Goal: Information Seeking & Learning: Learn about a topic

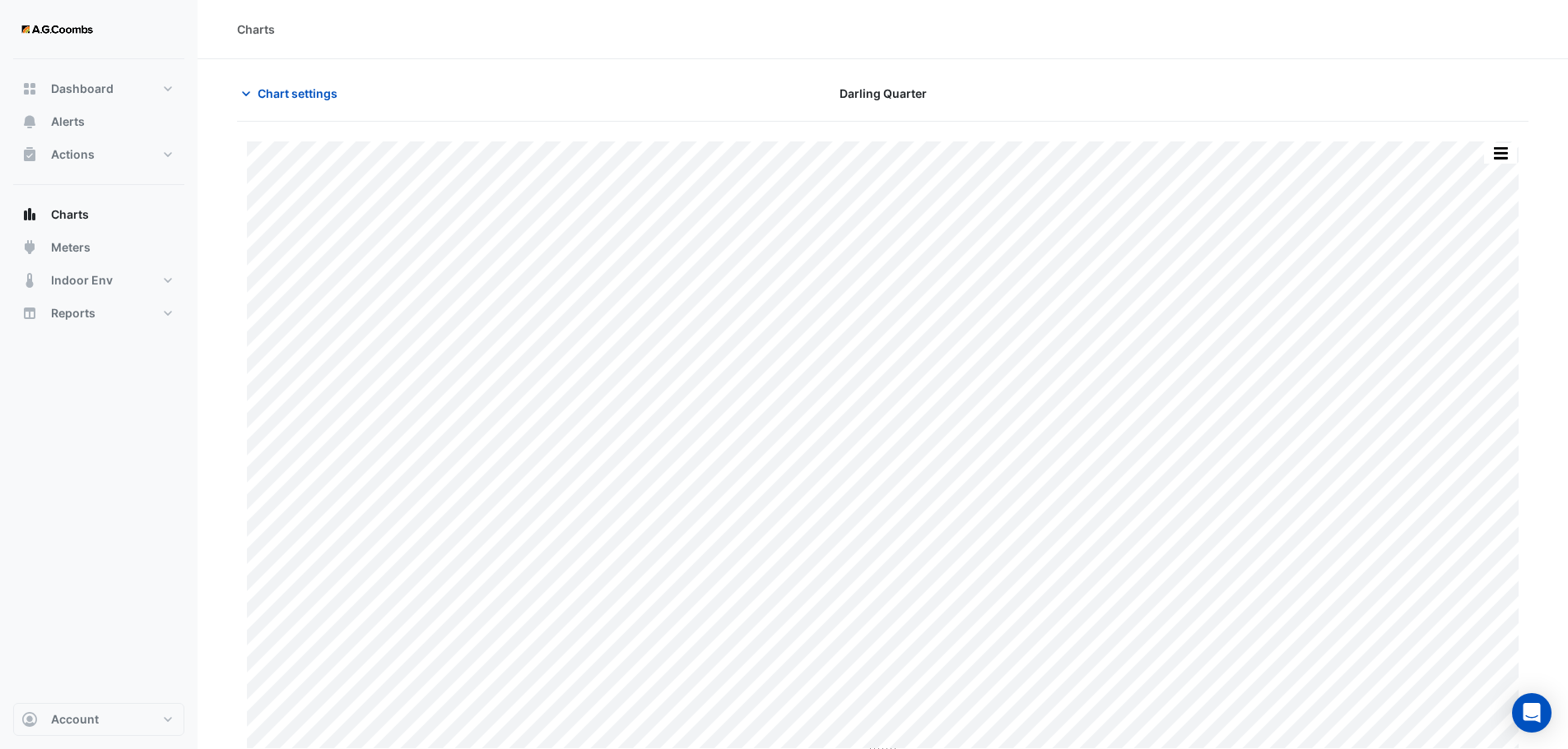
type input "**********"
click at [267, 95] on span "Chart settings" at bounding box center [297, 93] width 80 height 17
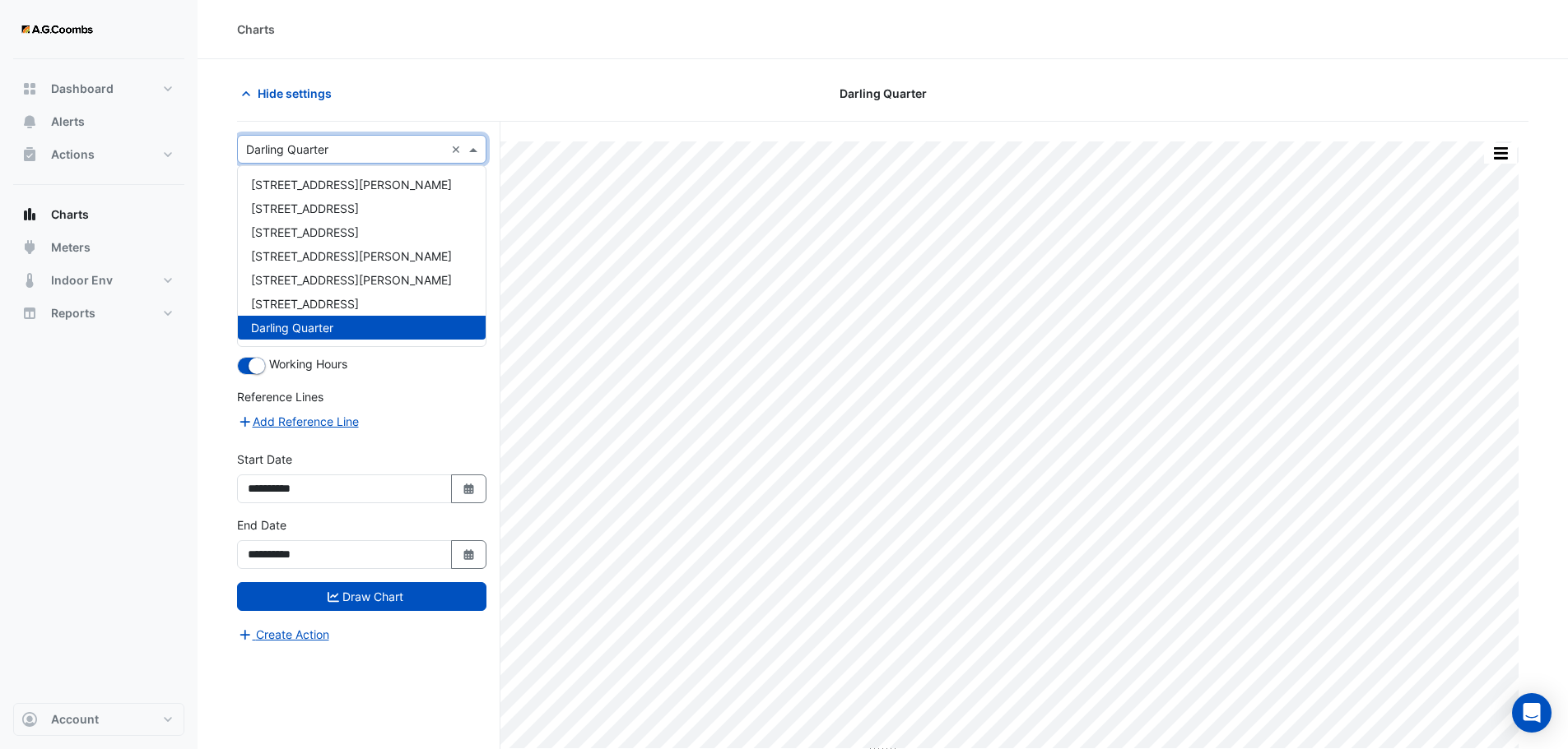
click at [339, 136] on div "× Darling Quarter ×" at bounding box center [362, 150] width 249 height 29
click at [327, 294] on div "[STREET_ADDRESS]" at bounding box center [362, 304] width 248 height 24
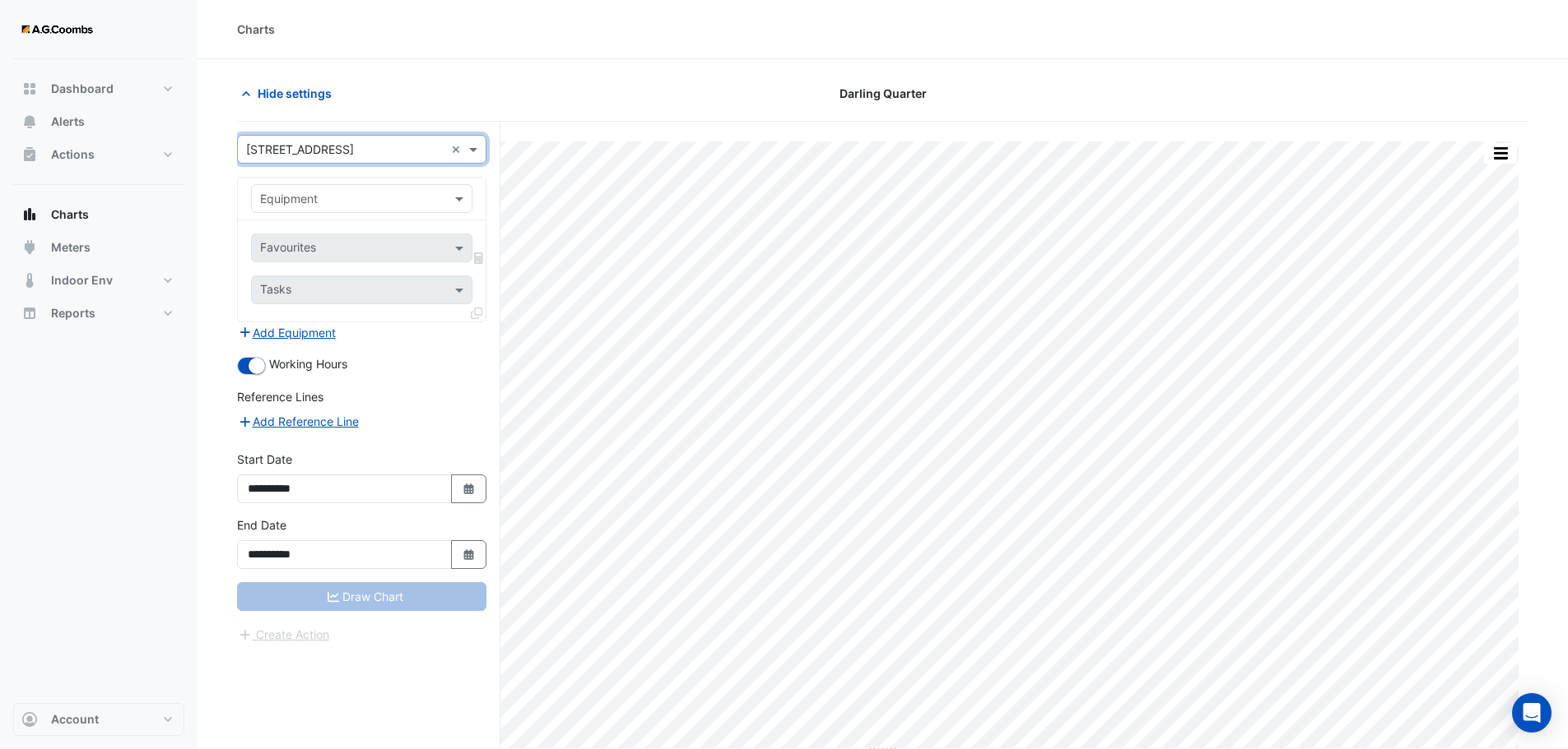
click at [356, 201] on input "text" at bounding box center [345, 199] width 171 height 17
type input "*"
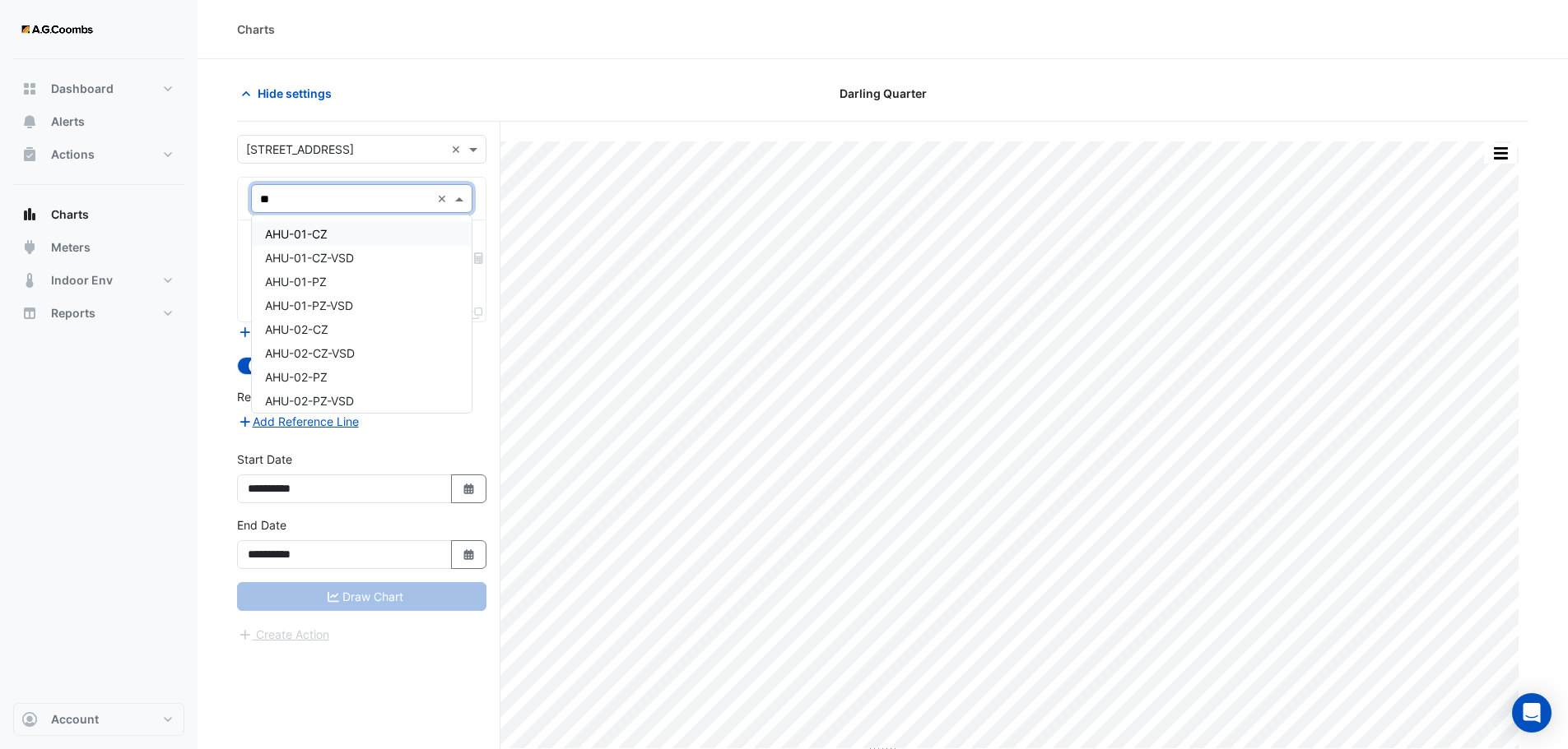
type input "*"
click at [399, 198] on input "*" at bounding box center [345, 199] width 171 height 17
click at [283, 395] on span "Weather" at bounding box center [287, 394] width 44 height 14
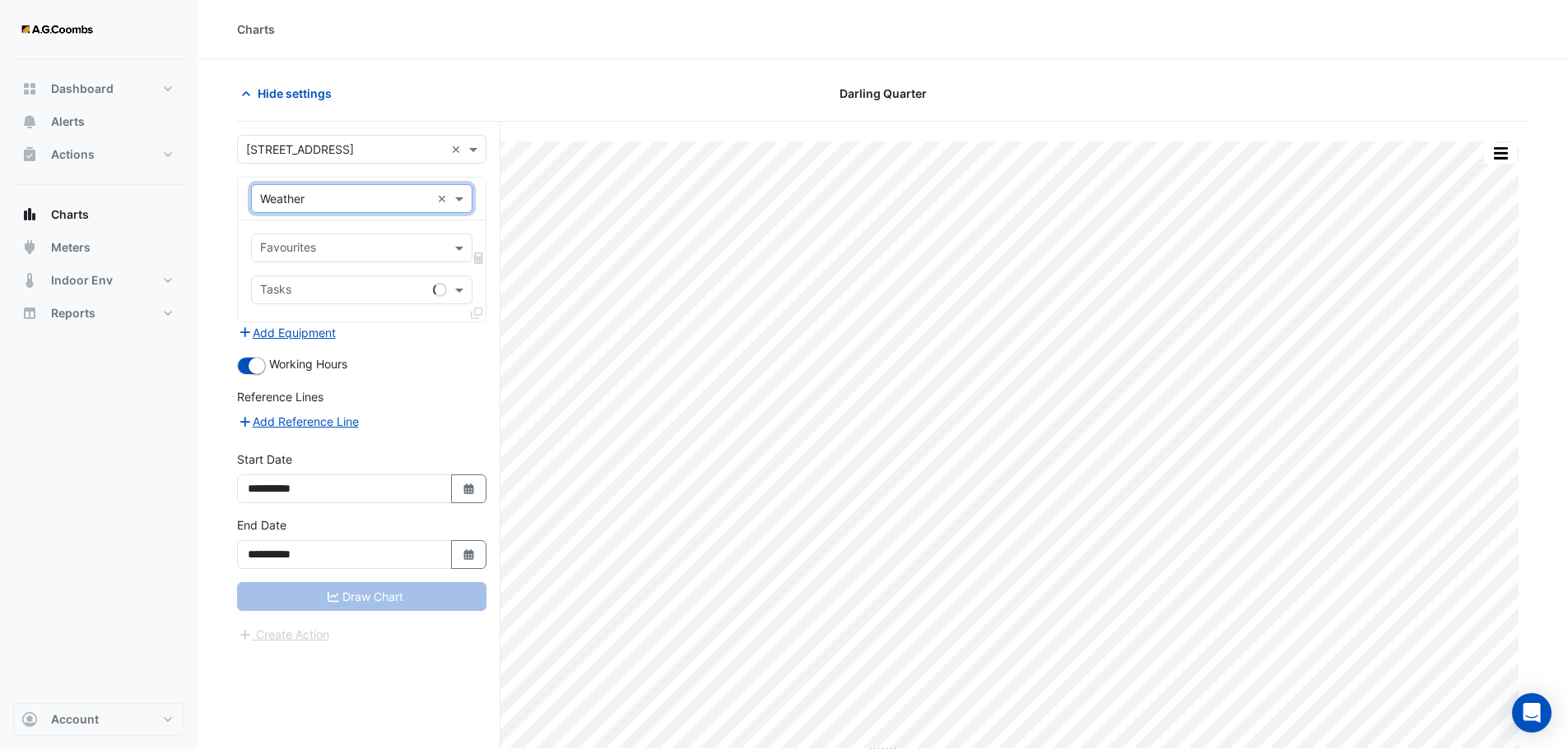
click at [369, 245] on input "text" at bounding box center [352, 249] width 184 height 17
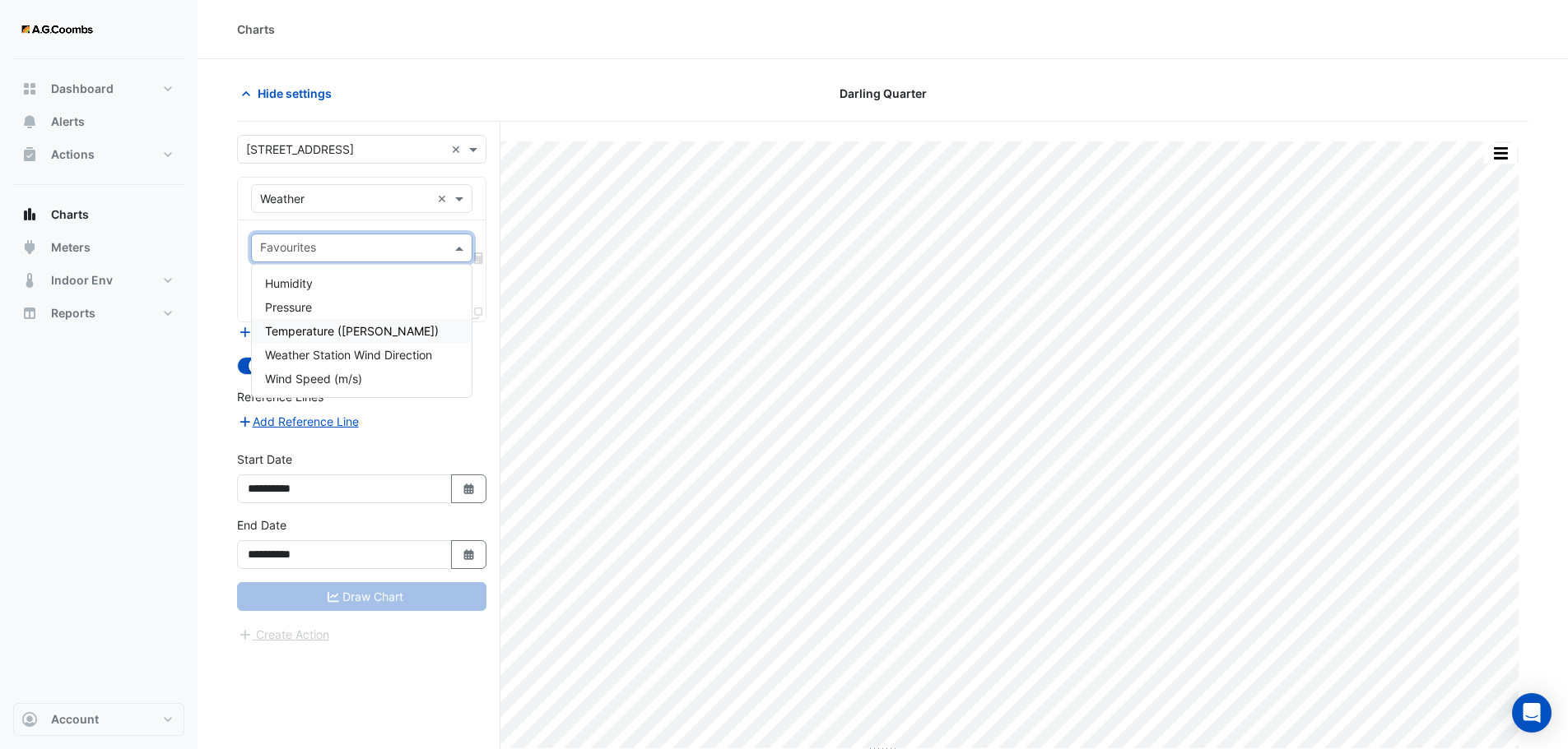
click at [366, 334] on span "Temperature ([PERSON_NAME])" at bounding box center [351, 331] width 174 height 14
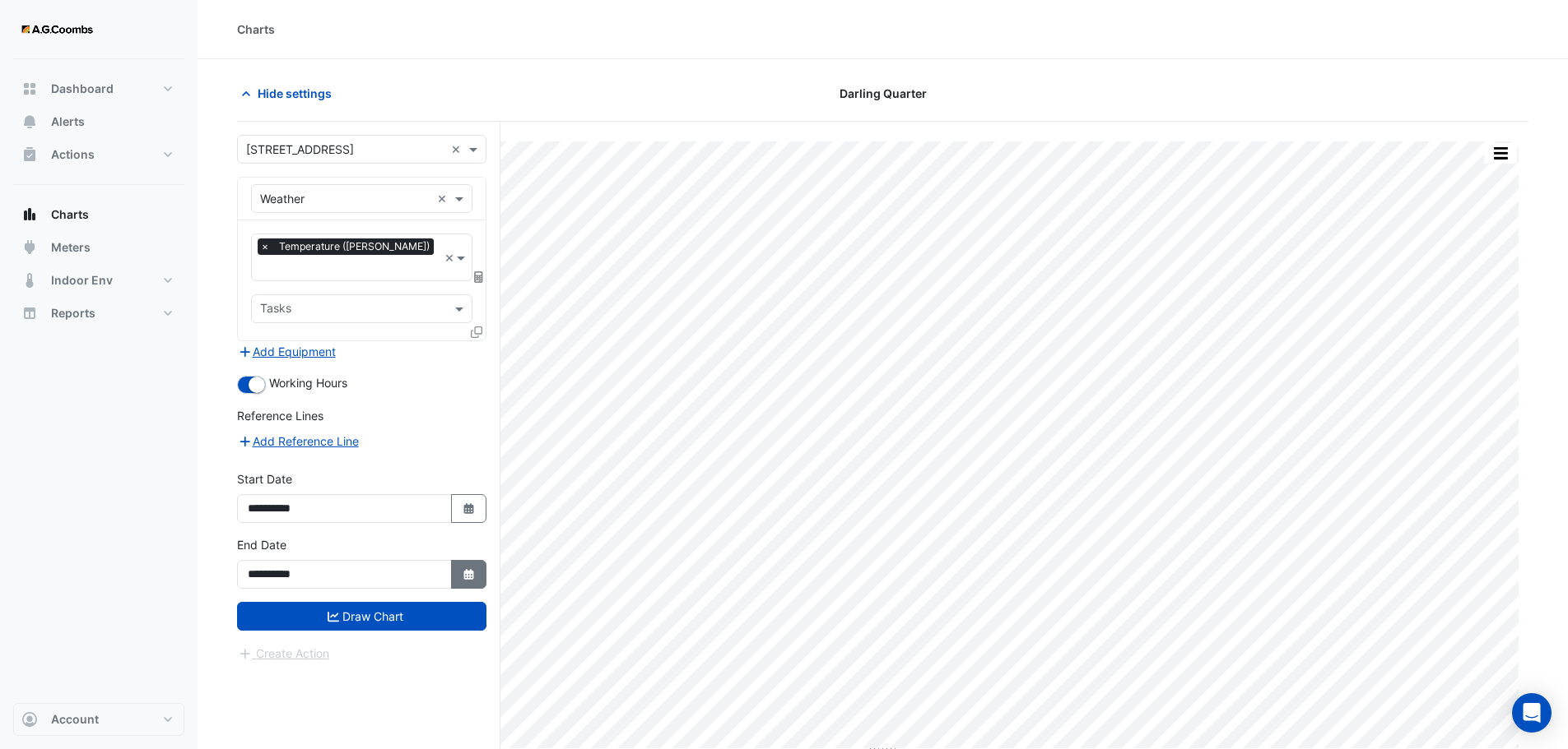
drag, startPoint x: 466, startPoint y: 546, endPoint x: 459, endPoint y: 545, distance: 7.1
click at [459, 560] on button "Select Date" at bounding box center [469, 574] width 36 height 29
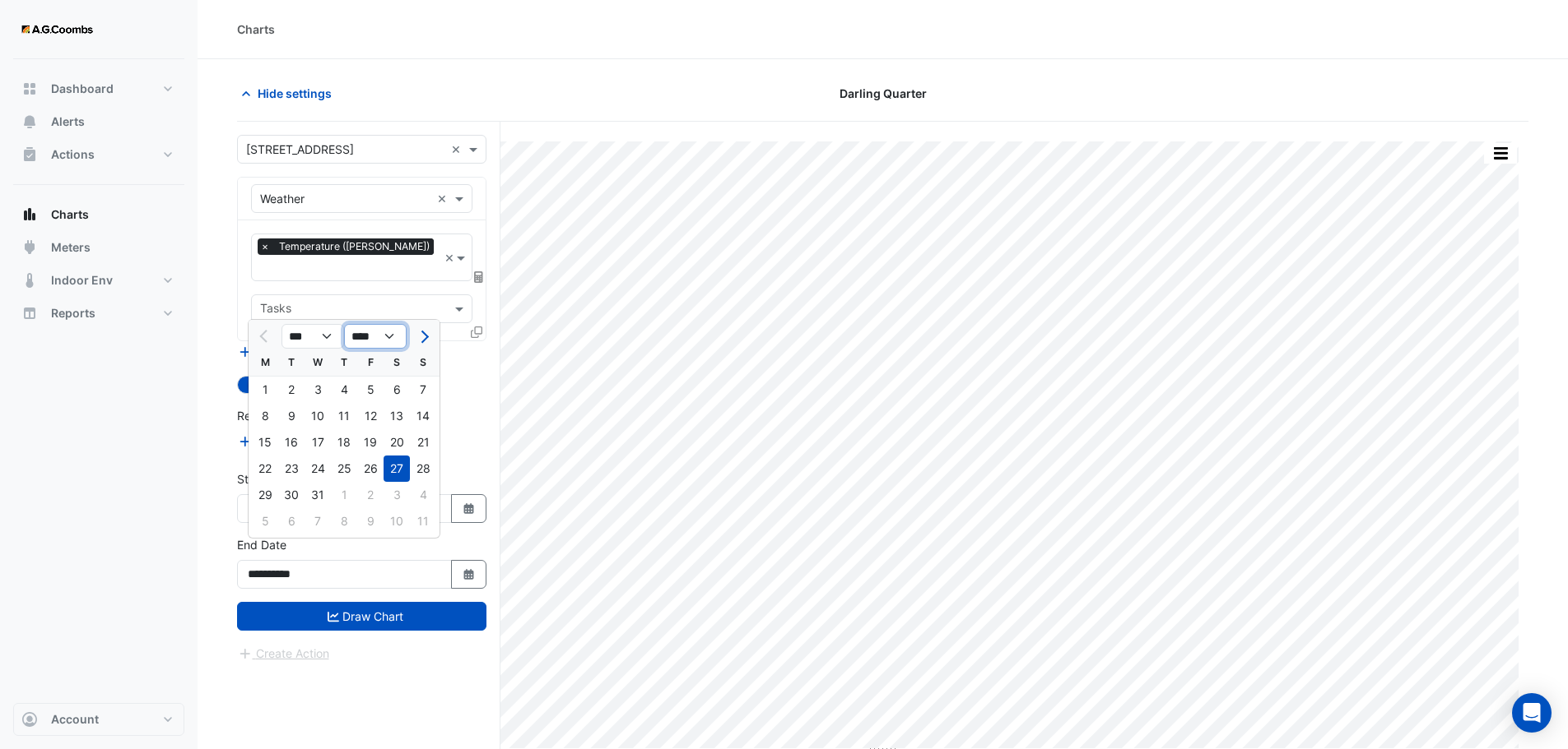
click at [396, 338] on select "**** **** **** **** **** **** **** **** **** **** ****" at bounding box center [375, 337] width 62 height 25
select select "****"
click at [344, 324] on select "**** **** **** **** **** **** **** **** **** **** ****" at bounding box center [375, 337] width 62 height 25
click at [426, 335] on span "Next month" at bounding box center [422, 337] width 12 height 12
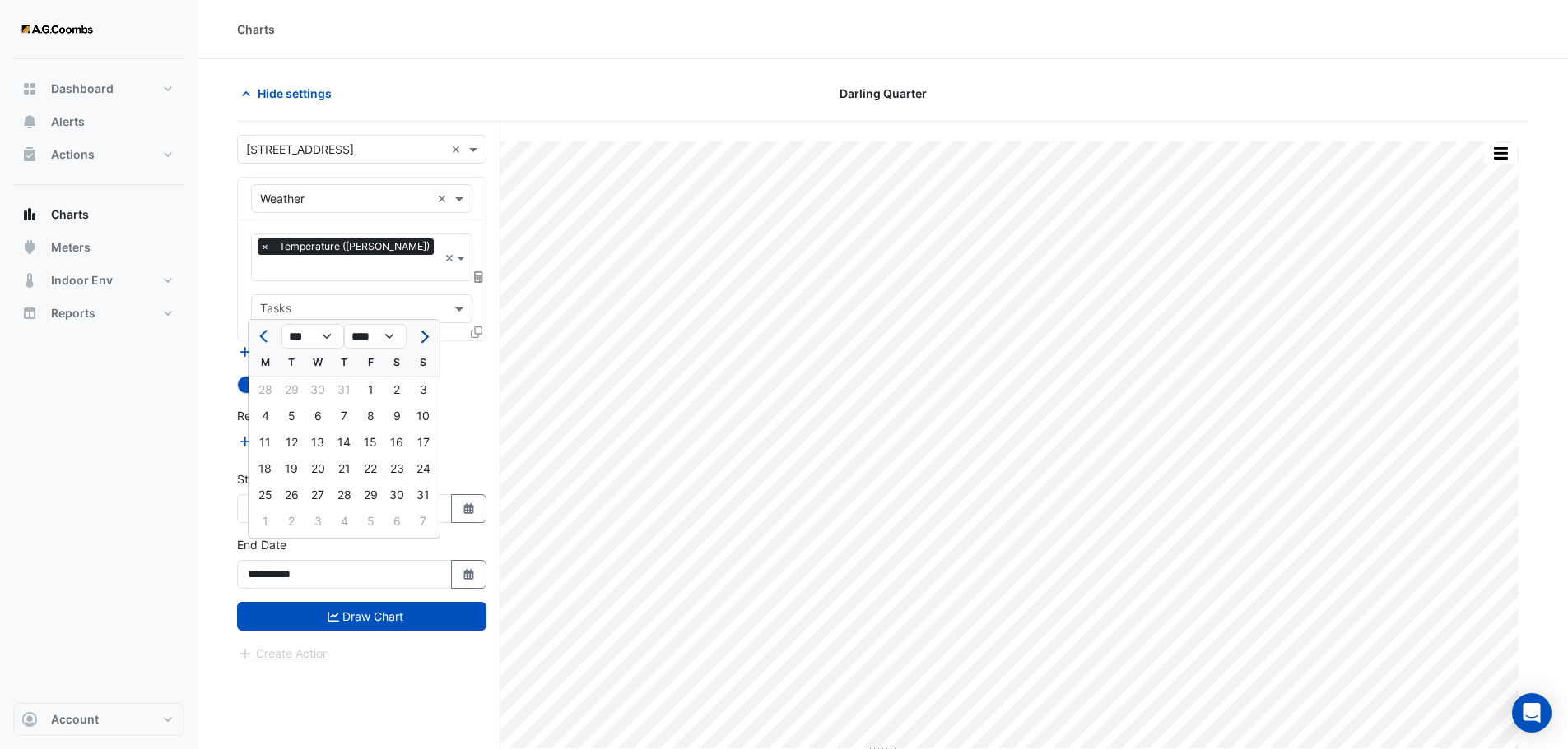
select select "*"
click at [291, 494] on div "30" at bounding box center [291, 495] width 26 height 26
type input "**********"
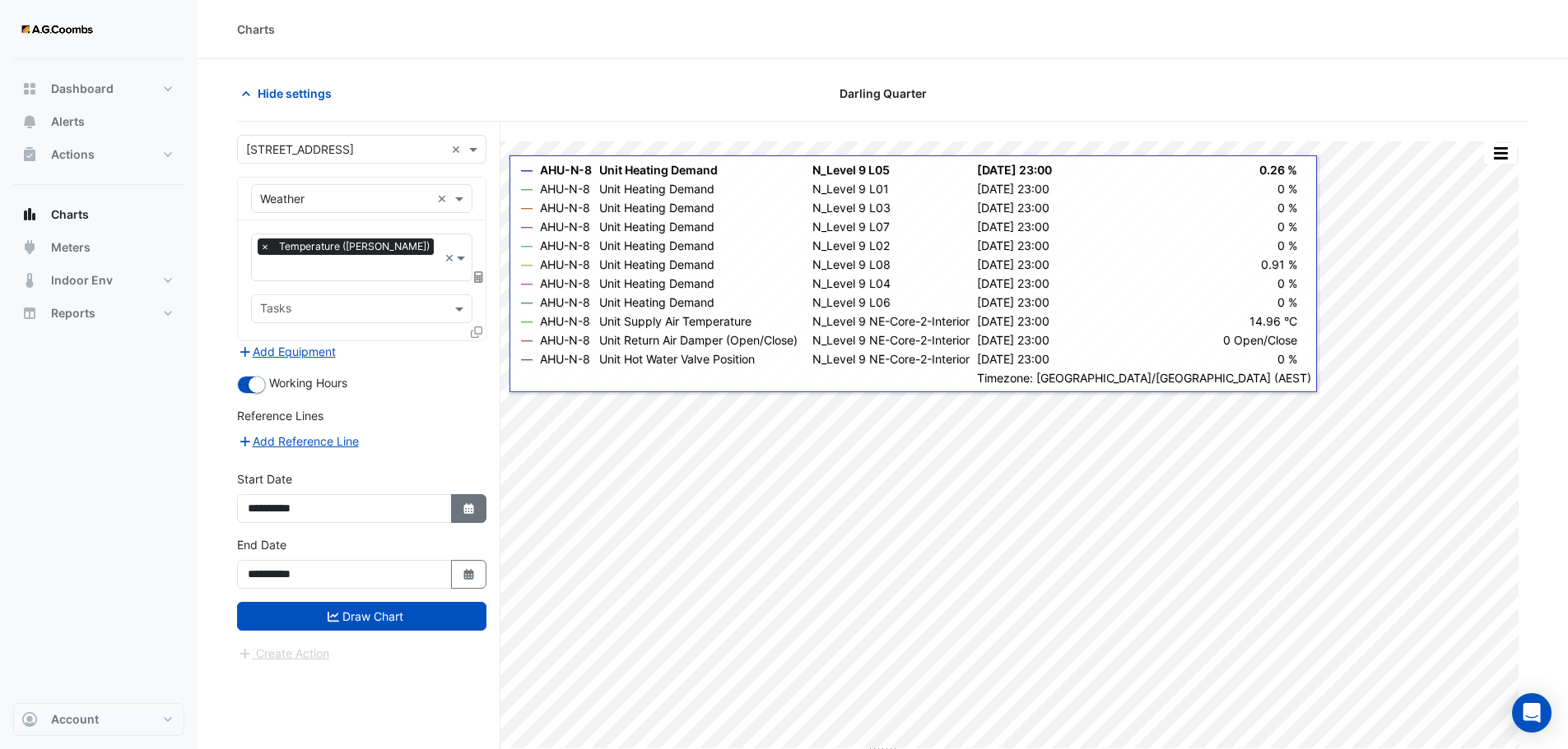
click at [466, 503] on icon "button" at bounding box center [468, 508] width 10 height 11
select select "*"
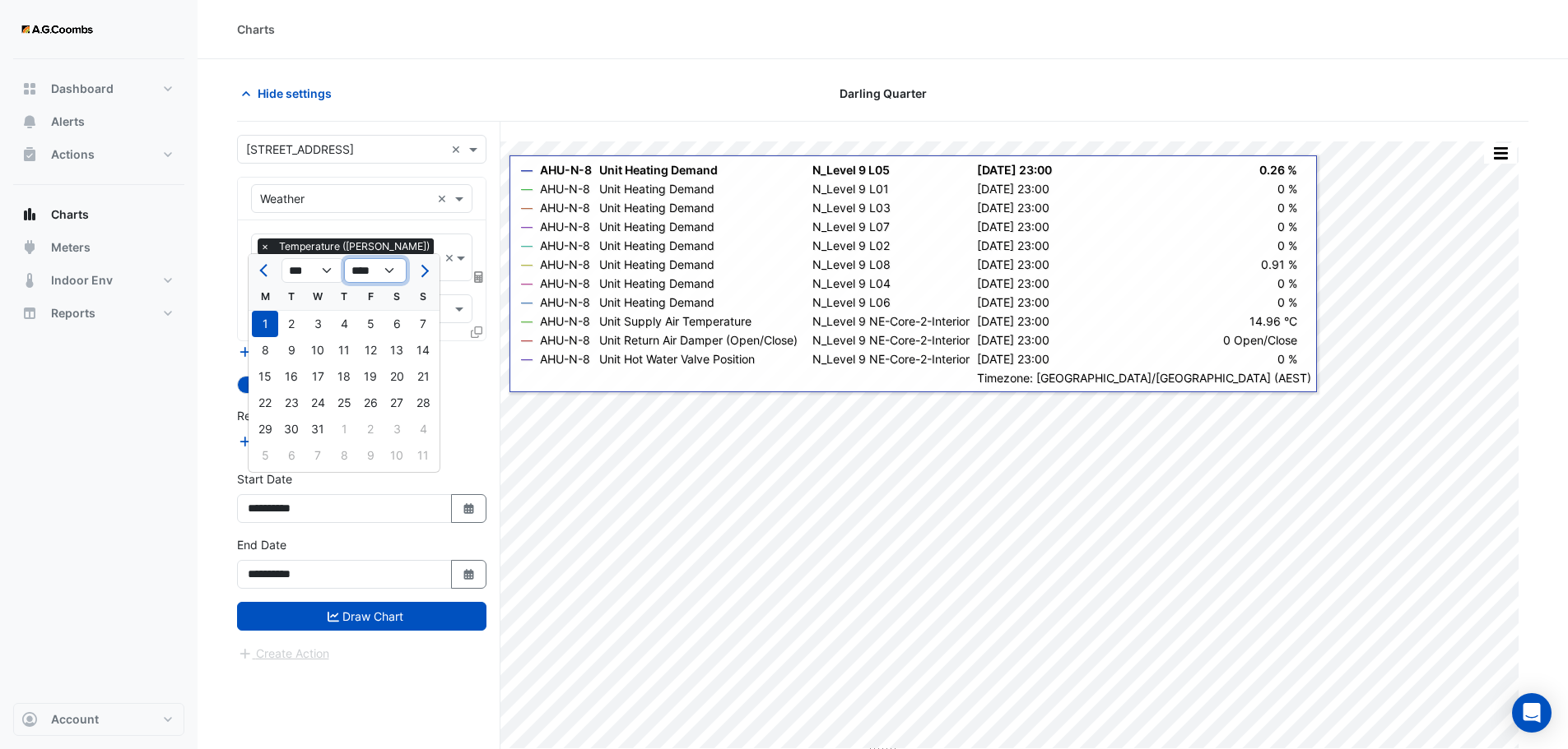
click at [389, 272] on select "**** **** **** **** **** **** **** **** **** **** **** ****" at bounding box center [375, 270] width 62 height 25
select select "****"
click at [344, 258] on select "**** **** **** **** **** **** **** **** **** **** **** ****" at bounding box center [375, 270] width 62 height 25
click at [263, 280] on button "Previous month" at bounding box center [265, 269] width 20 height 26
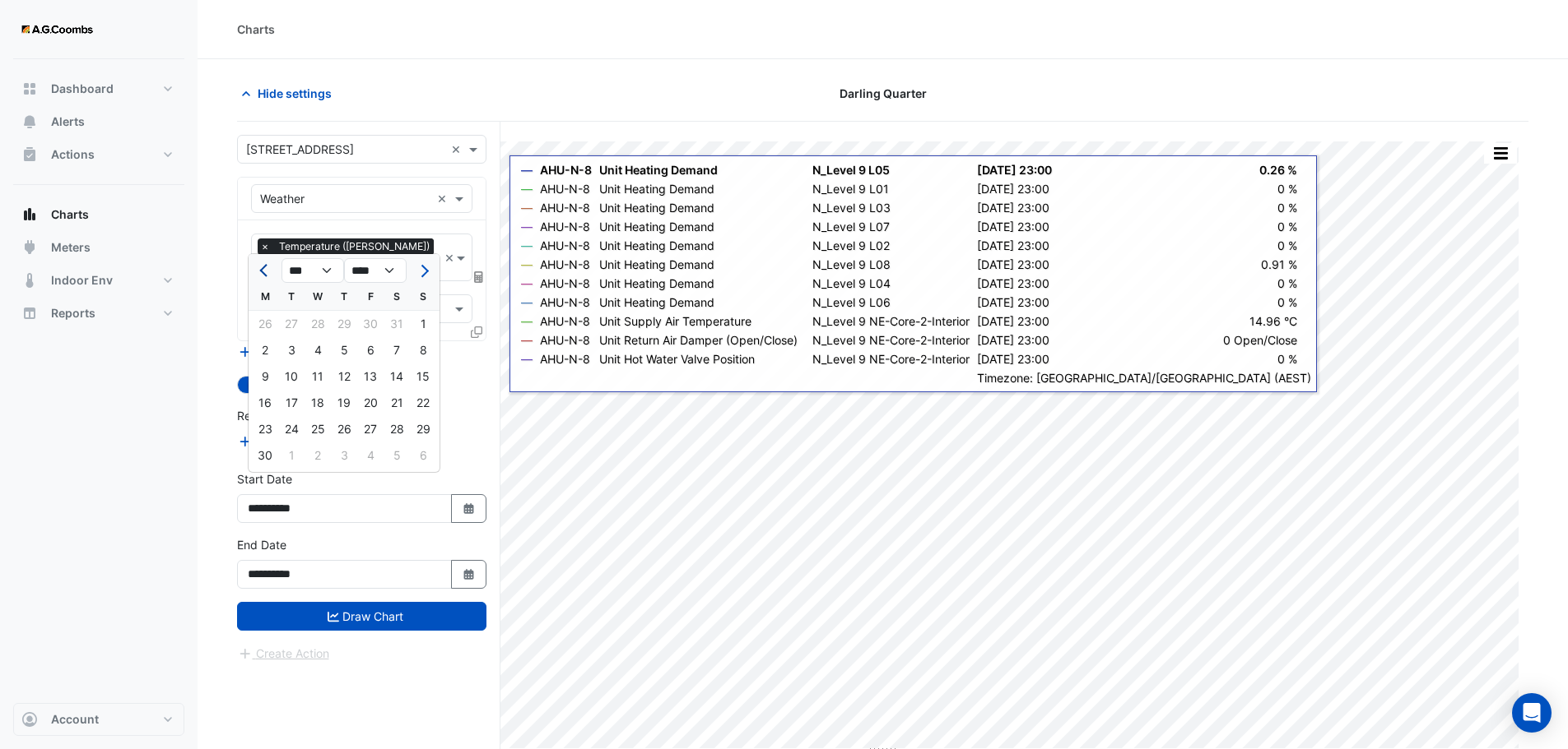
click at [263, 280] on button "Previous month" at bounding box center [265, 269] width 20 height 26
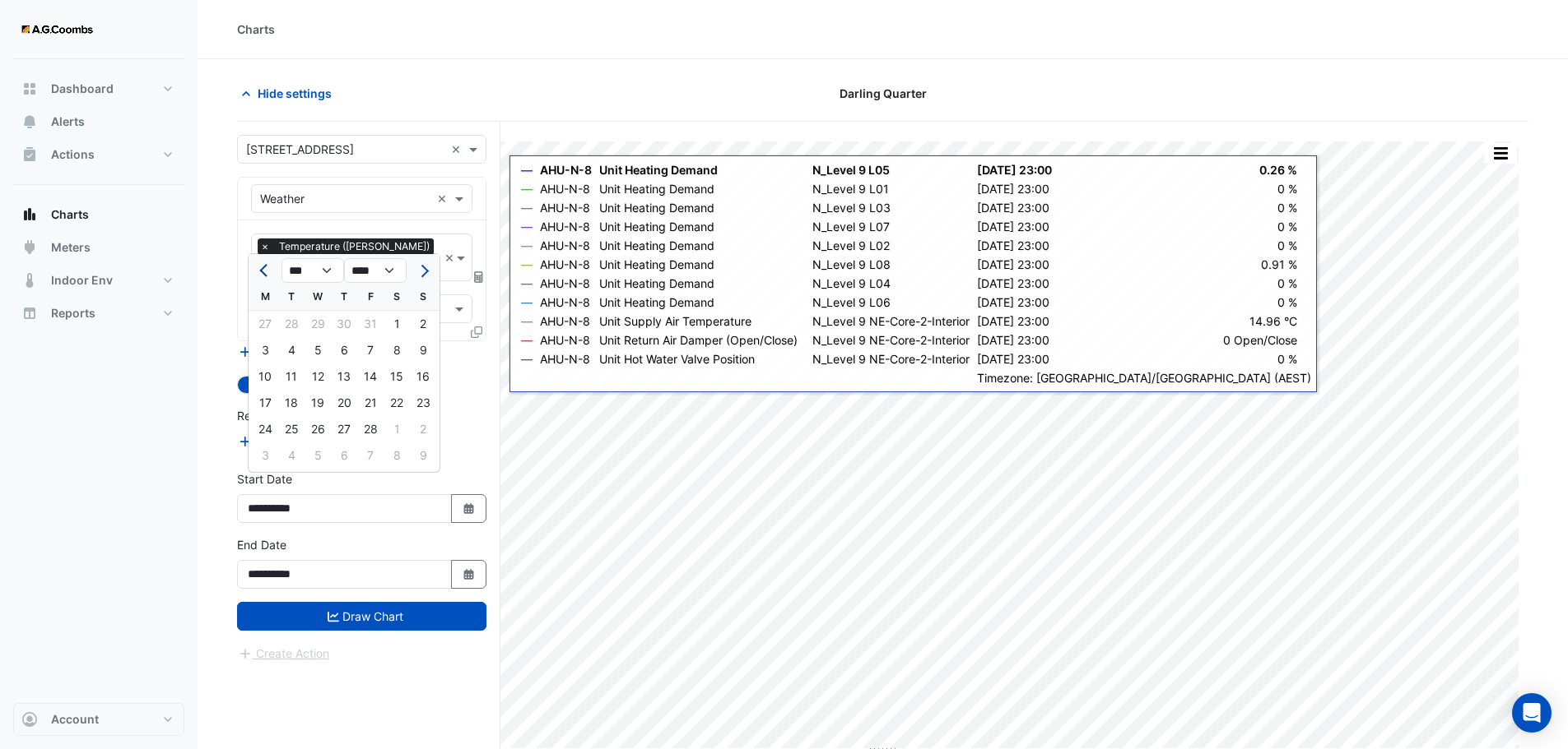
select select "**"
select select "****"
click at [263, 280] on button "Previous month" at bounding box center [265, 269] width 20 height 26
select select "**"
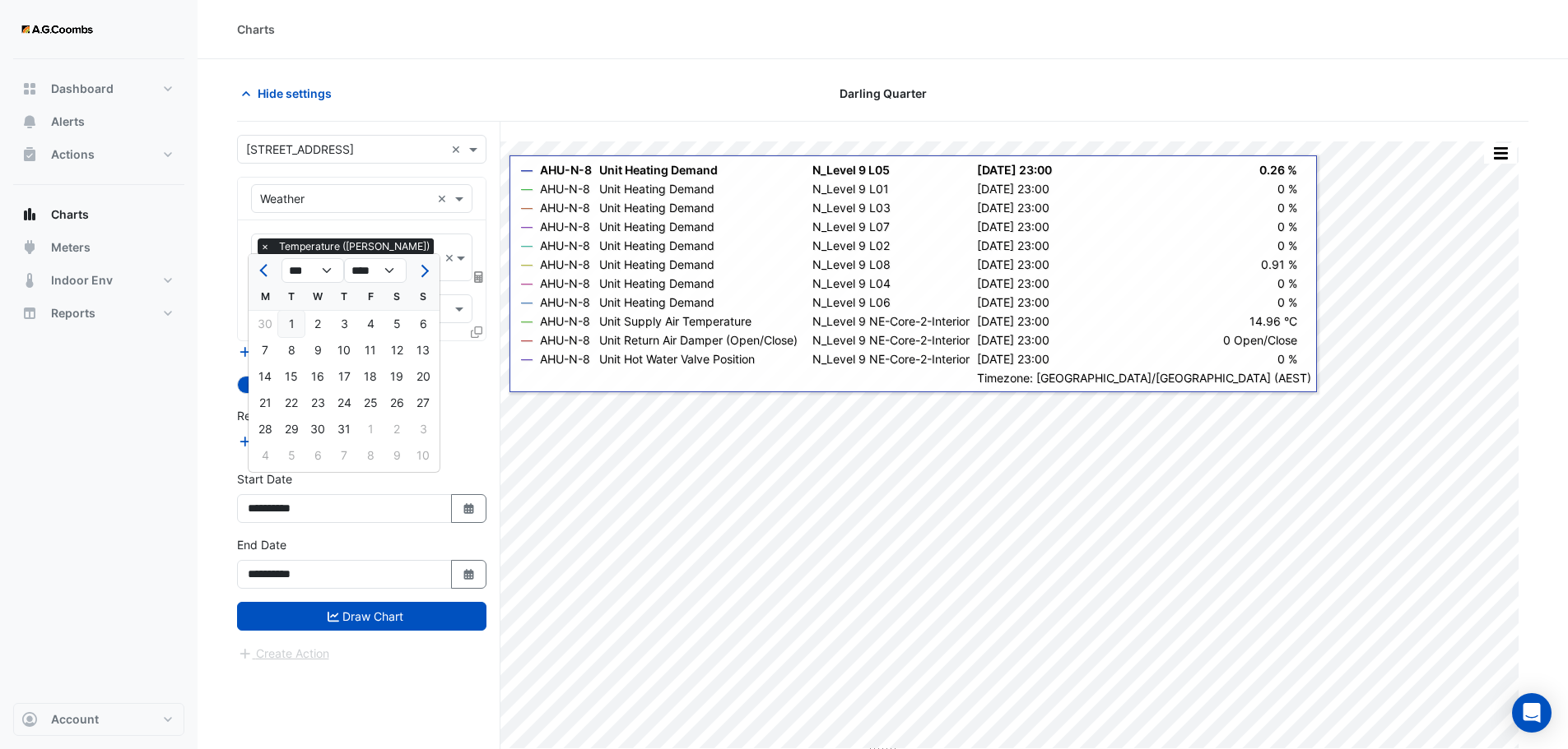
click at [292, 317] on div "1" at bounding box center [291, 323] width 26 height 26
type input "**********"
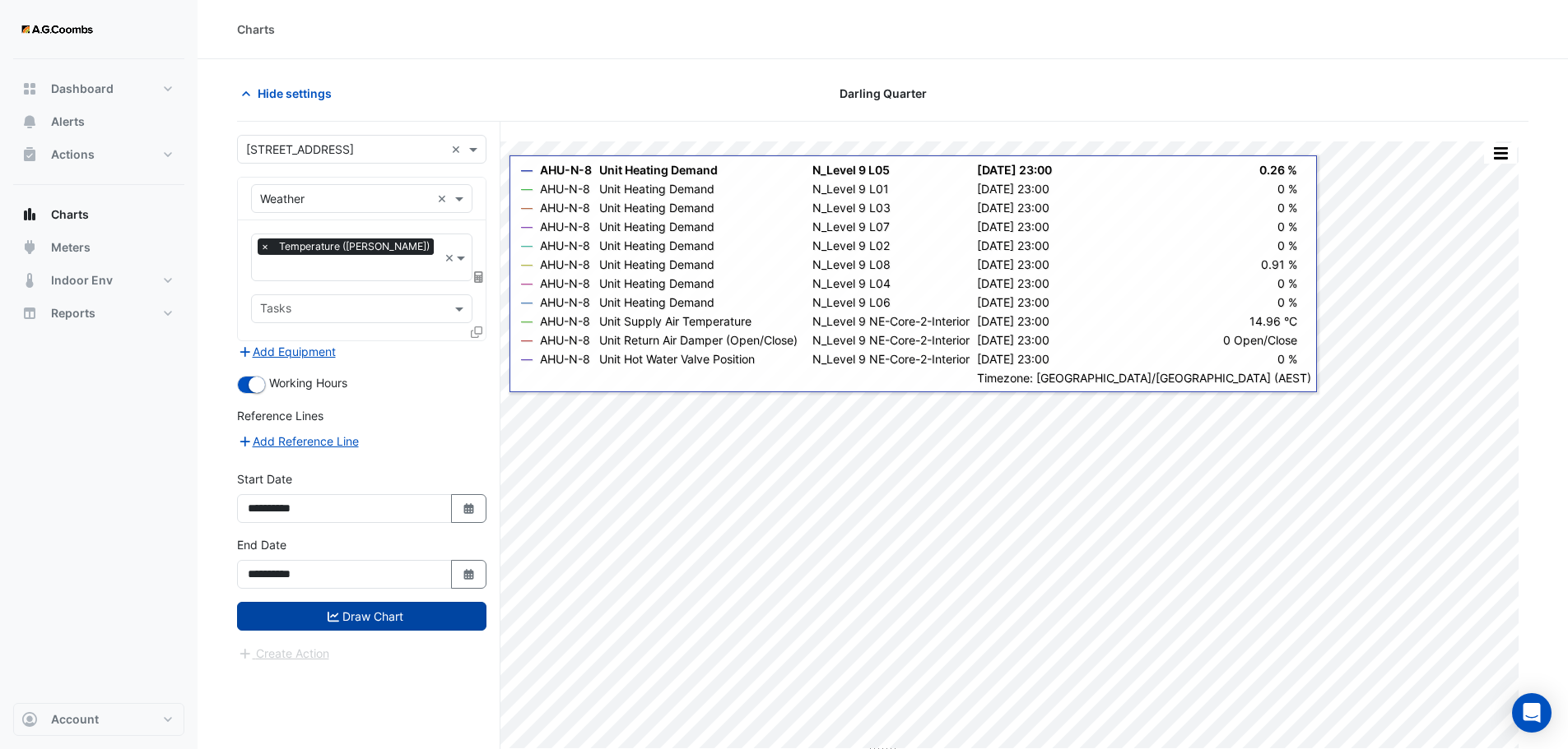
click at [401, 602] on button "Draw Chart" at bounding box center [362, 617] width 249 height 29
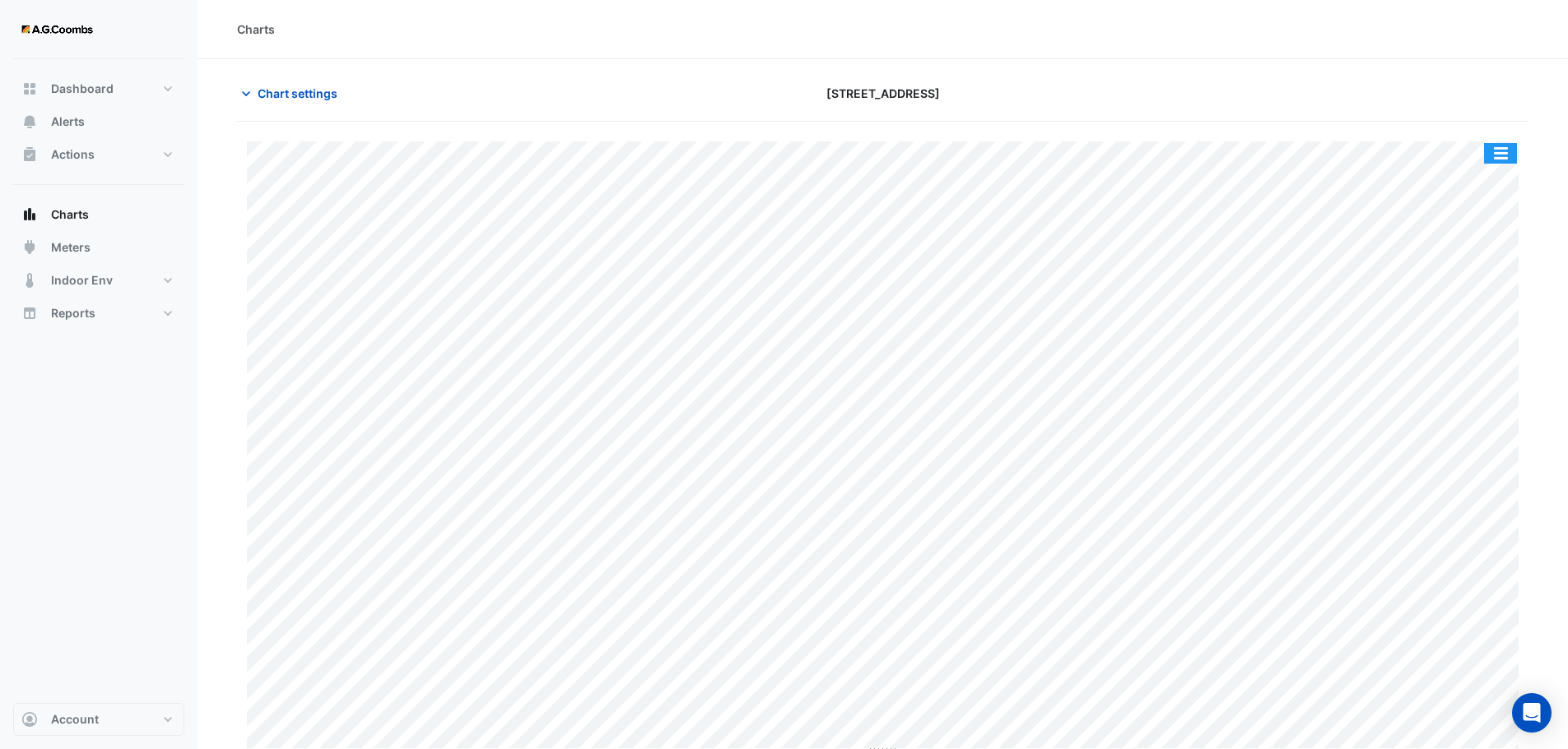
click at [1503, 153] on button "button" at bounding box center [1501, 152] width 33 height 20
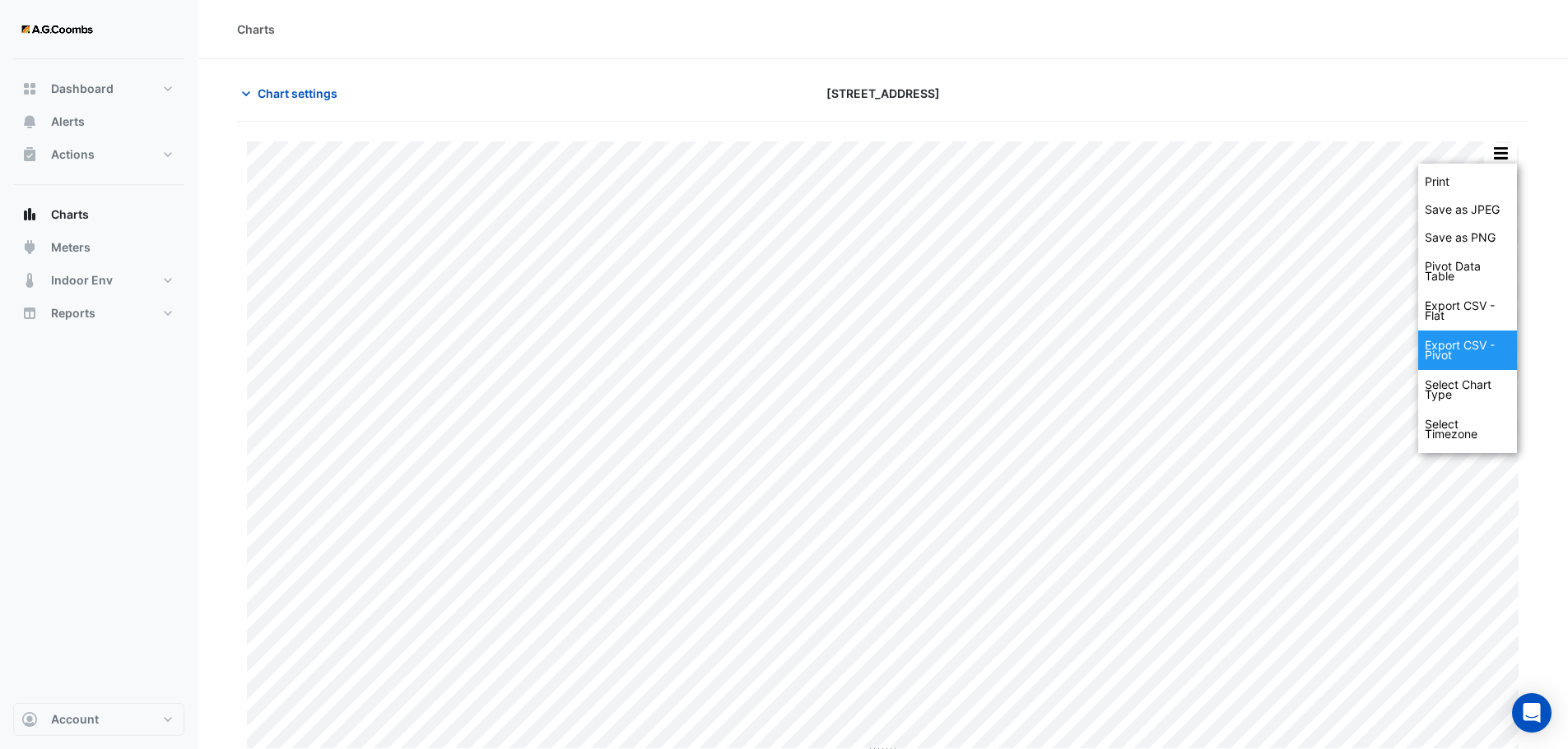
click at [1472, 348] on div "Export CSV - Pivot" at bounding box center [1467, 350] width 99 height 39
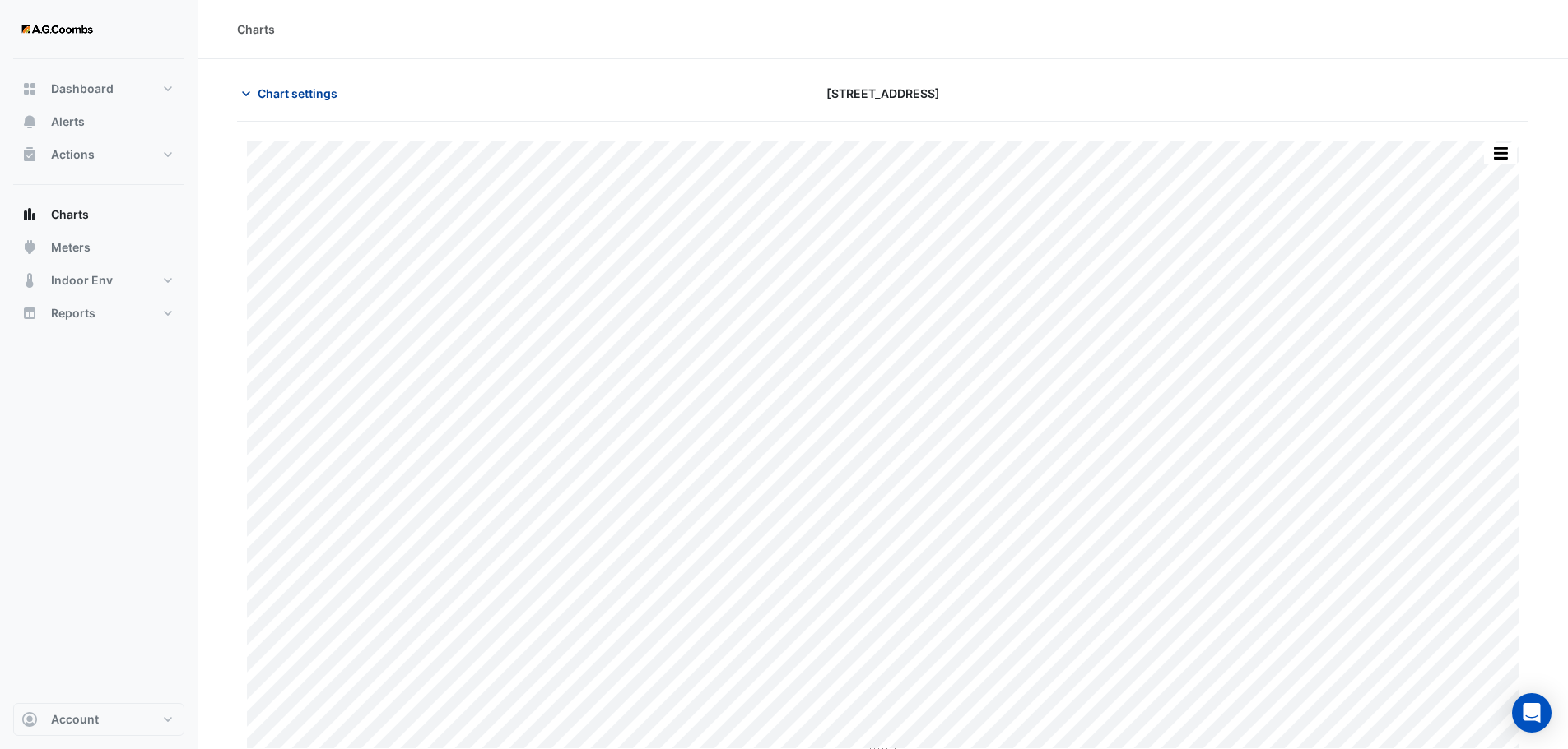
drag, startPoint x: 249, startPoint y: 100, endPoint x: 240, endPoint y: 84, distance: 18.4
click at [240, 85] on icon "button" at bounding box center [246, 93] width 16 height 16
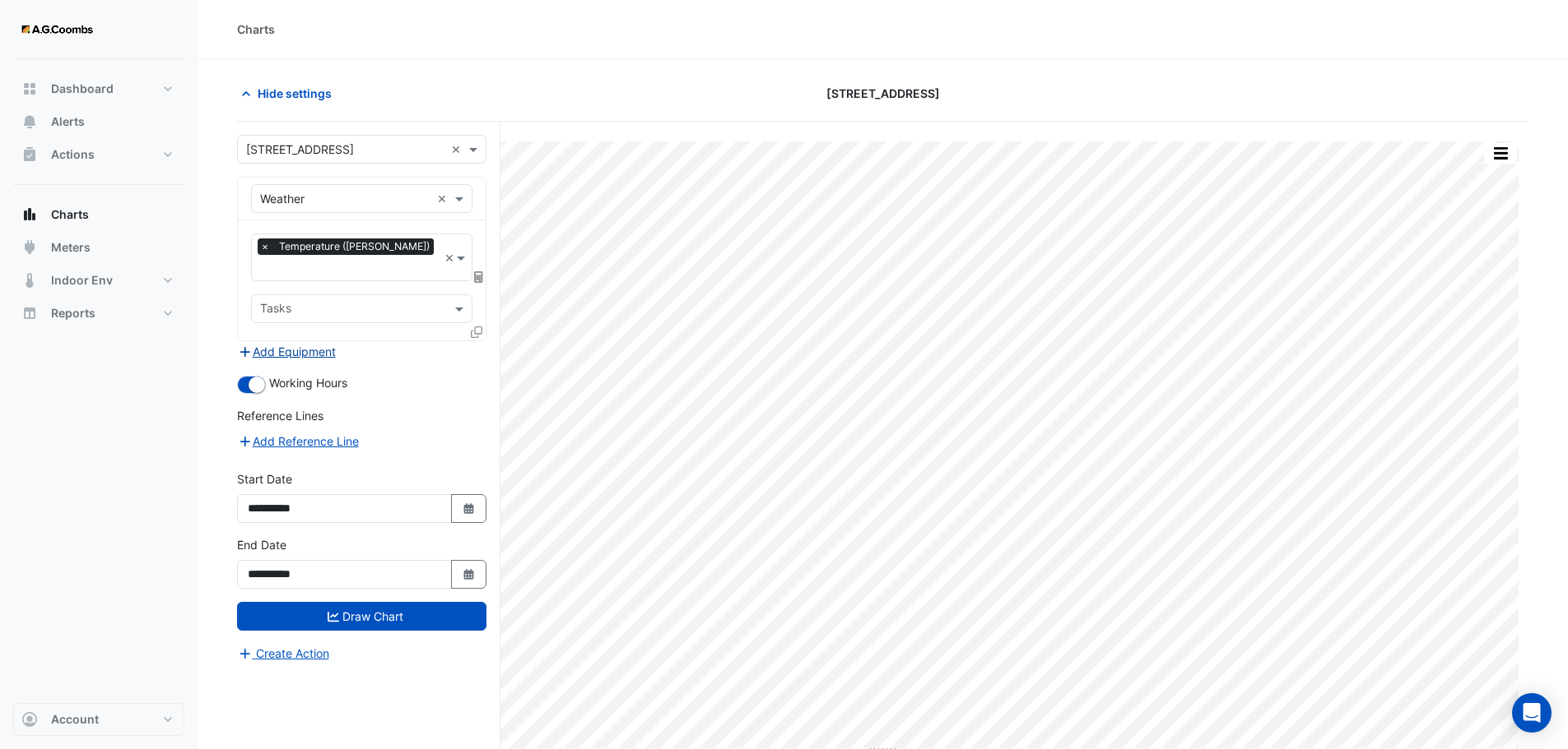
click at [301, 342] on button "Add Equipment" at bounding box center [287, 352] width 100 height 19
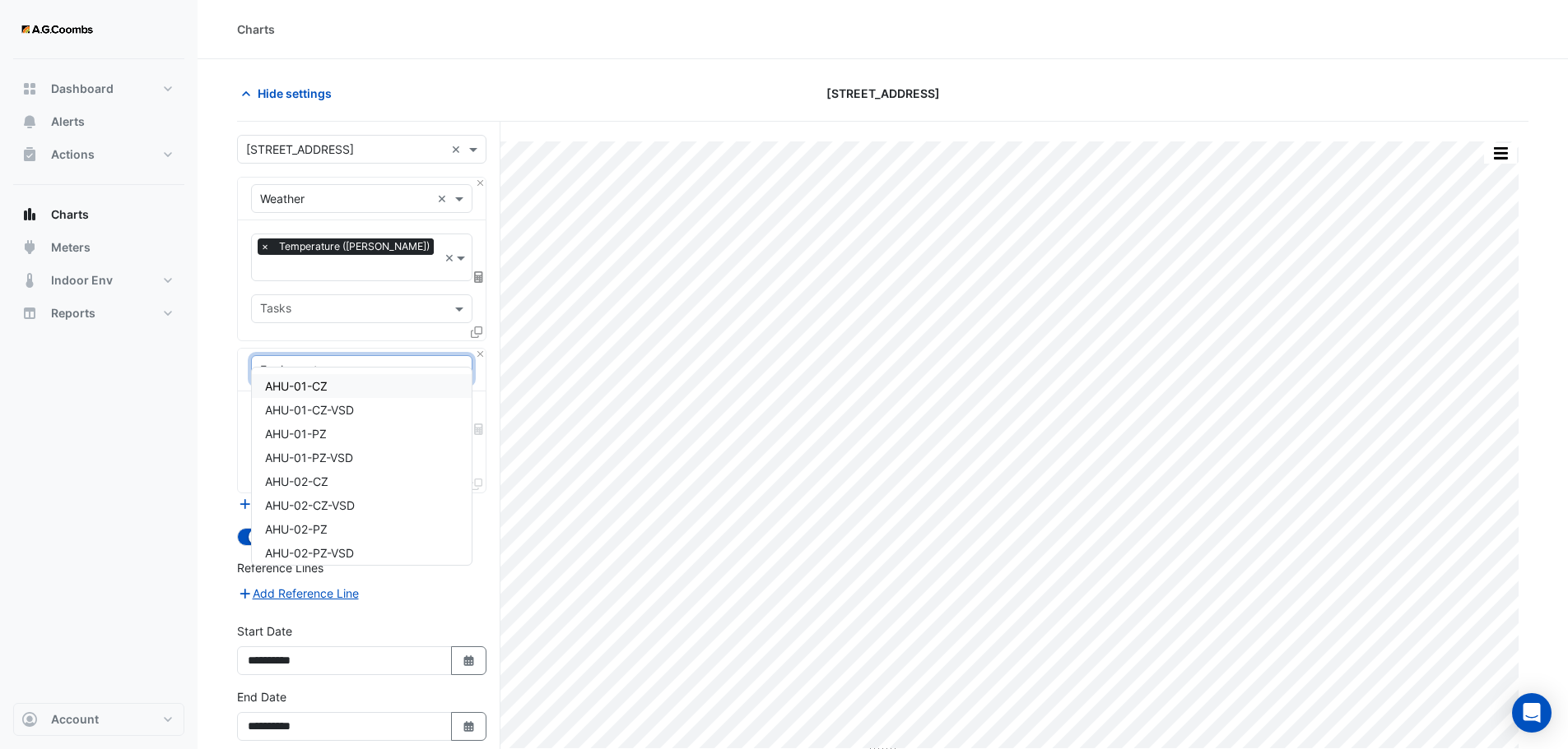
click at [350, 362] on input "text" at bounding box center [345, 370] width 171 height 17
type input "*"
click at [301, 413] on div "Boiler" at bounding box center [361, 410] width 220 height 24
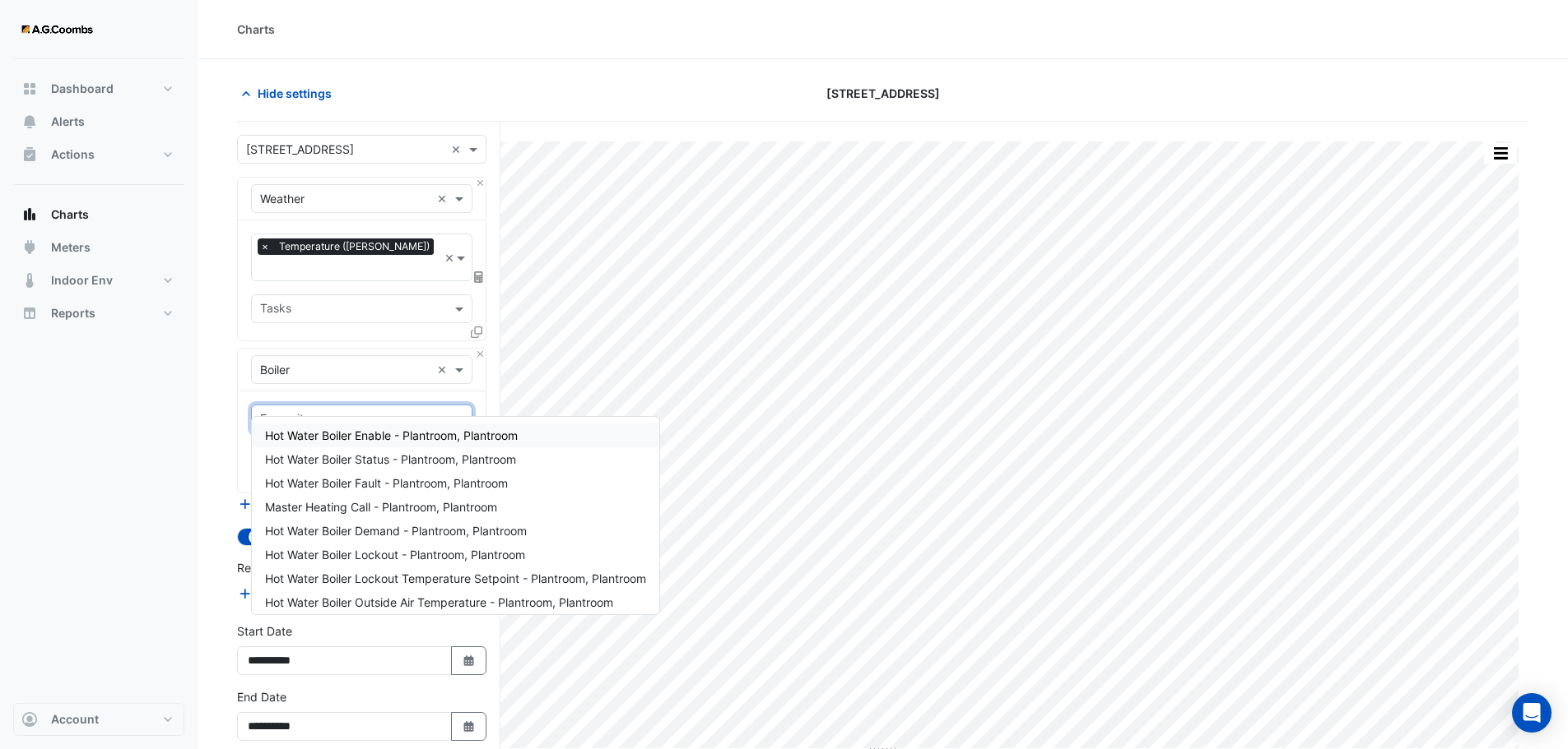
click at [403, 412] on input "text" at bounding box center [352, 421] width 184 height 17
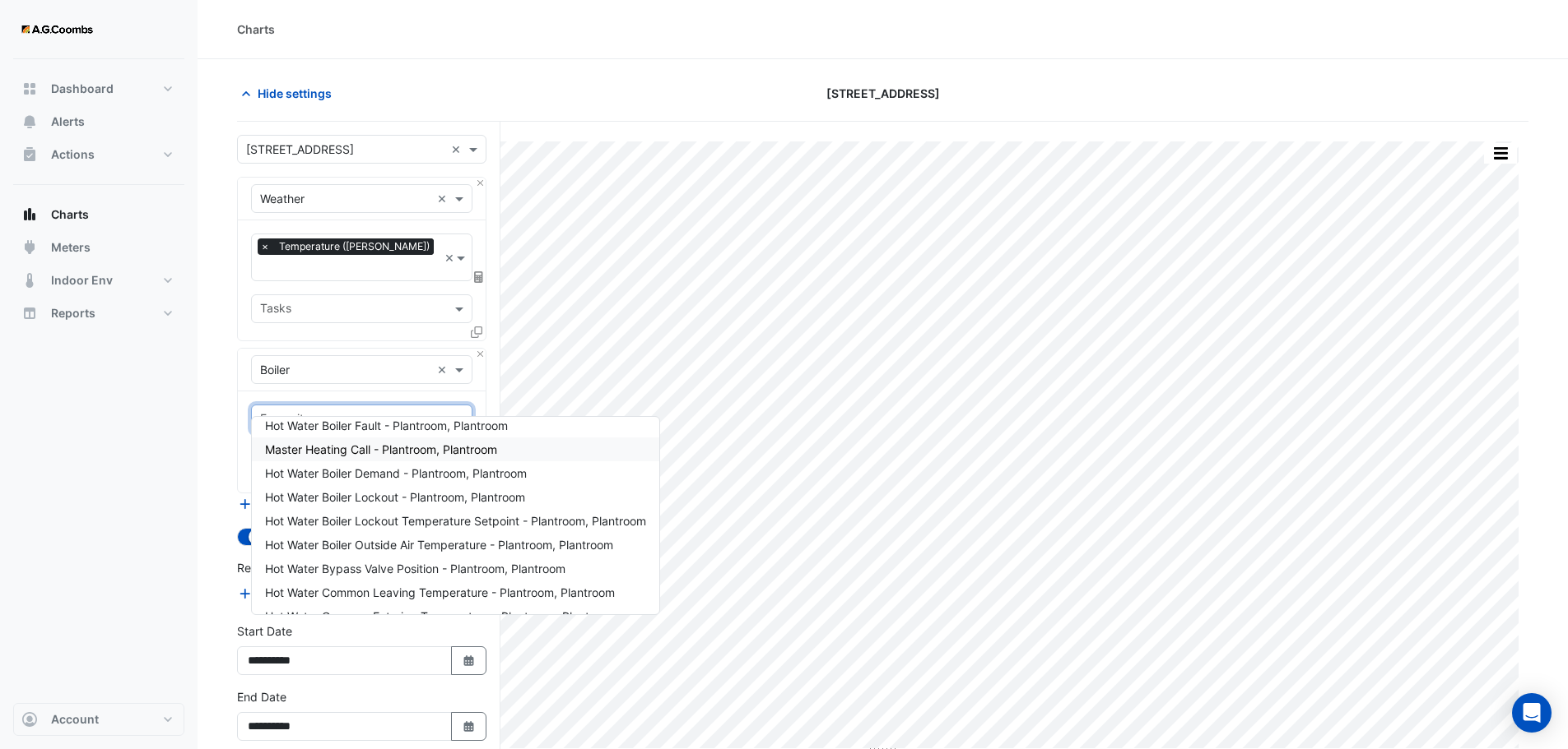
scroll to position [61, 0]
click at [343, 448] on span "Master Heating Call - Plantroom, Plantroom" at bounding box center [381, 445] width 232 height 14
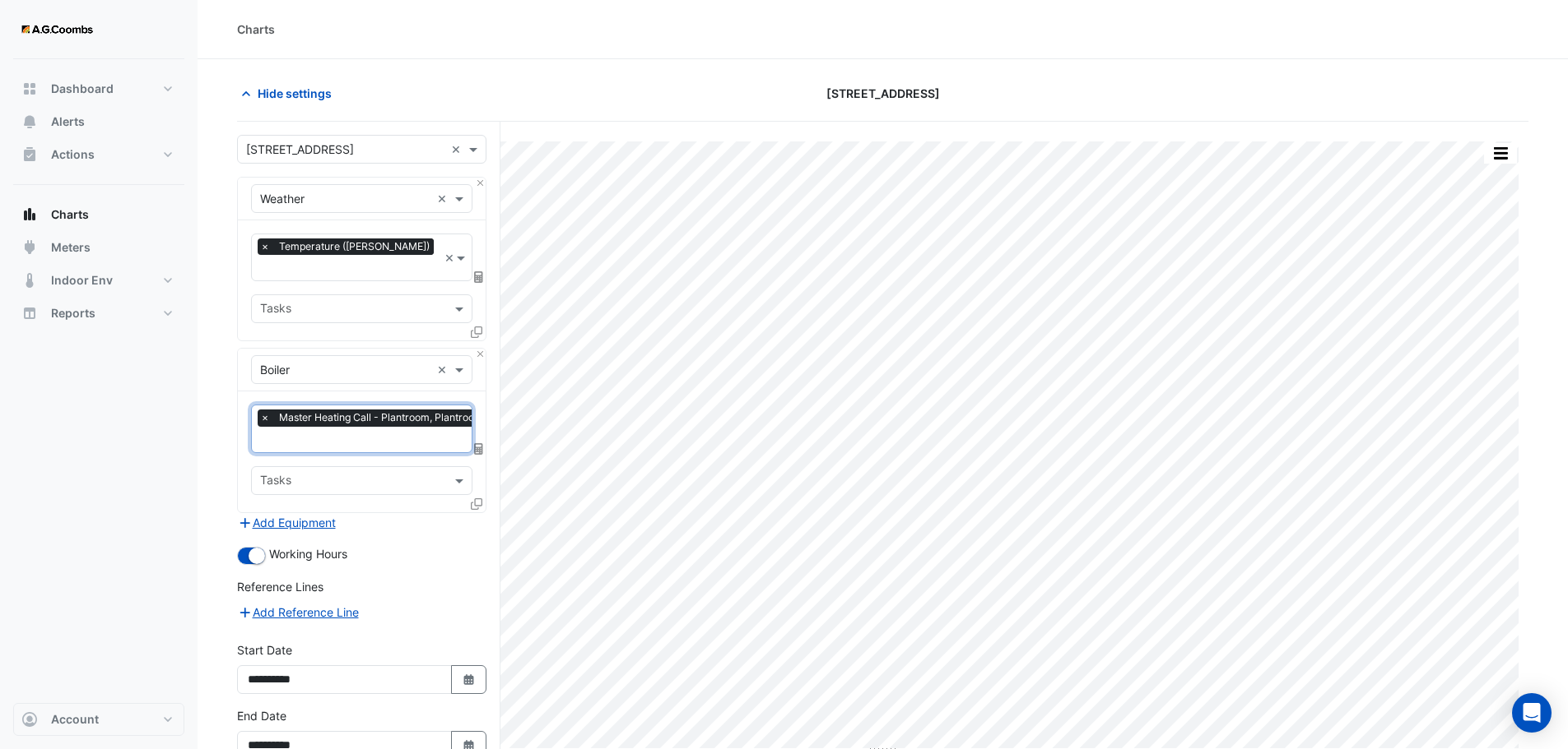
click at [329, 433] on input "text" at bounding box center [375, 441] width 231 height 17
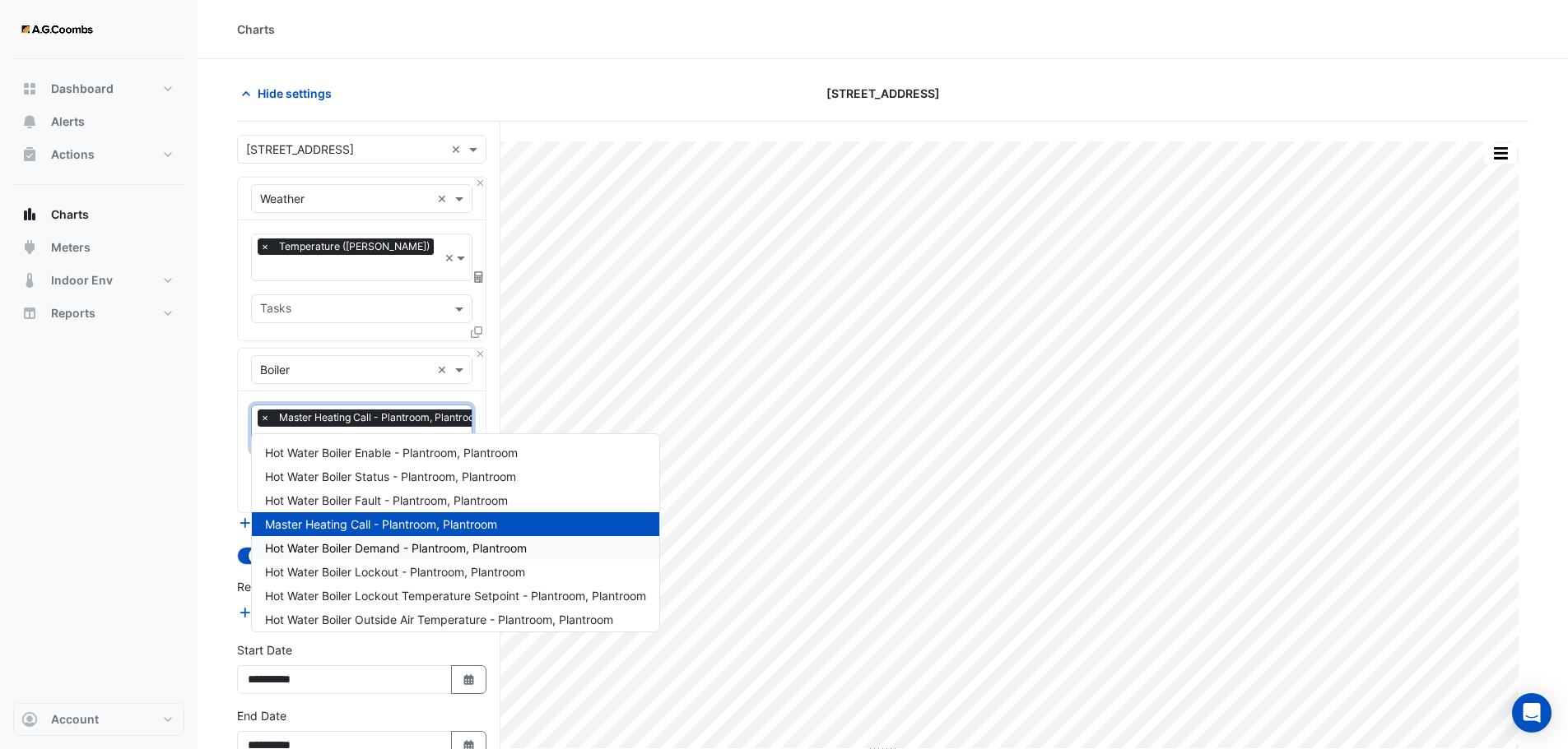
click at [392, 550] on span "Hot Water Boiler Demand - Plantroom, Plantroom" at bounding box center [395, 548] width 262 height 14
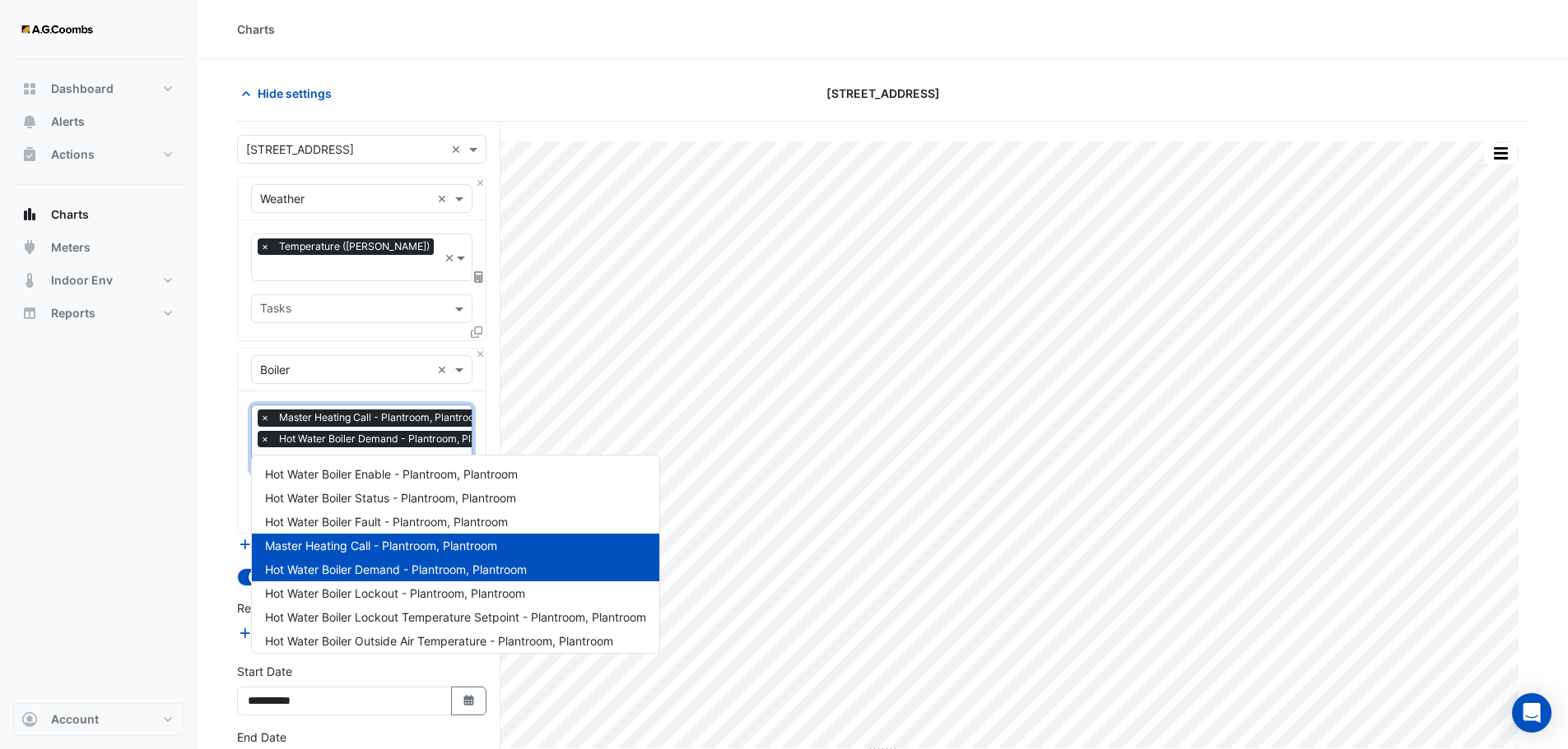
click at [340, 454] on input "text" at bounding box center [389, 462] width 258 height 17
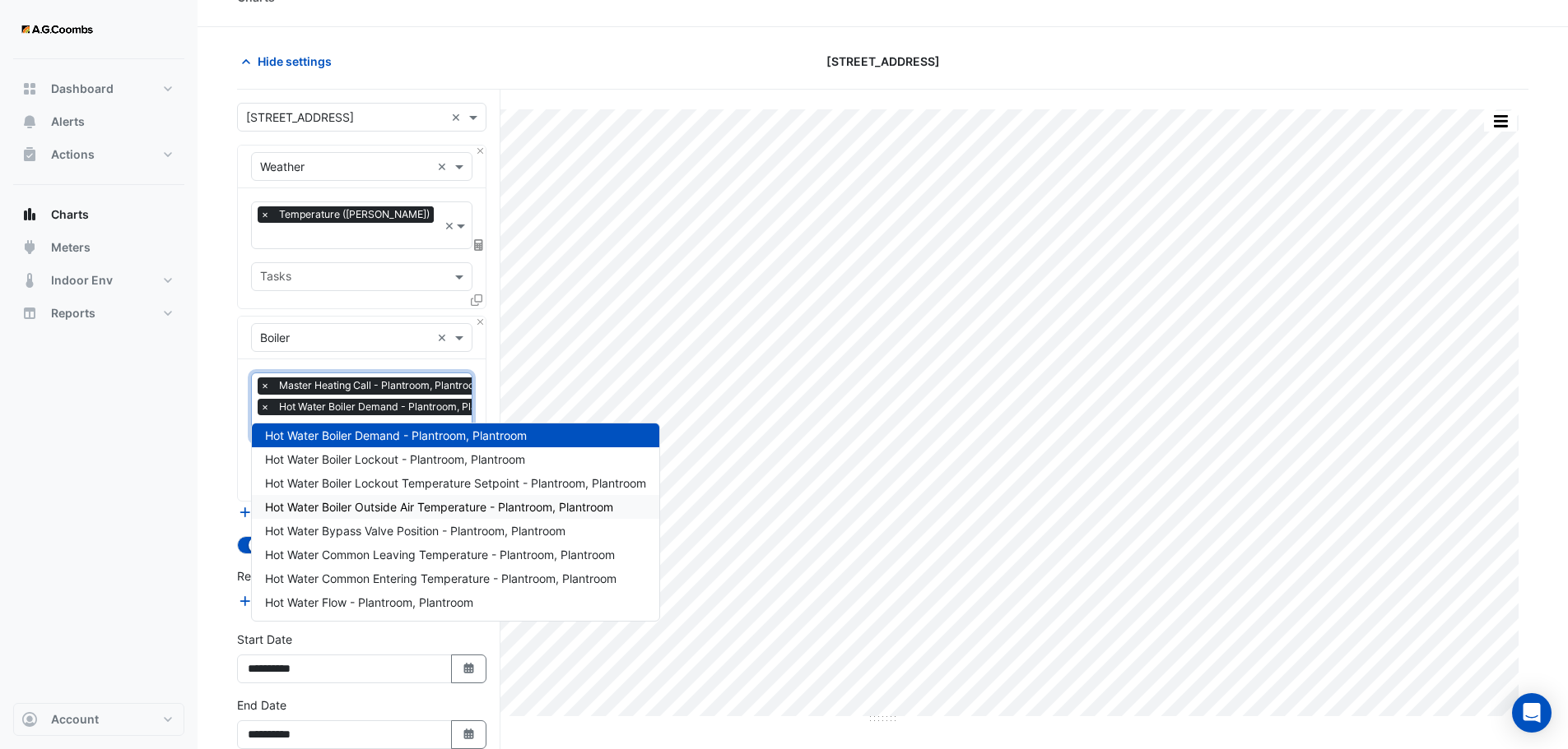
scroll to position [31, 0]
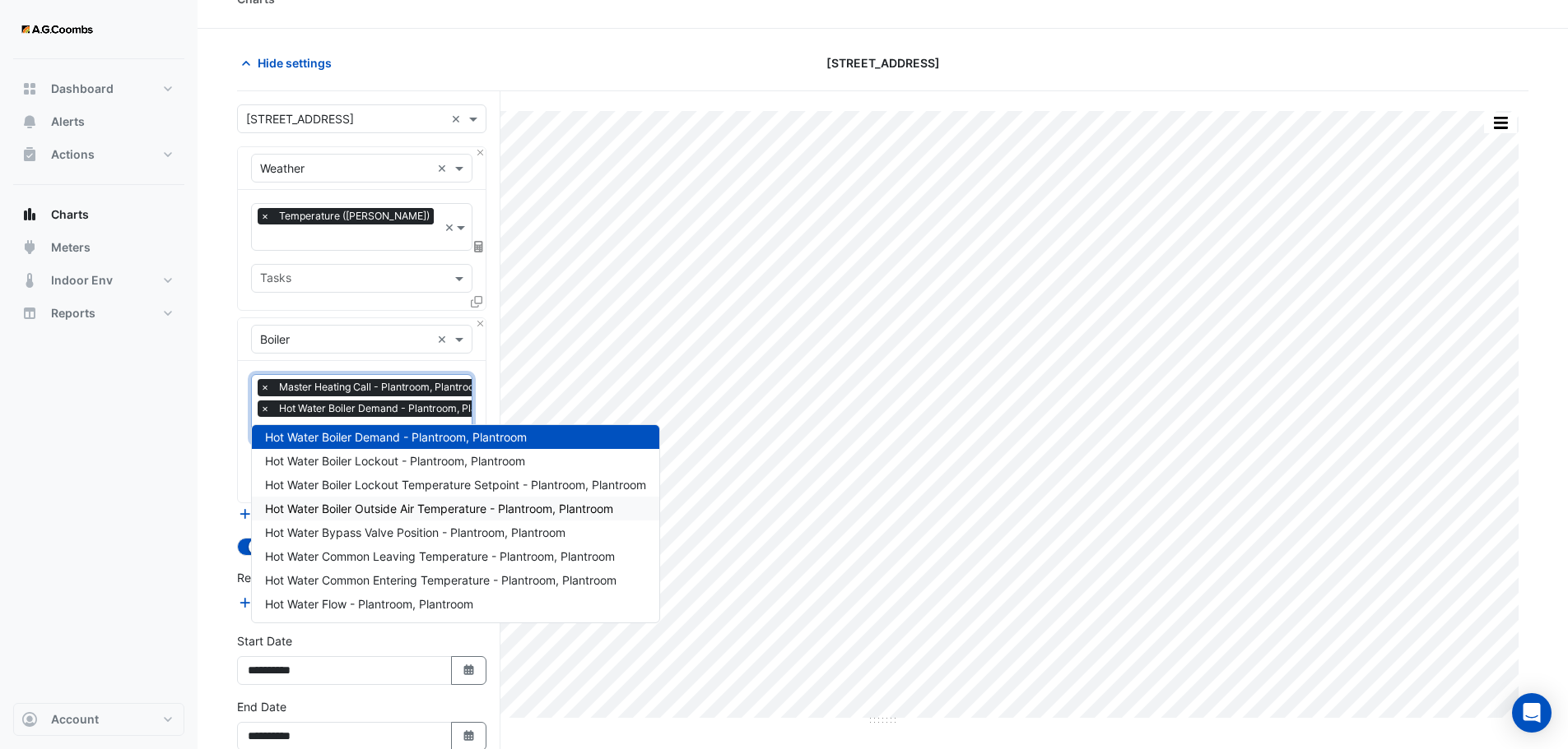
click at [392, 506] on span "Hot Water Boiler Outside Air Temperature - Plantroom, Plantroom" at bounding box center [439, 508] width 348 height 14
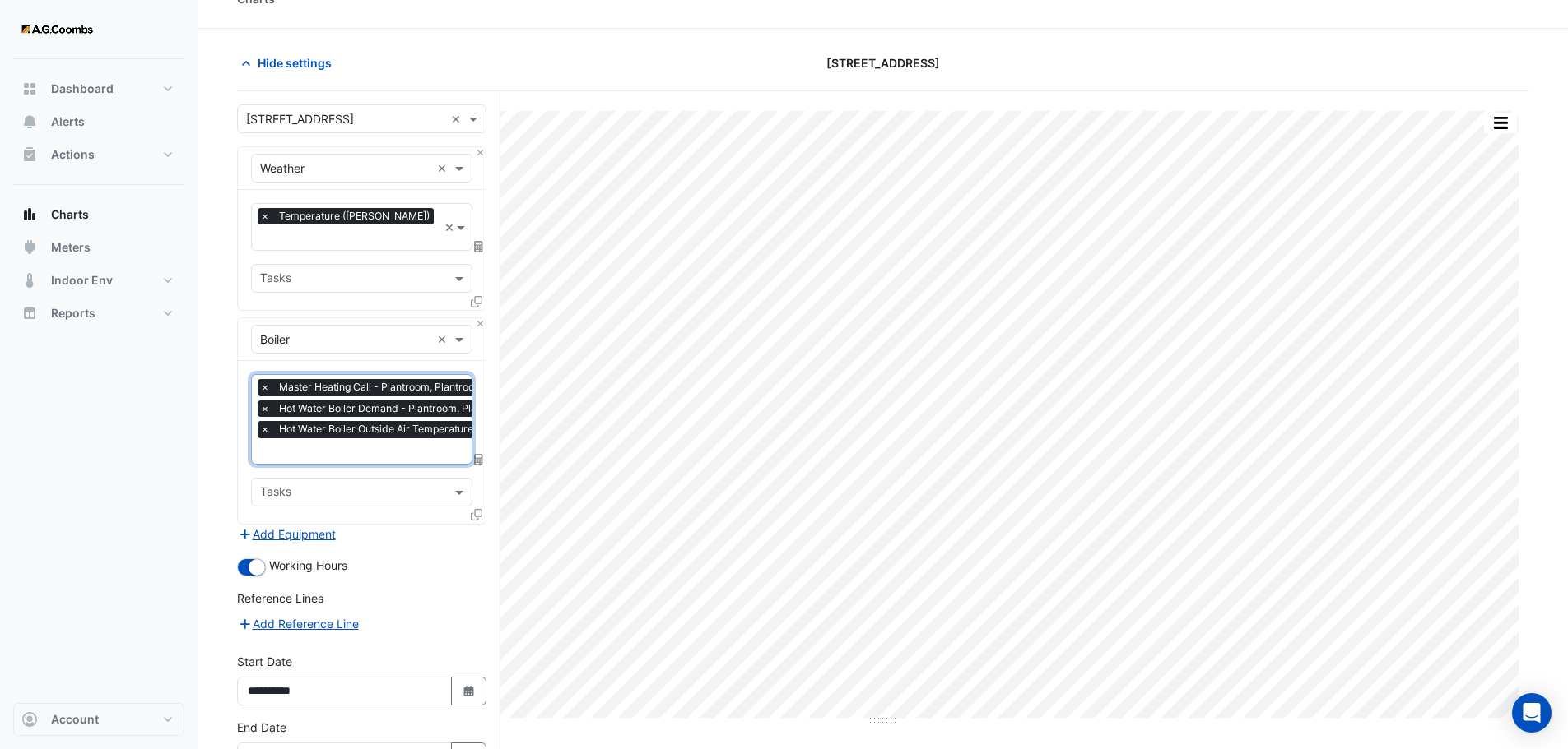
click at [355, 444] on input "text" at bounding box center [426, 453] width 333 height 17
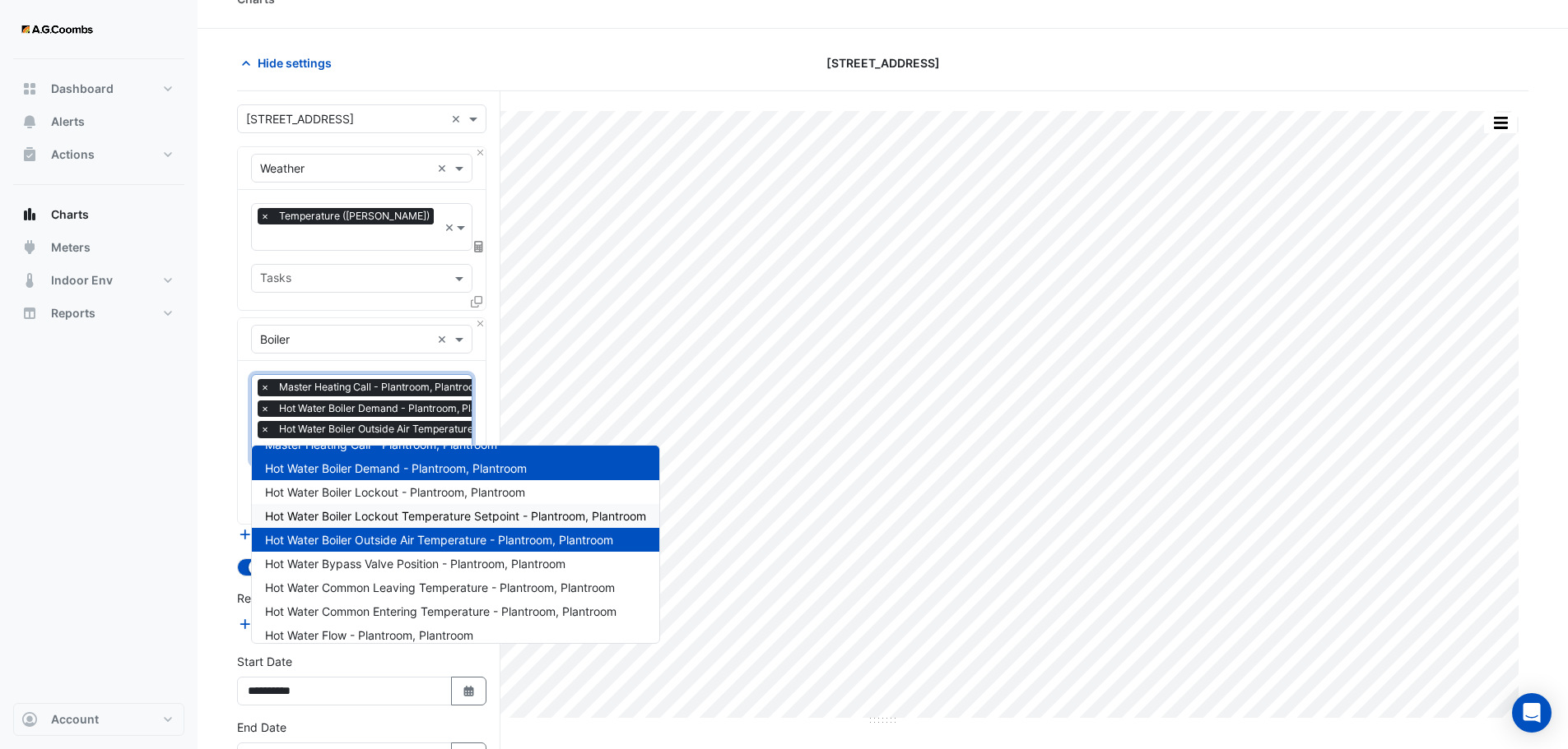
scroll to position [102, 0]
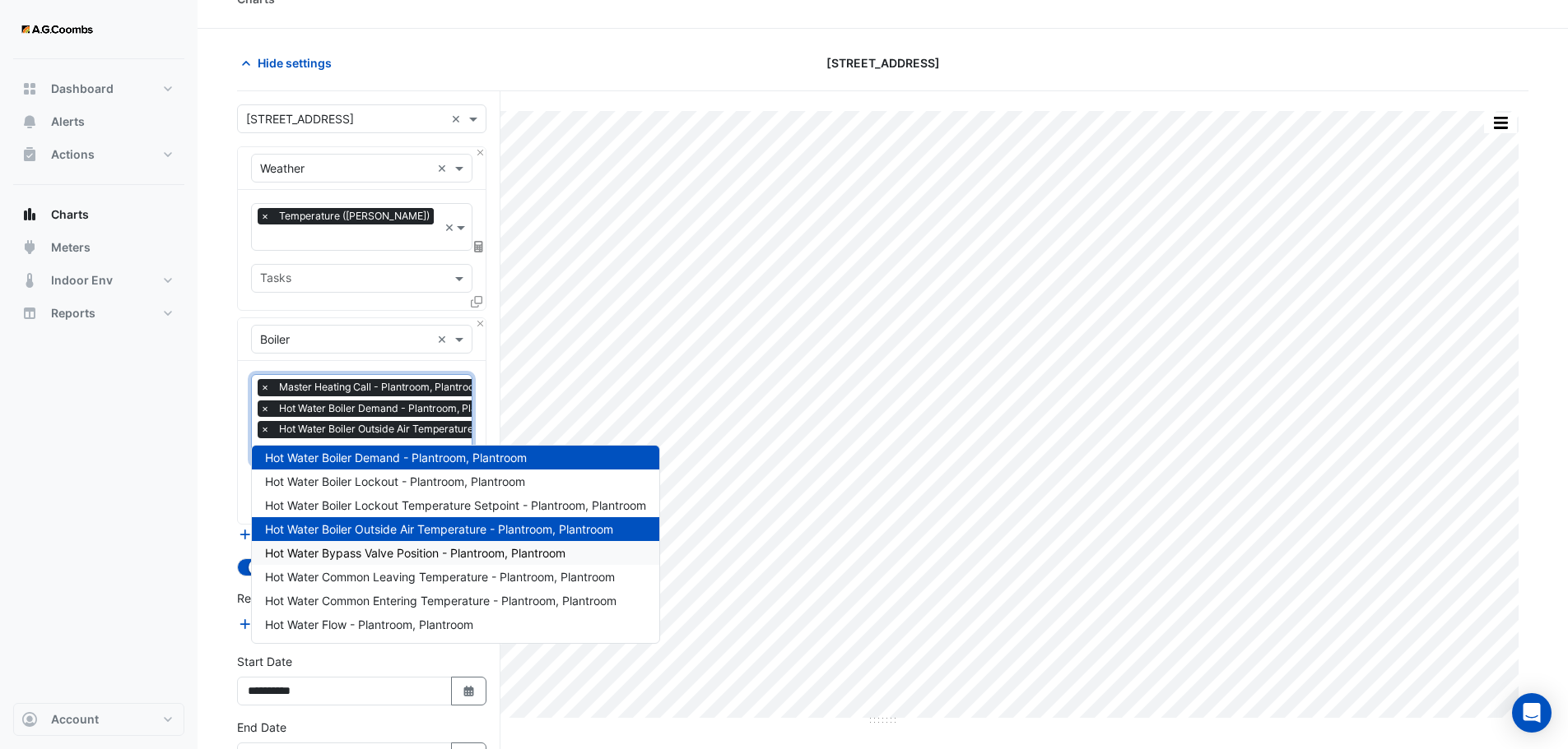
click at [409, 557] on span "Hot Water Bypass Valve Position - Plantroom, Plantroom" at bounding box center [415, 553] width 300 height 14
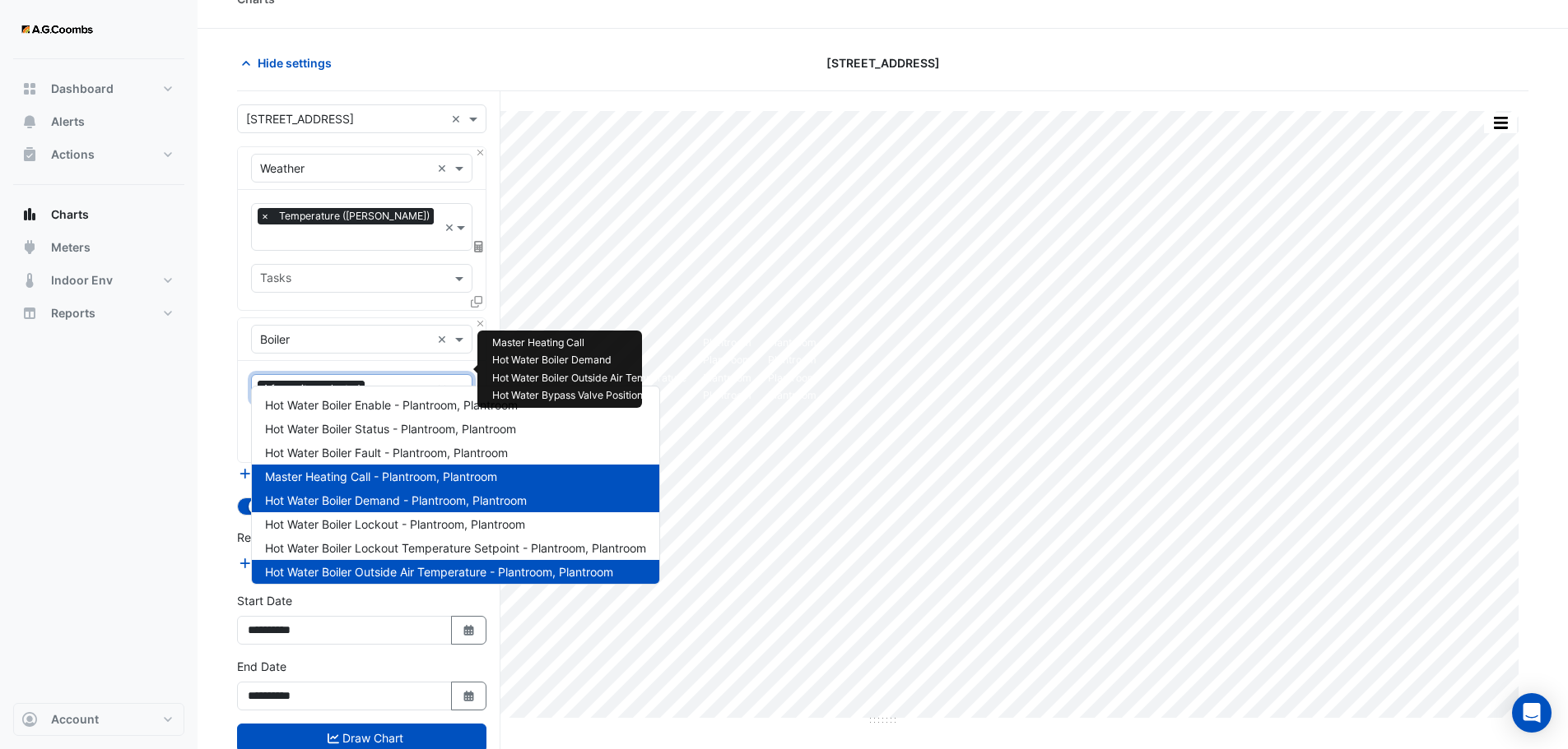
click at [394, 382] on input "text" at bounding box center [401, 390] width 59 height 17
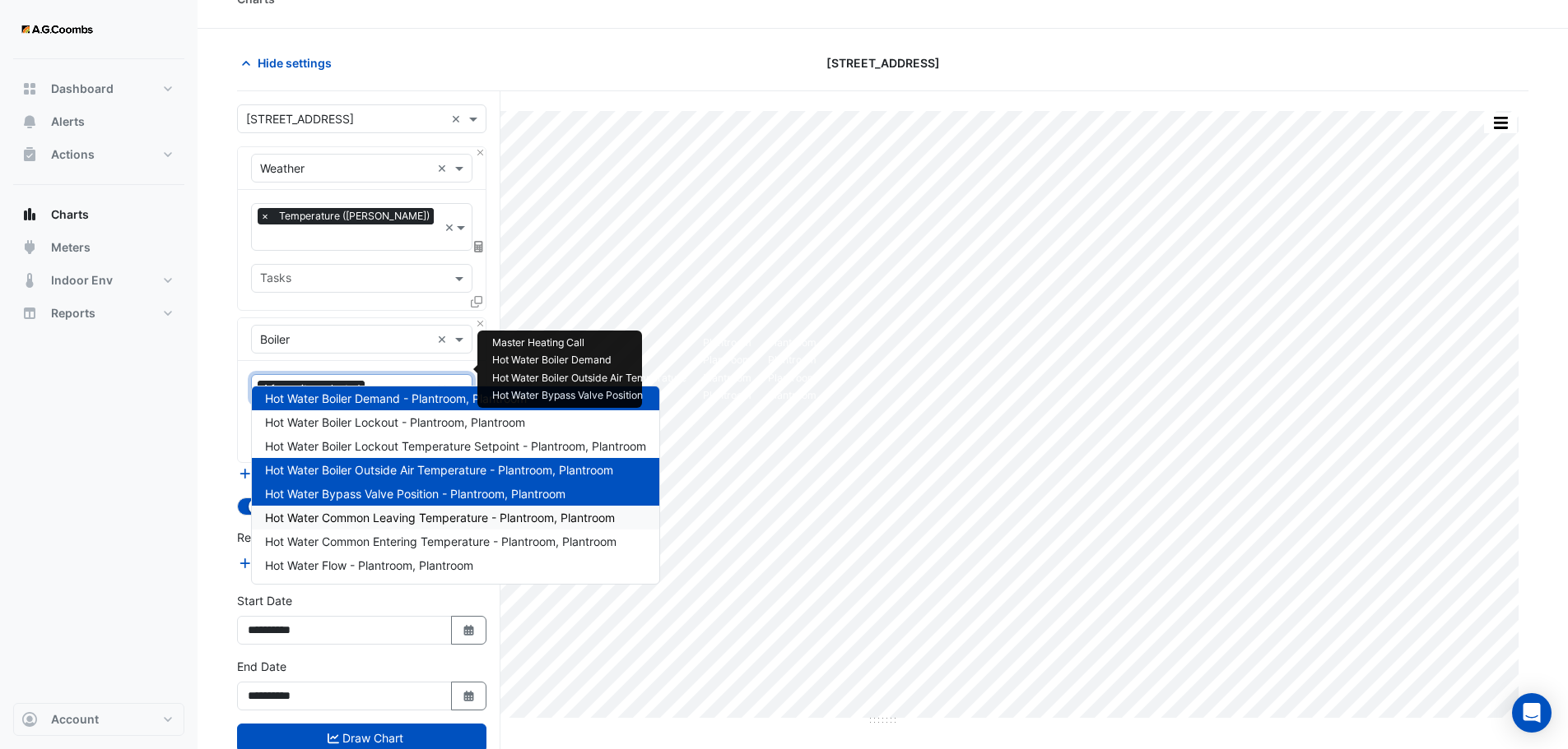
click at [390, 523] on span "Hot Water Common Leaving Temperature - Plantroom, Plantroom" at bounding box center [440, 518] width 350 height 14
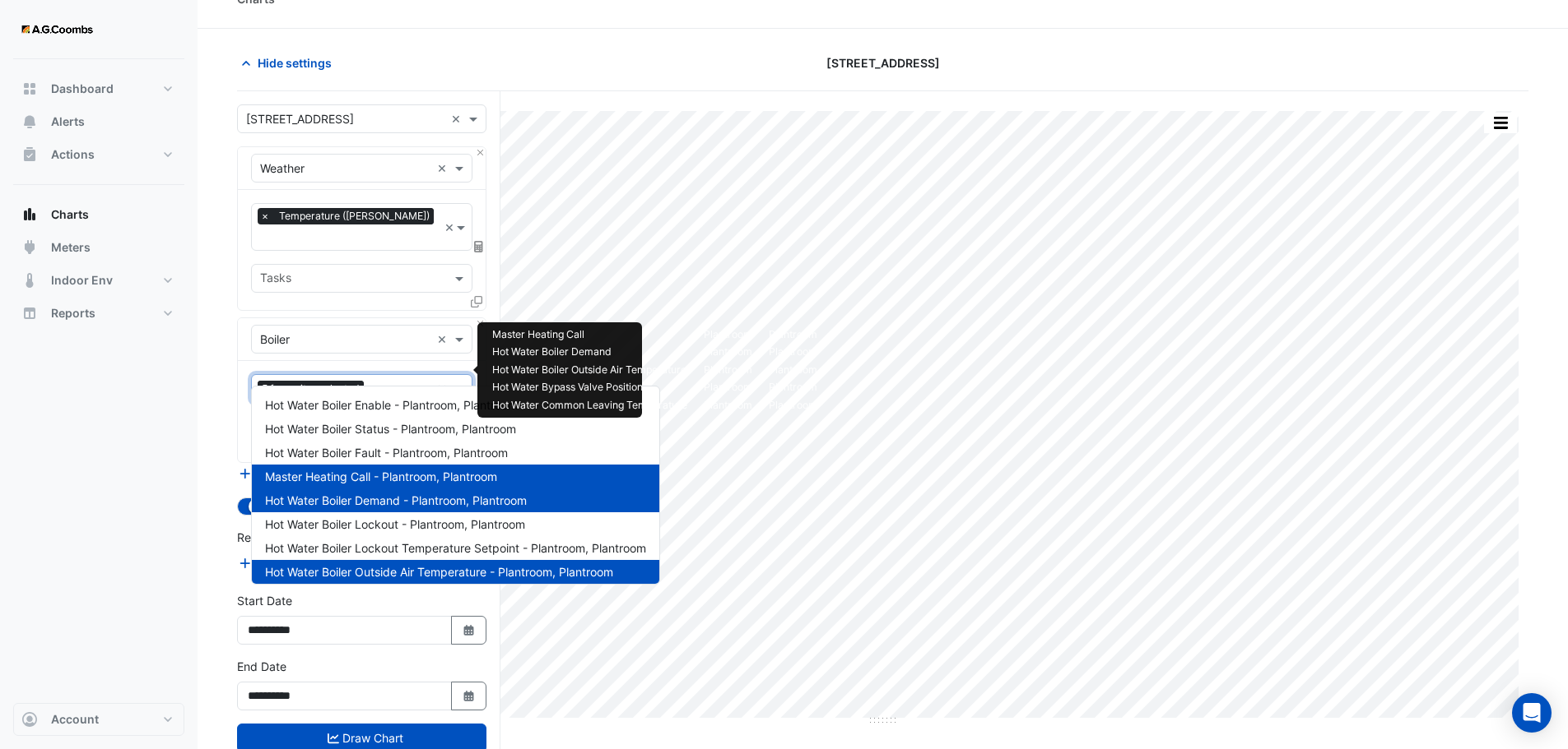
click at [391, 382] on input "text" at bounding box center [400, 390] width 60 height 17
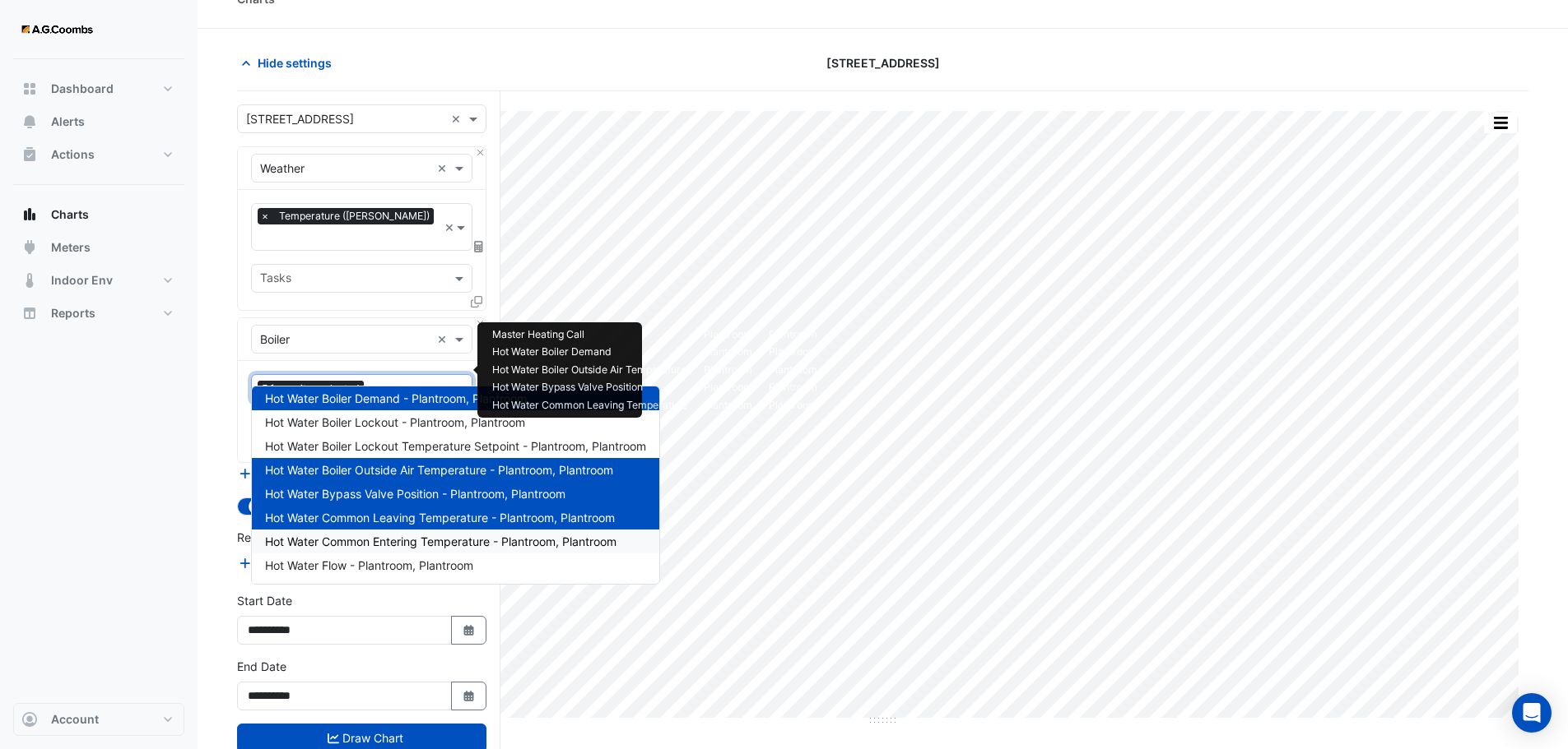
click at [398, 545] on span "Hot Water Common Entering Temperature - Plantroom, Plantroom" at bounding box center [440, 542] width 351 height 14
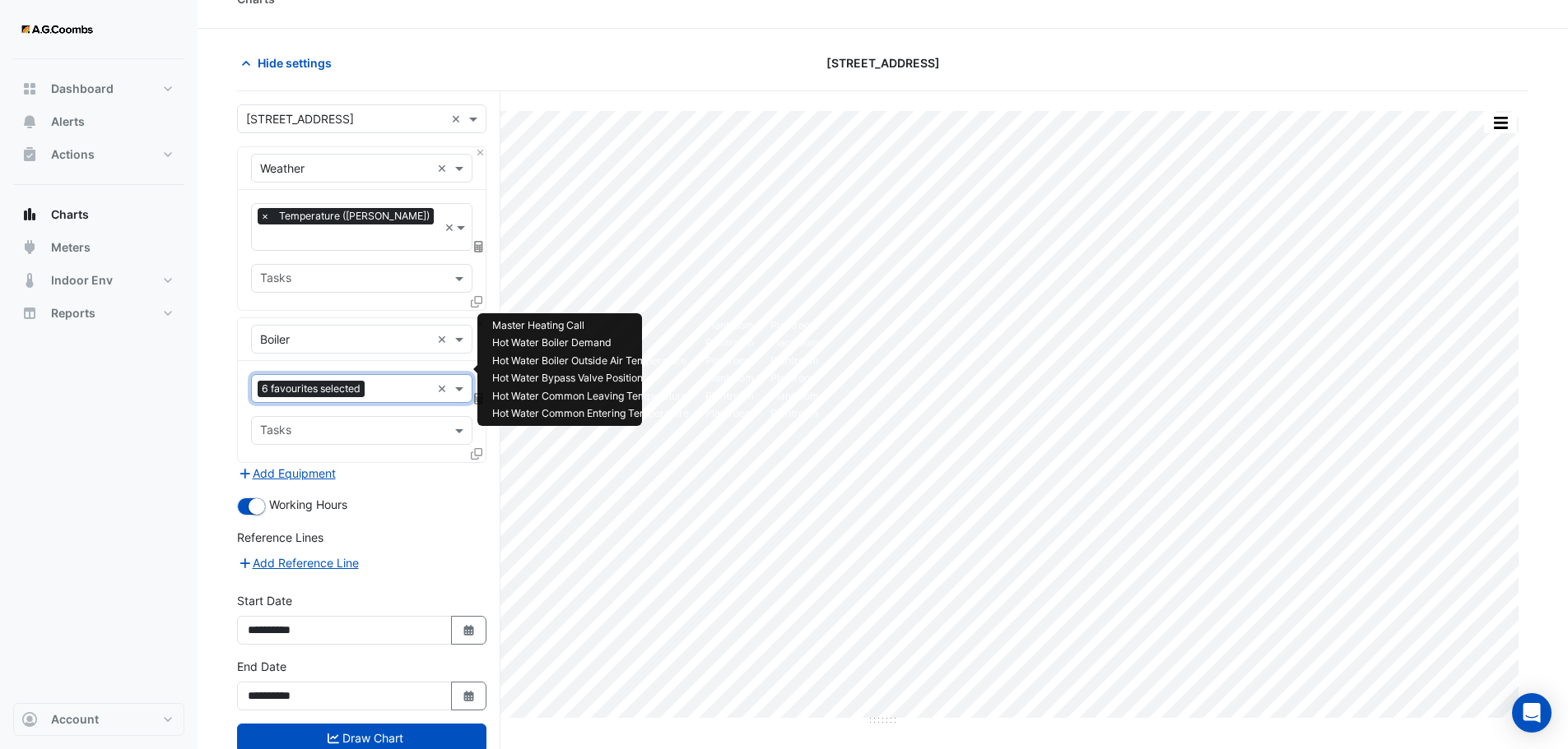
click at [392, 382] on input "text" at bounding box center [401, 390] width 59 height 17
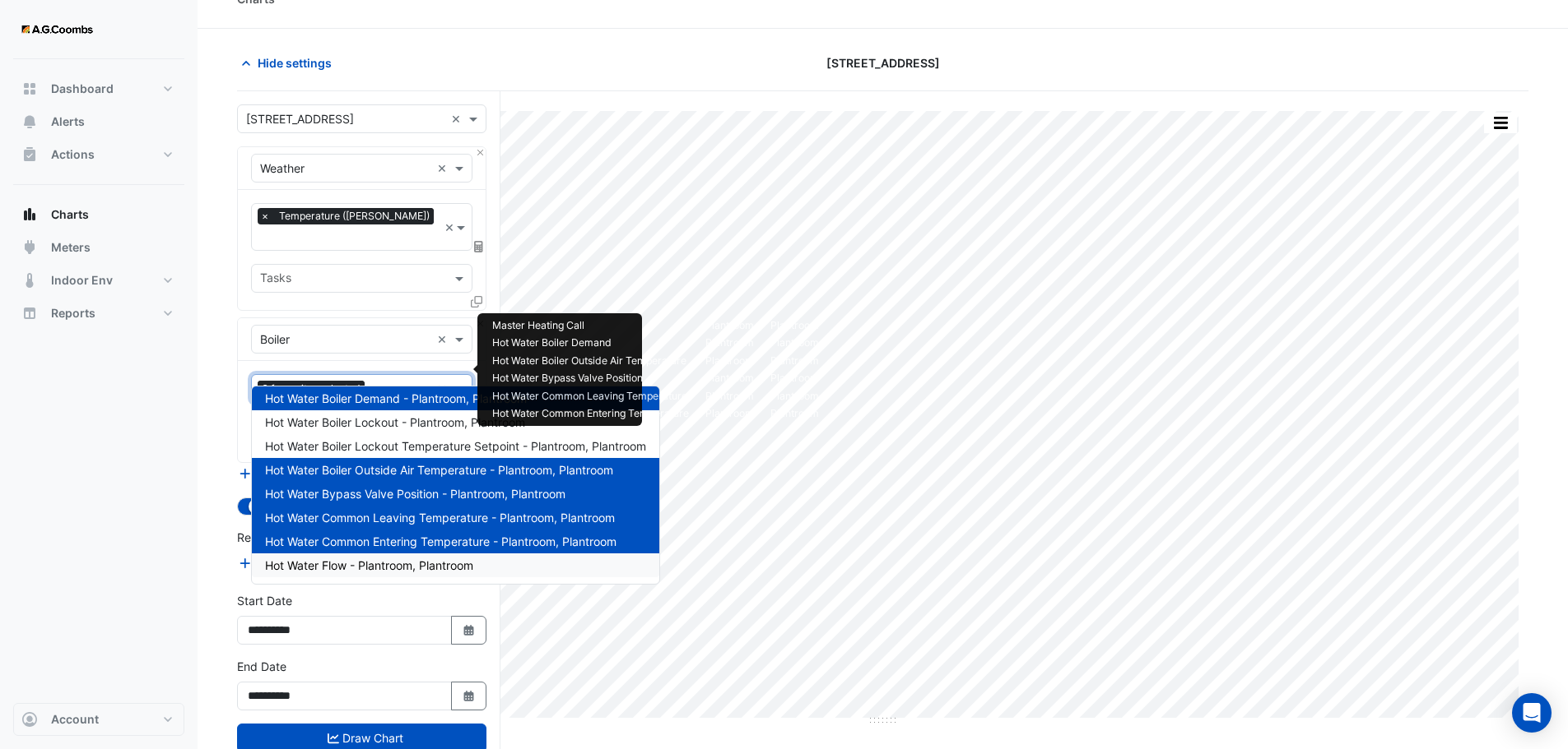
click at [396, 562] on span "Hot Water Flow - Plantroom, Plantroom" at bounding box center [368, 565] width 208 height 14
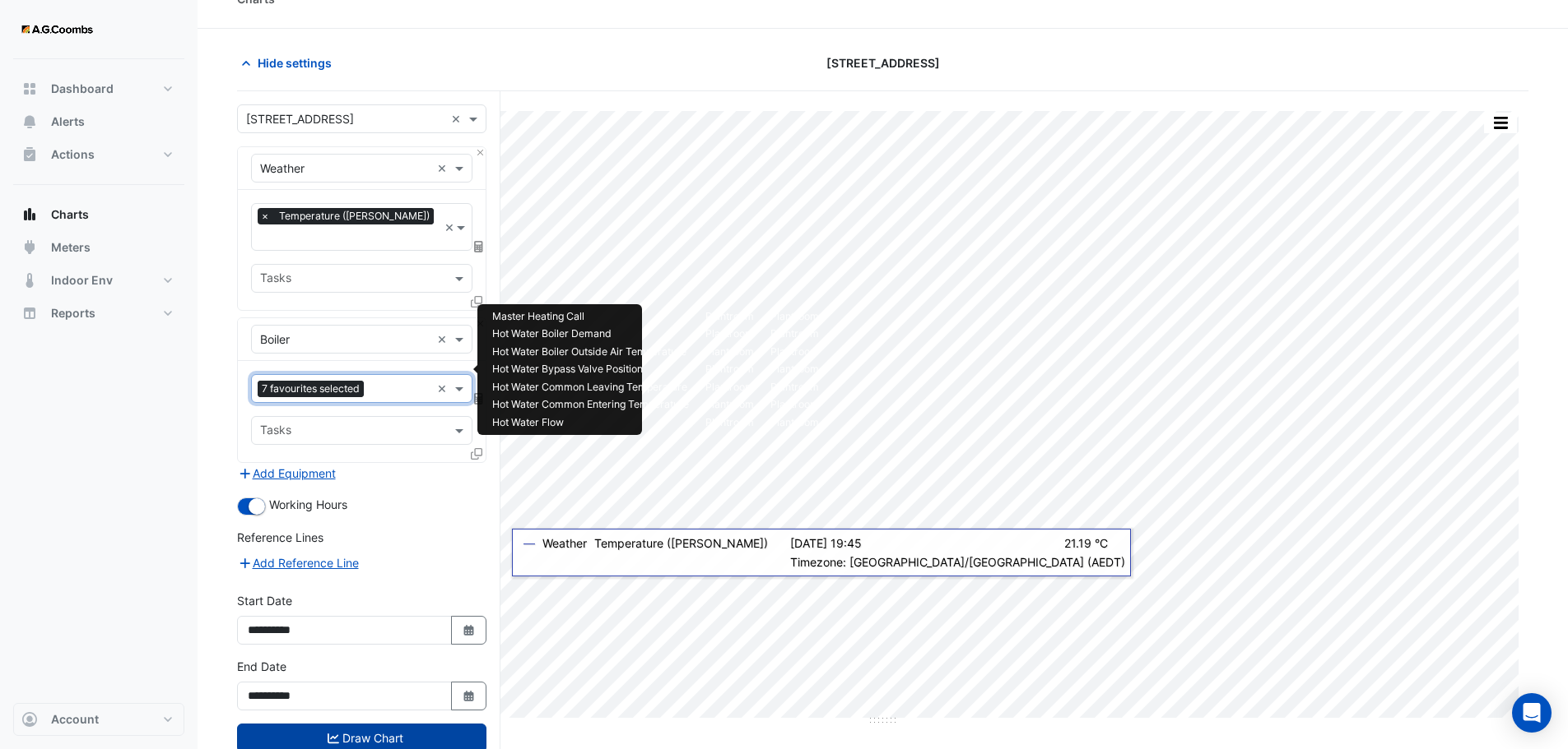
click at [366, 724] on button "Draw Chart" at bounding box center [362, 738] width 249 height 29
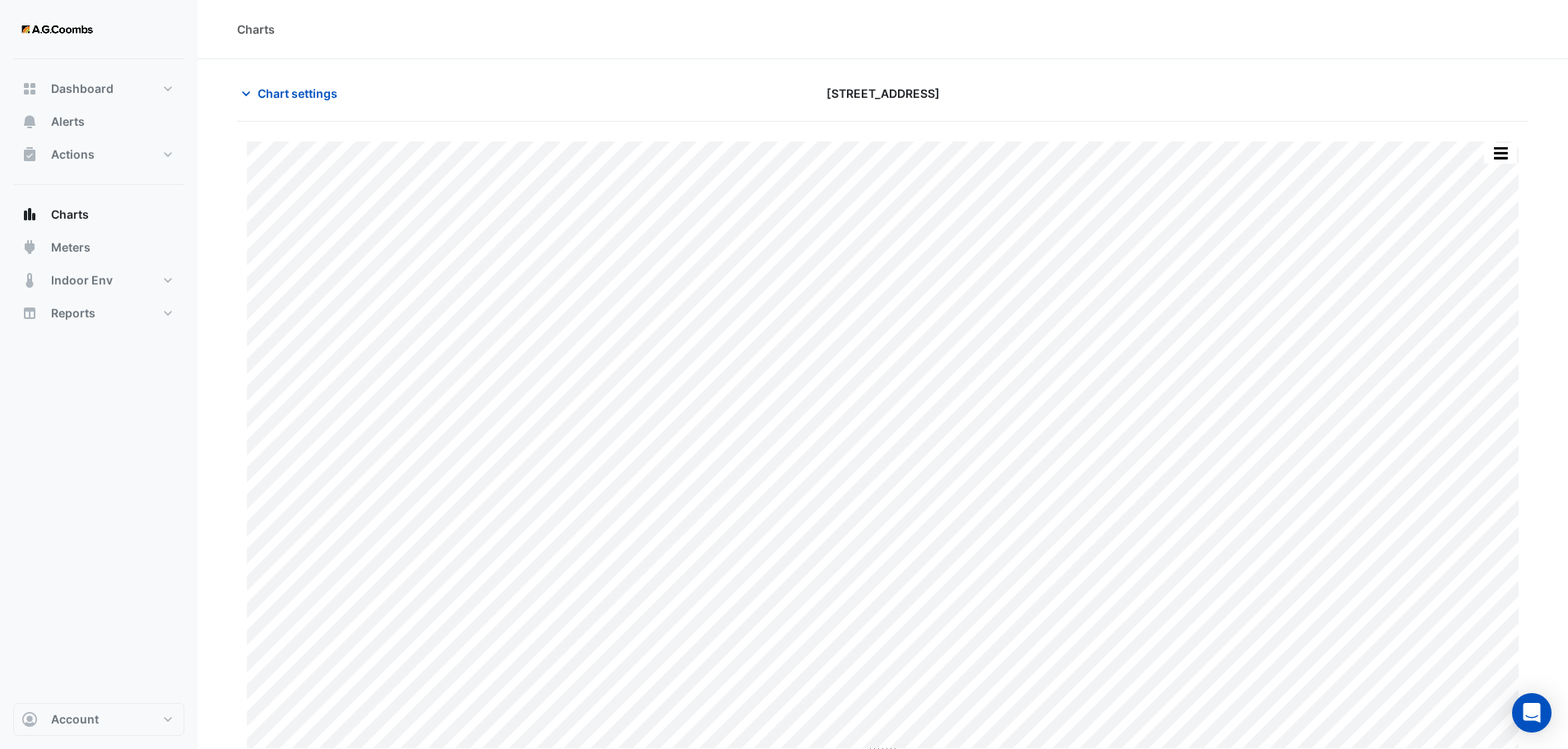
click at [1413, 78] on section "Chart settings 74 Castlereagh St Print Save as JPEG Save as PNG — Weather Tempe…" at bounding box center [883, 444] width 1370 height 769
drag, startPoint x: 1407, startPoint y: 1, endPoint x: 1250, endPoint y: 82, distance: 176.7
click at [1250, 82] on div at bounding box center [1319, 93] width 437 height 29
click at [1491, 154] on button "button" at bounding box center [1501, 152] width 33 height 20
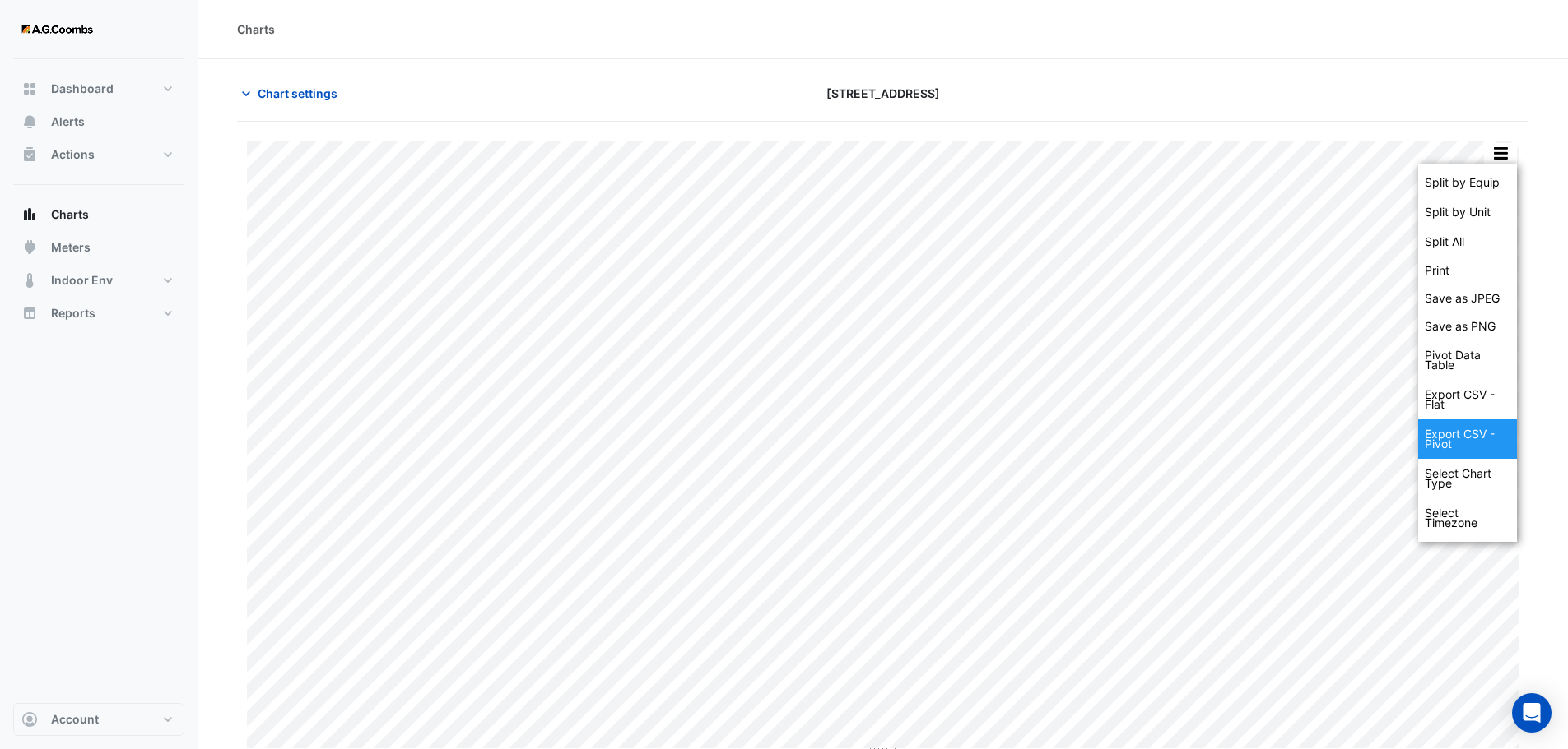
click at [1463, 446] on div "Export CSV - Pivot" at bounding box center [1467, 438] width 99 height 39
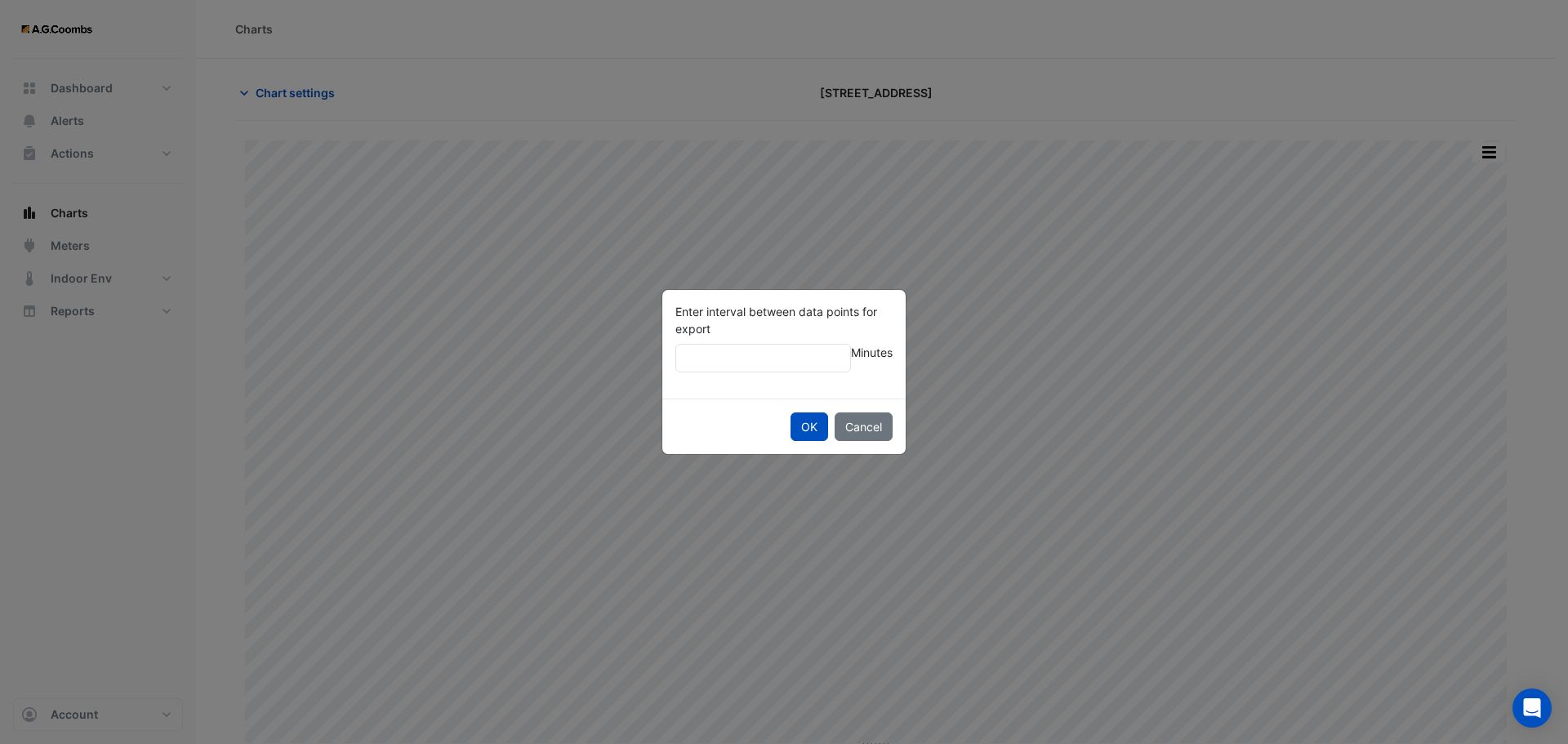
type input "**"
click at [746, 380] on div "Enter interval between data points for export ** Minutes" at bounding box center [784, 345] width 244 height 109
click at [801, 417] on button "OK" at bounding box center [808, 427] width 37 height 29
click at [809, 421] on button "OK" at bounding box center [808, 427] width 37 height 29
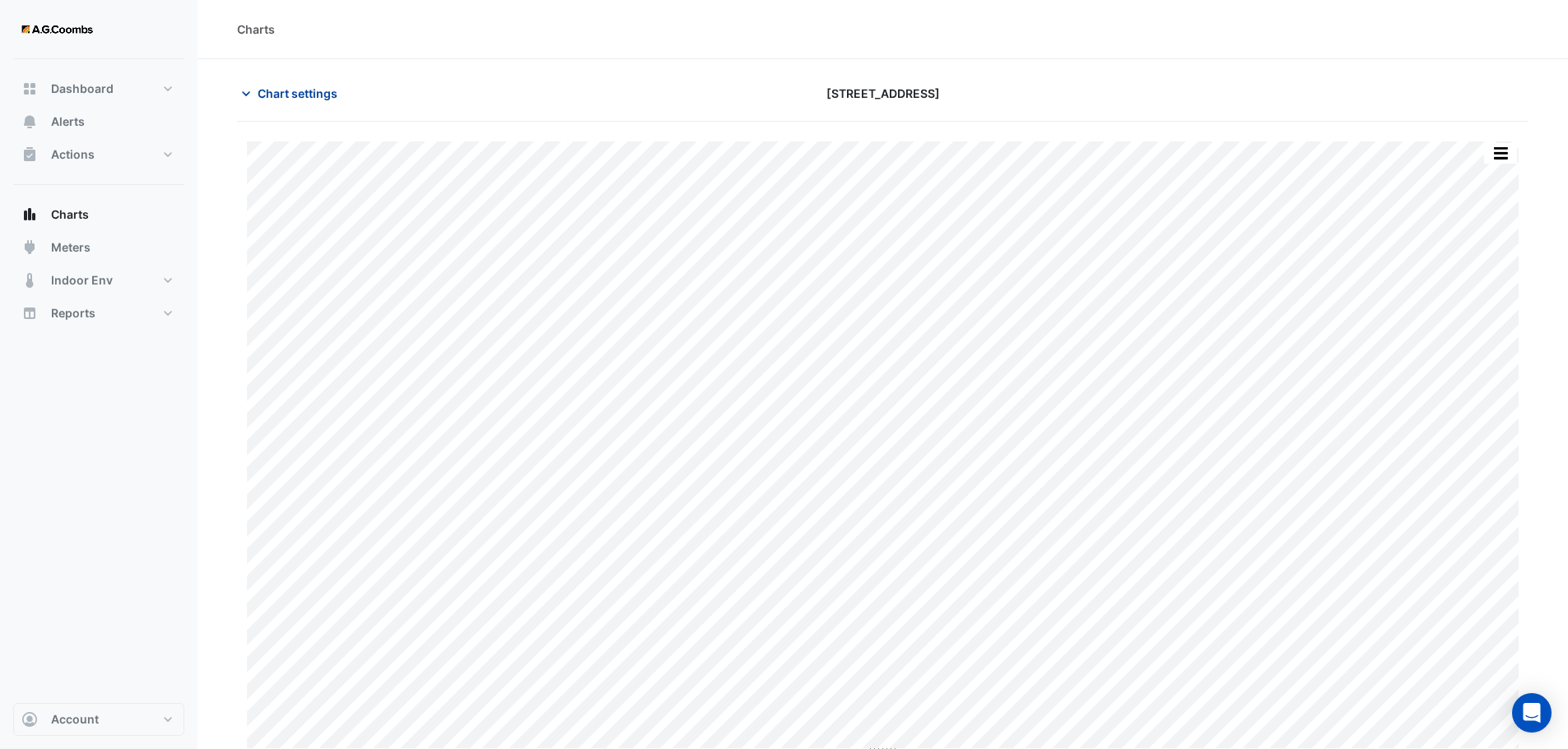
click at [291, 91] on span "Chart settings" at bounding box center [297, 93] width 80 height 17
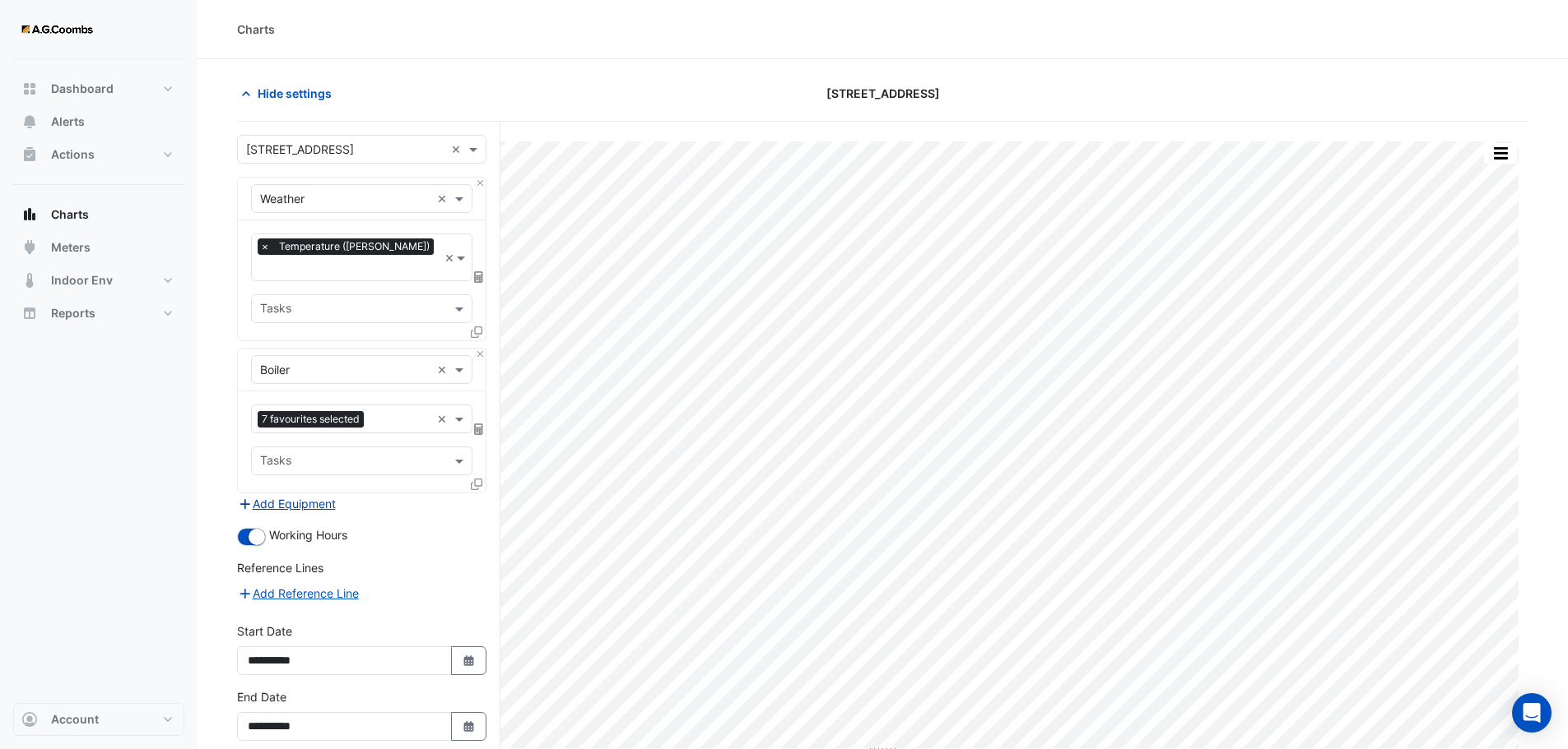
click at [288, 495] on button "Add Equipment" at bounding box center [287, 504] width 100 height 19
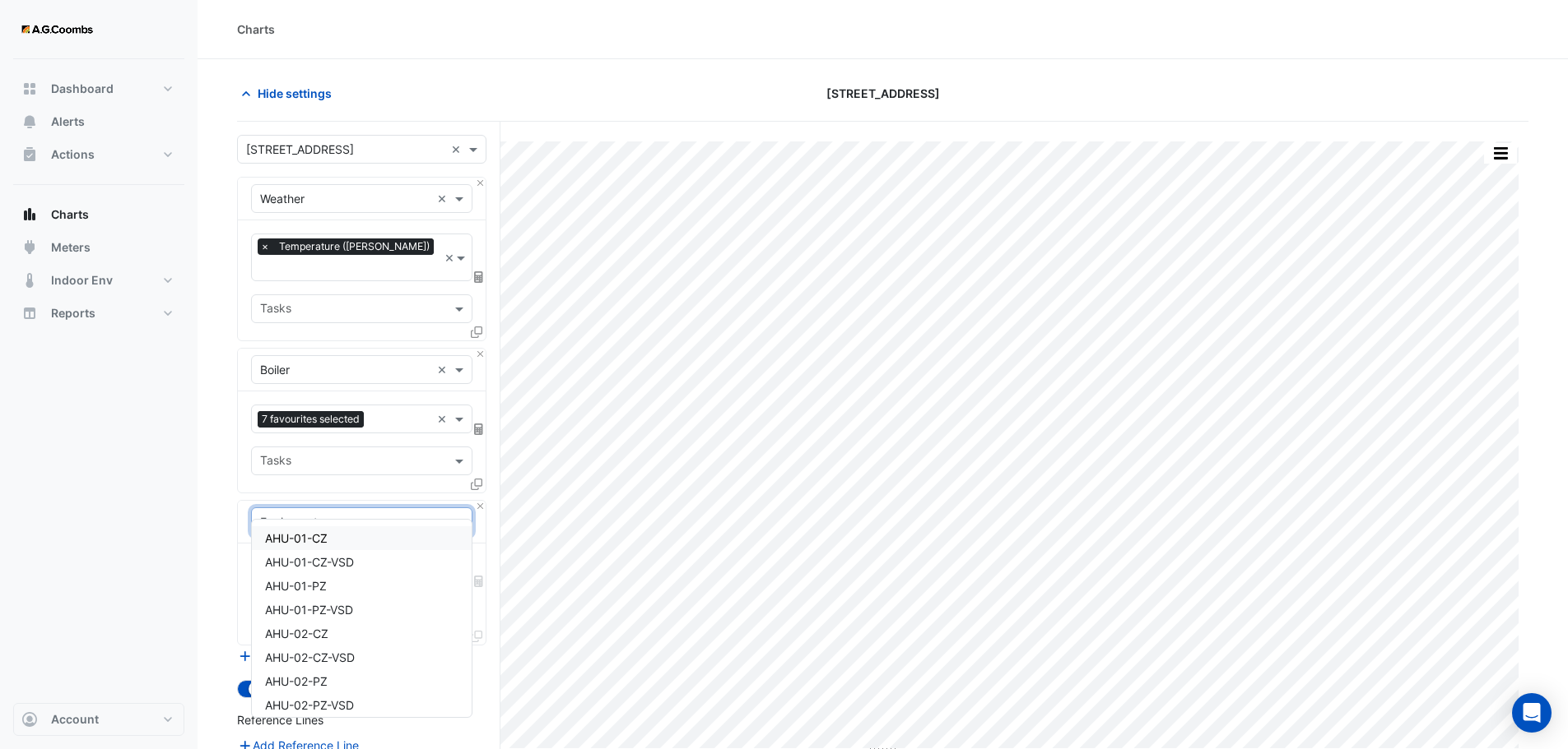
click at [450, 512] on div at bounding box center [361, 522] width 220 height 19
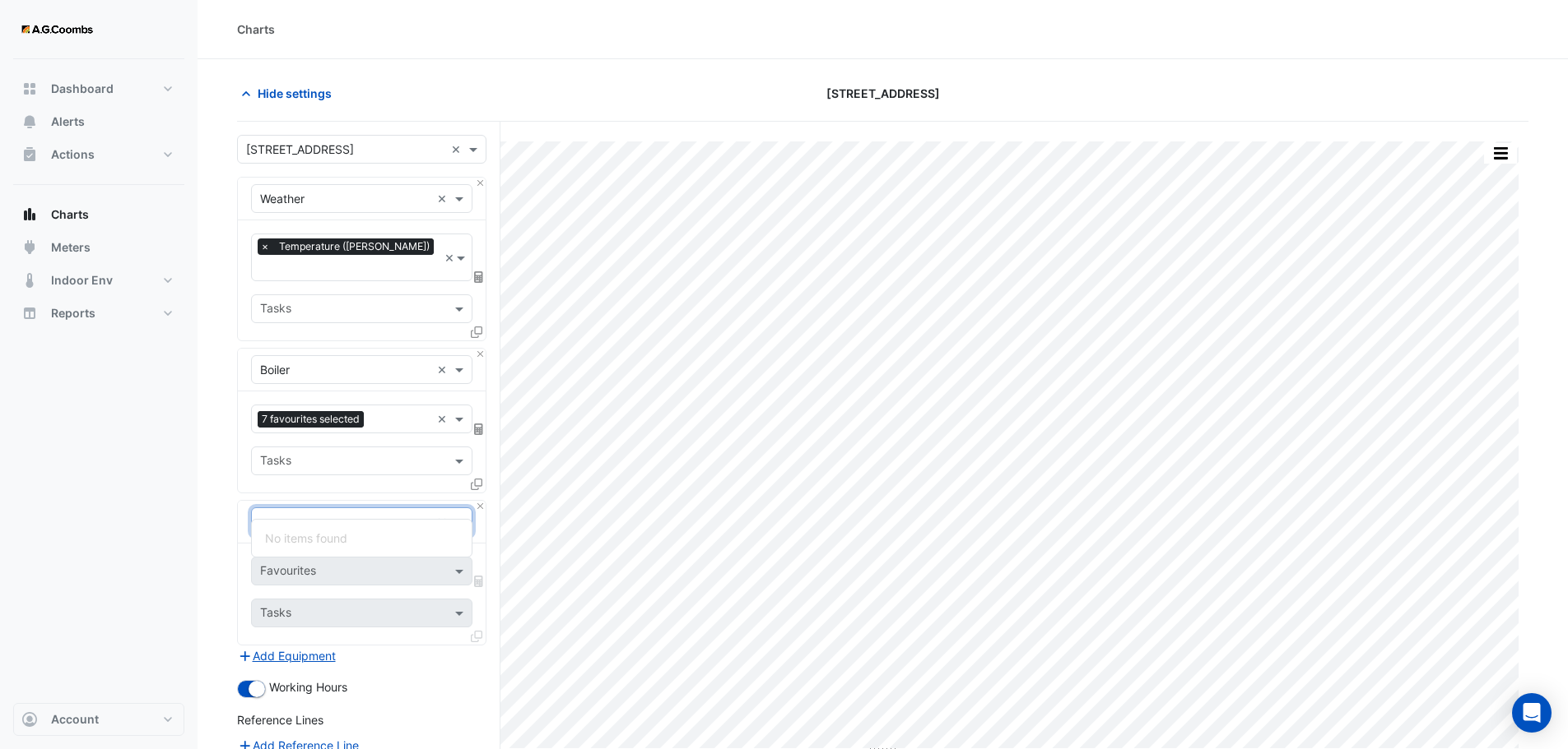
type input "*"
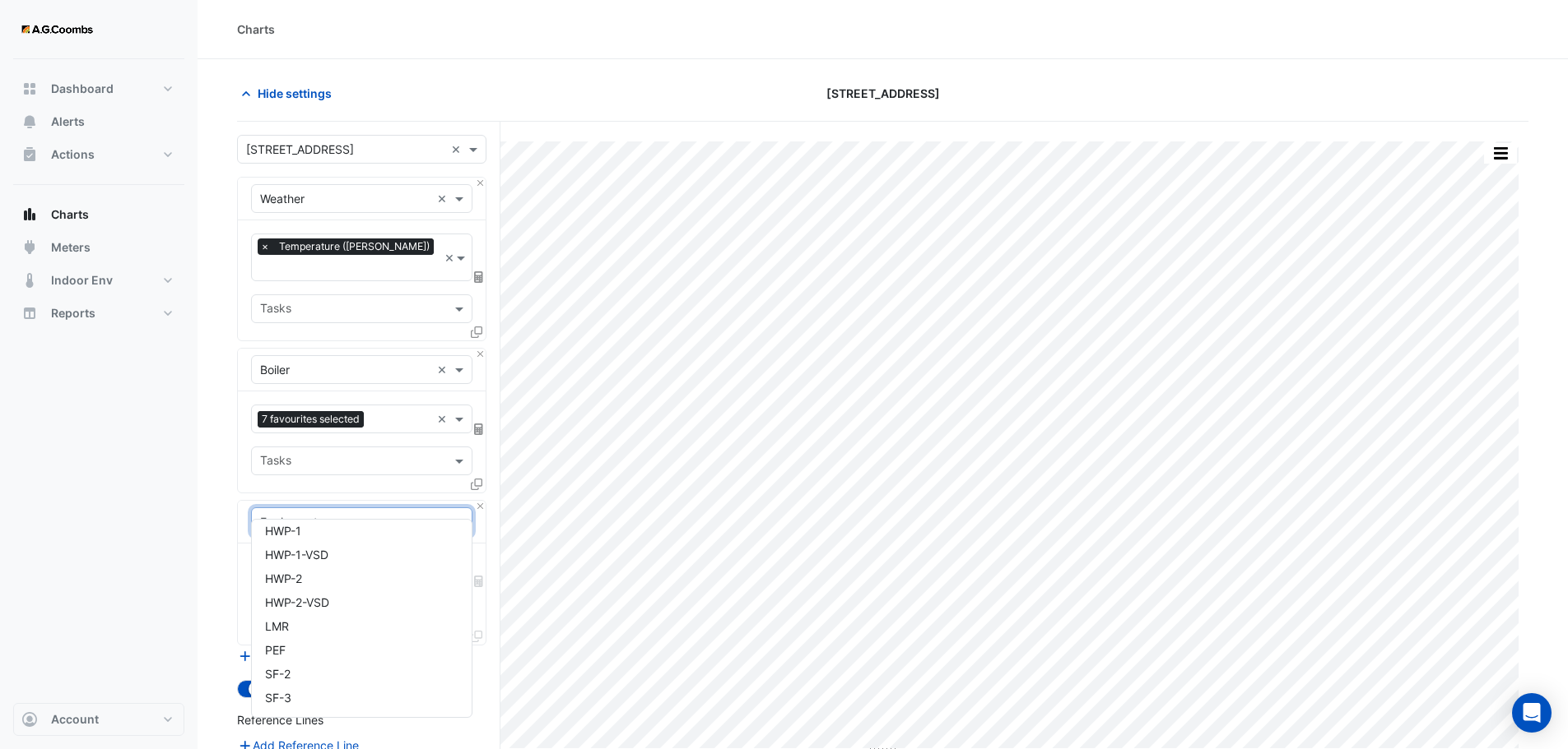
scroll to position [2059, 0]
click at [274, 531] on span "HWP-1" at bounding box center [283, 530] width 36 height 14
click at [323, 564] on input "text" at bounding box center [343, 573] width 166 height 17
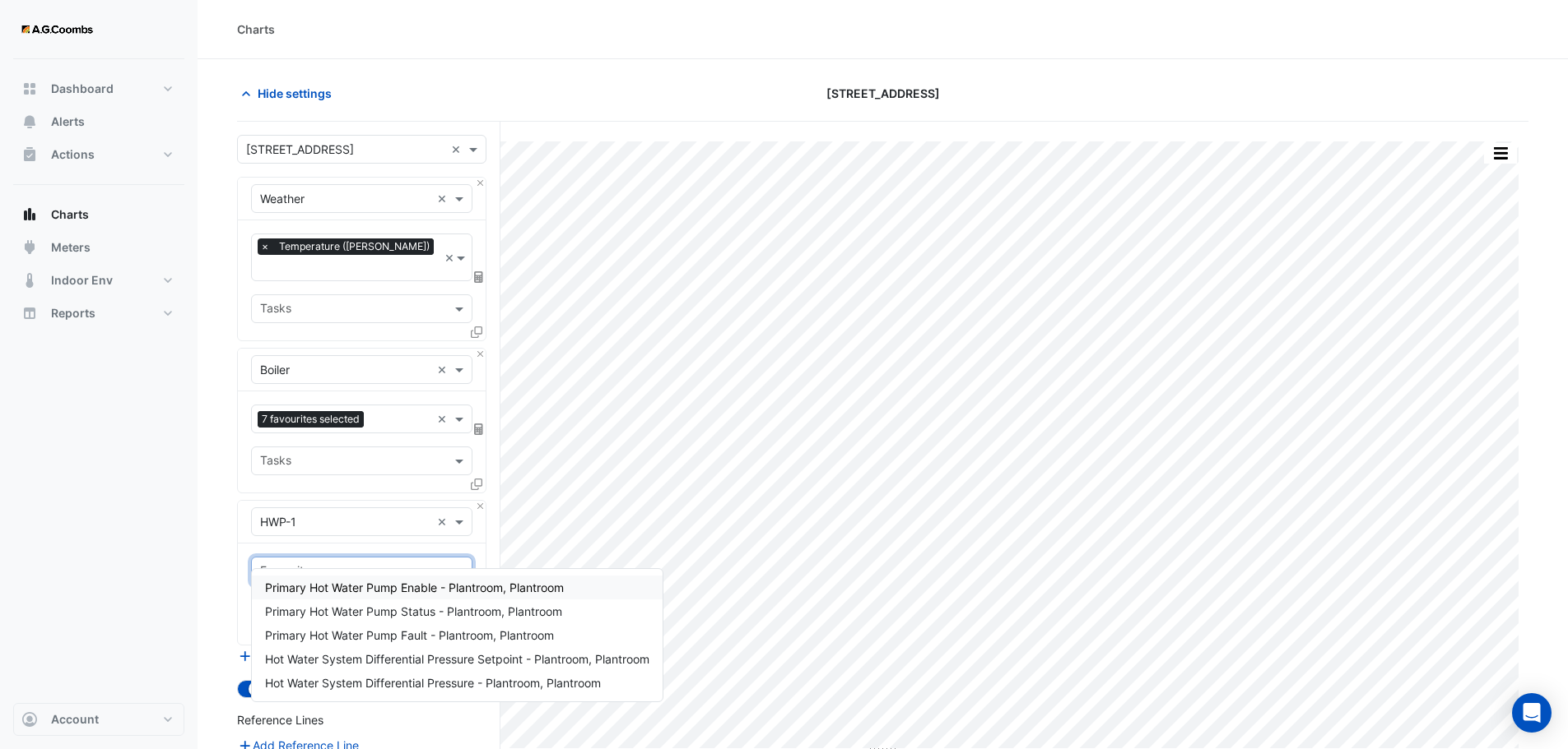
click at [323, 564] on input "text" at bounding box center [352, 573] width 184 height 17
click at [357, 647] on div "Hot Water System Differential Pressure Setpoint - Plantroom, Plantroom" at bounding box center [457, 659] width 411 height 24
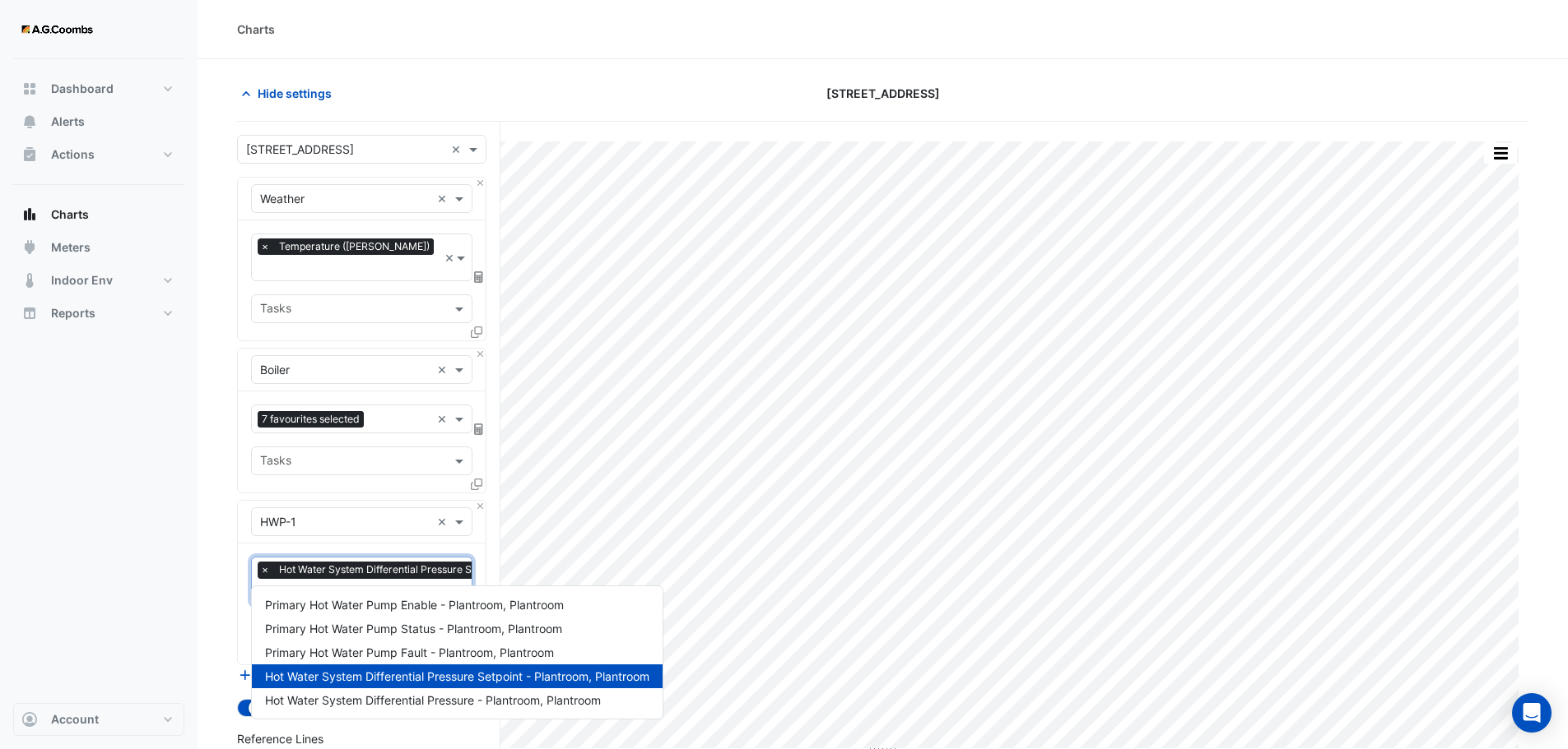
click at [362, 585] on input "text" at bounding box center [441, 594] width 364 height 17
click at [426, 700] on span "Hot Water System Differential Pressure - Plantroom, Plantroom" at bounding box center [433, 700] width 336 height 14
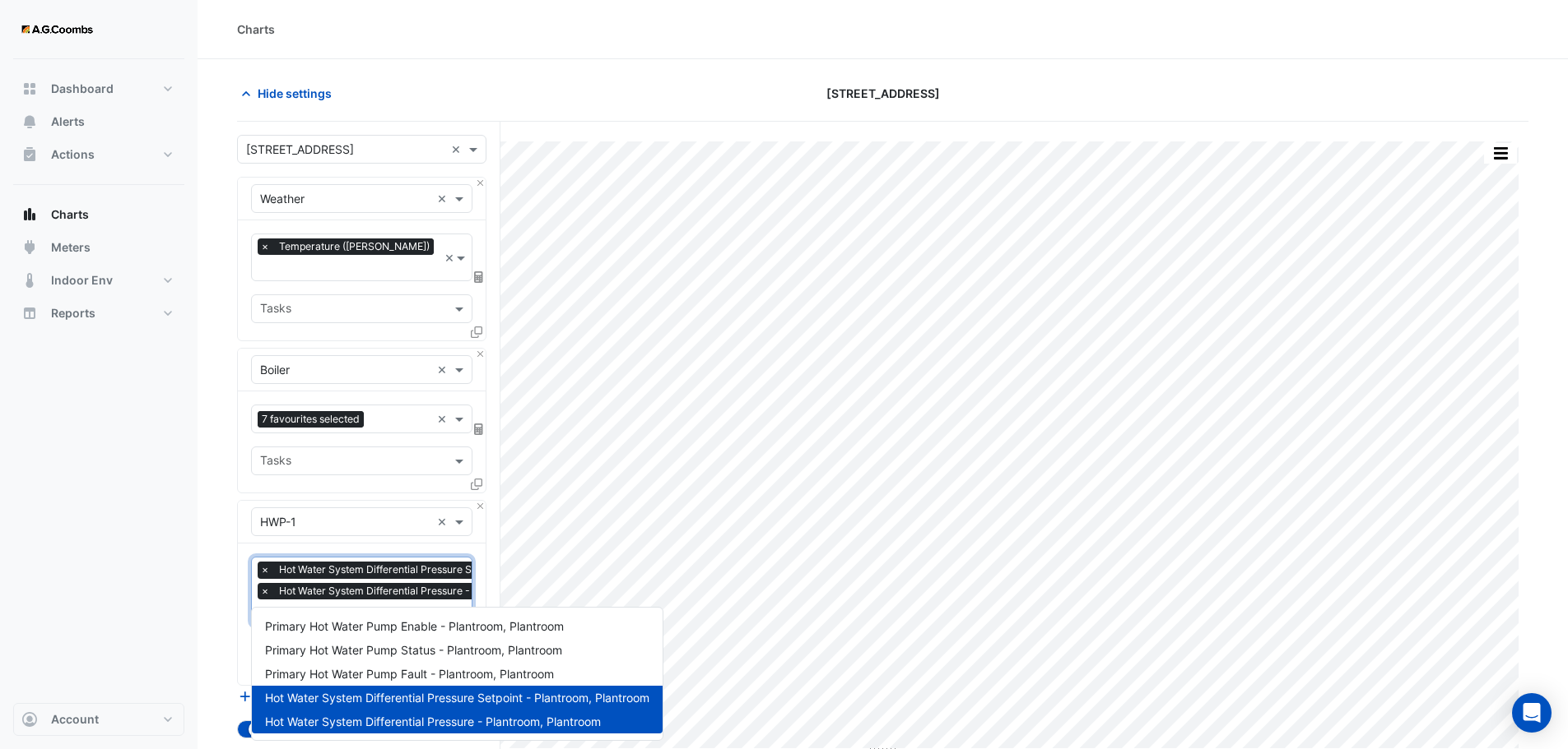
click at [390, 605] on input "text" at bounding box center [441, 614] width 364 height 17
click at [402, 644] on span "Primary Hot Water Pump Status - Plantroom, Plantroom" at bounding box center [414, 650] width 297 height 14
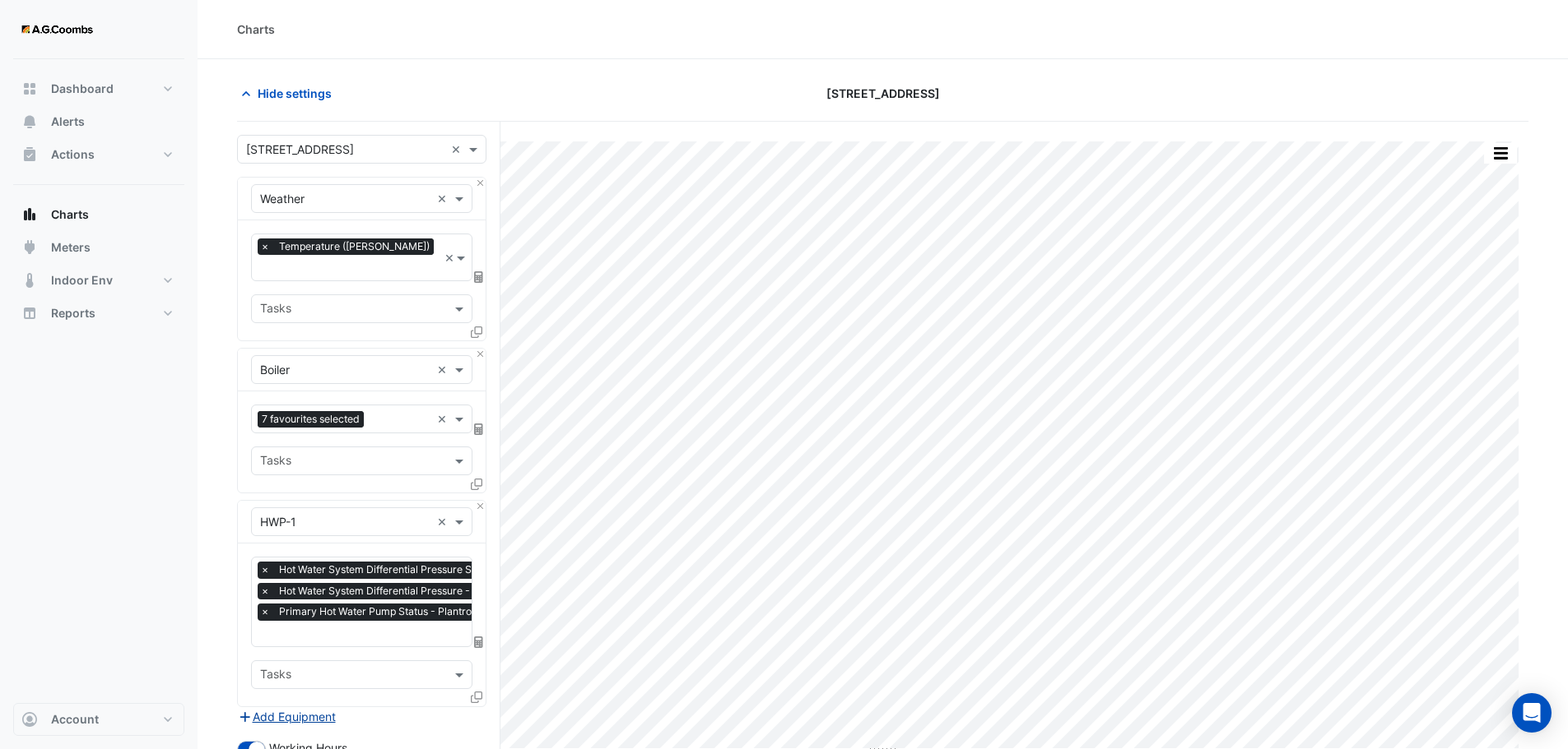
click at [311, 708] on button "Add Equipment" at bounding box center [287, 717] width 100 height 19
click at [310, 728] on input "text" at bounding box center [345, 737] width 171 height 17
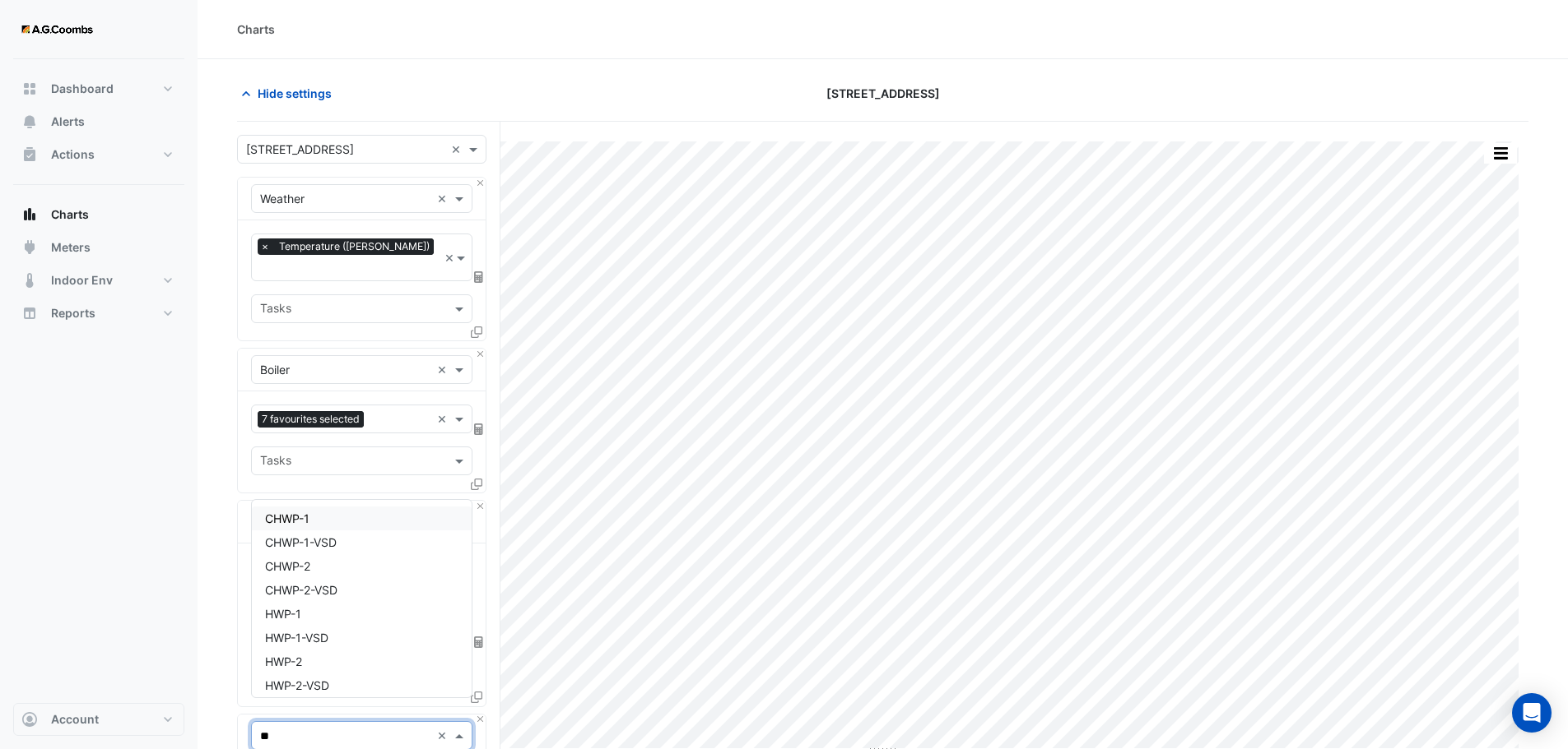
type input "***"
click at [291, 657] on span "HWP-2" at bounding box center [283, 662] width 37 height 14
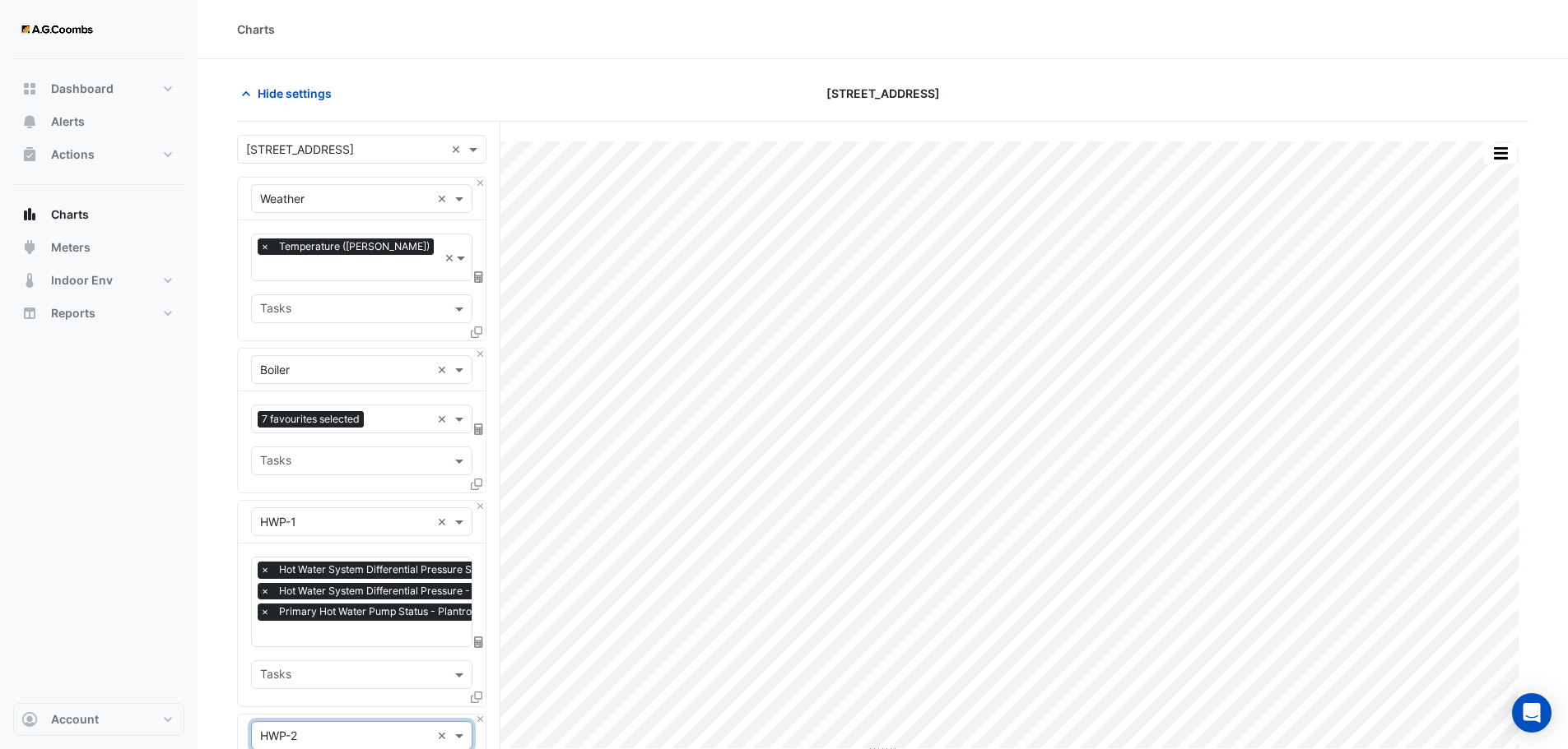
click at [369, 667] on div at bounding box center [350, 677] width 187 height 21
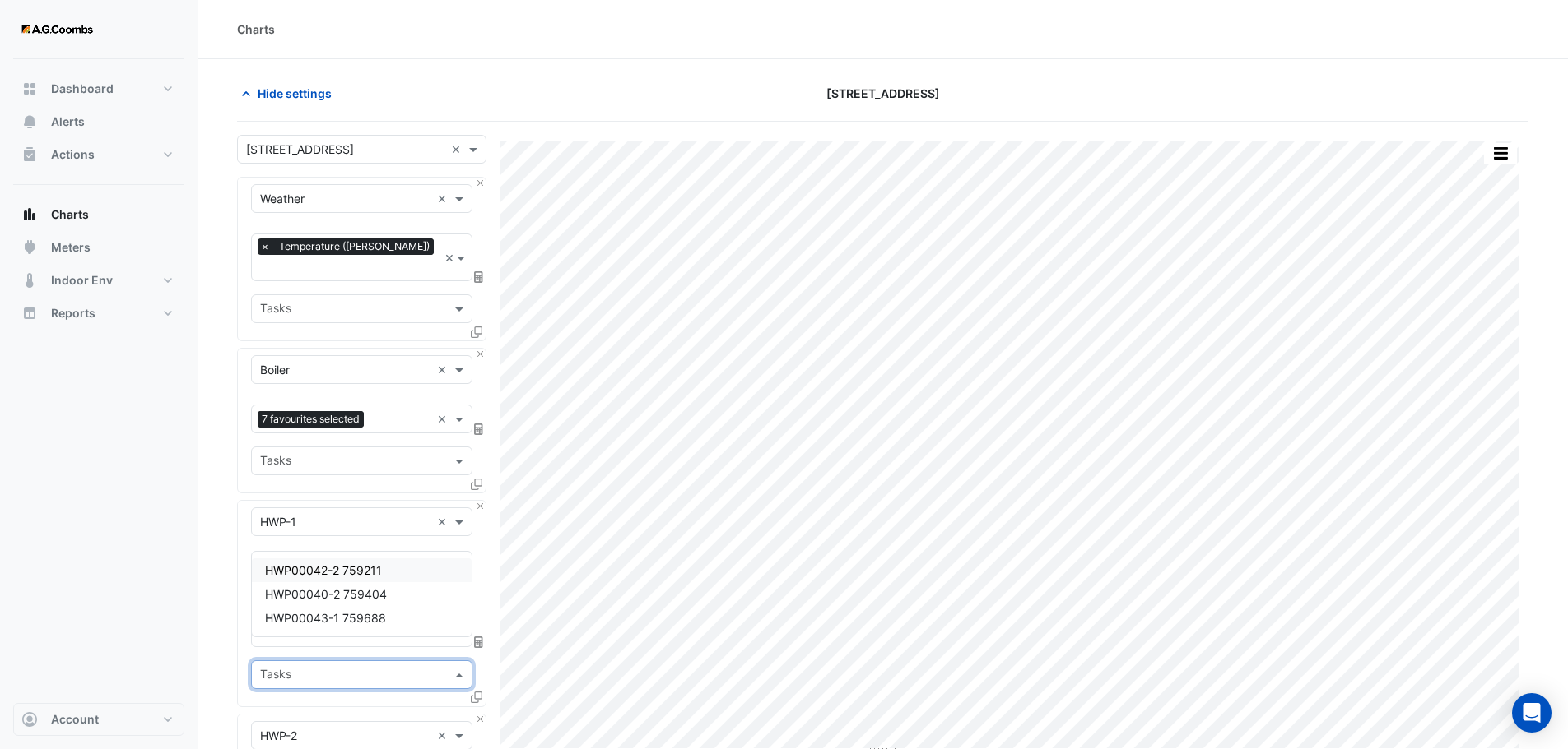
drag, startPoint x: 368, startPoint y: 667, endPoint x: 233, endPoint y: 612, distance: 145.8
click at [233, 612] on section "Hide settings 74 Castlereagh St Split by Equip Split by Unit Split All Print Sa…" at bounding box center [883, 627] width 1370 height 1135
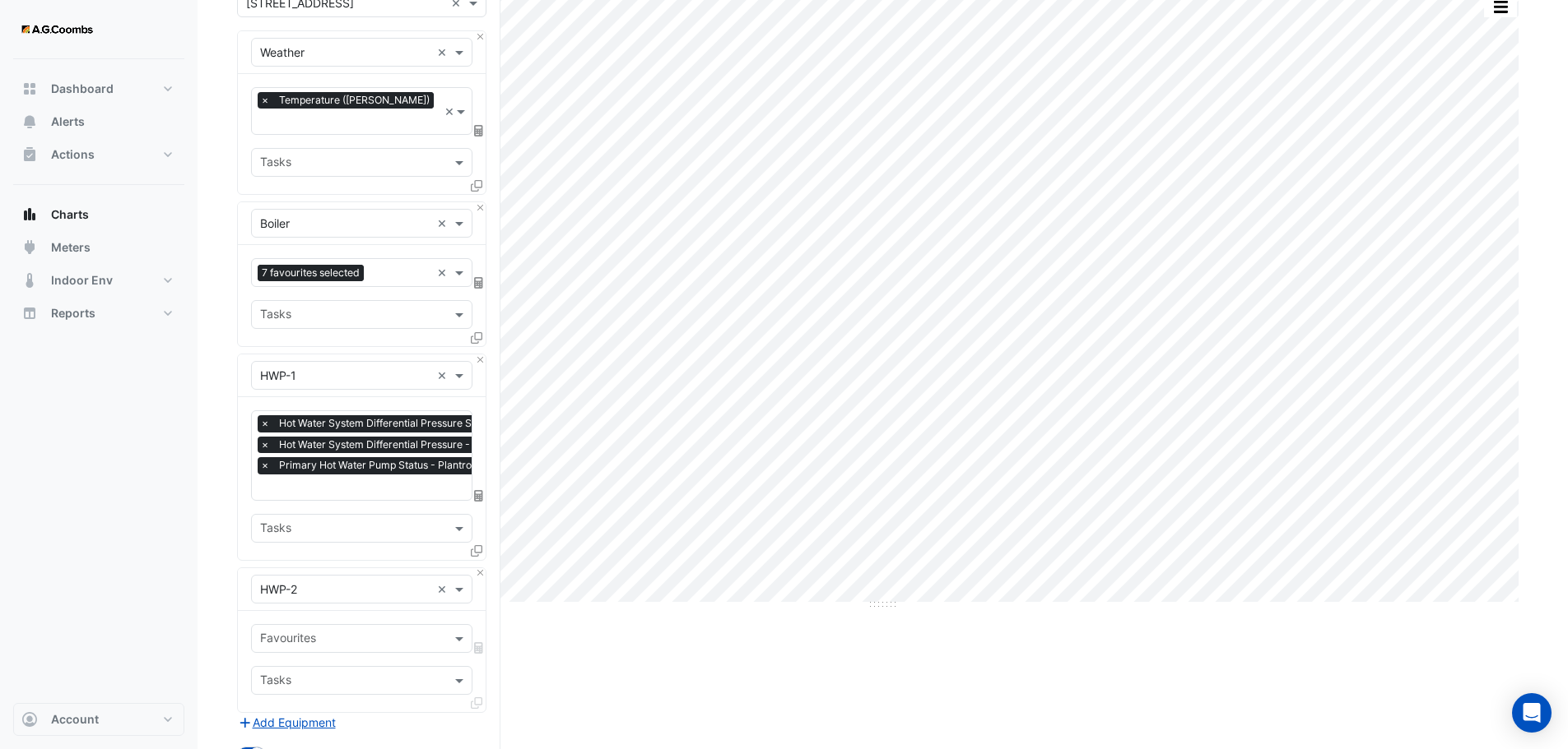
scroll to position [149, 0]
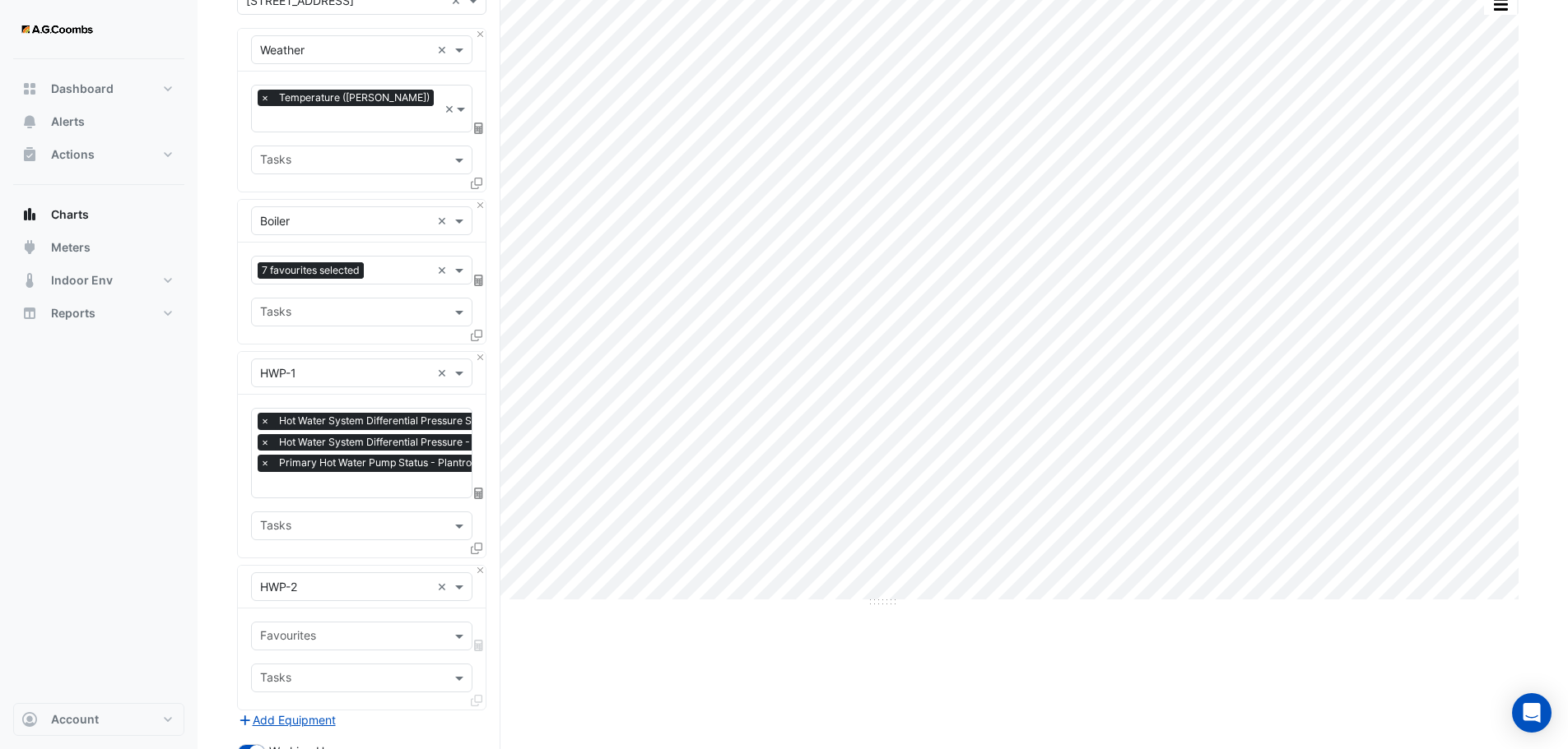
click at [345, 629] on input "text" at bounding box center [352, 638] width 184 height 17
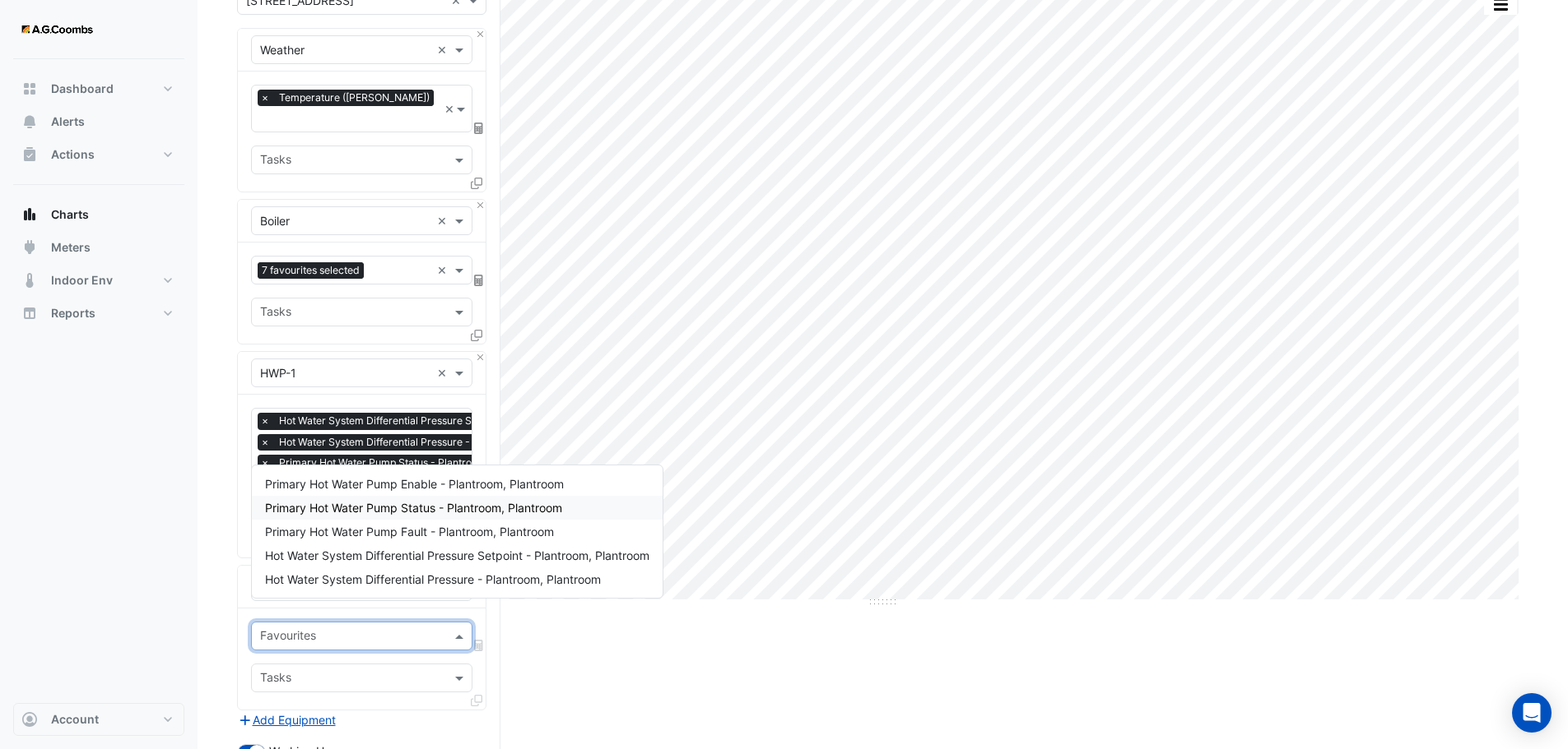
click at [350, 502] on span "Primary Hot Water Pump Status - Plantroom, Plantroom" at bounding box center [414, 507] width 297 height 14
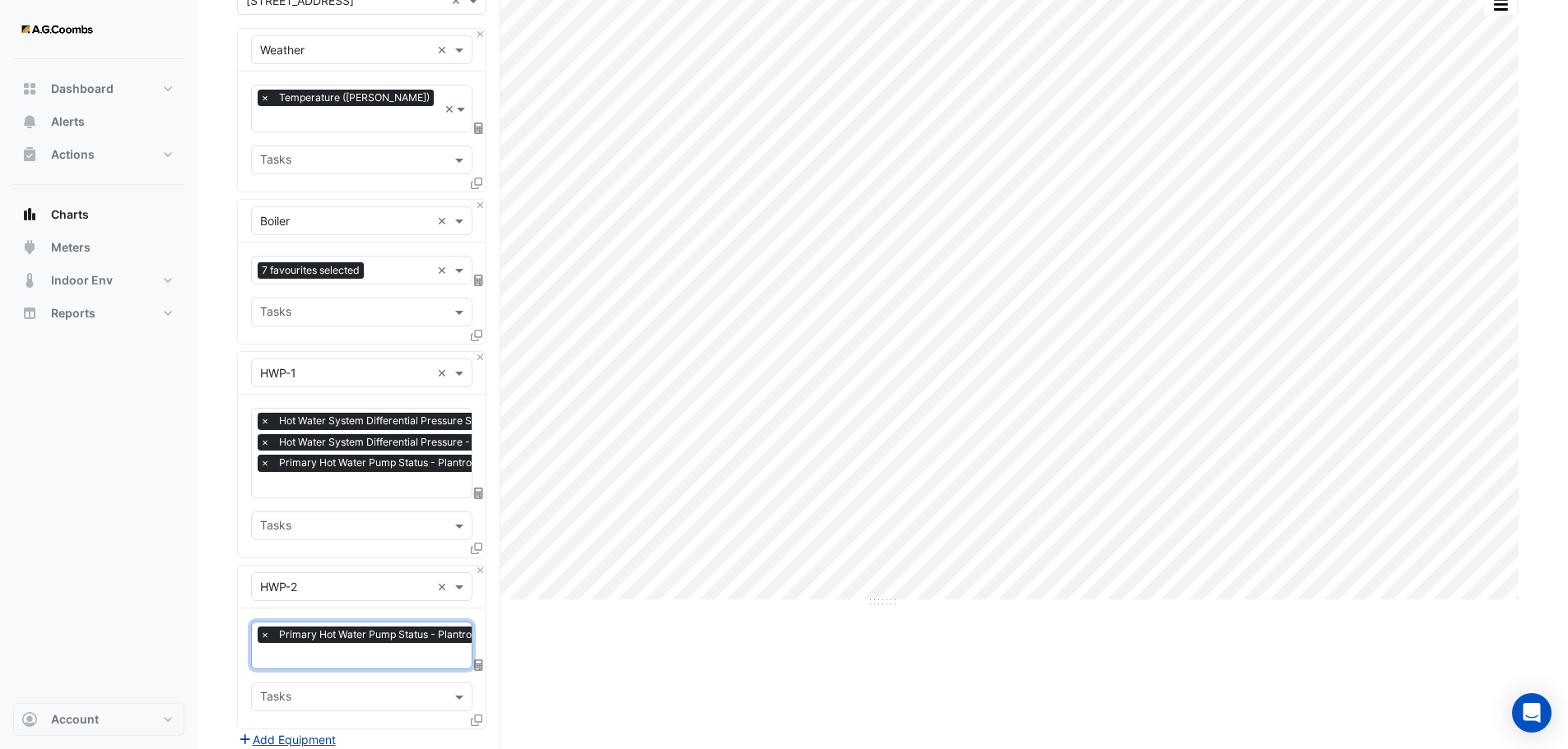
click at [264, 731] on button "Add Equipment" at bounding box center [287, 740] width 100 height 19
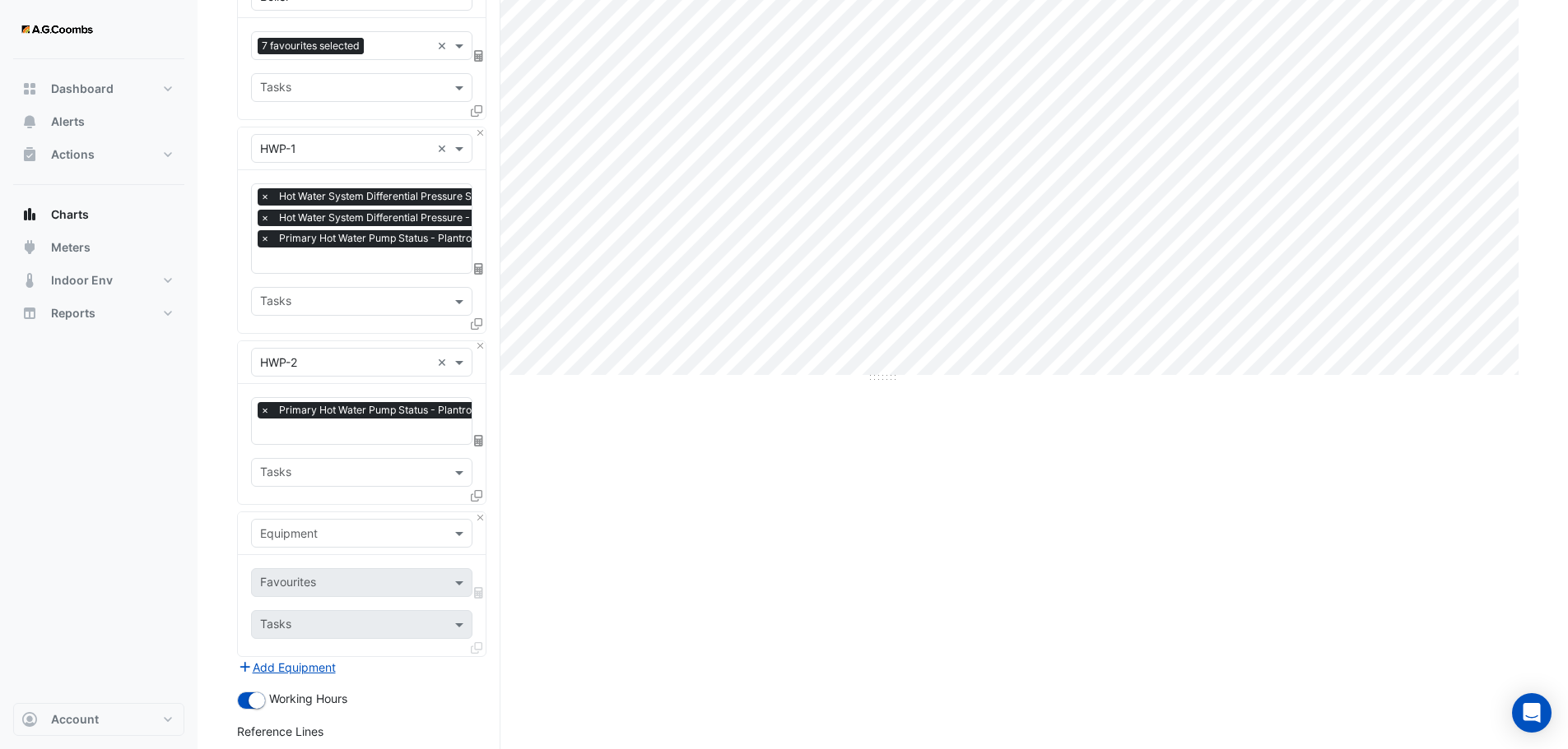
scroll to position [379, 0]
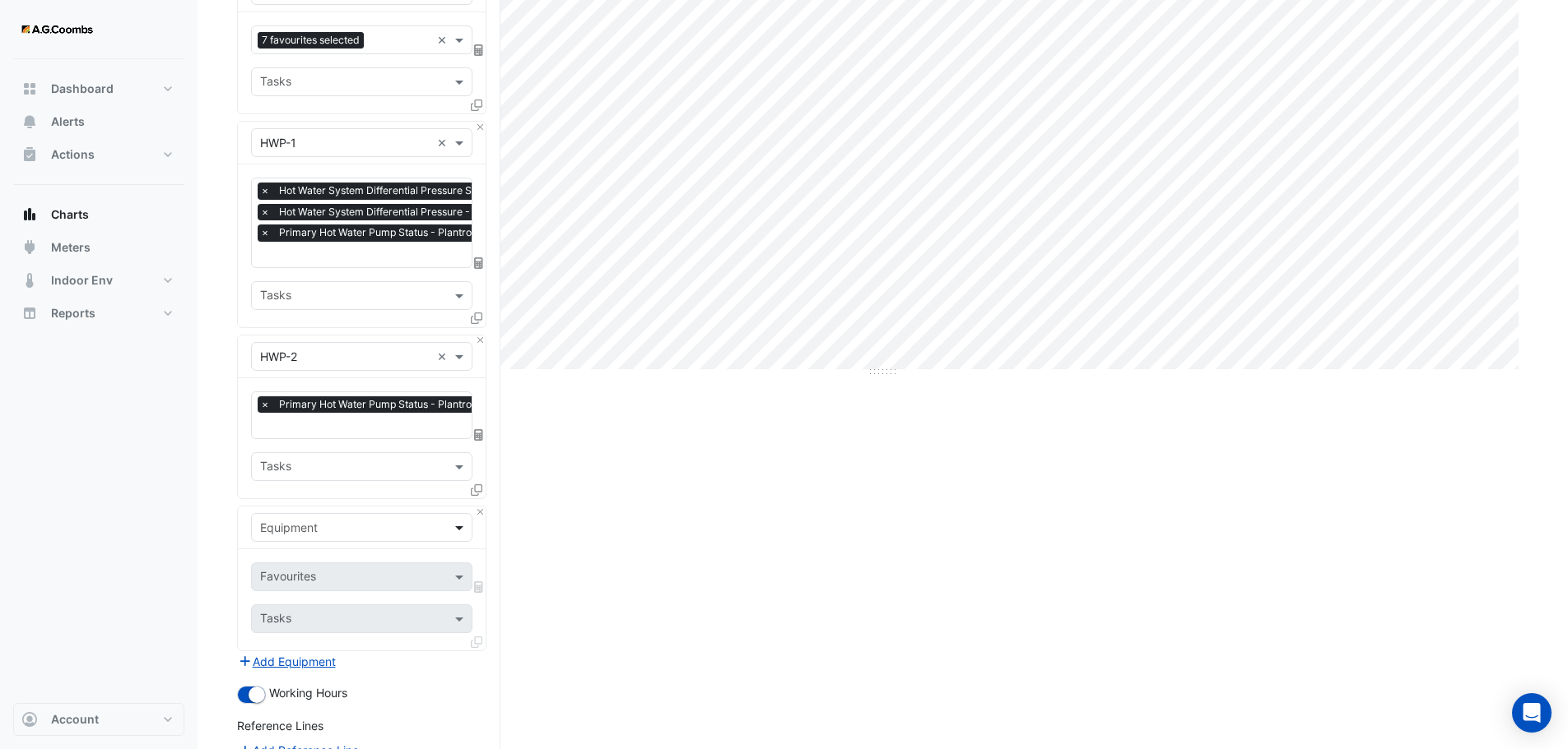
click at [454, 519] on span at bounding box center [461, 527] width 20 height 17
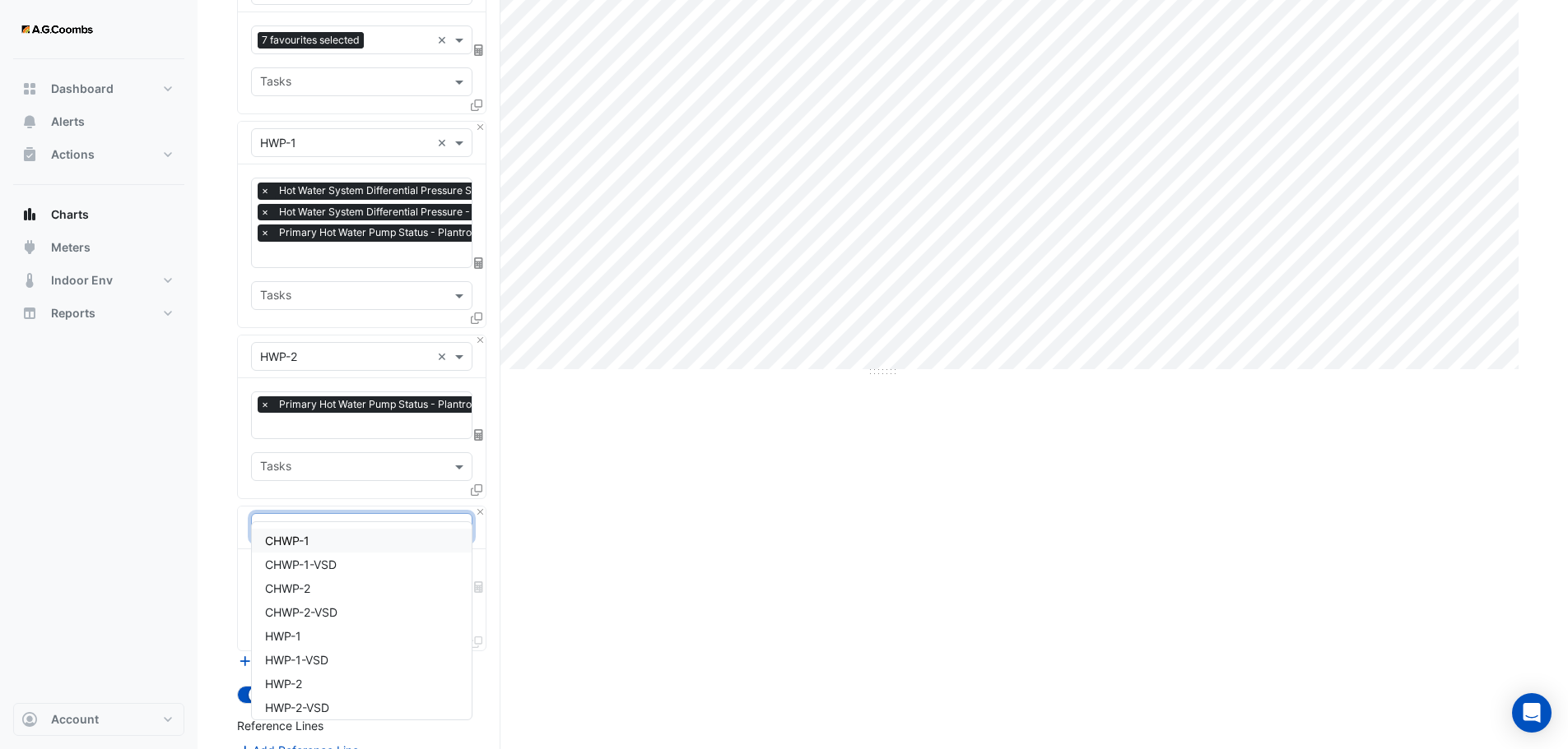
type input "***"
click at [321, 649] on span "HWP-1-VSD" at bounding box center [297, 656] width 63 height 14
click at [347, 570] on input "text" at bounding box center [352, 578] width 184 height 17
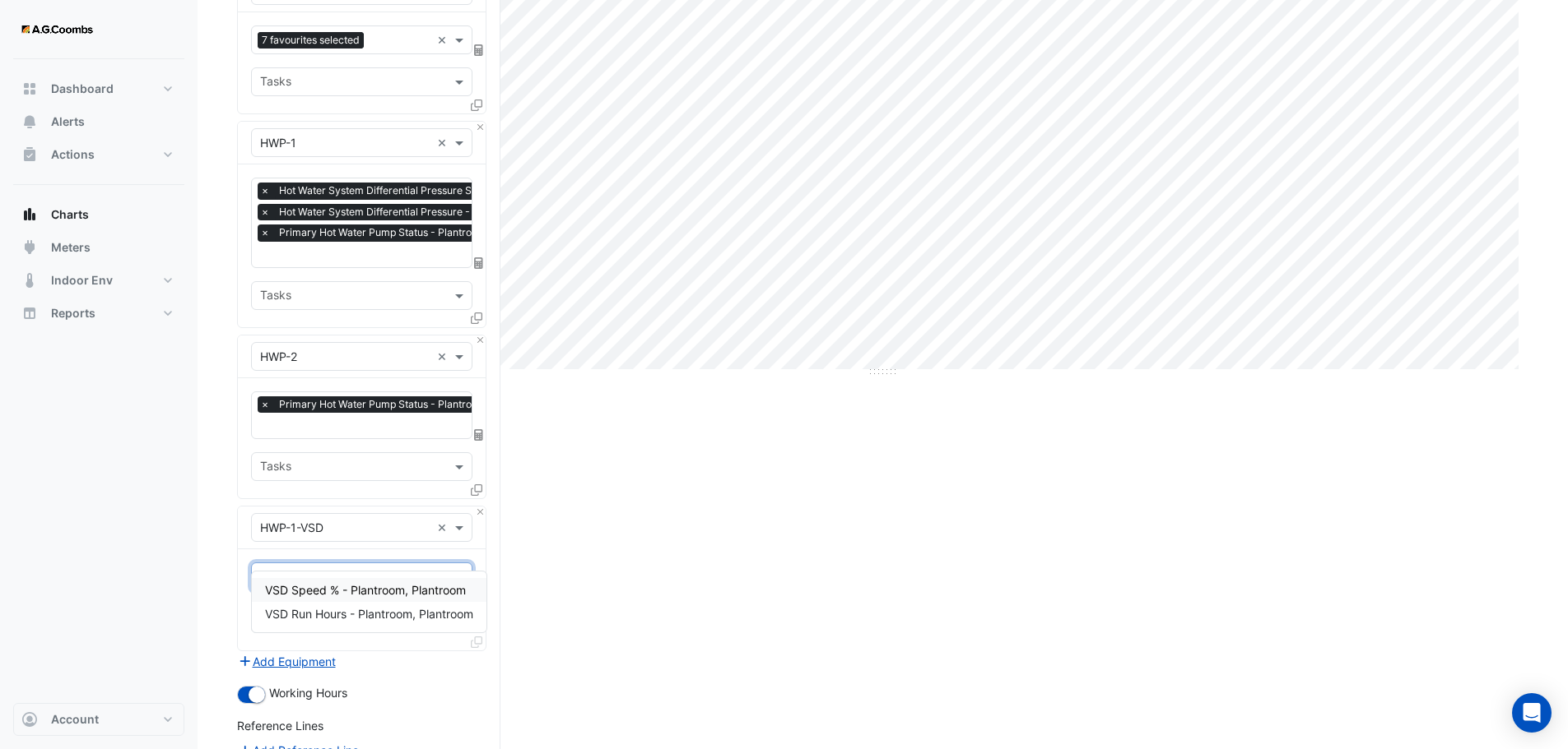
click at [369, 591] on span "VSD Speed % - Plantroom, Plantroom" at bounding box center [365, 590] width 201 height 14
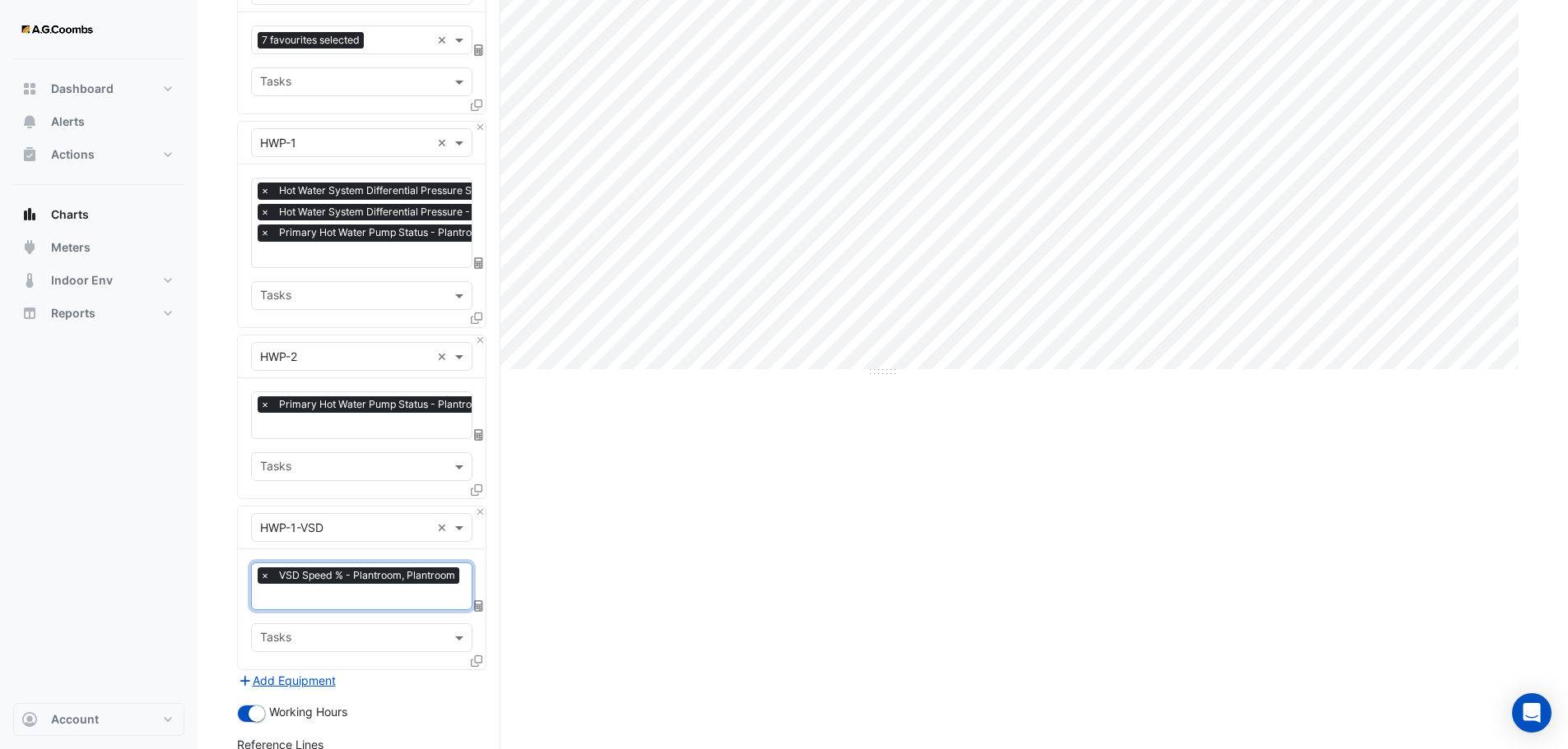
click at [363, 590] on input "text" at bounding box center [362, 598] width 203 height 17
click at [360, 629] on span "VSD Run Hours - Plantroom, Plantroom" at bounding box center [368, 631] width 208 height 14
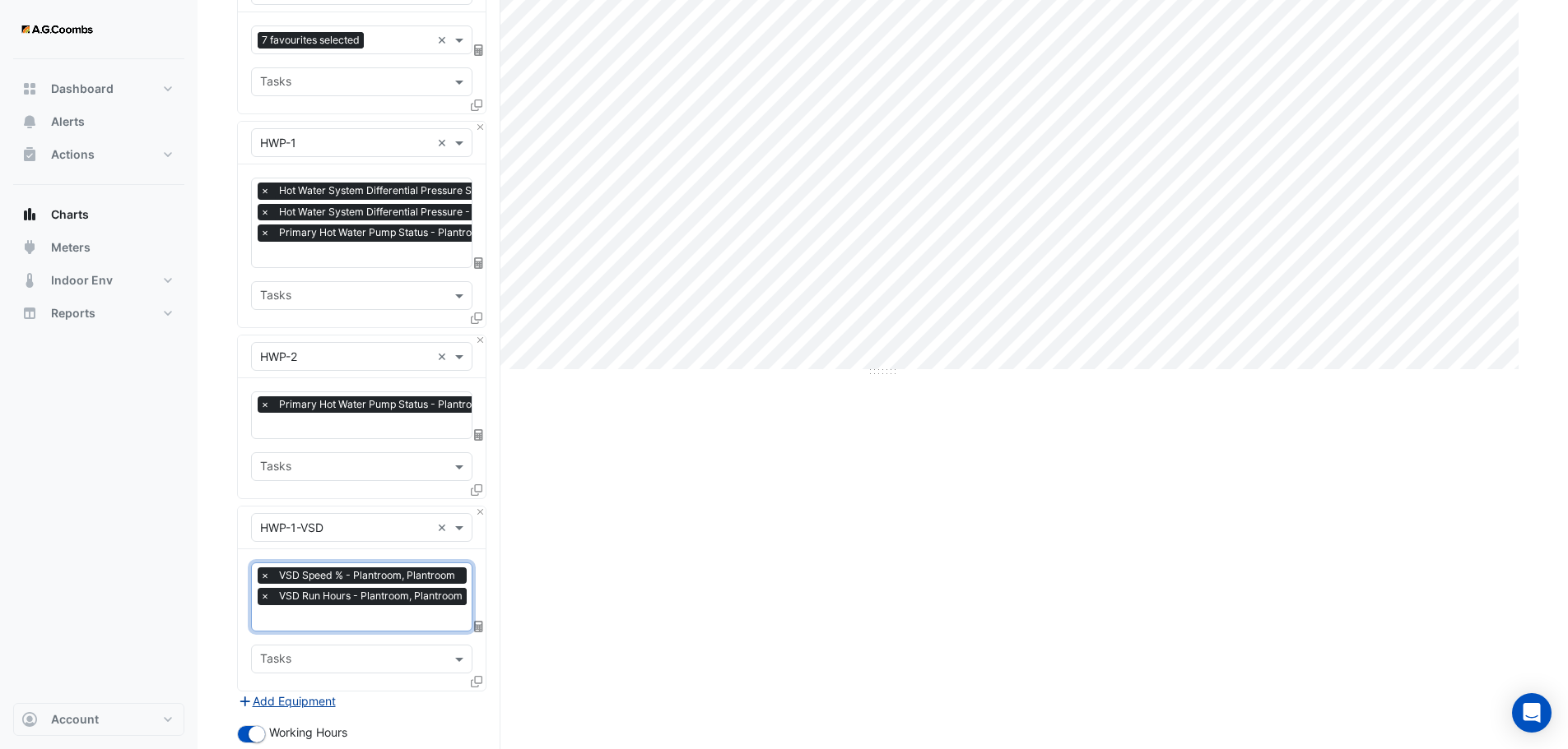
click at [321, 691] on button "Add Equipment" at bounding box center [287, 701] width 100 height 19
click at [321, 712] on div "Equipment" at bounding box center [347, 720] width 193 height 17
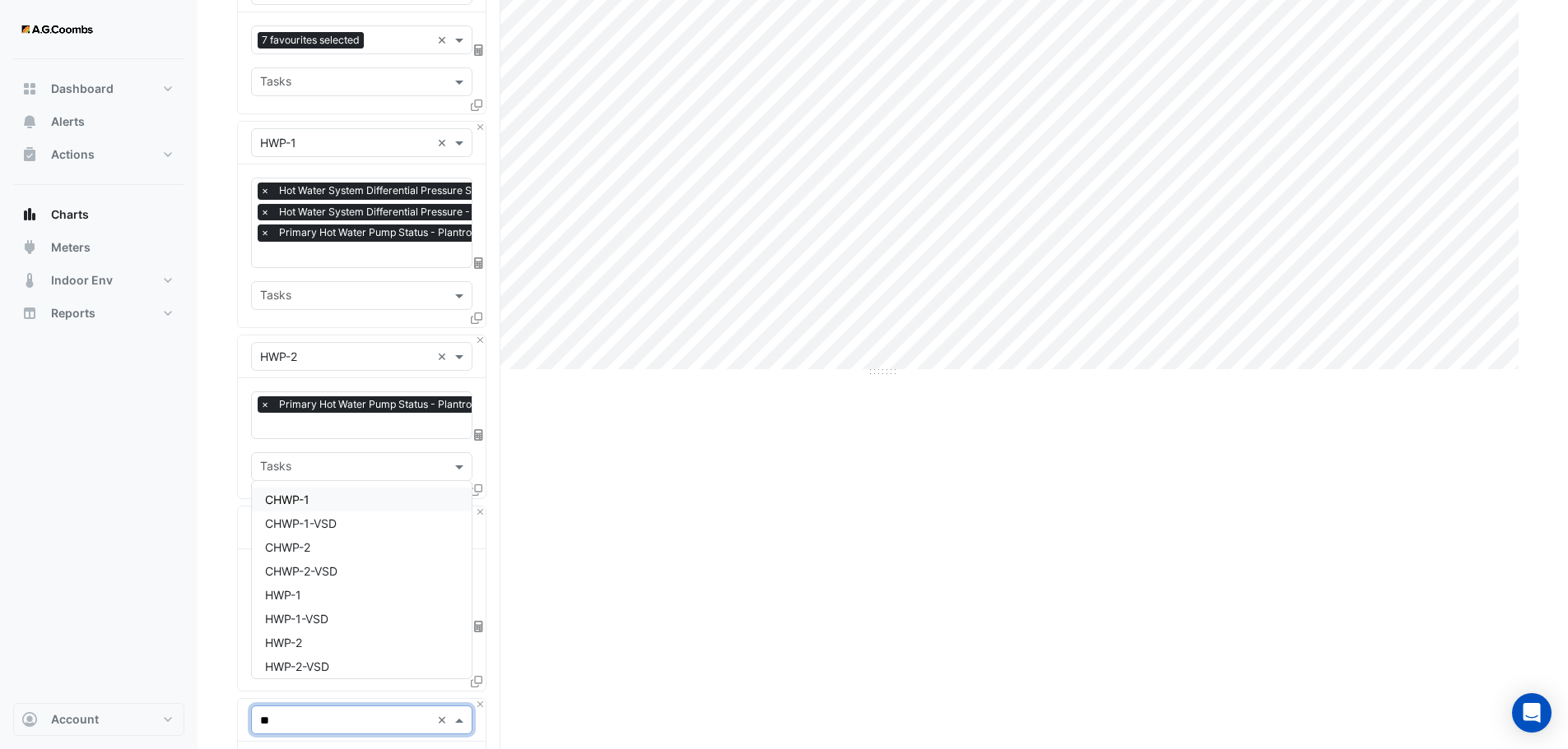
type input "***"
click at [327, 662] on span "HWP-2-VSD" at bounding box center [297, 667] width 64 height 14
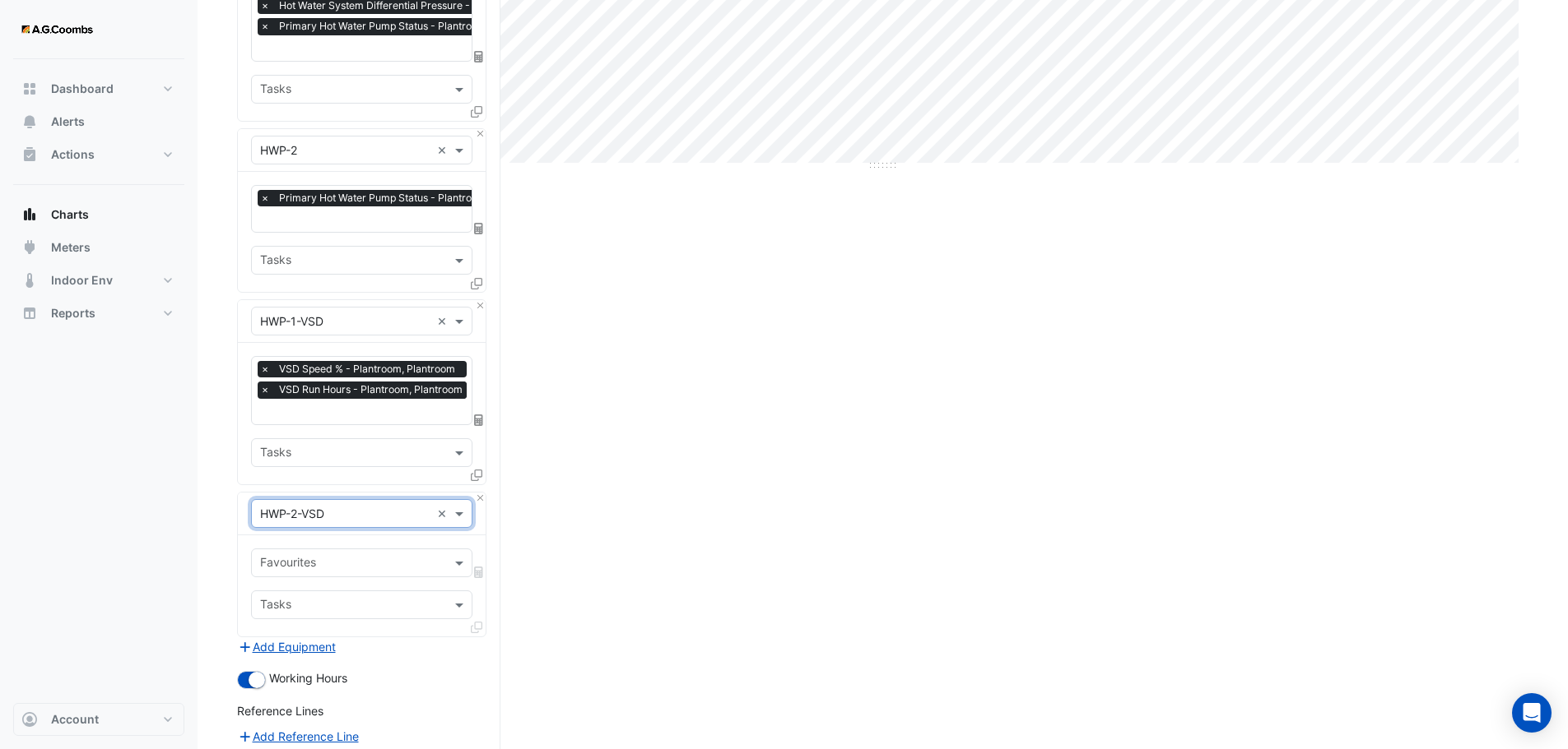
scroll to position [597, 0]
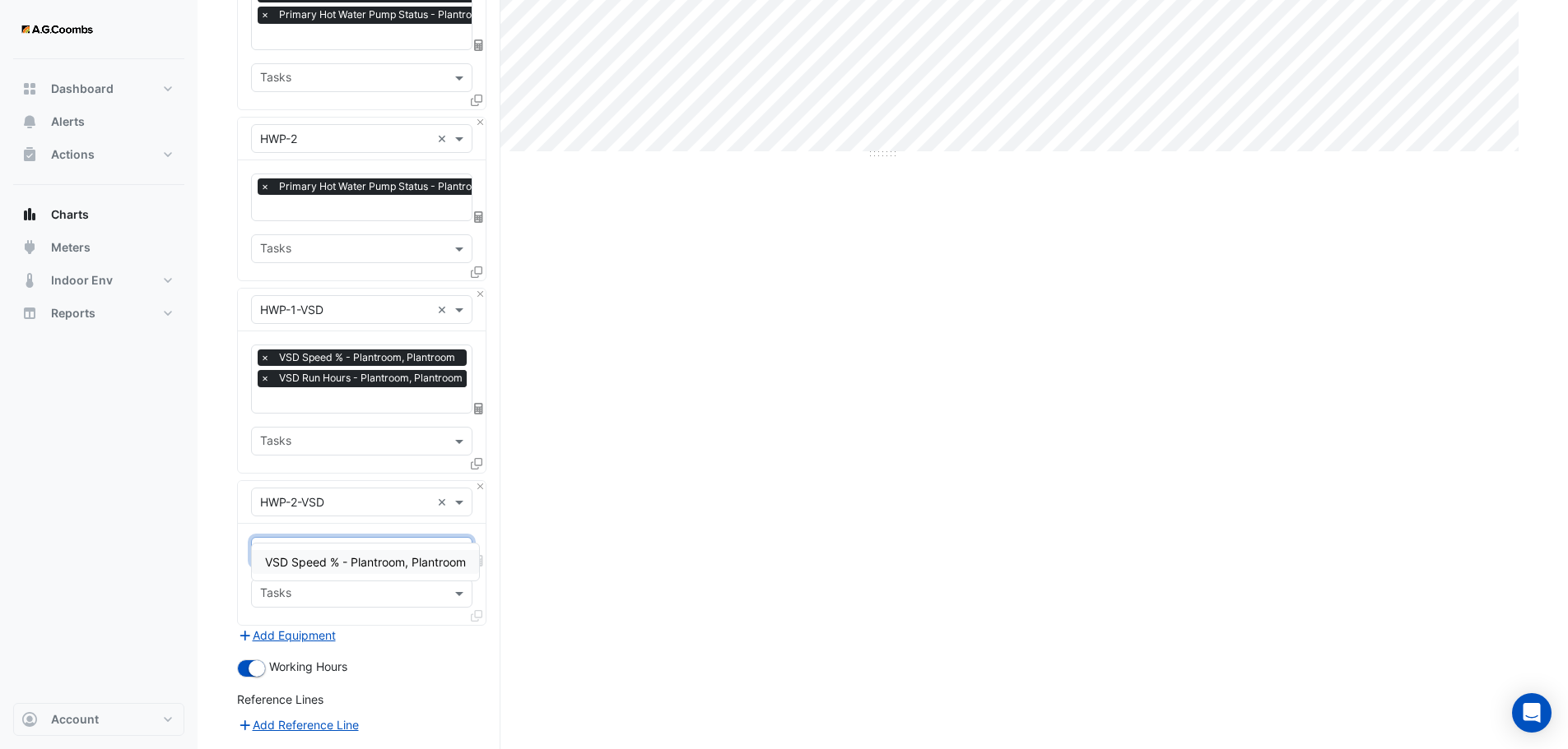
click at [343, 545] on input "text" at bounding box center [352, 553] width 184 height 17
click at [363, 561] on span "VSD Speed % - Plantroom, Plantroom" at bounding box center [365, 562] width 201 height 14
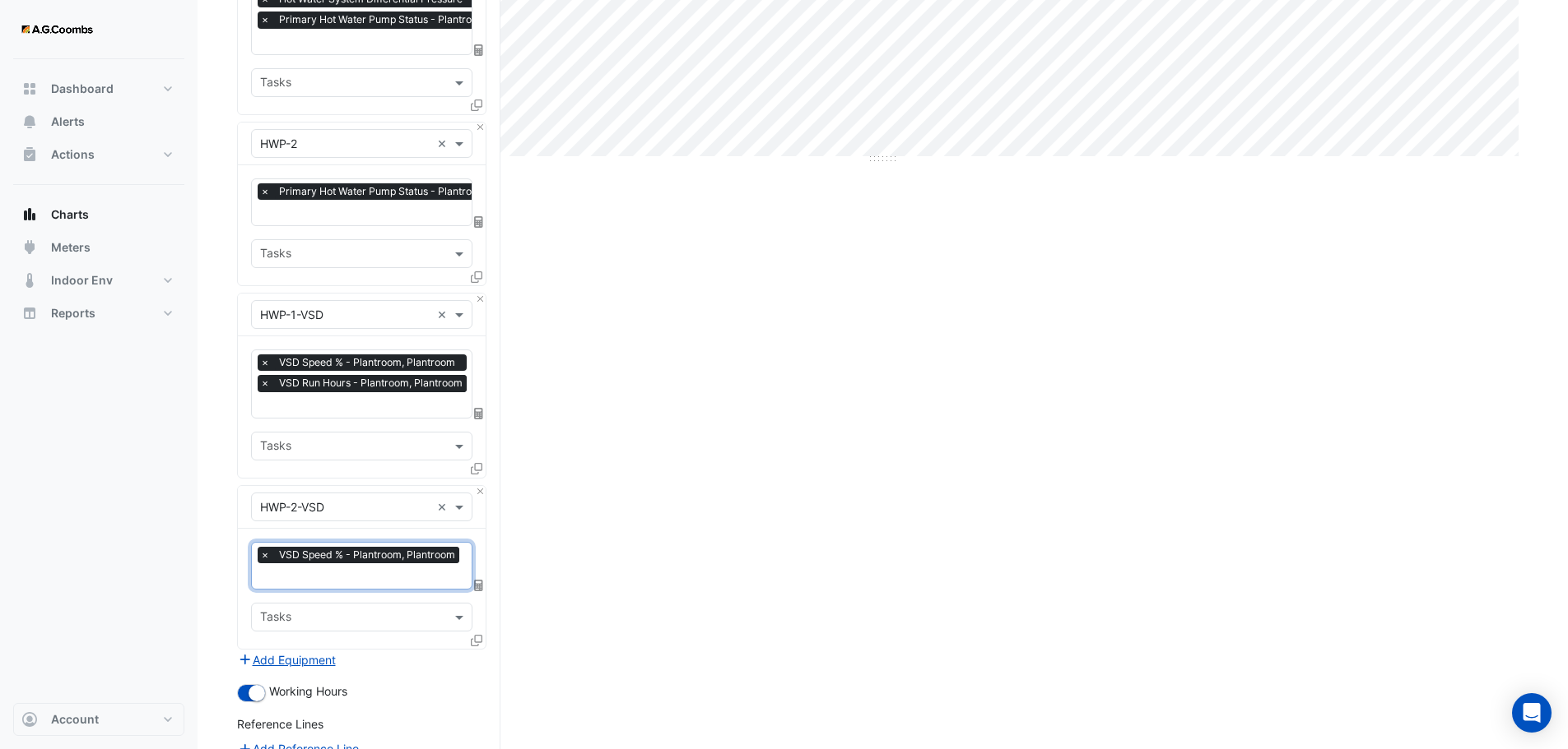
scroll to position [802, 0]
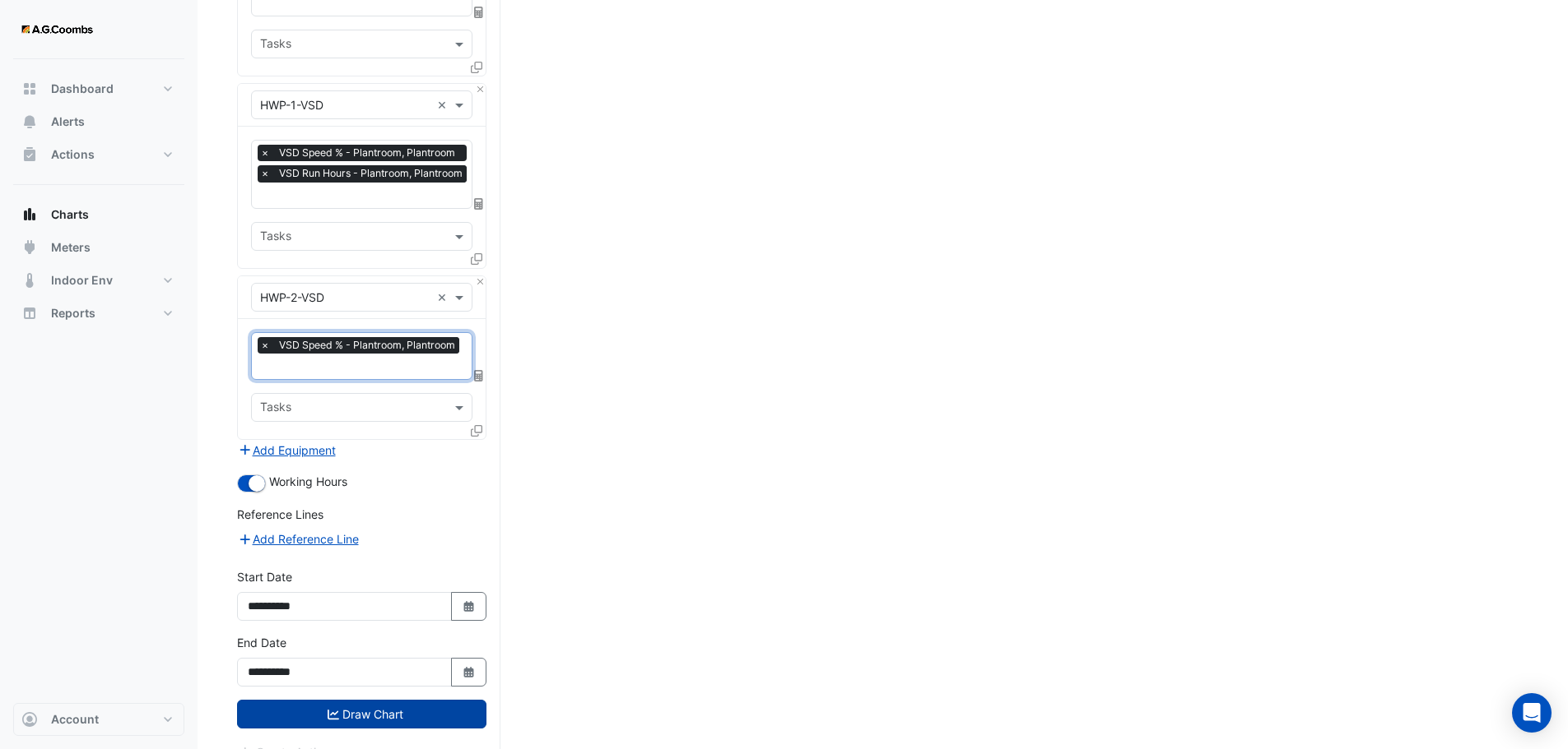
click at [382, 700] on button "Draw Chart" at bounding box center [362, 714] width 249 height 29
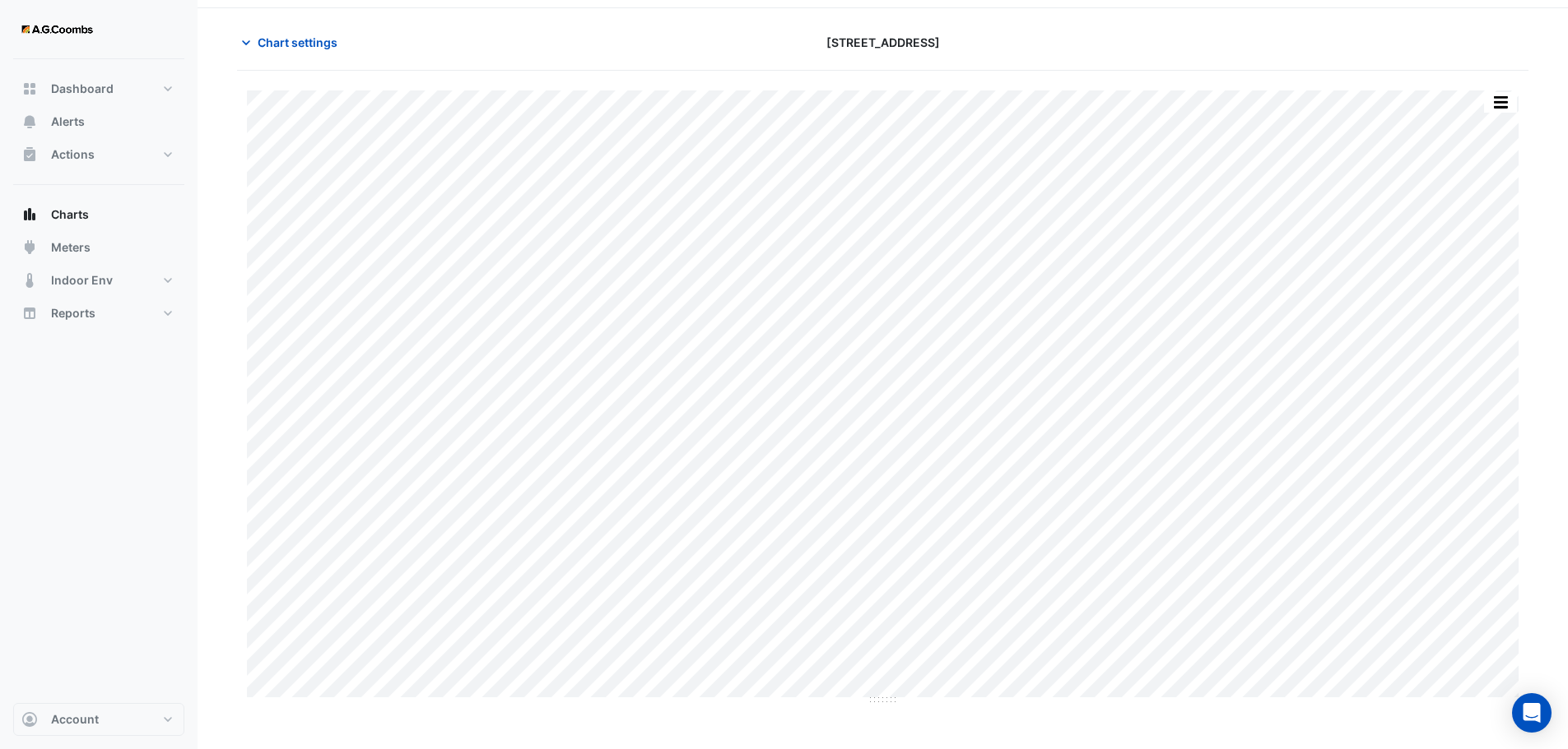
scroll to position [41, 0]
click at [247, 45] on icon "button" at bounding box center [246, 52] width 16 height 16
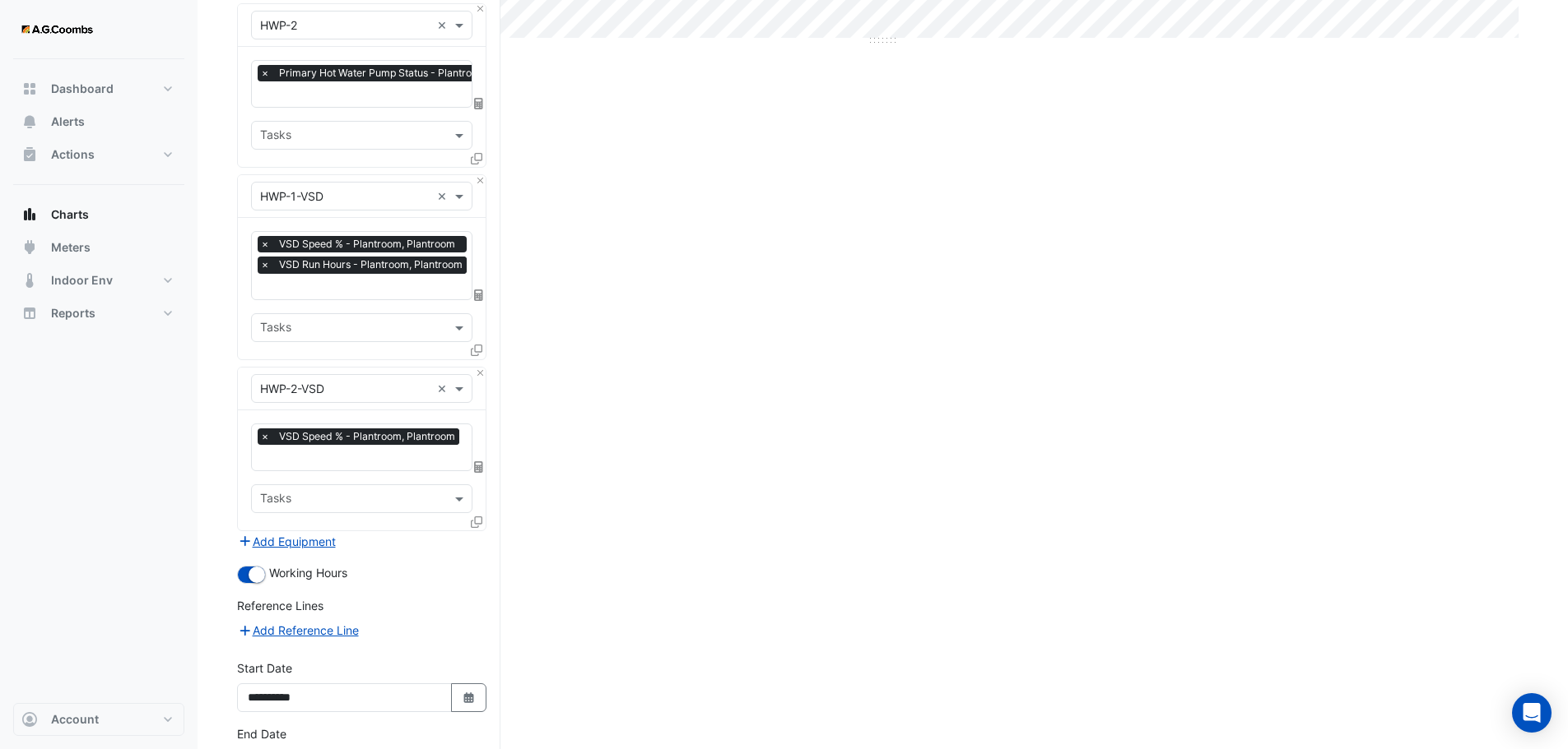
scroll to position [802, 0]
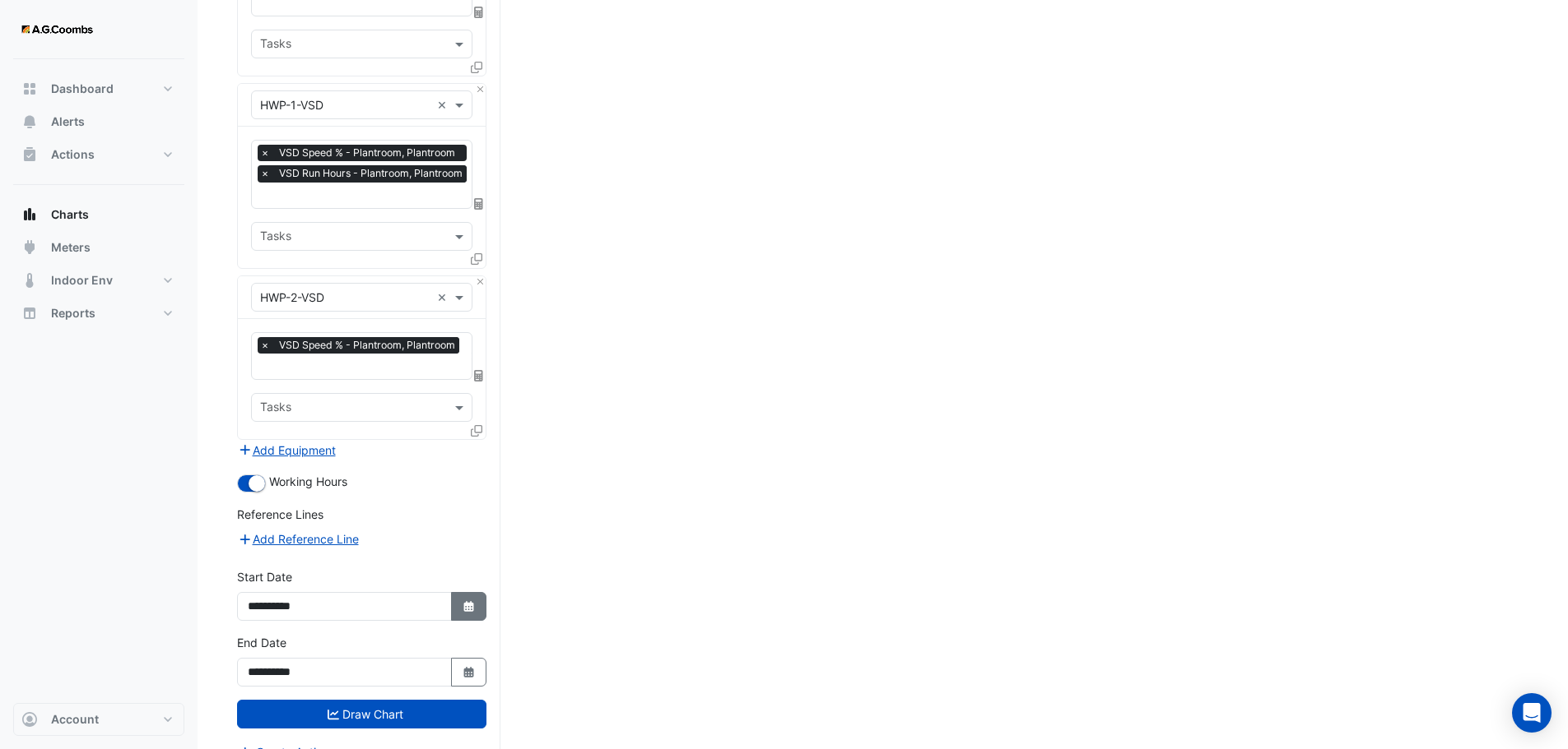
click at [468, 601] on icon "Select Date" at bounding box center [468, 607] width 14 height 12
select select "**"
select select "****"
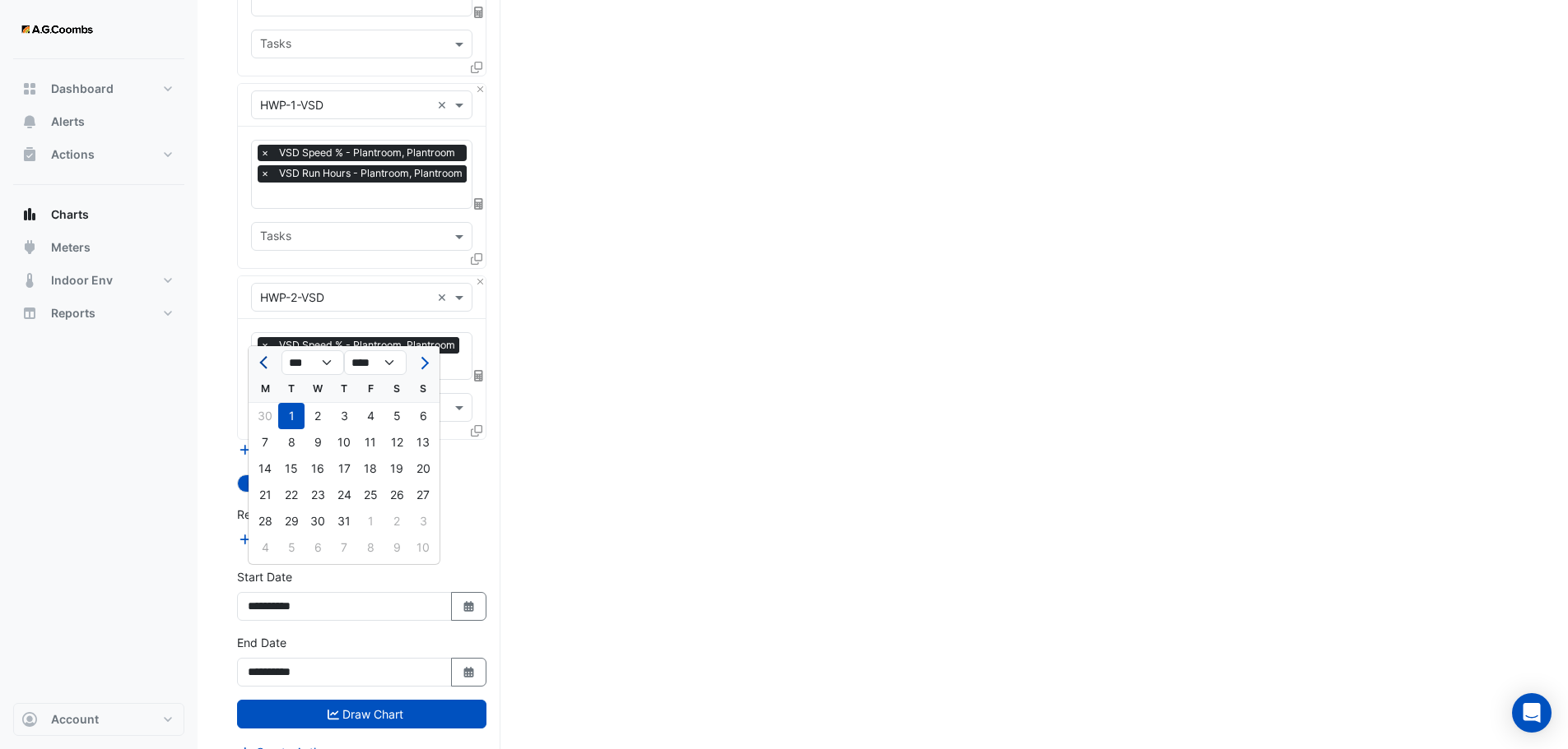
click at [263, 367] on button "Previous month" at bounding box center [265, 363] width 20 height 26
click at [265, 370] on button "Previous month" at bounding box center [265, 363] width 20 height 26
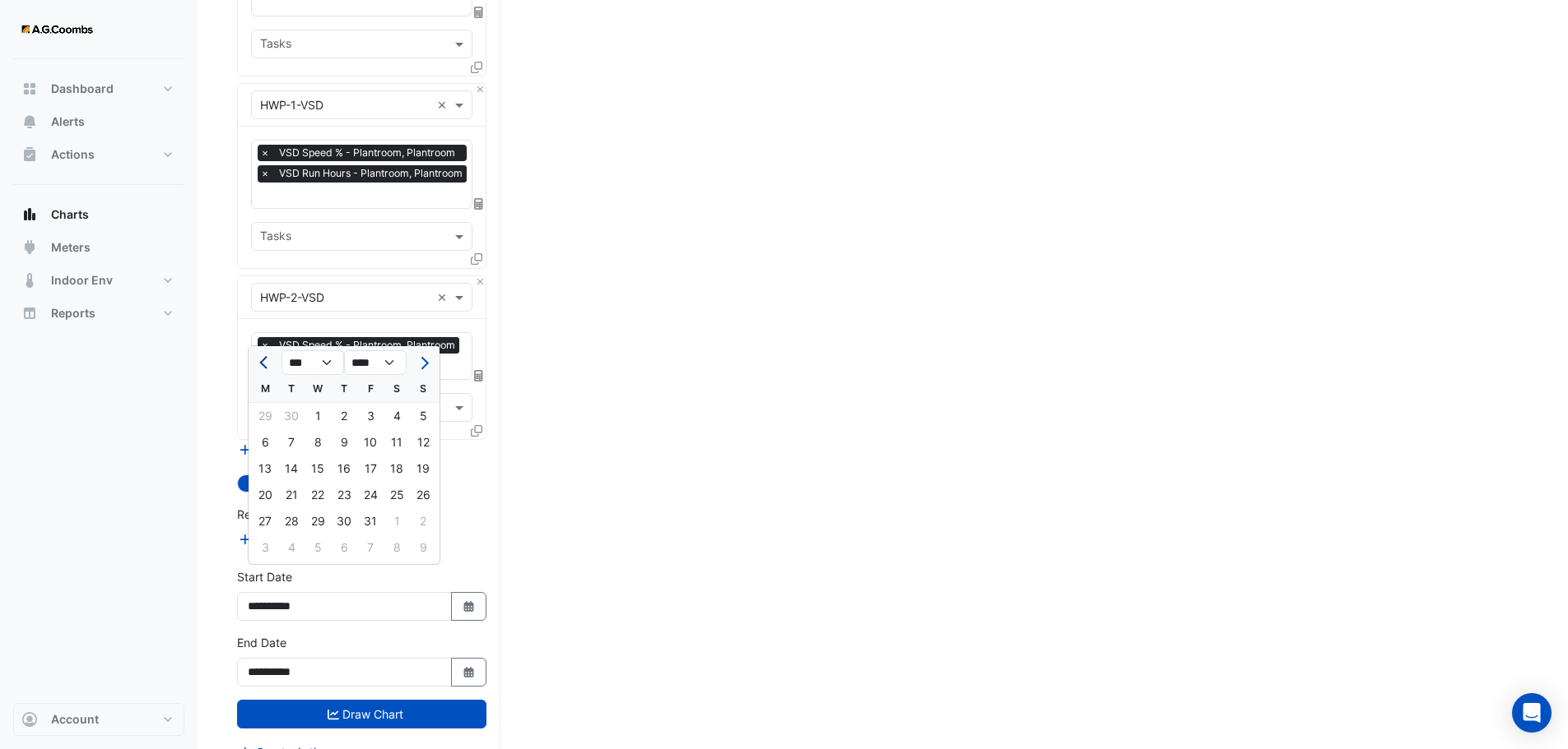
click at [265, 370] on button "Previous month" at bounding box center [265, 363] width 20 height 26
select select "*"
click at [260, 413] on div "1" at bounding box center [264, 415] width 26 height 26
type input "**********"
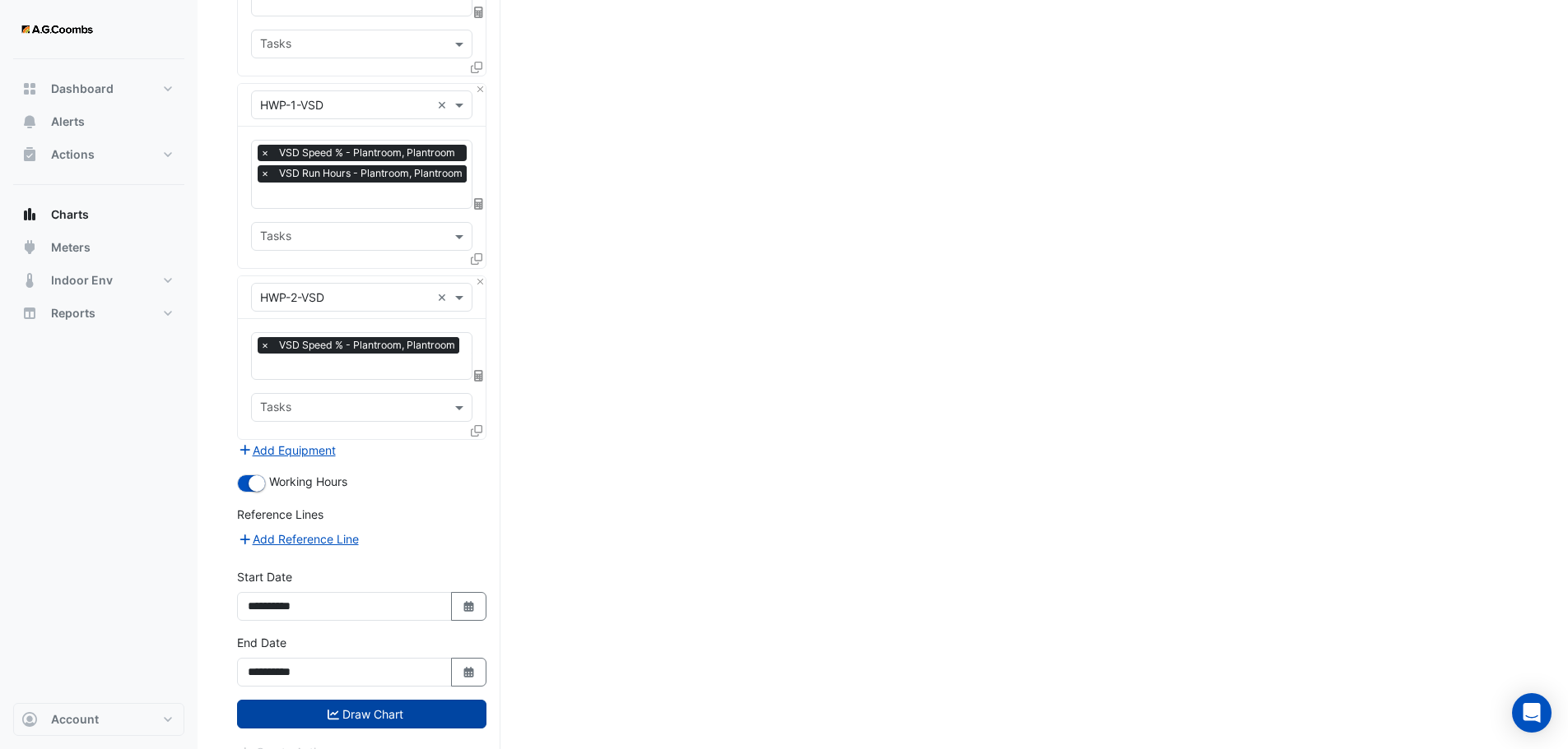
click at [418, 700] on button "Draw Chart" at bounding box center [362, 714] width 249 height 29
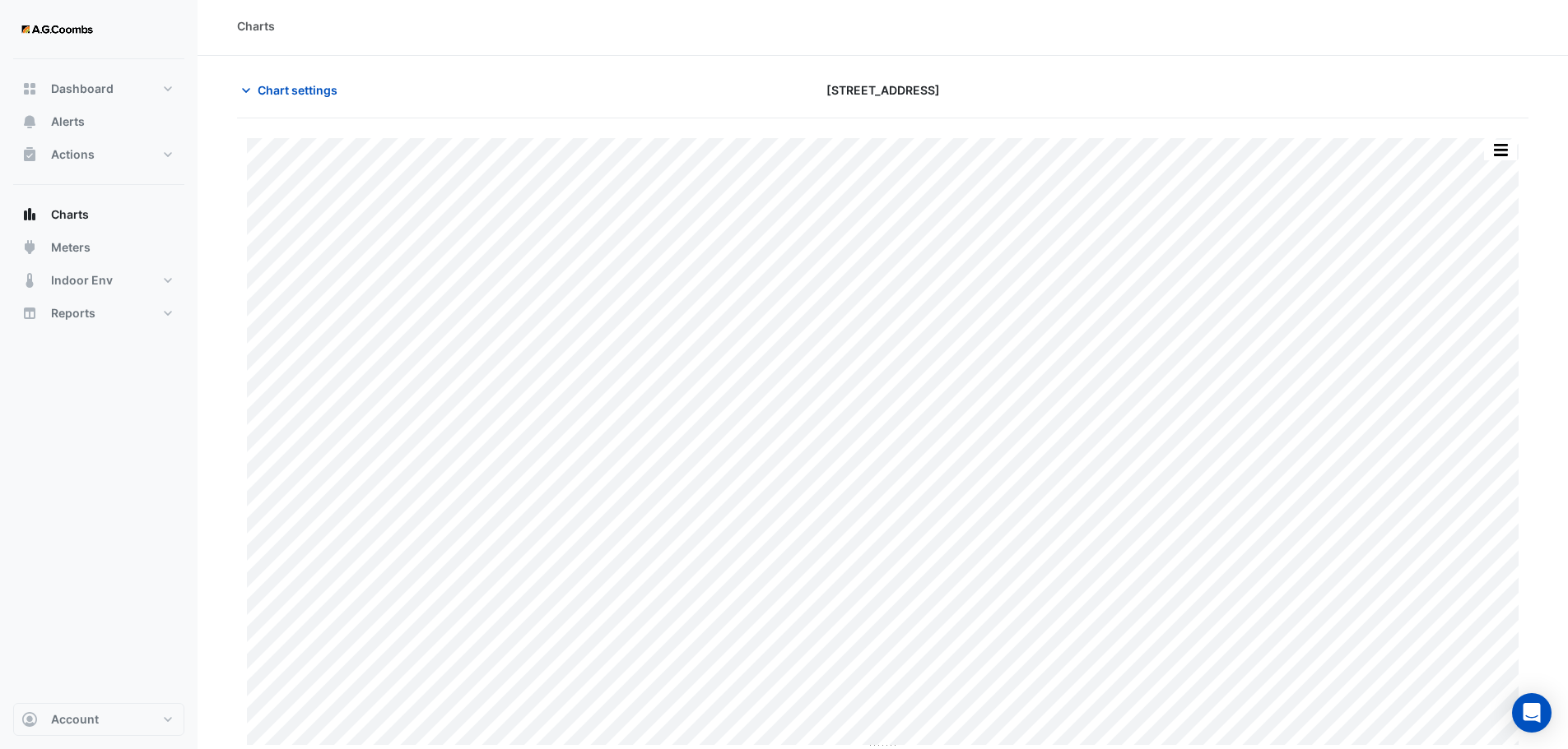
scroll to position [5, 0]
click at [264, 88] on span "Chart settings" at bounding box center [297, 88] width 80 height 17
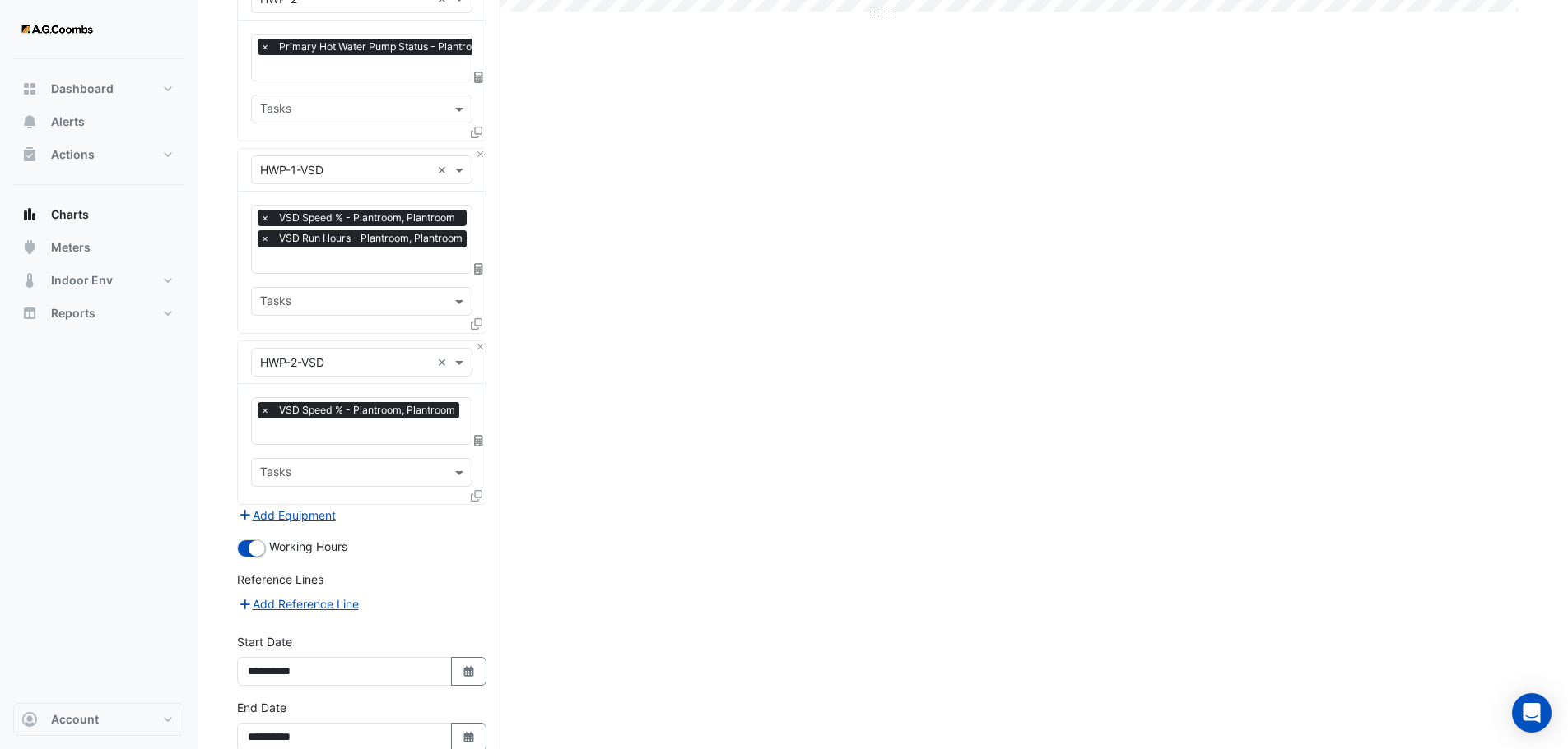
scroll to position [802, 0]
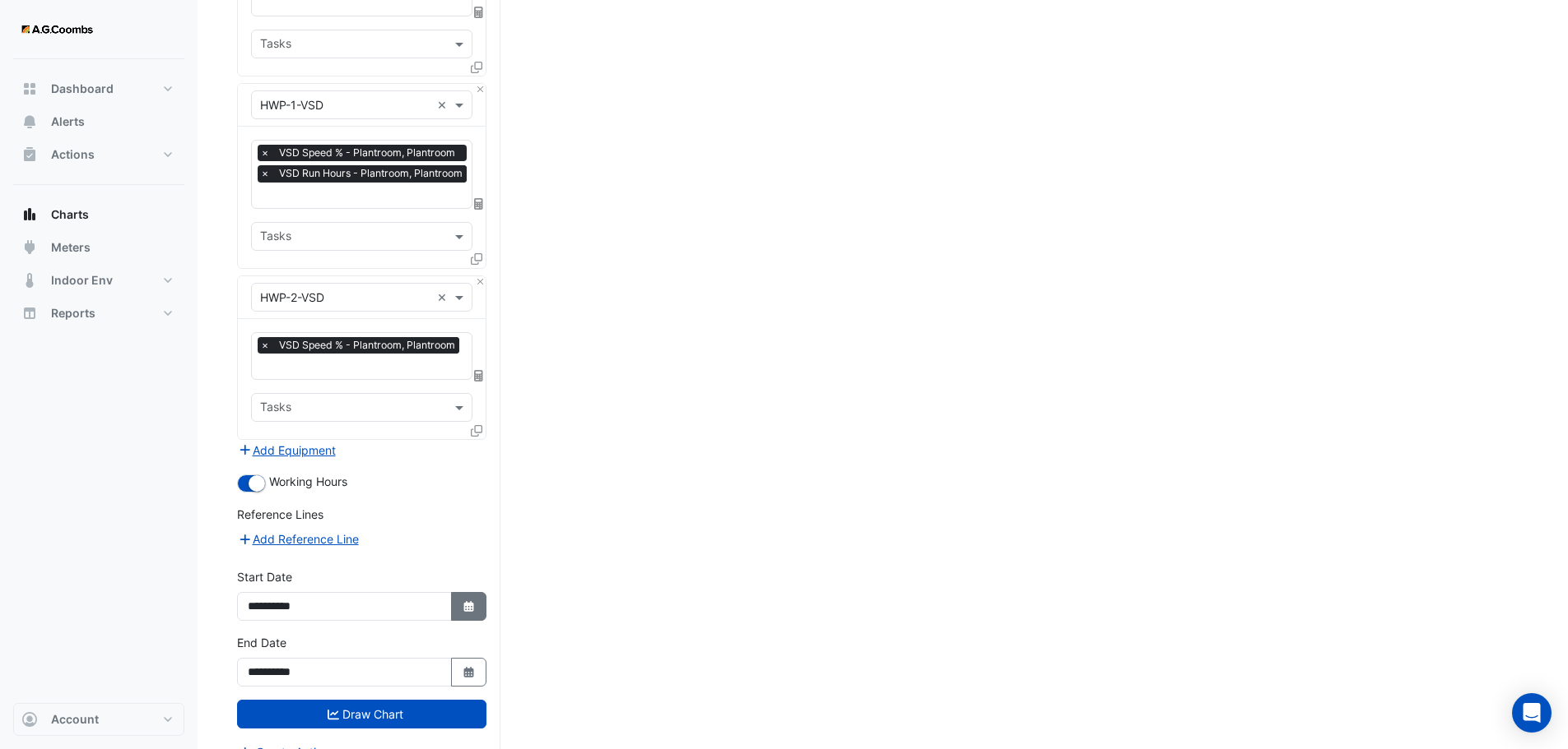
click at [475, 593] on button "Select Date" at bounding box center [469, 607] width 36 height 29
select select "*"
select select "****"
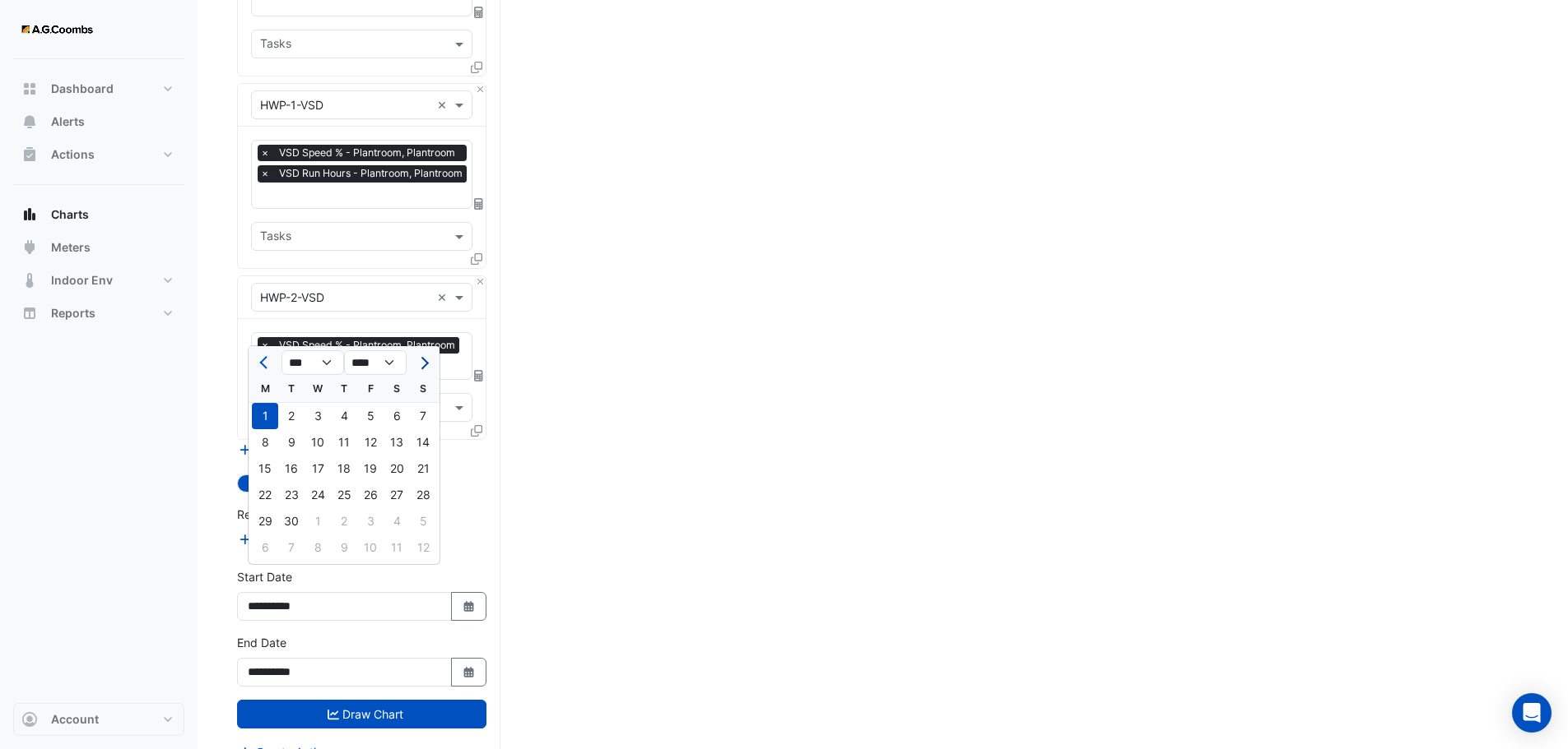
click at [425, 362] on span "Next month" at bounding box center [422, 363] width 12 height 12
click at [264, 364] on span "Previous month" at bounding box center [265, 363] width 12 height 12
select select "*"
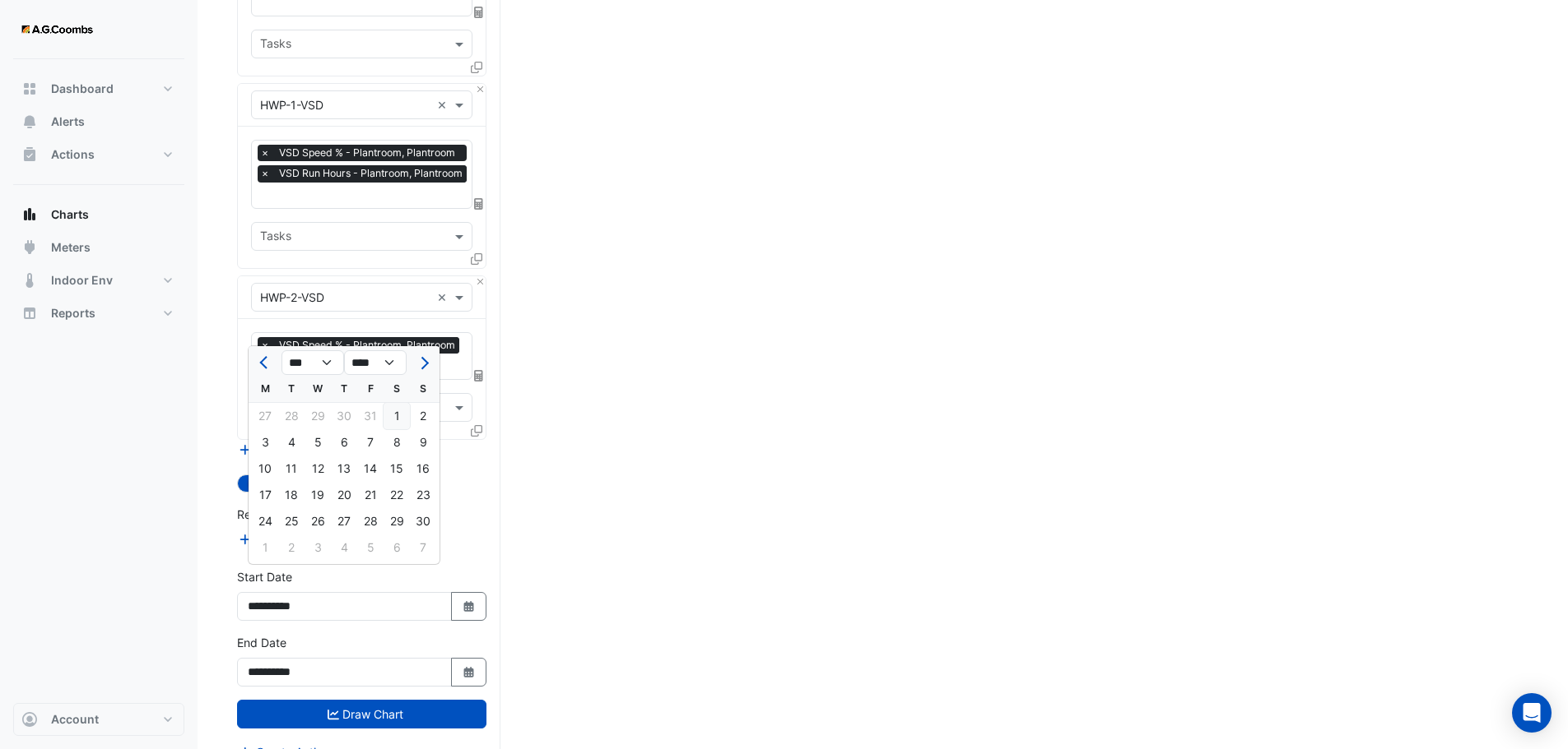
click at [396, 417] on div "1" at bounding box center [396, 415] width 26 height 26
type input "**********"
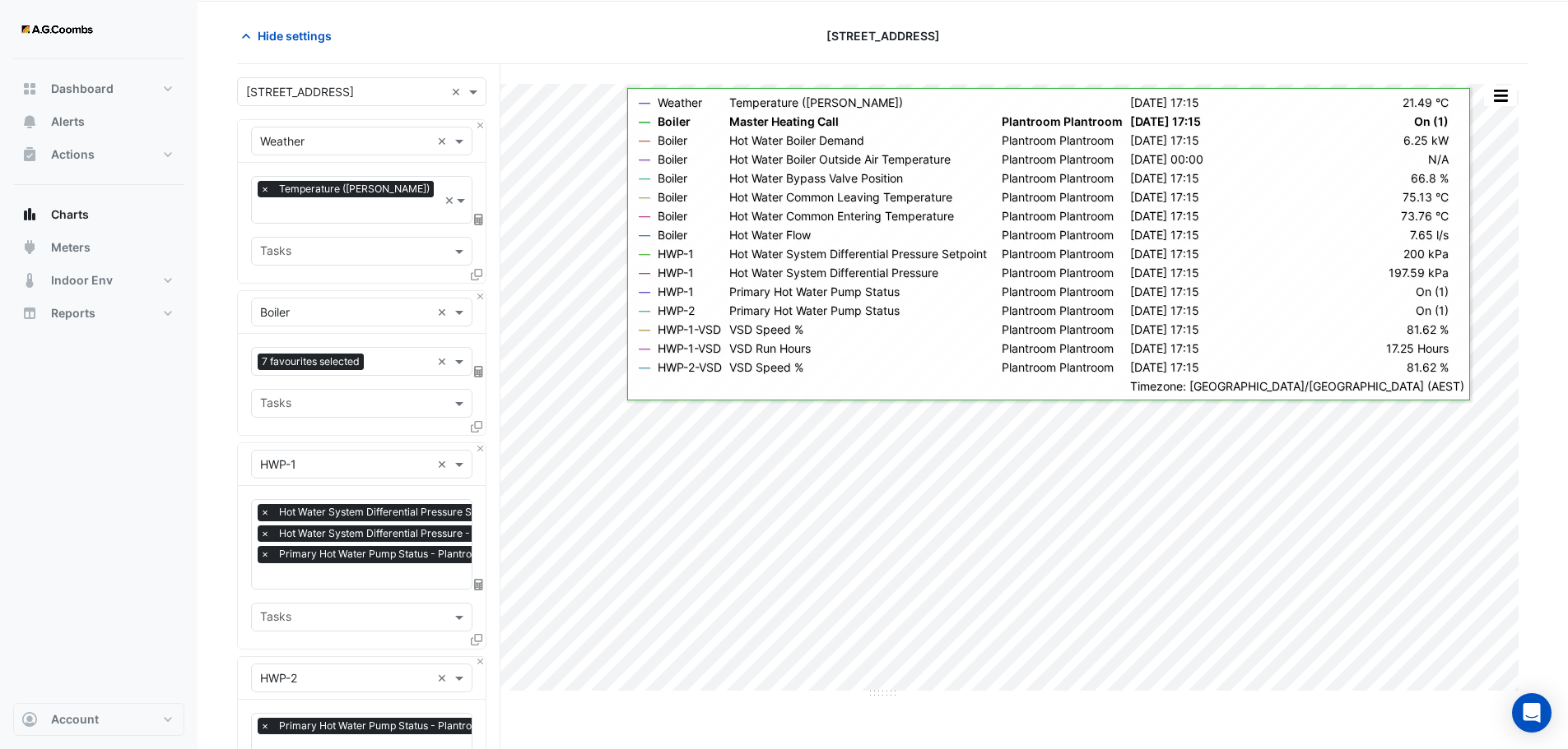
scroll to position [0, 0]
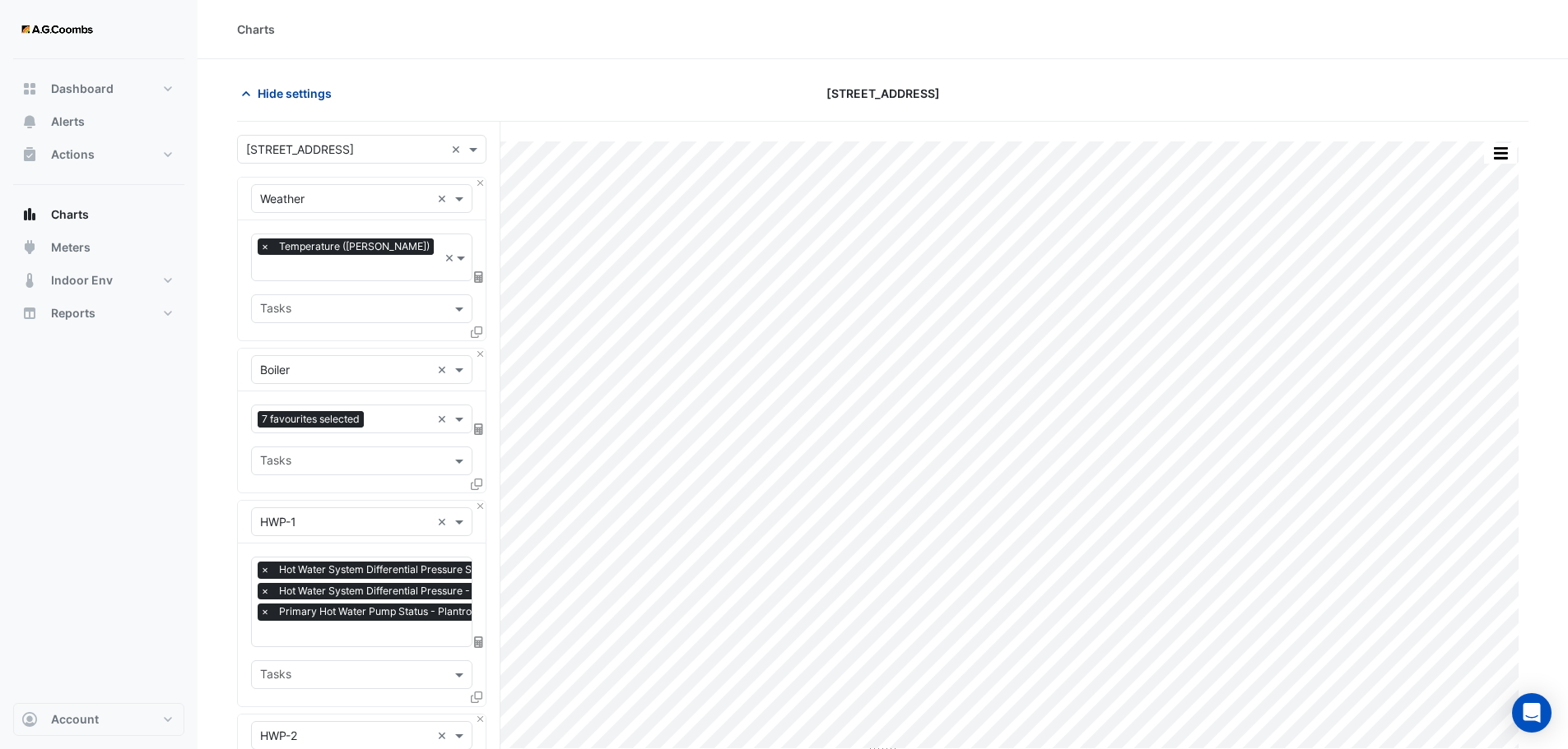
click at [312, 98] on span "Hide settings" at bounding box center [294, 93] width 74 height 17
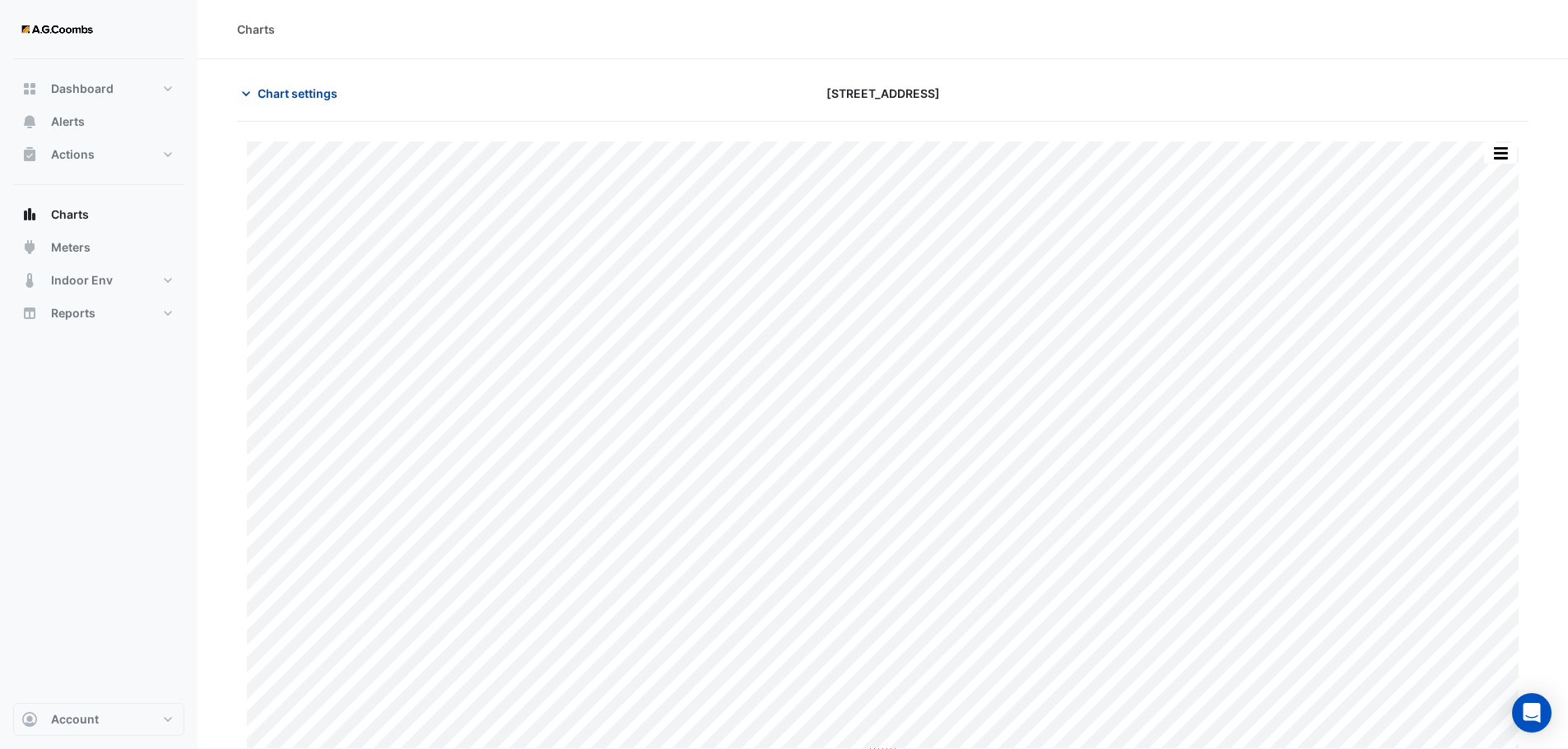
click at [320, 90] on span "Chart settings" at bounding box center [297, 93] width 80 height 17
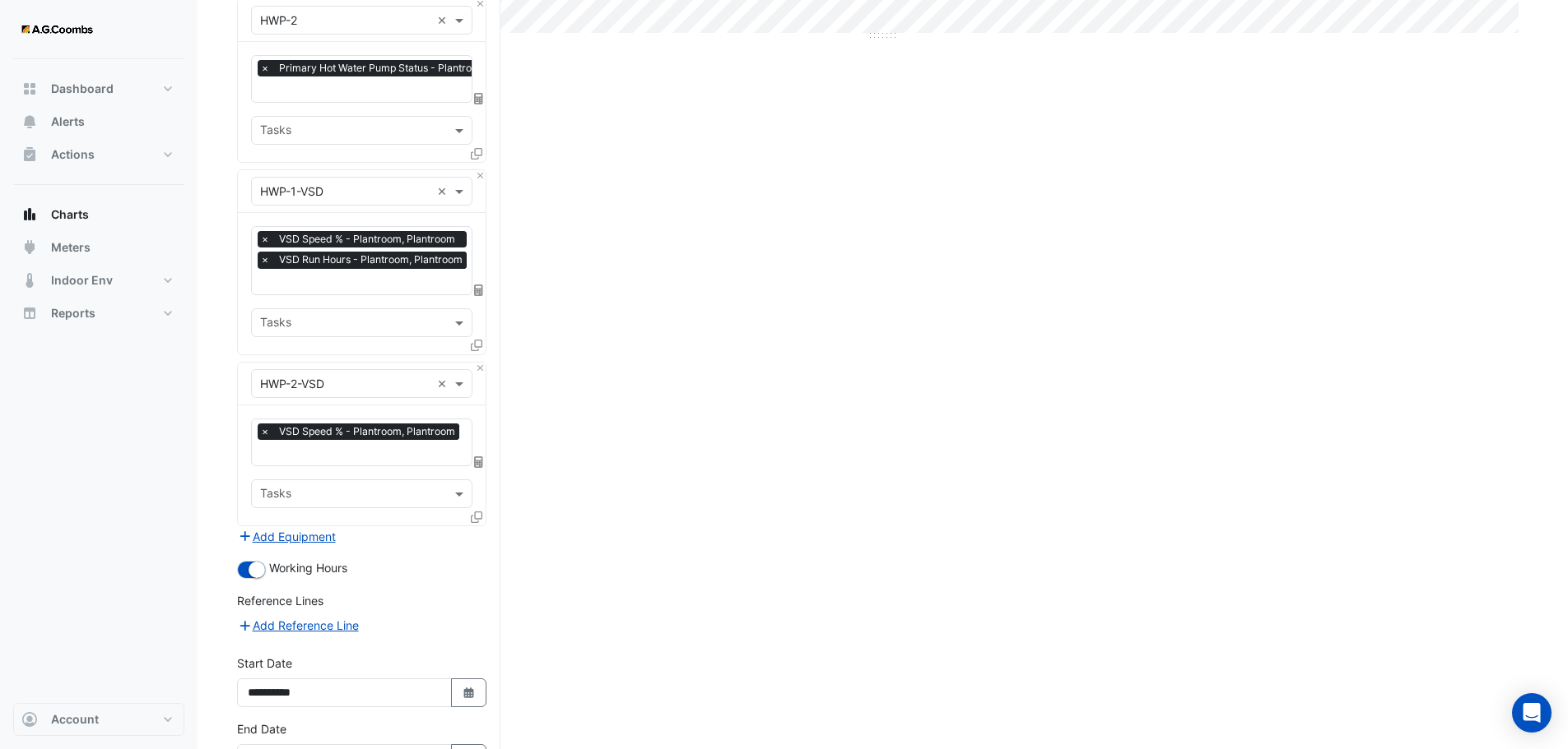
scroll to position [802, 0]
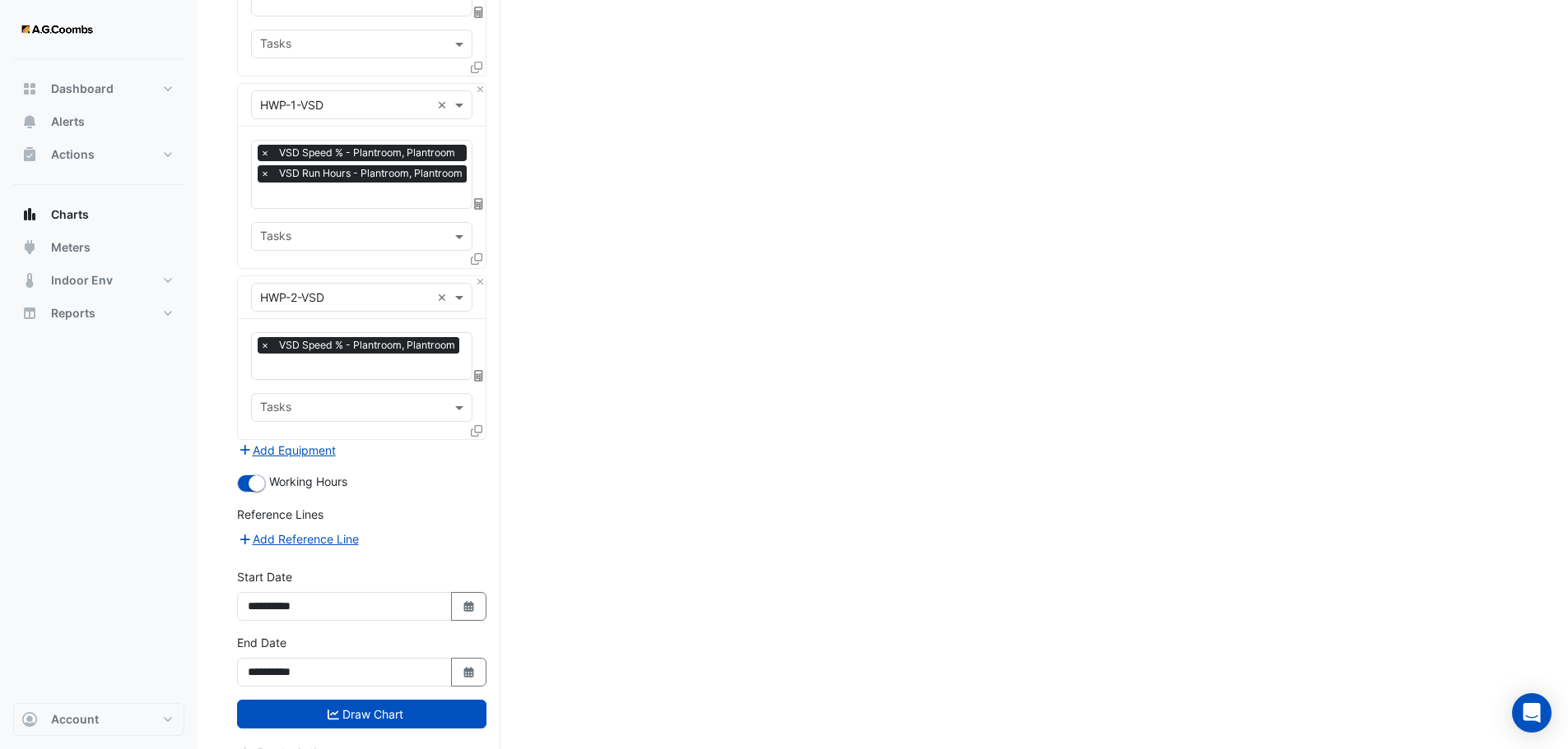
click at [487, 573] on div "**********" at bounding box center [362, 601] width 269 height 66
click at [469, 601] on icon "button" at bounding box center [468, 606] width 10 height 11
select select "*"
select select "****"
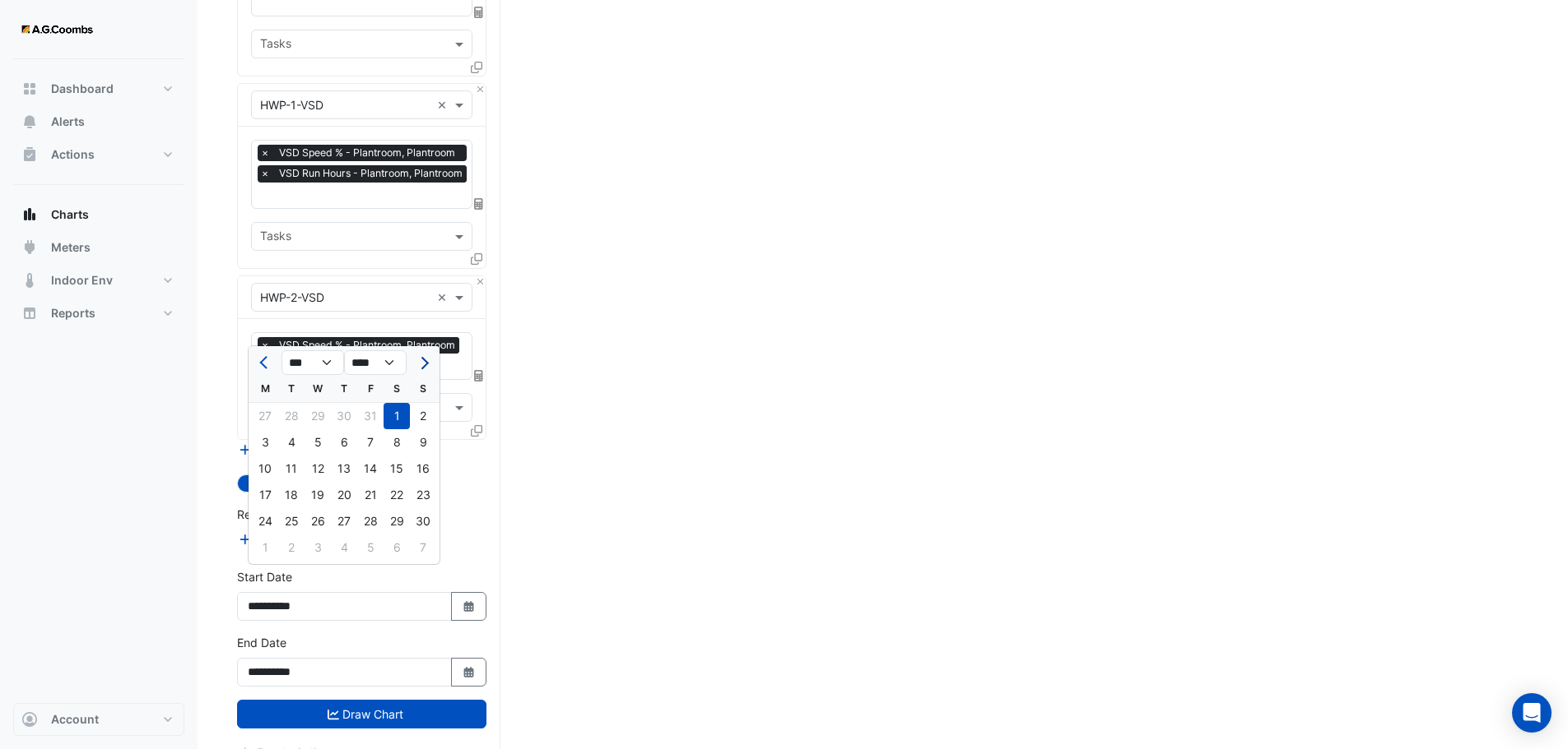
click at [427, 361] on button "Next month" at bounding box center [423, 363] width 20 height 26
select select "*"
click at [342, 413] on div "1" at bounding box center [344, 415] width 26 height 26
type input "**********"
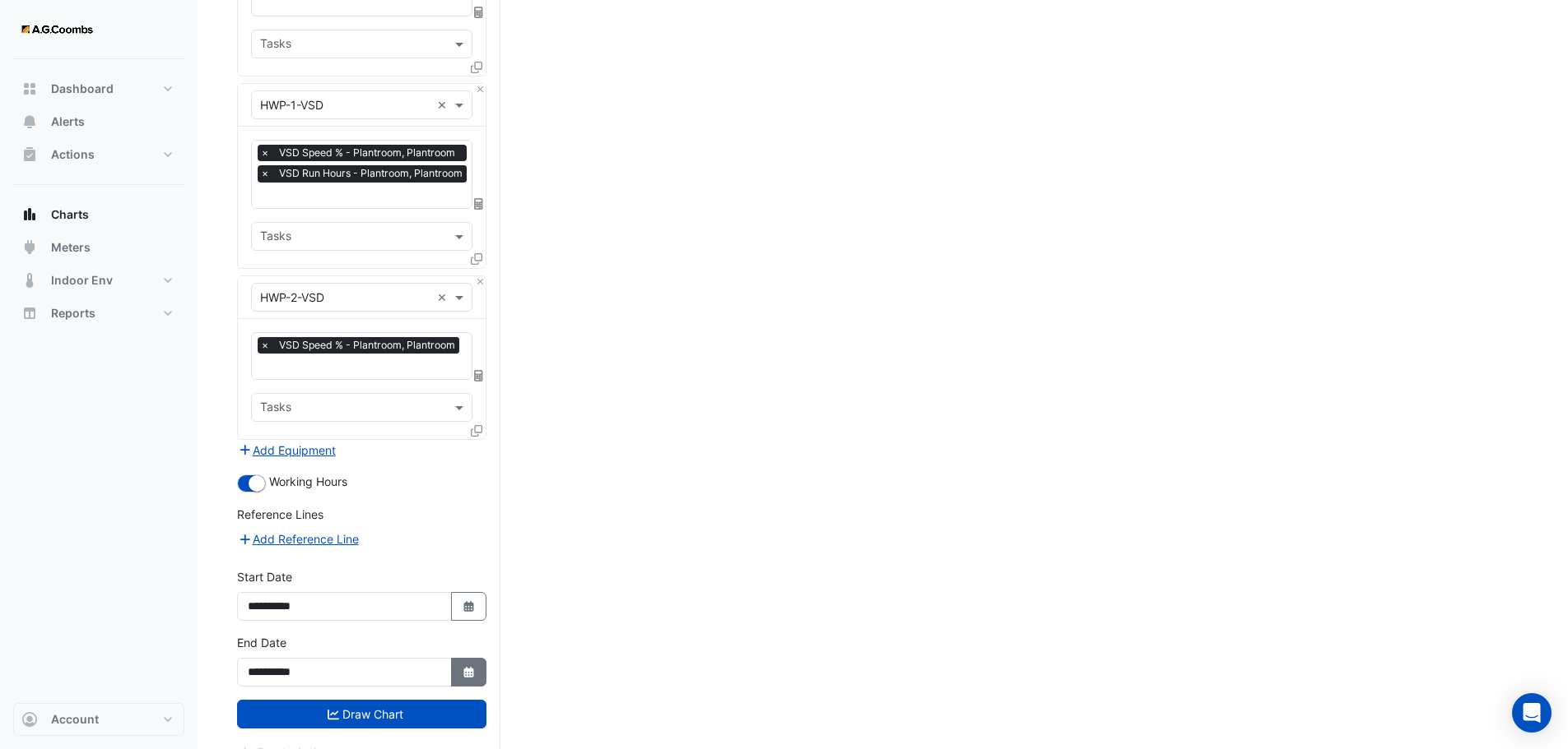
drag, startPoint x: 475, startPoint y: 653, endPoint x: 450, endPoint y: 648, distance: 25.5
click at [451, 658] on button "Select Date" at bounding box center [469, 672] width 36 height 29
select select "*"
select select "****"
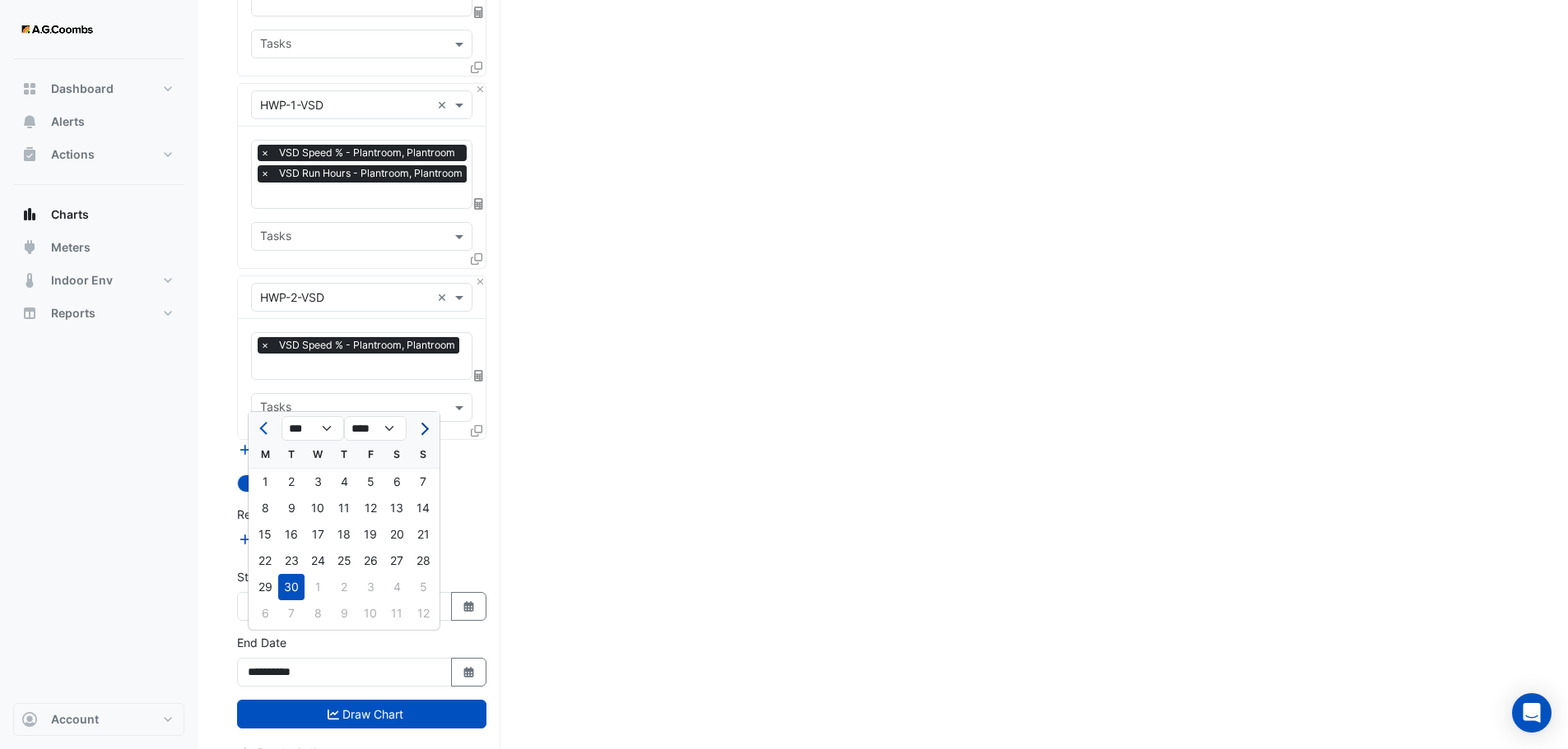
click at [424, 430] on span "Next month" at bounding box center [422, 429] width 12 height 12
select select "**"
click at [283, 538] on div "14" at bounding box center [291, 534] width 26 height 26
type input "**********"
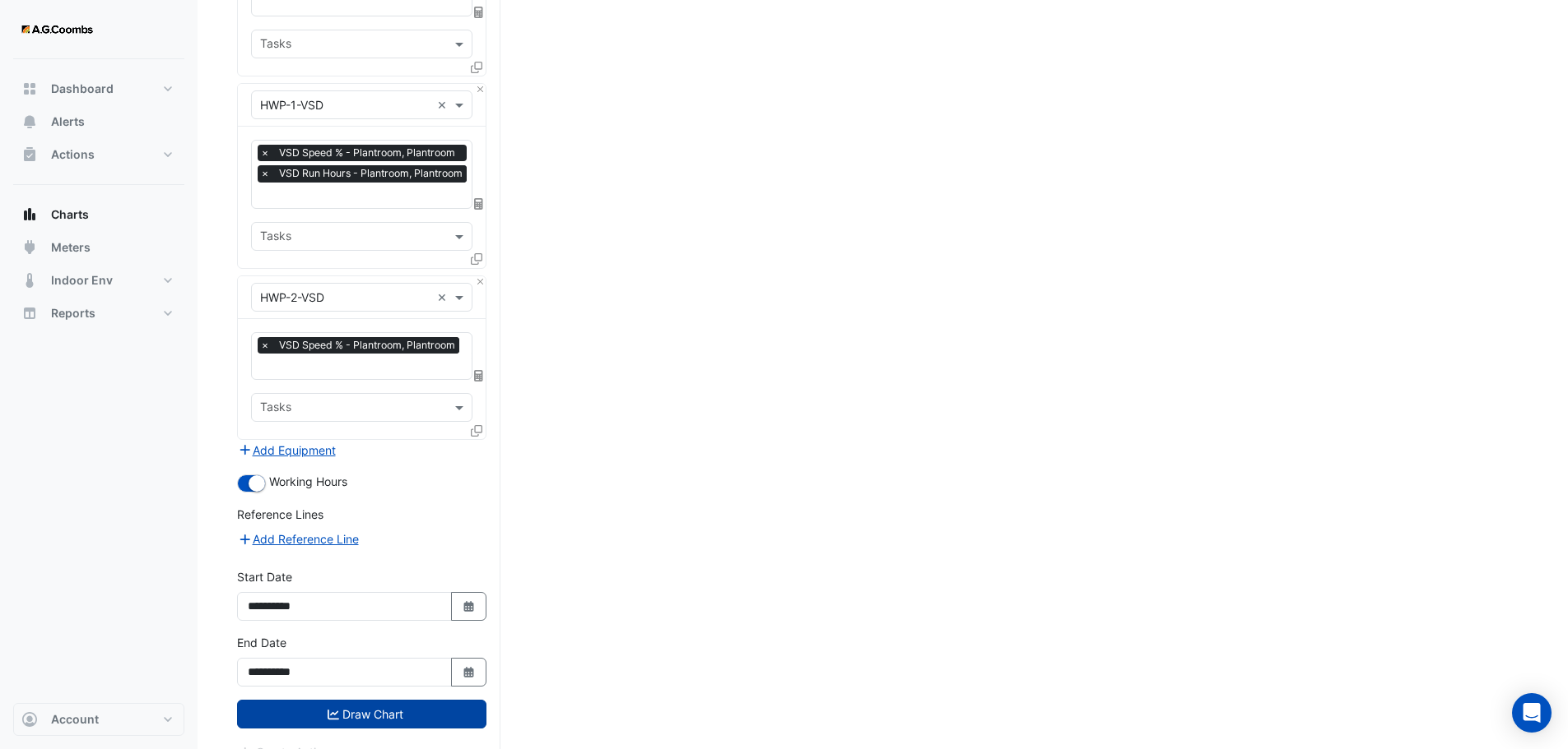
click at [348, 700] on button "Draw Chart" at bounding box center [362, 714] width 249 height 29
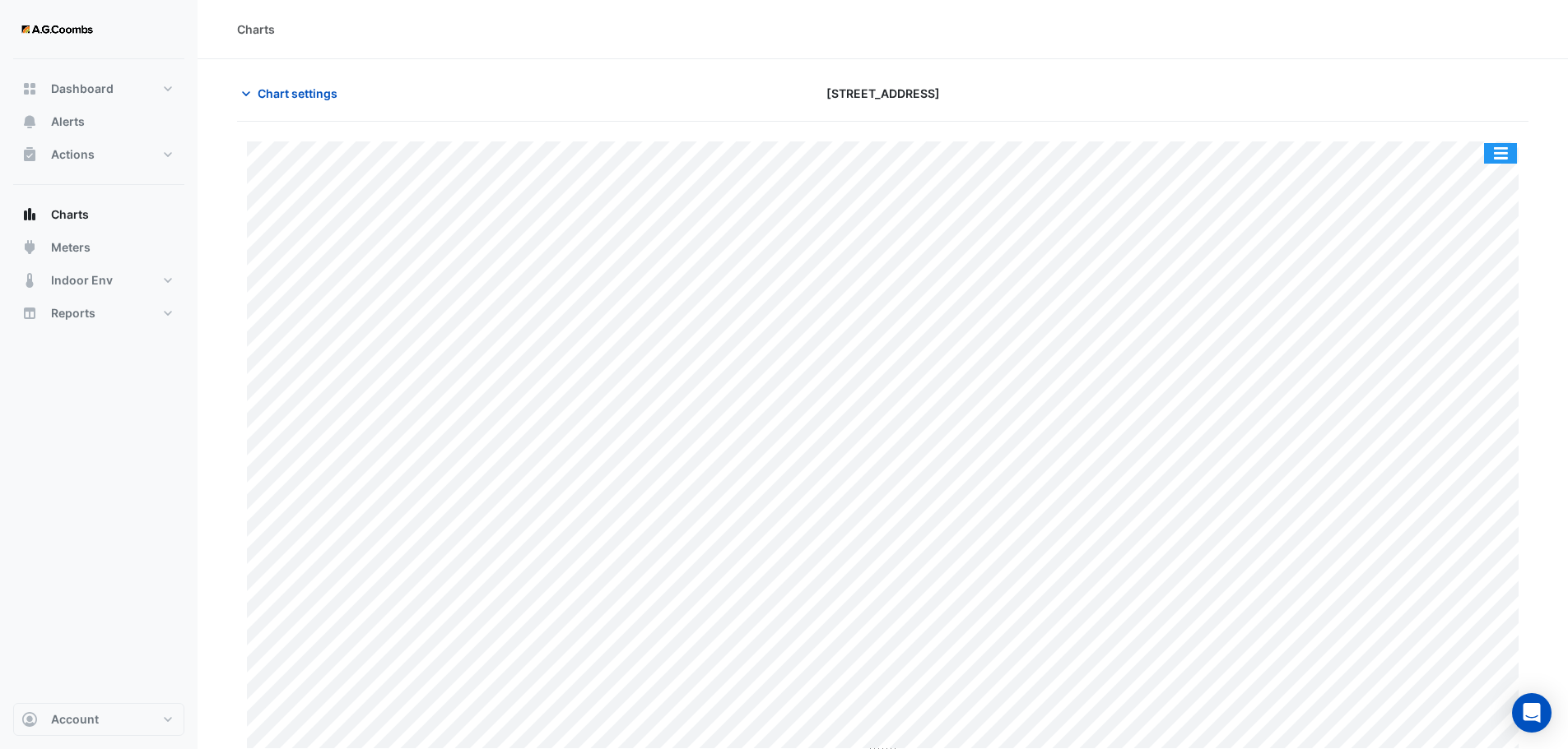
click at [1509, 143] on button "button" at bounding box center [1501, 152] width 33 height 20
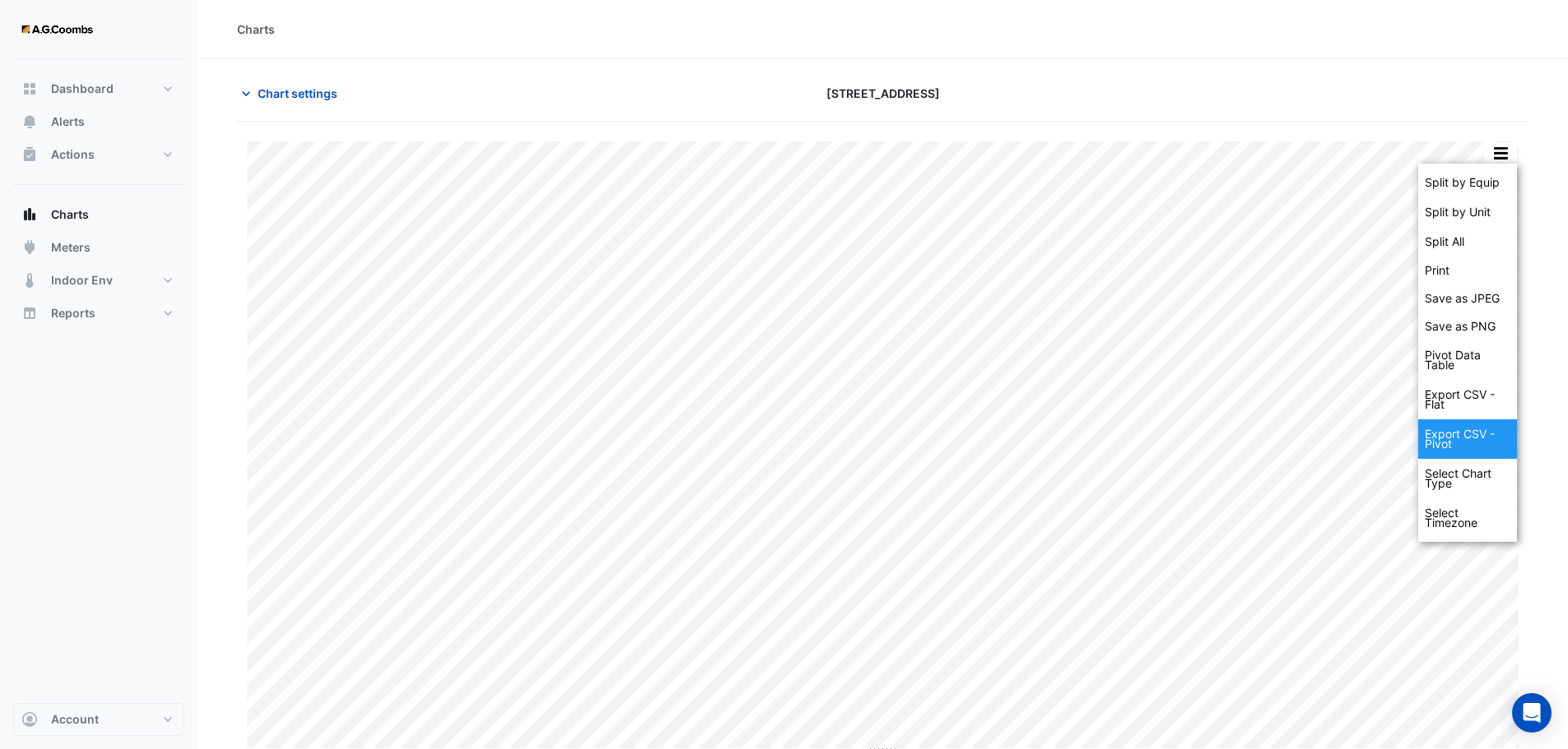
click at [1462, 448] on div "Export CSV - Pivot" at bounding box center [1467, 438] width 99 height 39
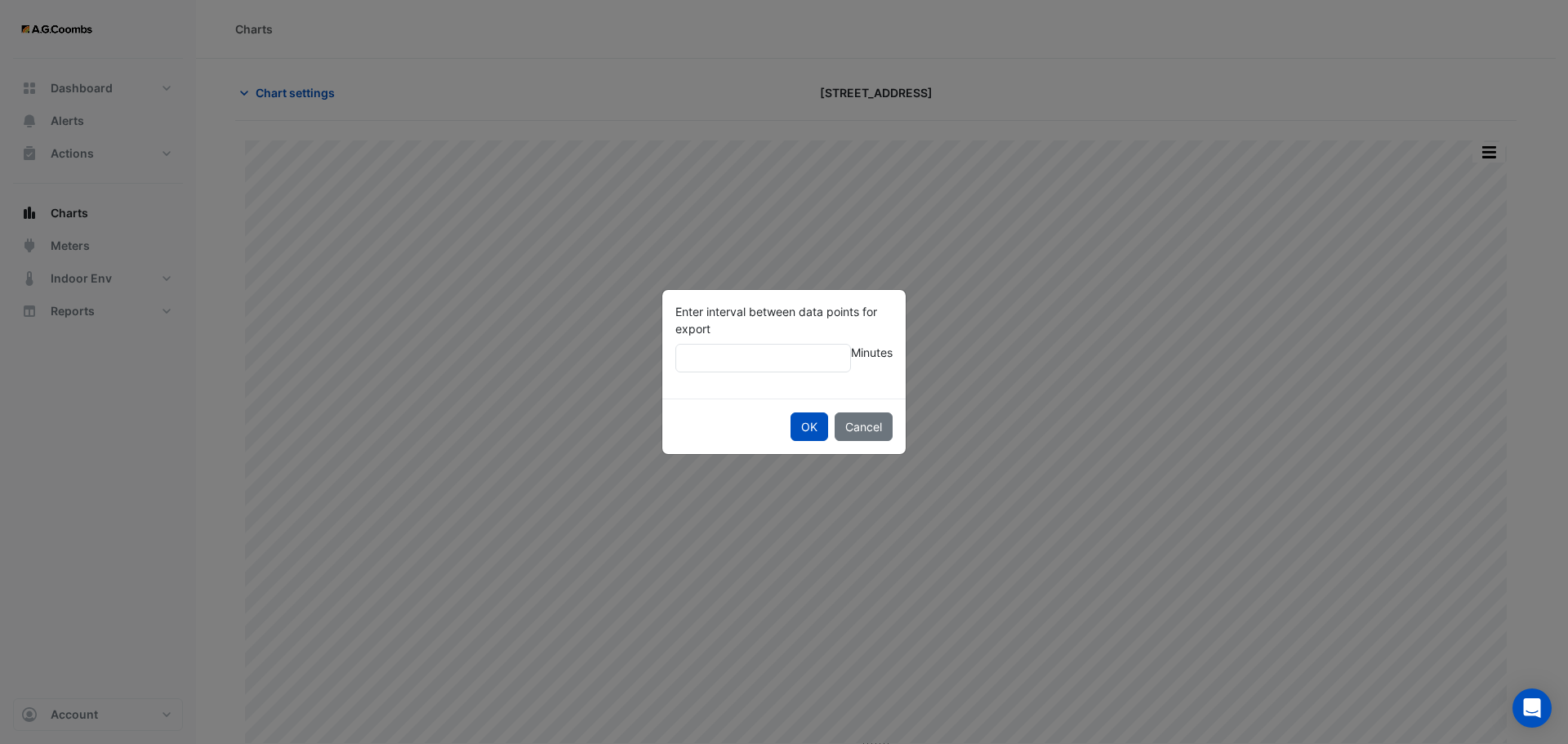
drag, startPoint x: 782, startPoint y: 354, endPoint x: 718, endPoint y: 358, distance: 64.1
click at [718, 358] on input "Enter interval between data points for export" at bounding box center [763, 358] width 175 height 29
type input "**"
click at [738, 412] on div "OK Cancel" at bounding box center [784, 427] width 244 height 55
click at [801, 432] on button "OK" at bounding box center [808, 427] width 37 height 29
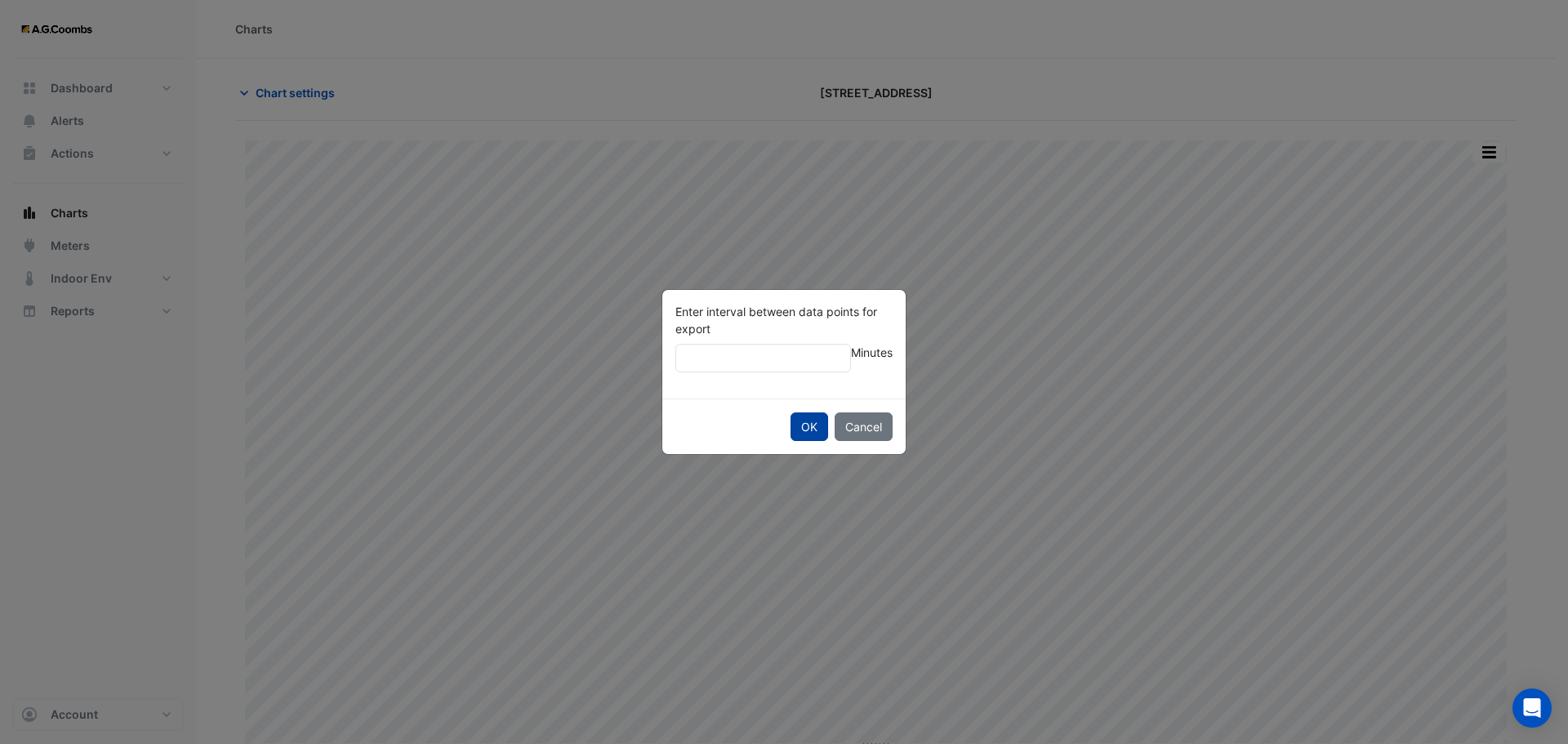
click at [801, 432] on button "OK" at bounding box center [808, 427] width 37 height 29
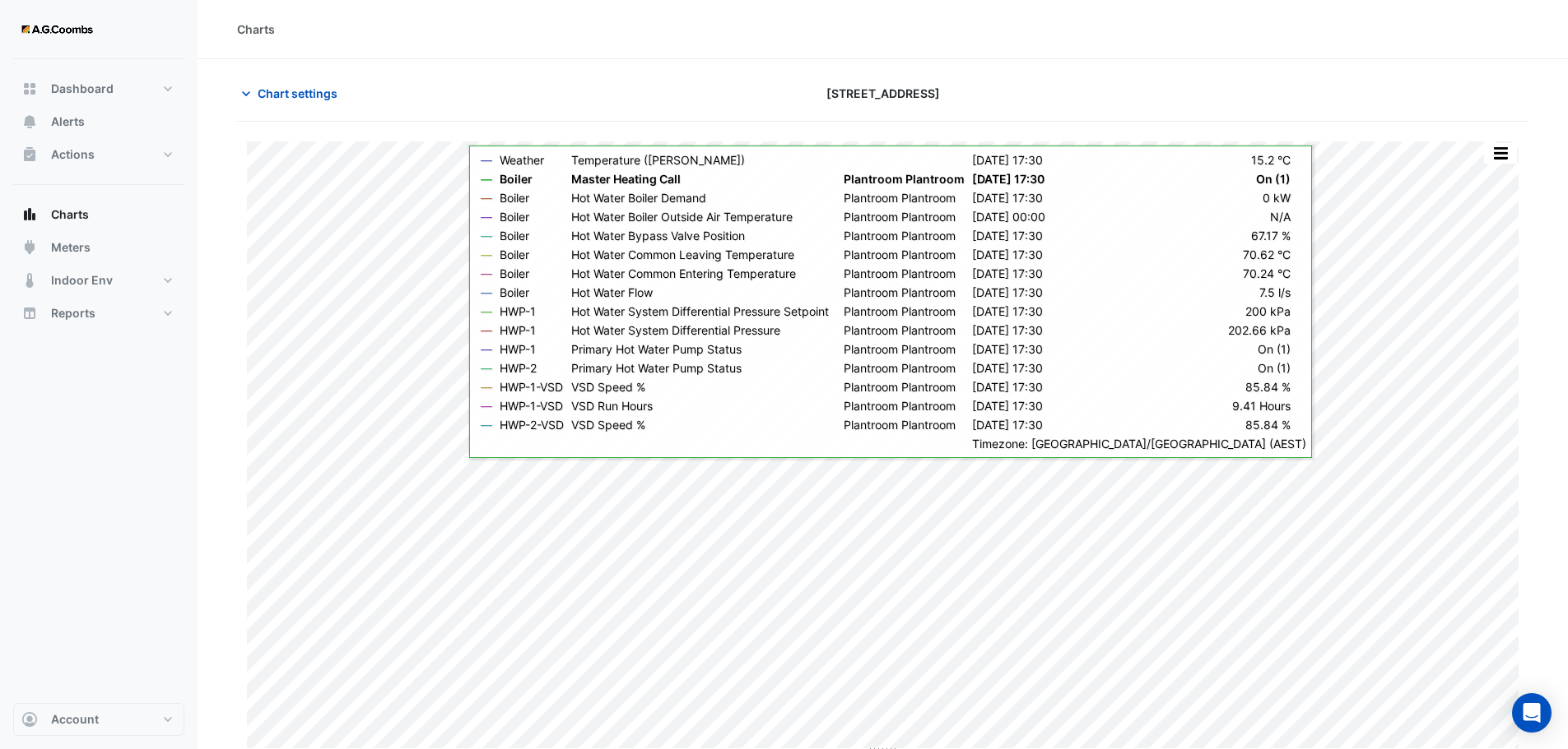
click at [1351, 35] on div "Charts" at bounding box center [883, 29] width 1292 height 17
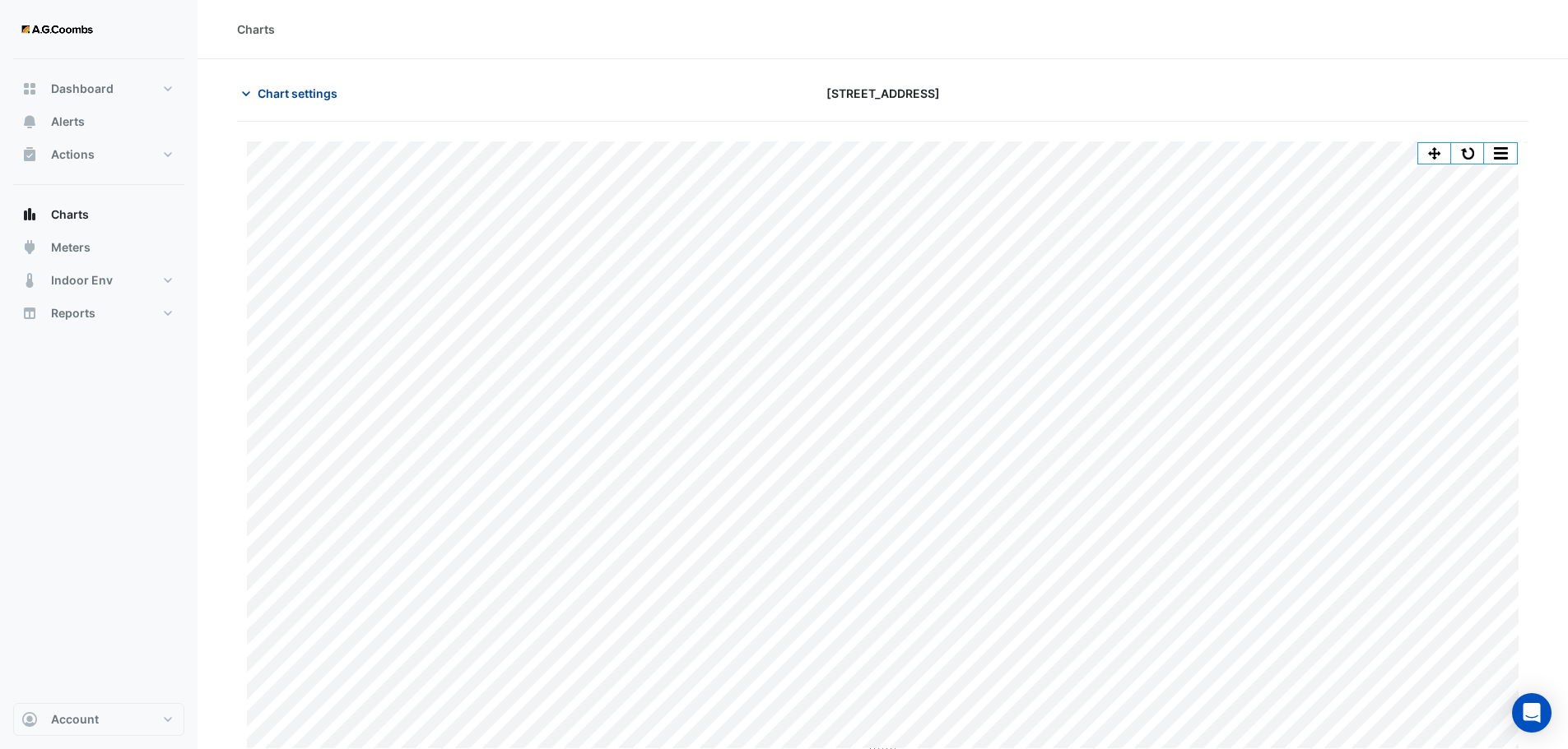
click at [253, 89] on icon "button" at bounding box center [246, 93] width 16 height 16
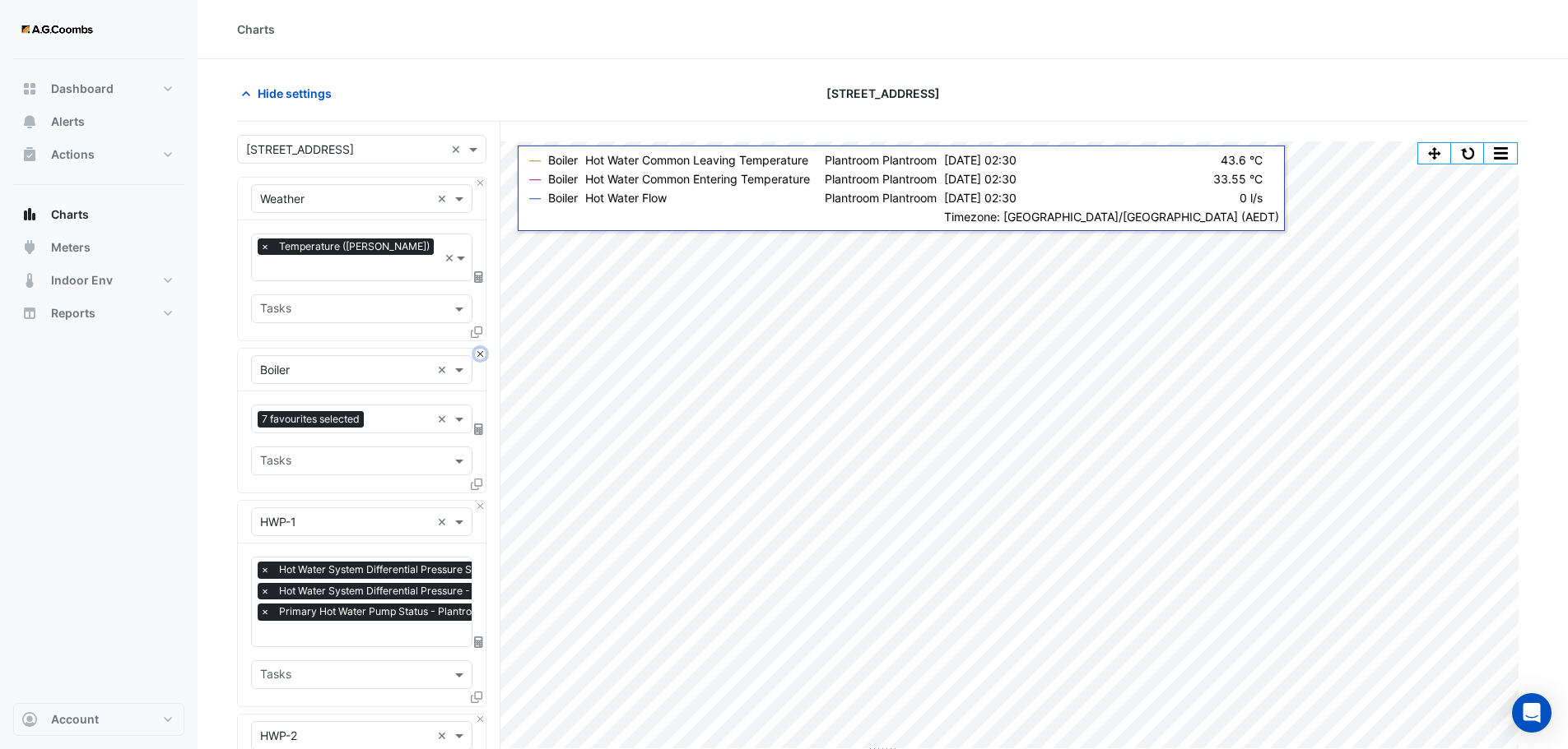
click at [475, 349] on button "Close" at bounding box center [480, 354] width 11 height 11
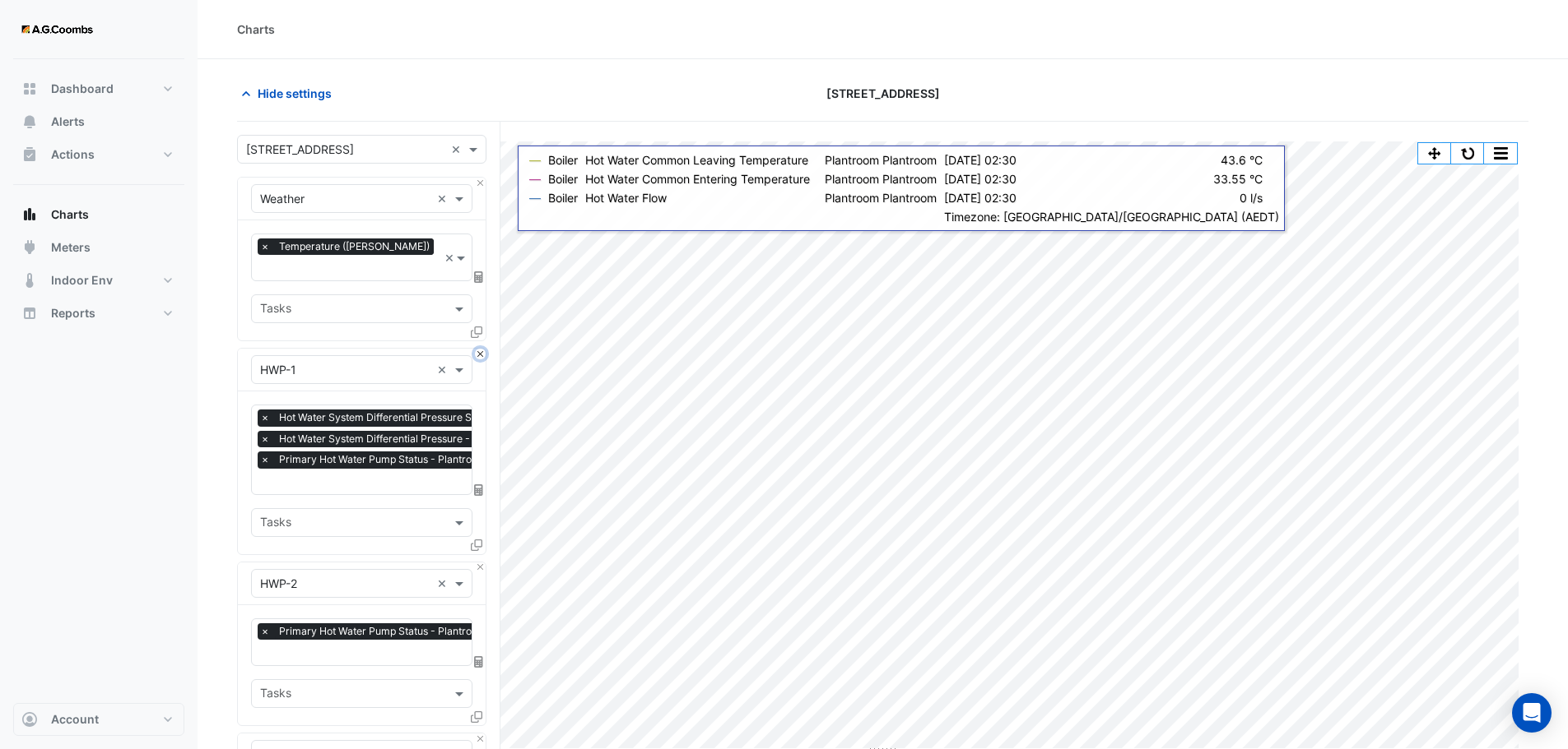
click at [475, 349] on button "Close" at bounding box center [480, 354] width 11 height 11
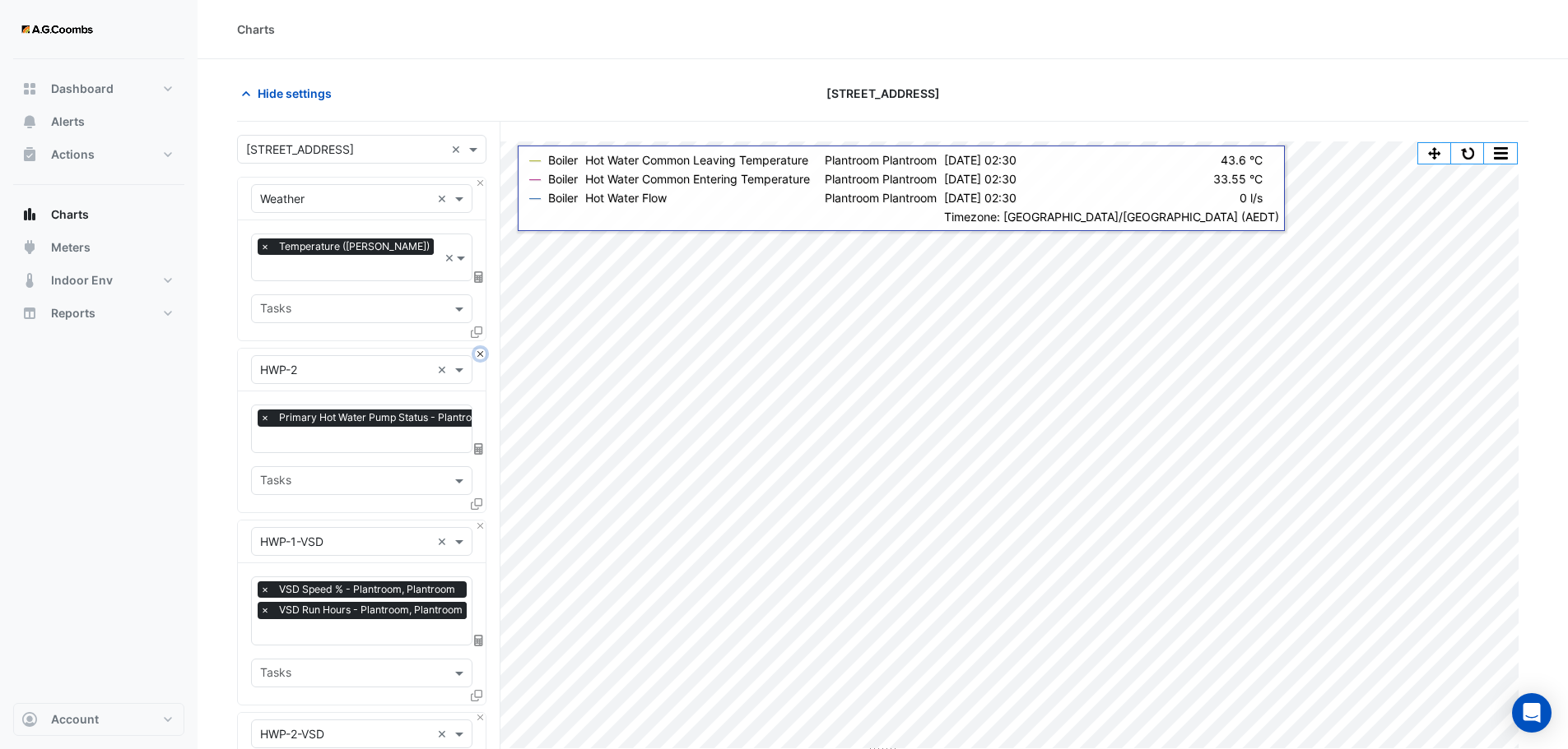
click at [475, 349] on button "Close" at bounding box center [480, 354] width 11 height 11
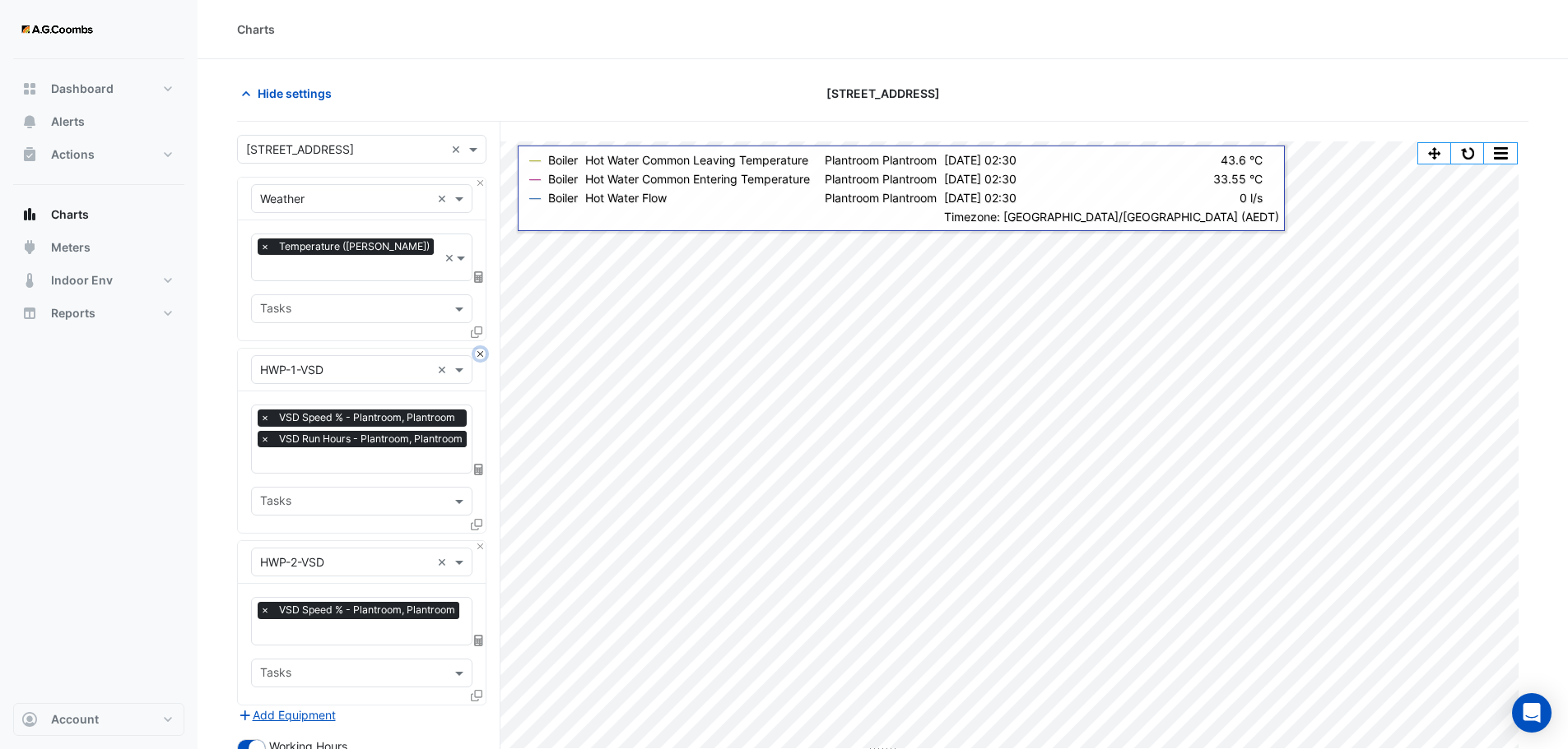
click at [475, 349] on button "Close" at bounding box center [480, 354] width 11 height 11
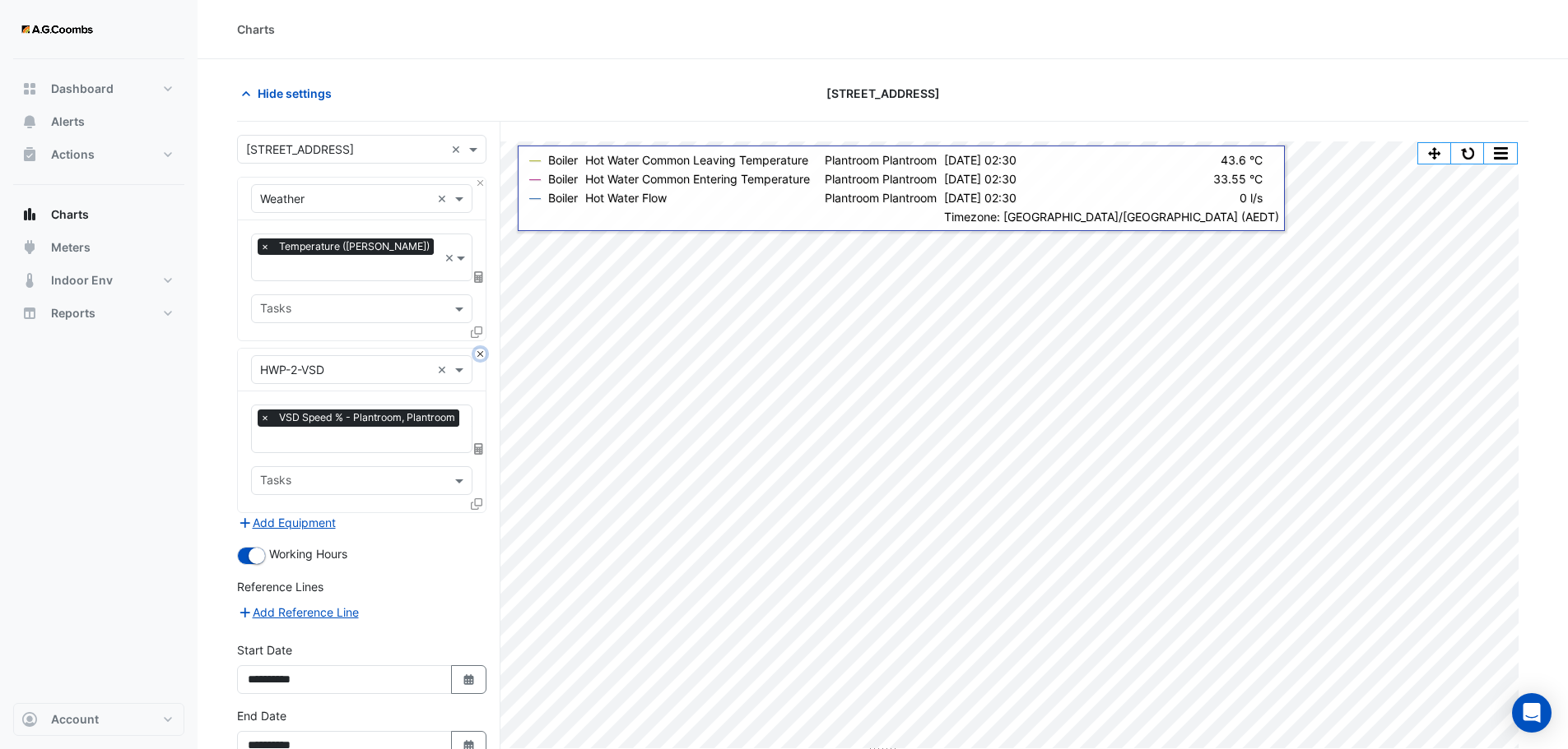
click at [475, 349] on button "Close" at bounding box center [480, 354] width 11 height 11
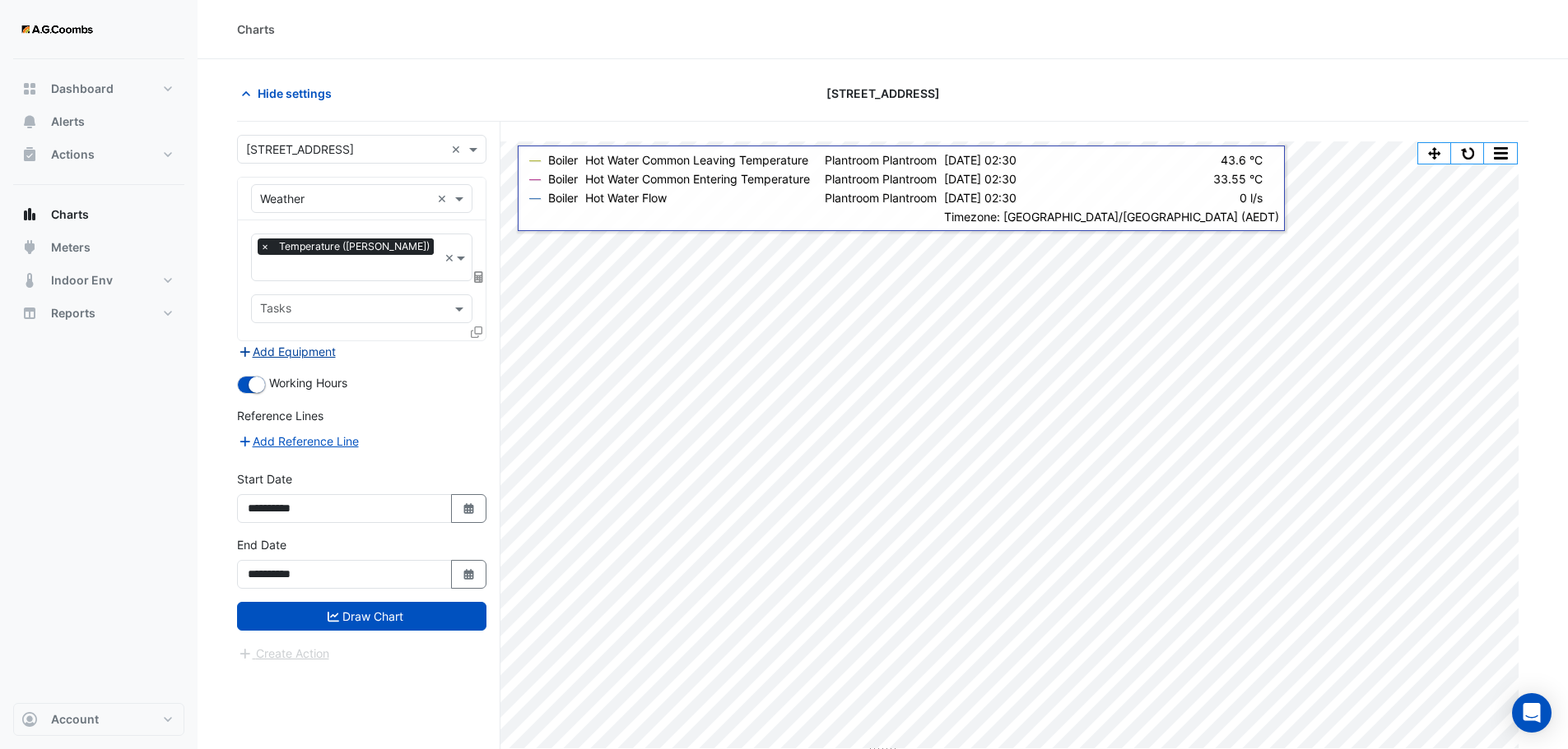
click at [300, 342] on button "Add Equipment" at bounding box center [287, 352] width 100 height 19
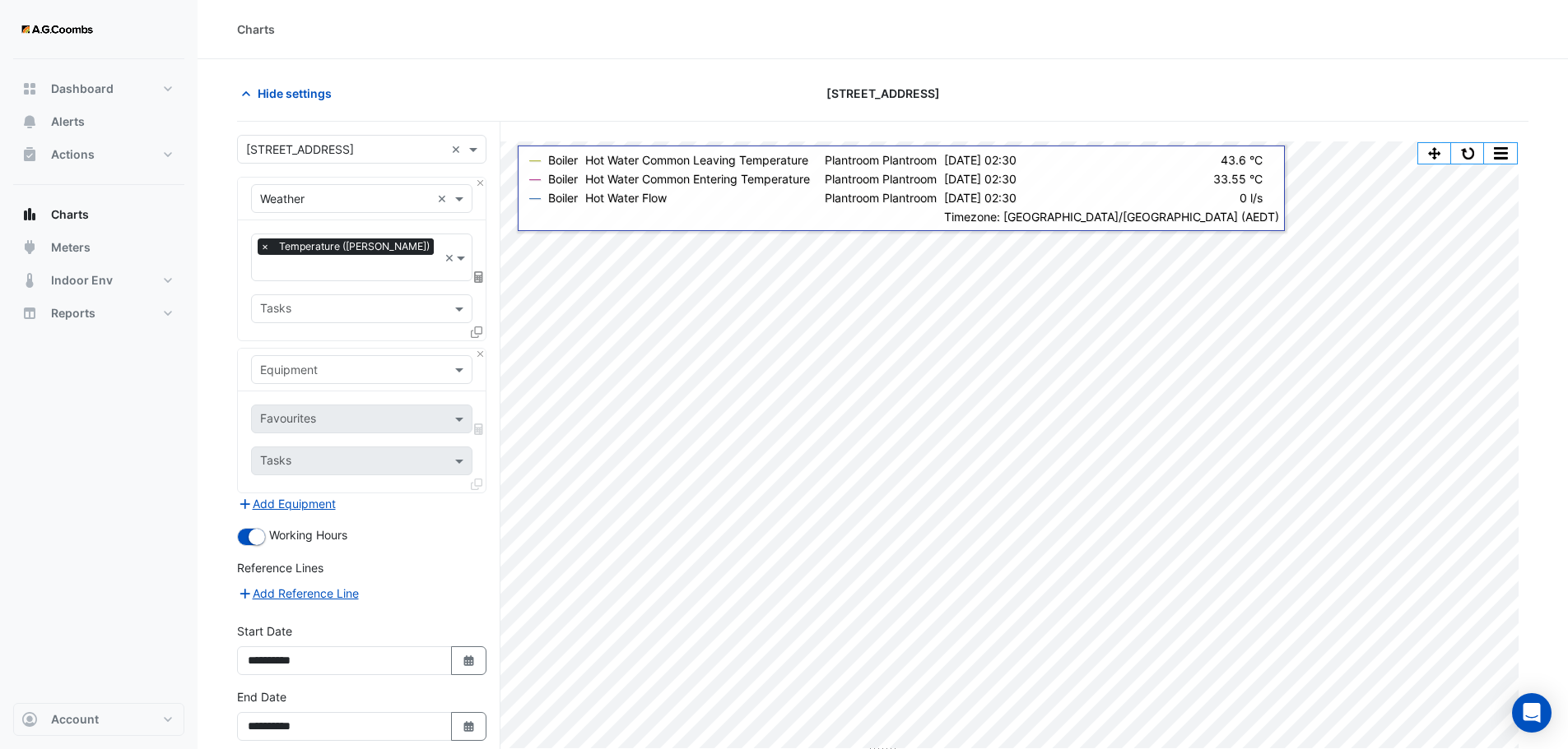
click at [410, 362] on input "text" at bounding box center [345, 370] width 171 height 17
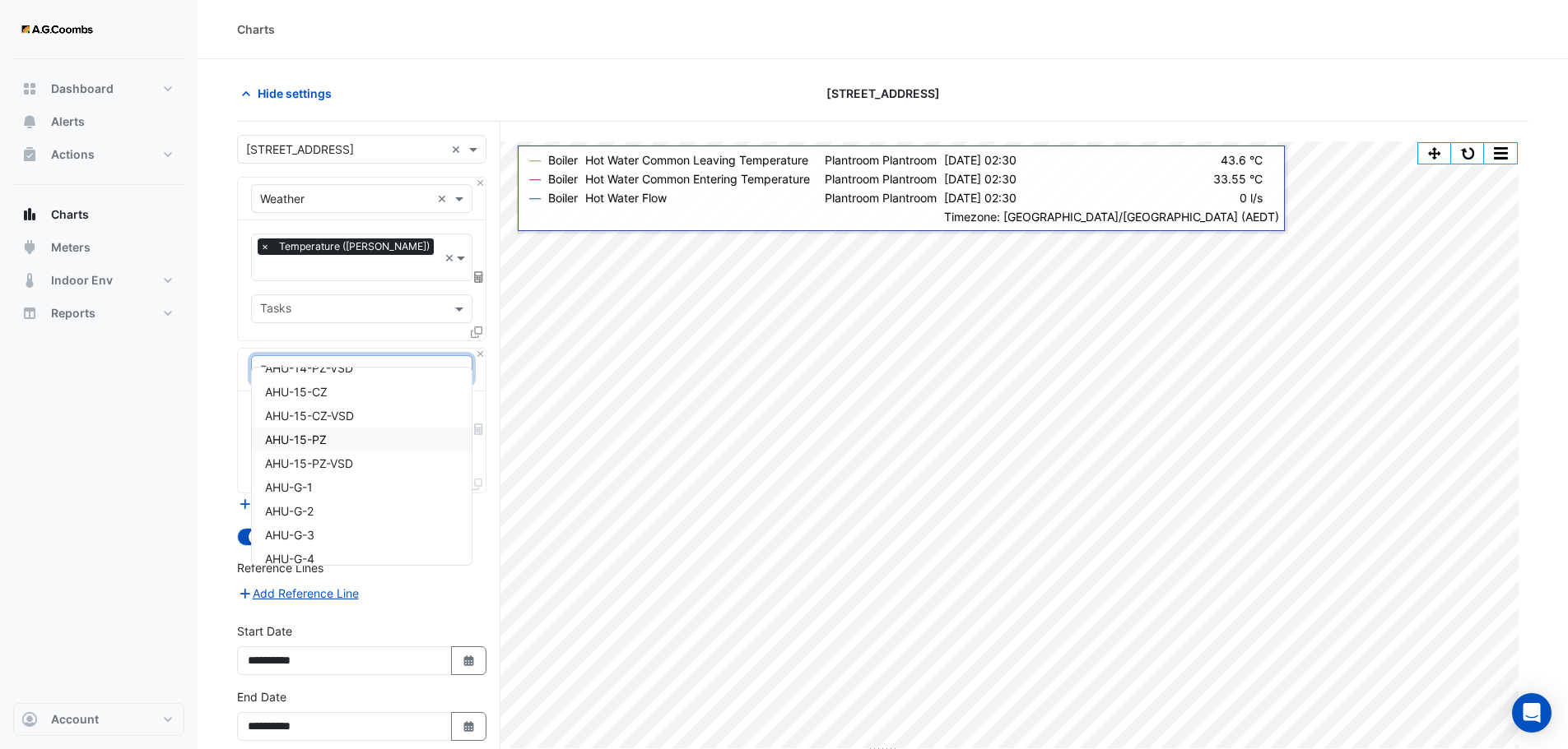
scroll to position [1329, 0]
click at [294, 391] on span "AHU-15-CZ" at bounding box center [296, 392] width 62 height 14
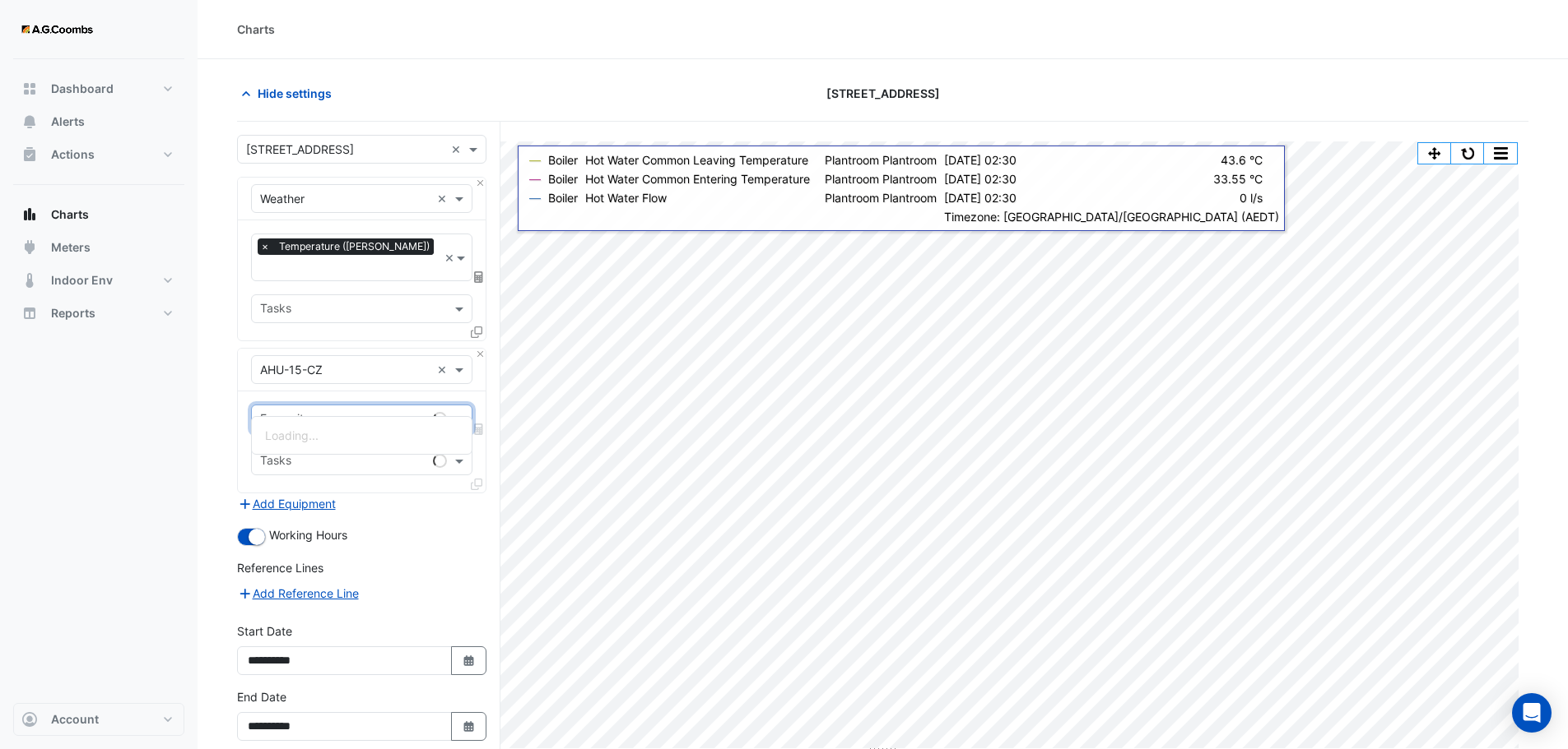
click at [297, 412] on input "text" at bounding box center [343, 421] width 166 height 17
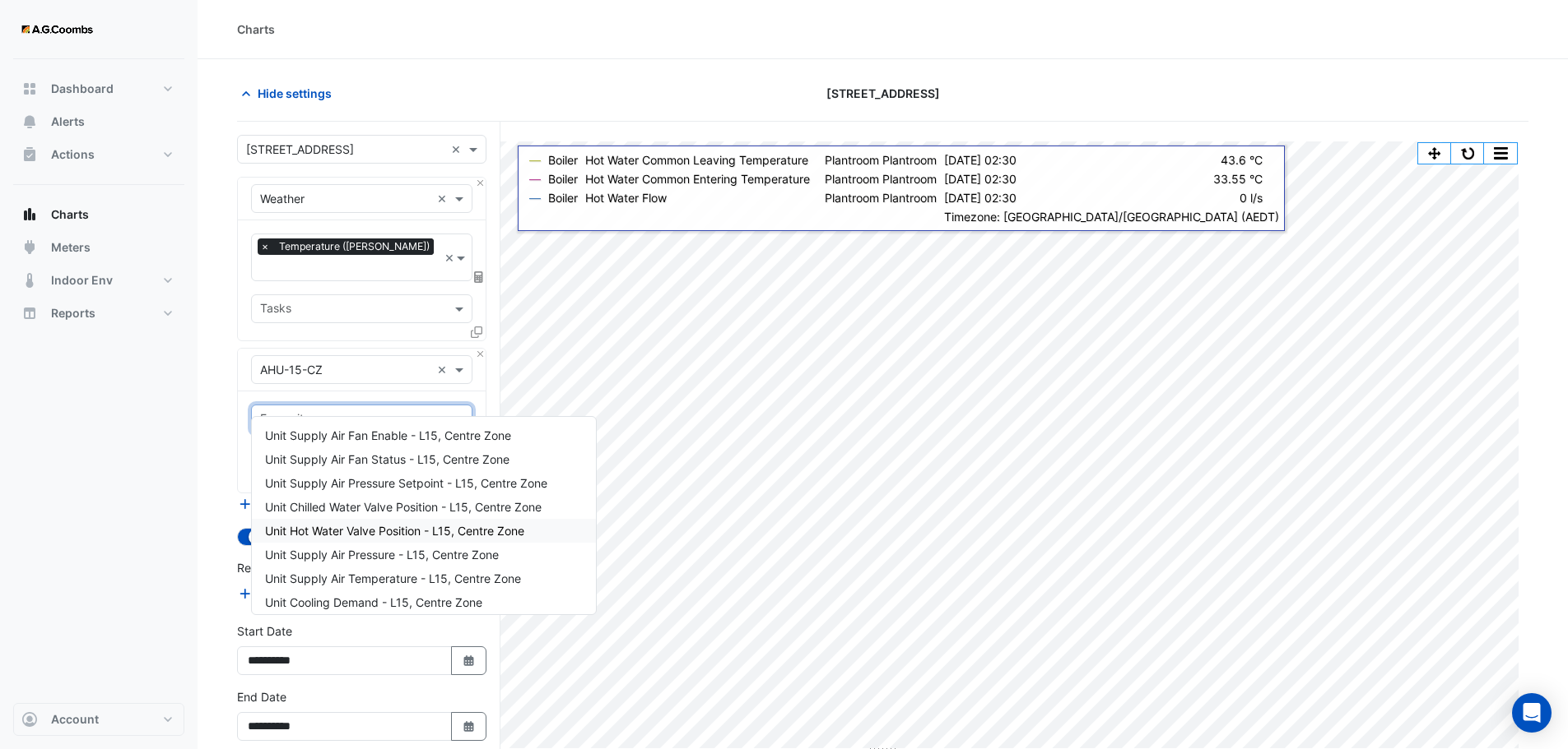
click at [391, 538] on div "Unit Hot Water Valve Position - L15, Centre Zone" at bounding box center [423, 530] width 344 height 24
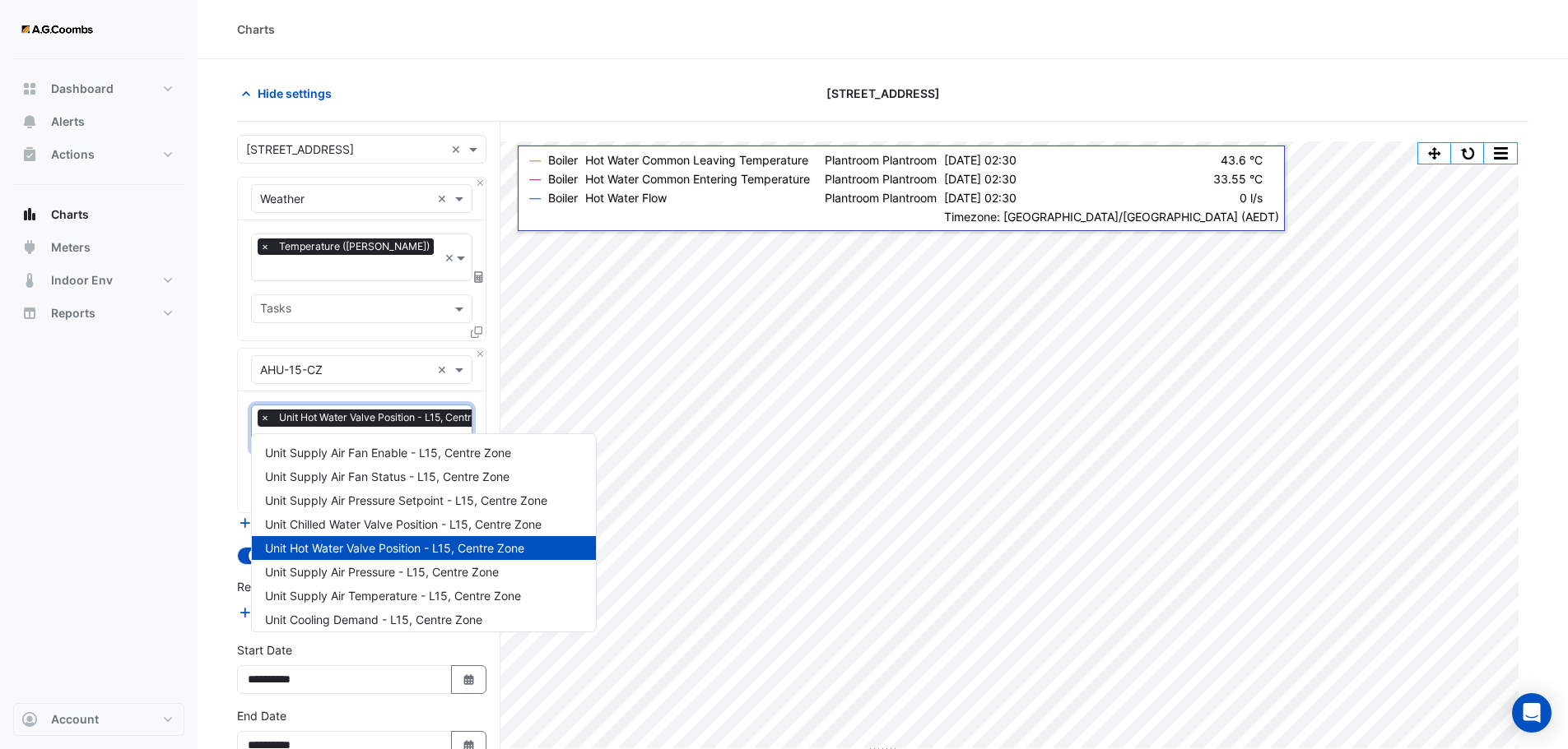
click at [320, 433] on input "text" at bounding box center [386, 441] width 251 height 17
click at [384, 591] on span "Unit Supply Air Temperature - L15, Centre Zone" at bounding box center [392, 596] width 256 height 14
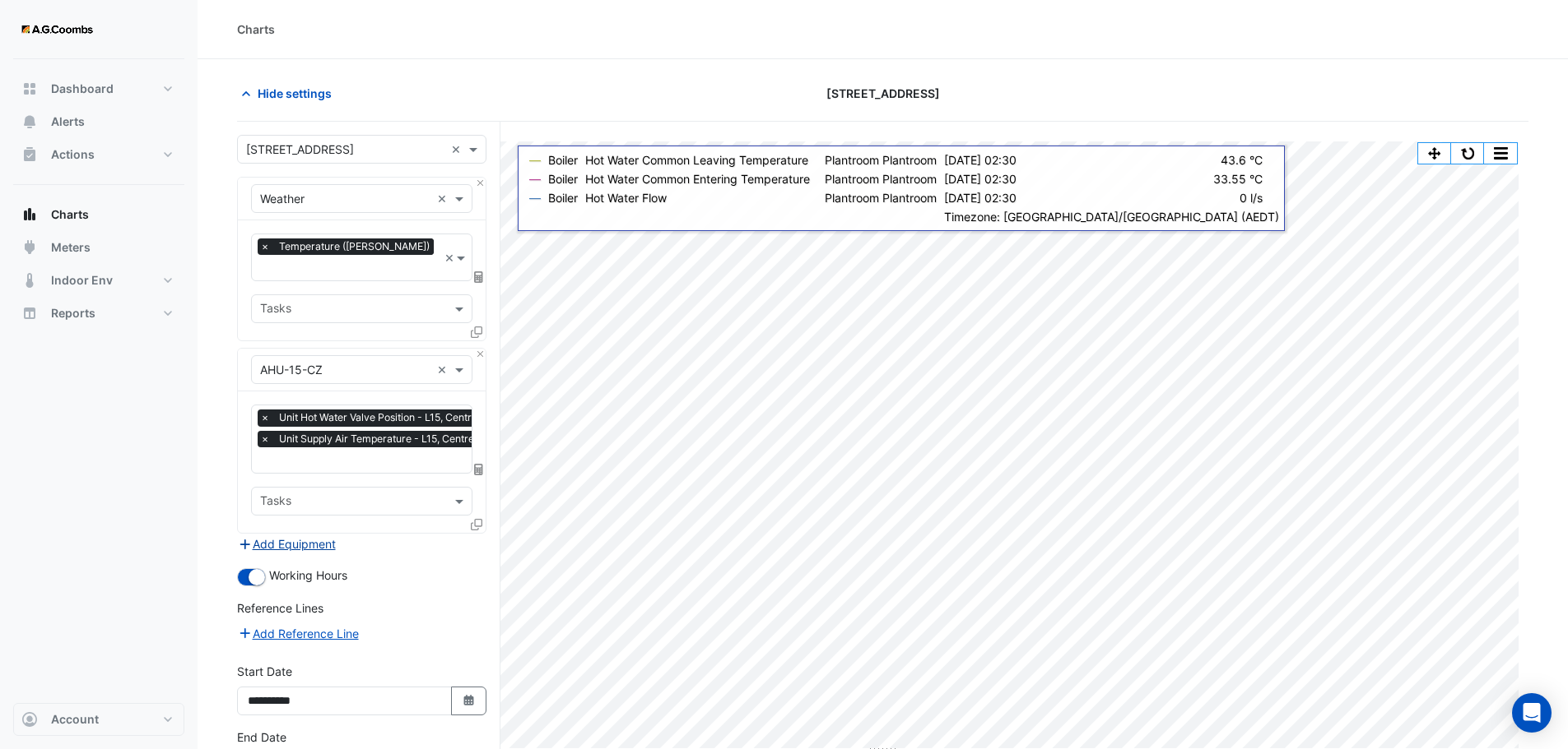
click at [274, 535] on button "Add Equipment" at bounding box center [287, 545] width 100 height 19
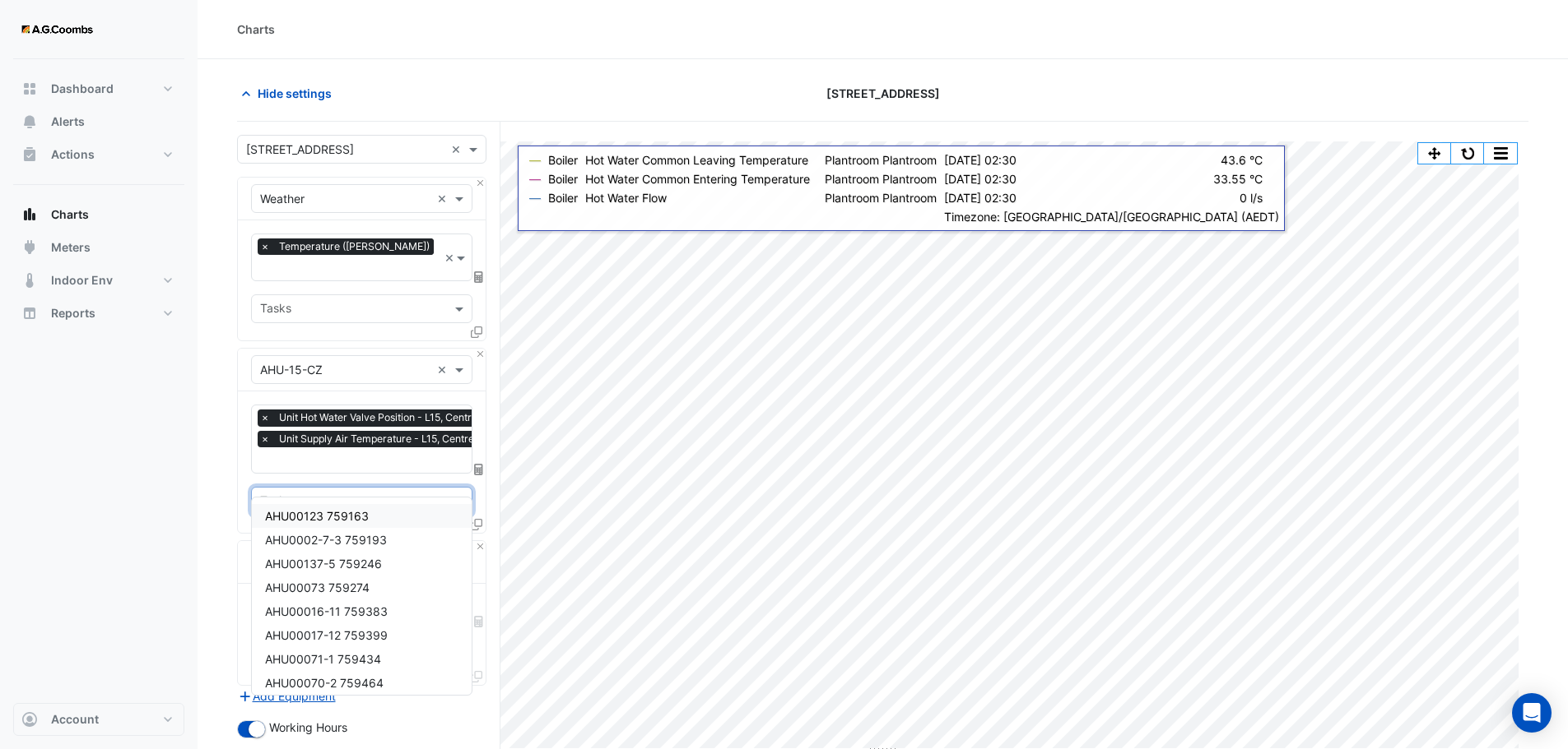
click at [400, 495] on input "text" at bounding box center [352, 503] width 184 height 17
click at [214, 527] on section "Hide settings [STREET_ADDRESS] Split by Equip Split by Unit Split All Print Sav…" at bounding box center [883, 540] width 1370 height 962
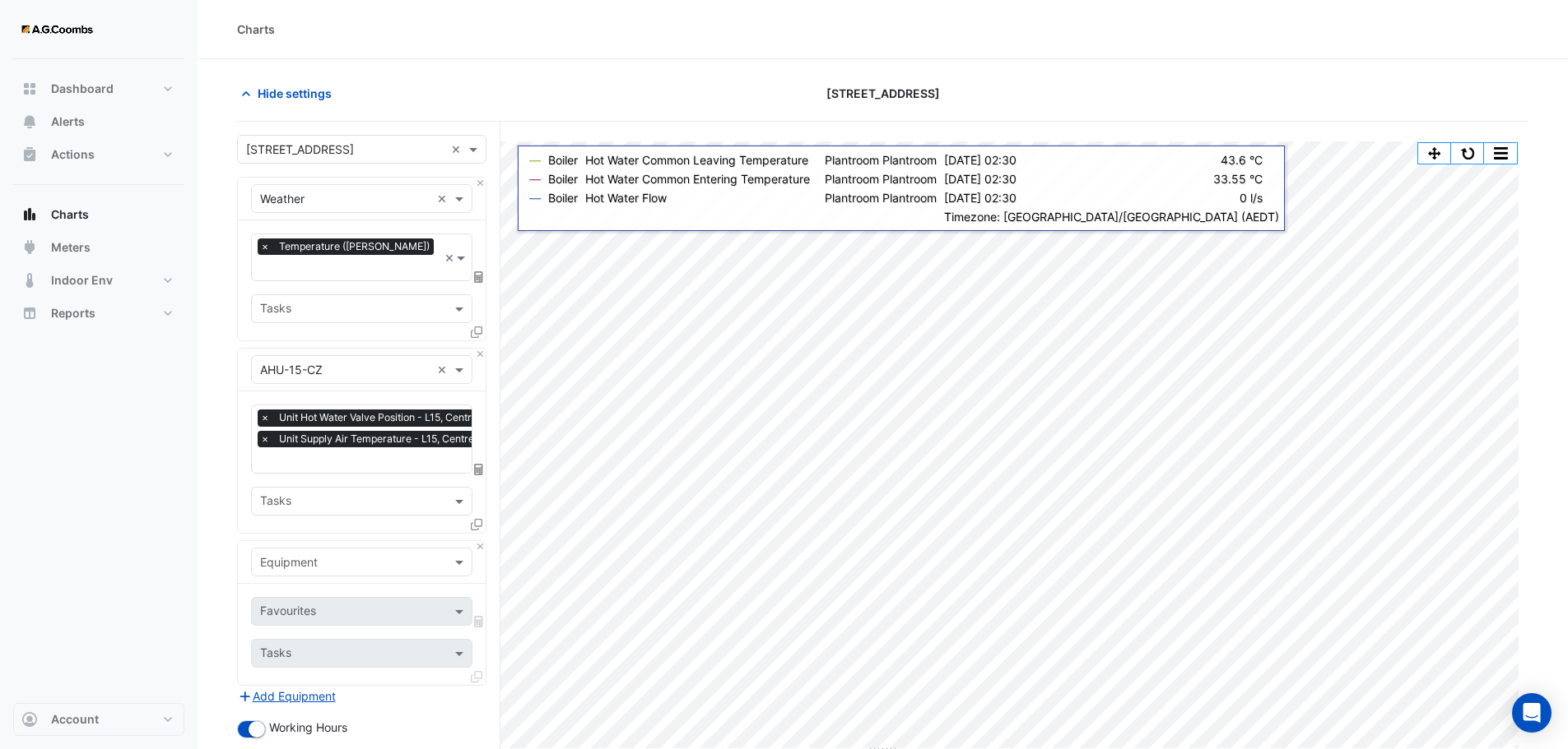
click at [316, 554] on input "text" at bounding box center [345, 563] width 171 height 17
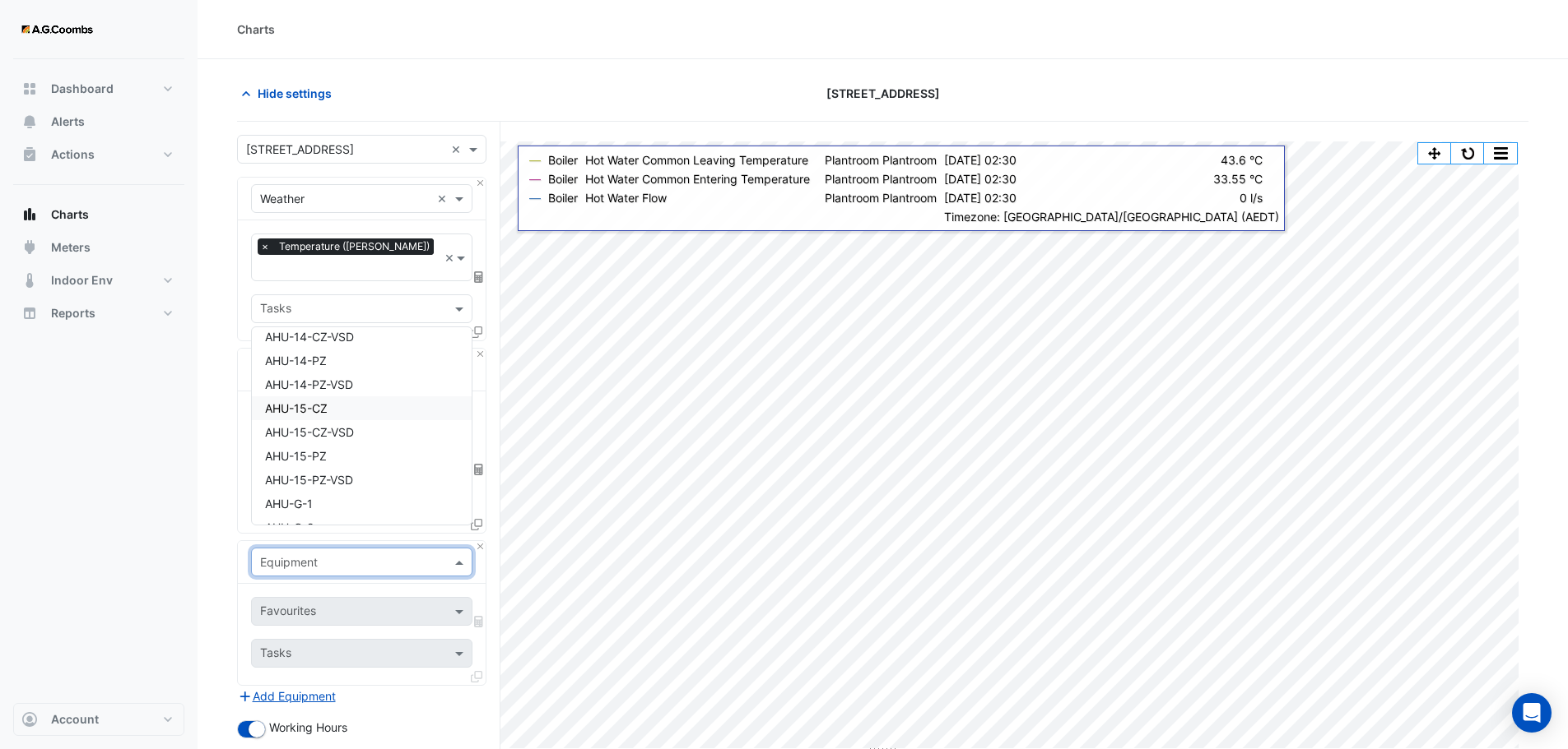
scroll to position [1273, 0]
click at [313, 458] on span "AHU-15-PZ" at bounding box center [296, 456] width 61 height 14
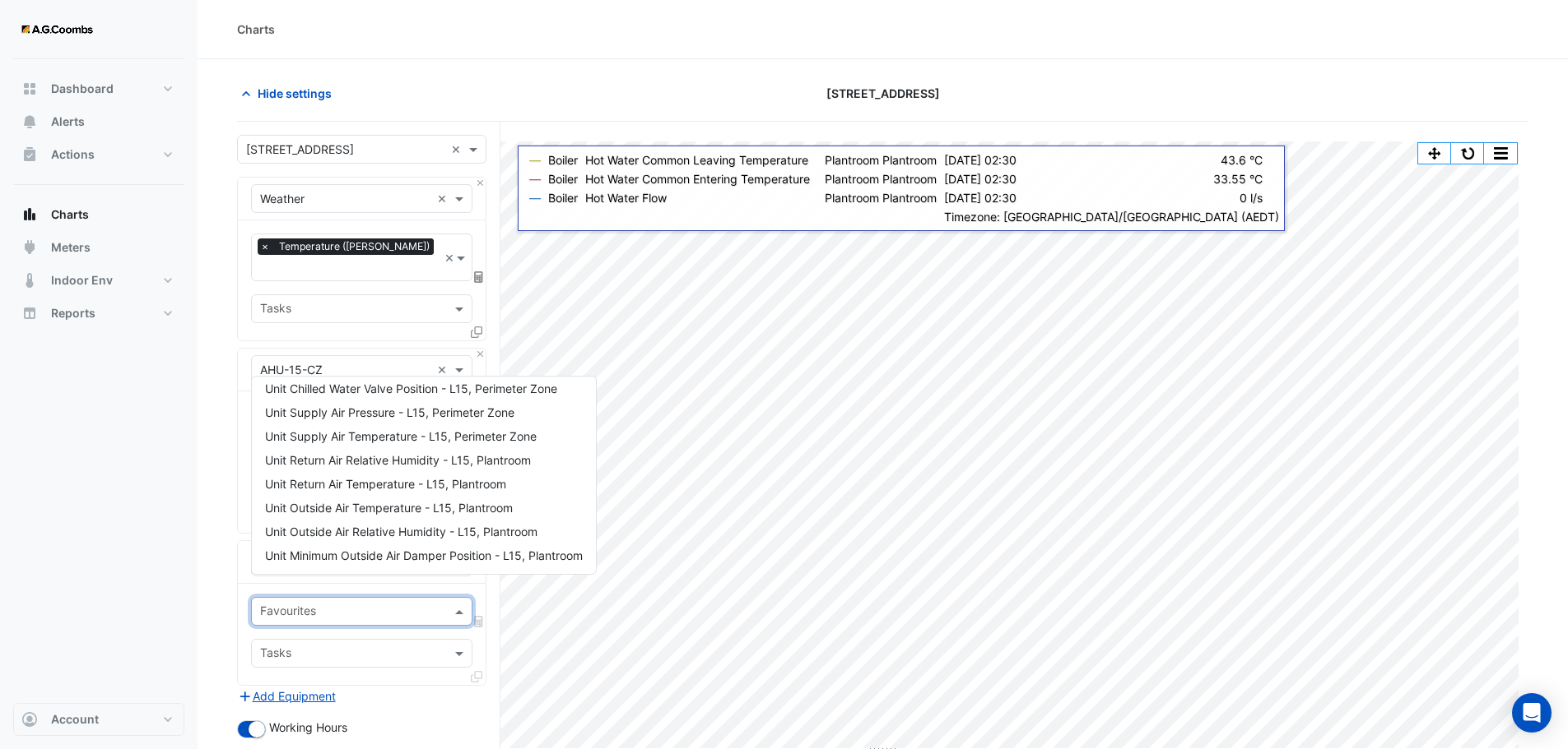
scroll to position [78, 0]
drag, startPoint x: 347, startPoint y: 599, endPoint x: 290, endPoint y: 509, distance: 106.5
click at [290, 509] on span "Unit Outside Air Temperature - L15, Plantroom" at bounding box center [389, 507] width 248 height 14
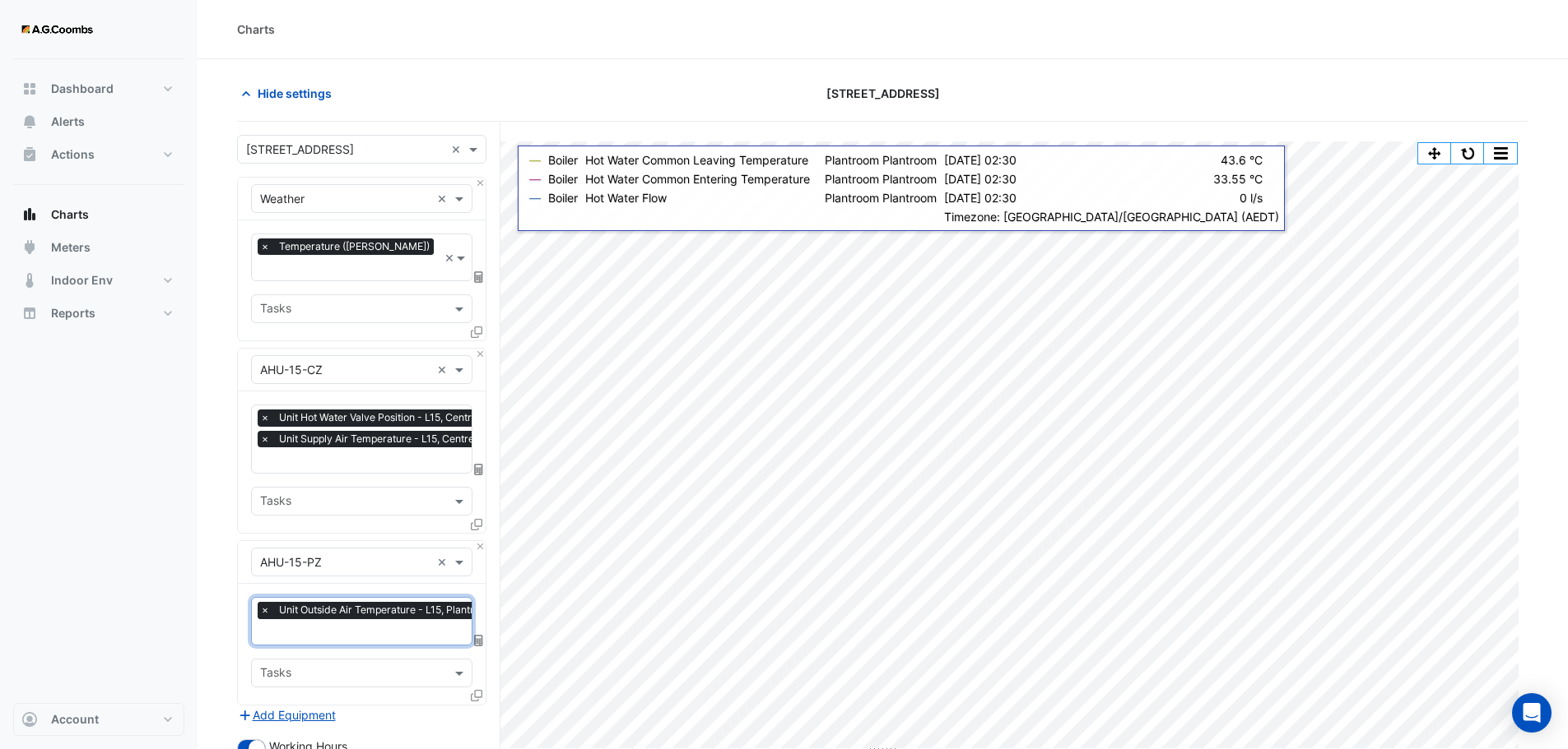
click at [264, 602] on span "×" at bounding box center [264, 610] width 14 height 16
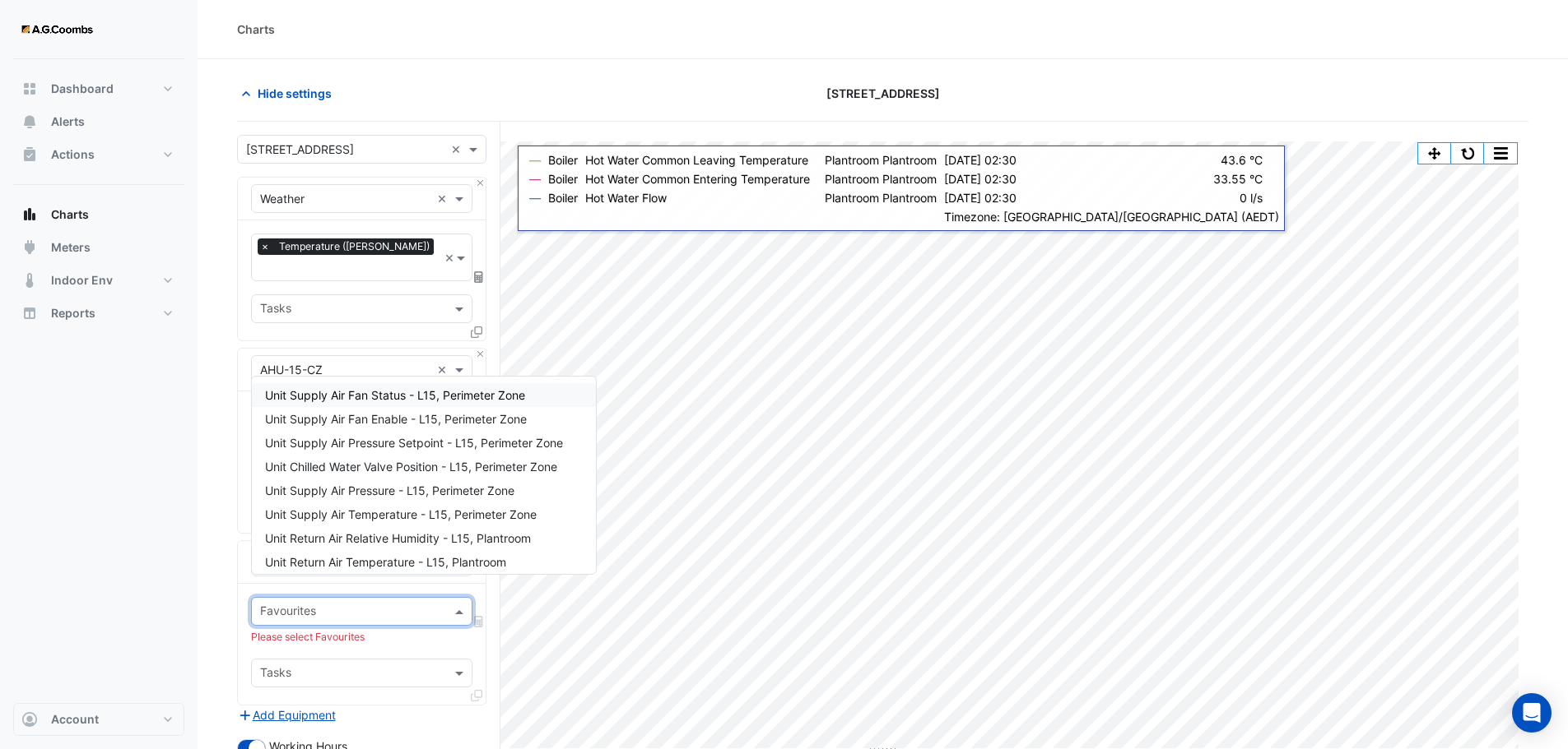
click at [329, 604] on input "text" at bounding box center [352, 613] width 184 height 17
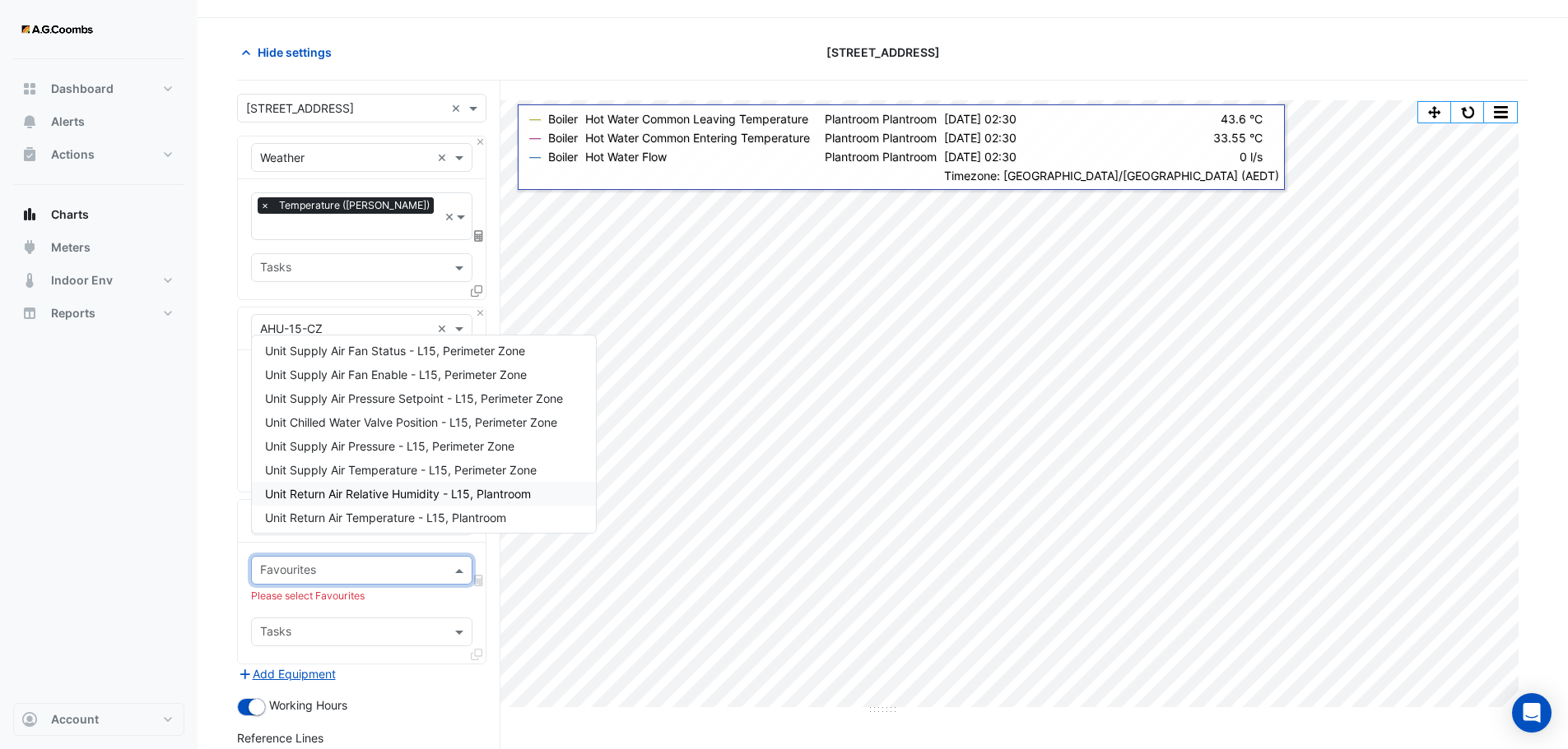
scroll to position [0, 0]
click at [439, 480] on span "Unit Supply Air Temperature - L15, Perimeter Zone" at bounding box center [400, 473] width 272 height 14
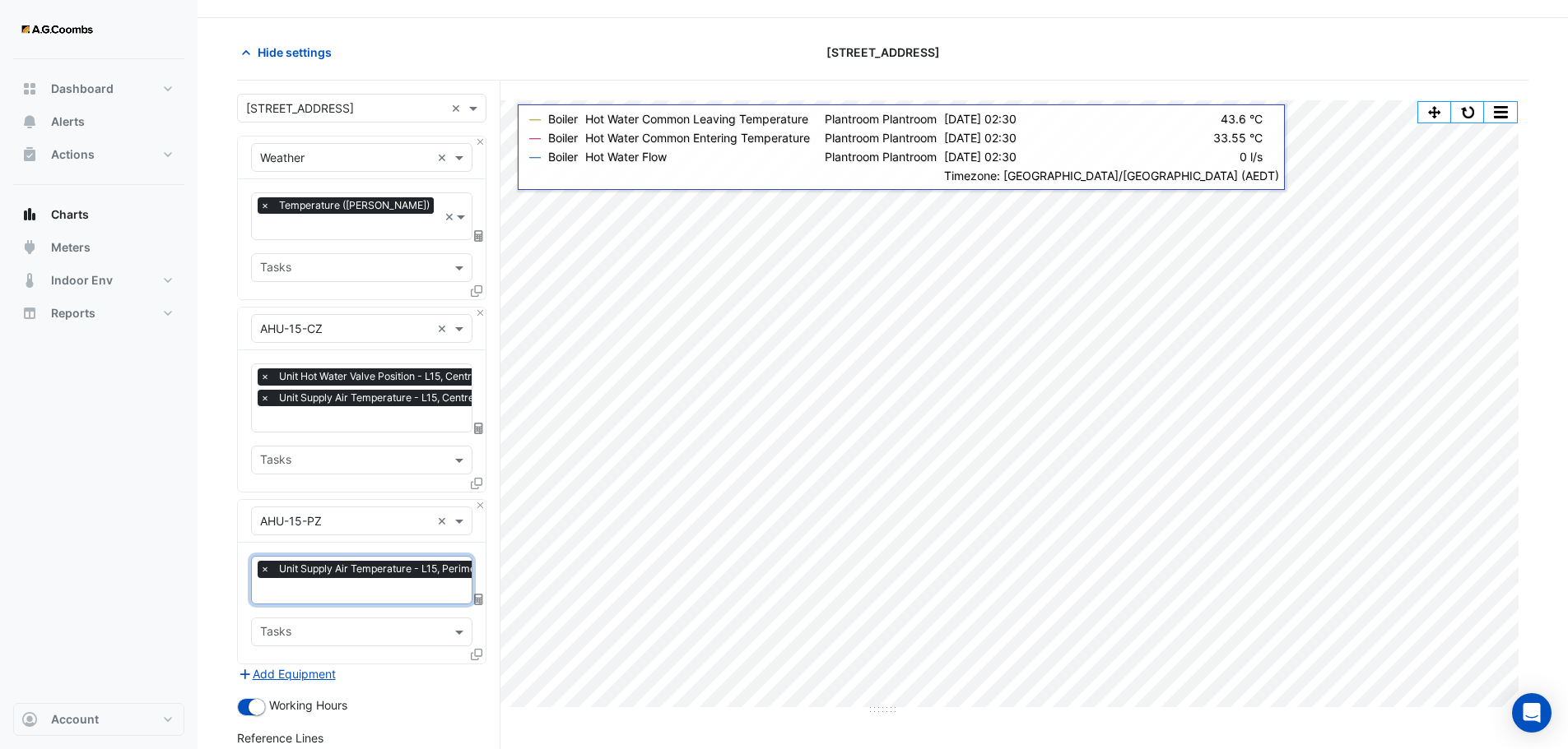
click at [344, 584] on input "text" at bounding box center [392, 593] width 263 height 17
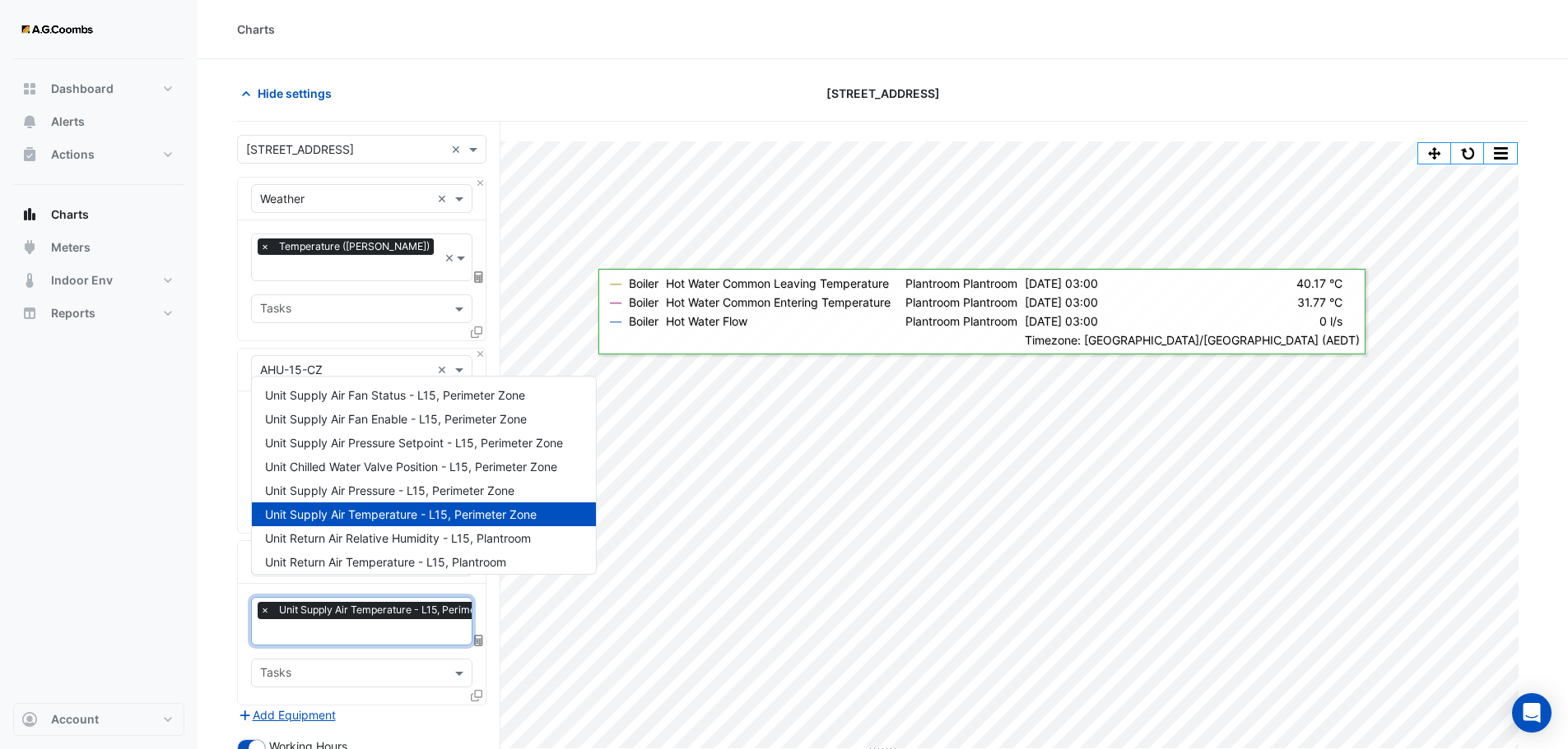
click at [235, 506] on section "Hide settings [STREET_ADDRESS] Split by Equip Split by Unit Split All Print Sav…" at bounding box center [883, 550] width 1370 height 981
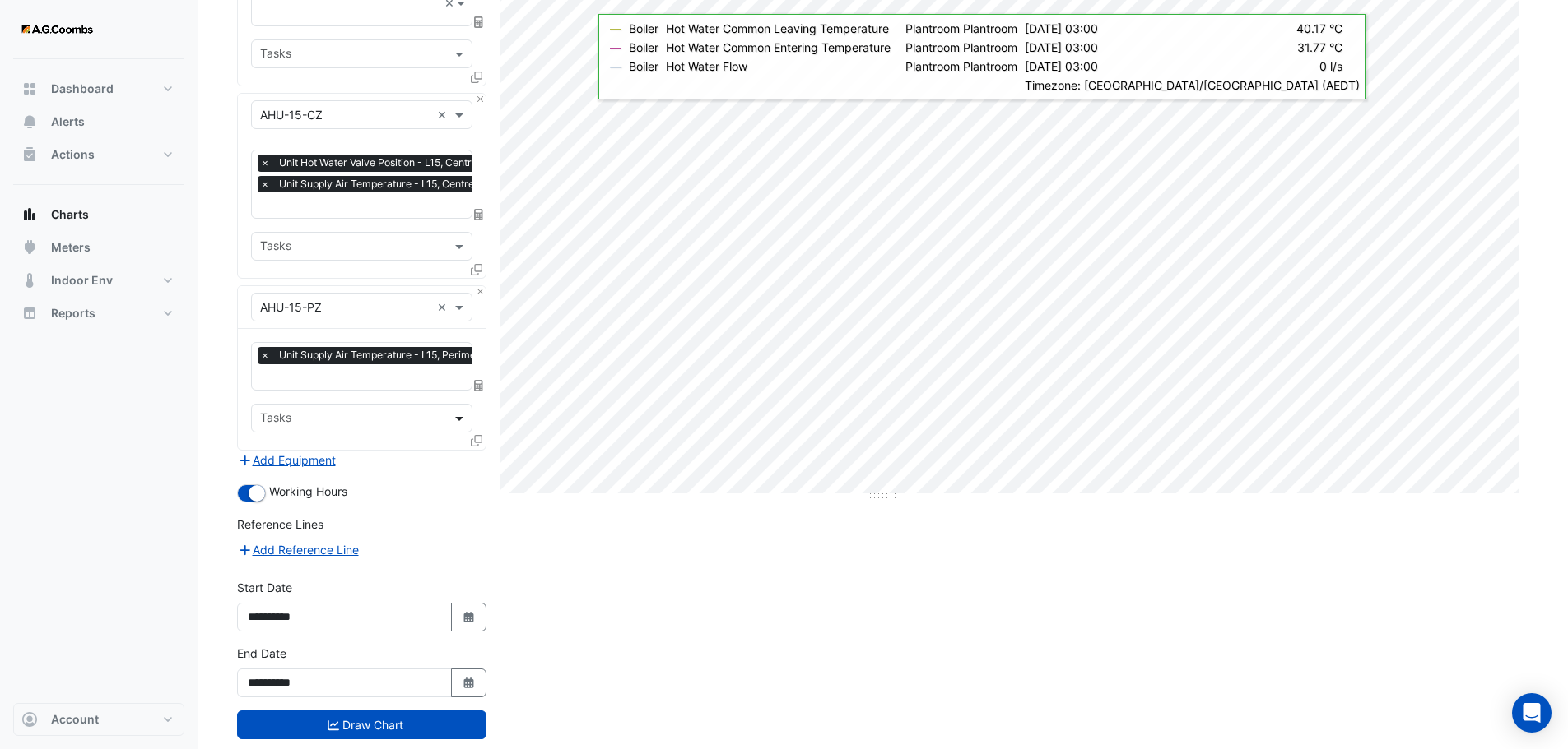
scroll to position [258, 0]
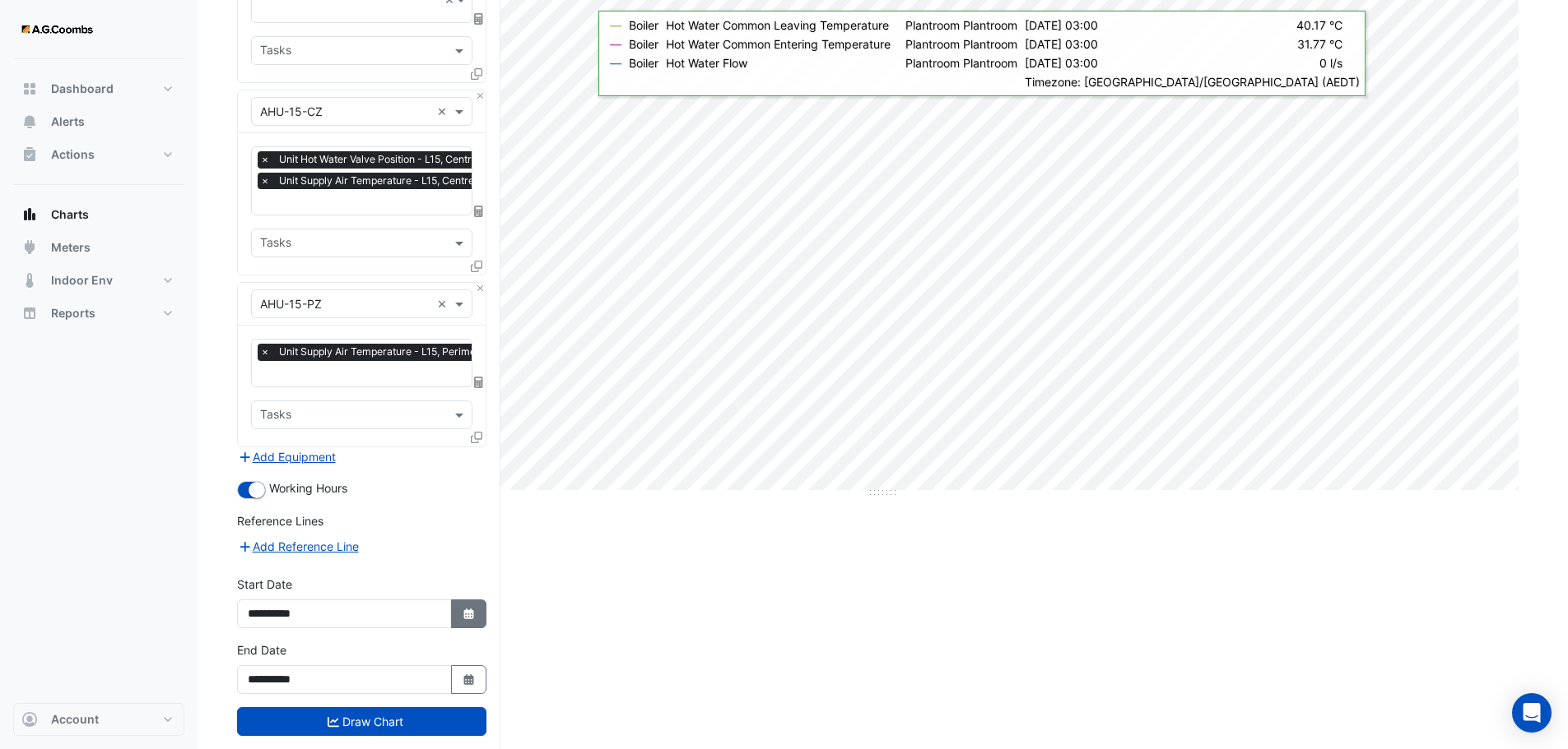
click at [466, 609] on icon "button" at bounding box center [468, 614] width 10 height 11
select select "*"
select select "****"
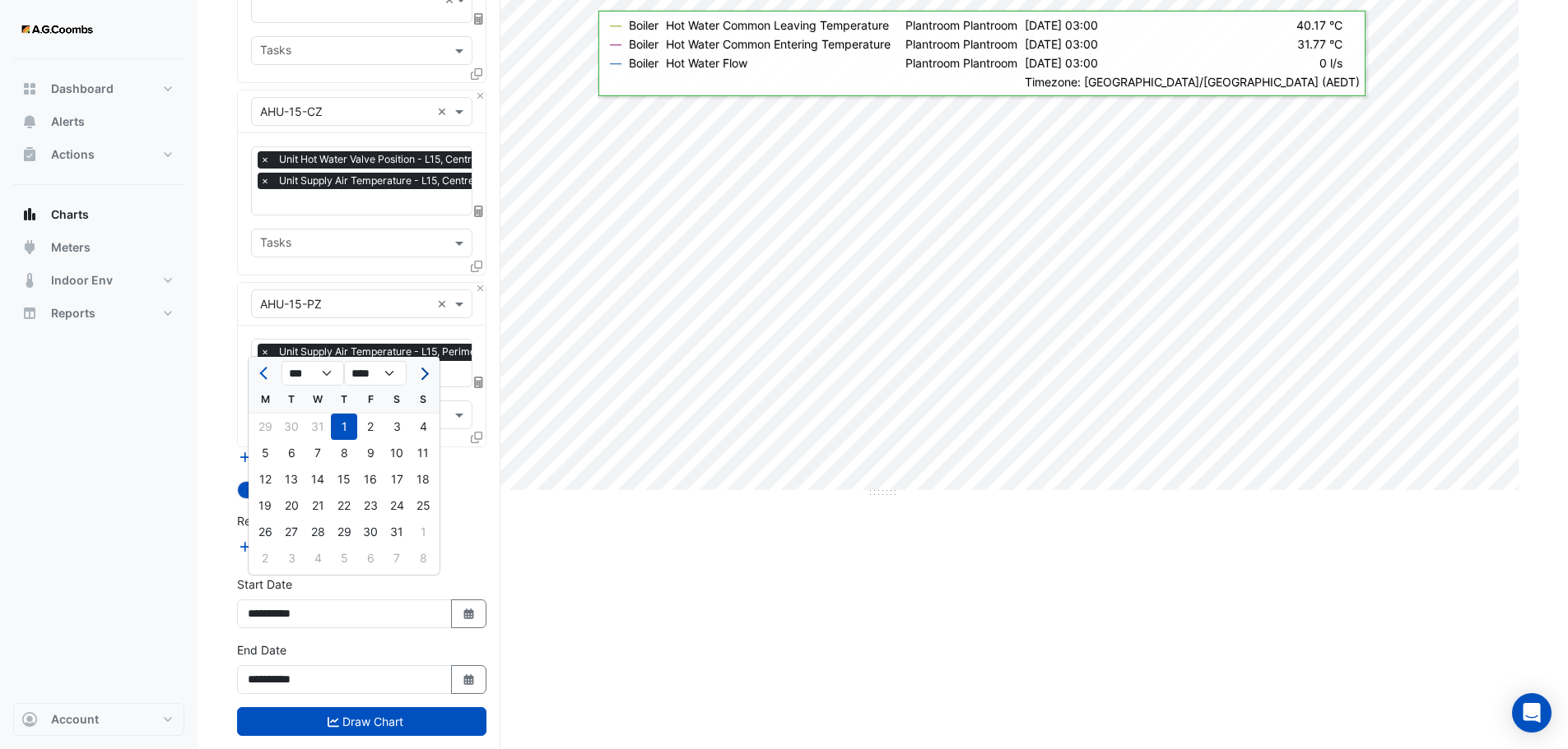
click at [428, 380] on button "Next month" at bounding box center [423, 373] width 20 height 26
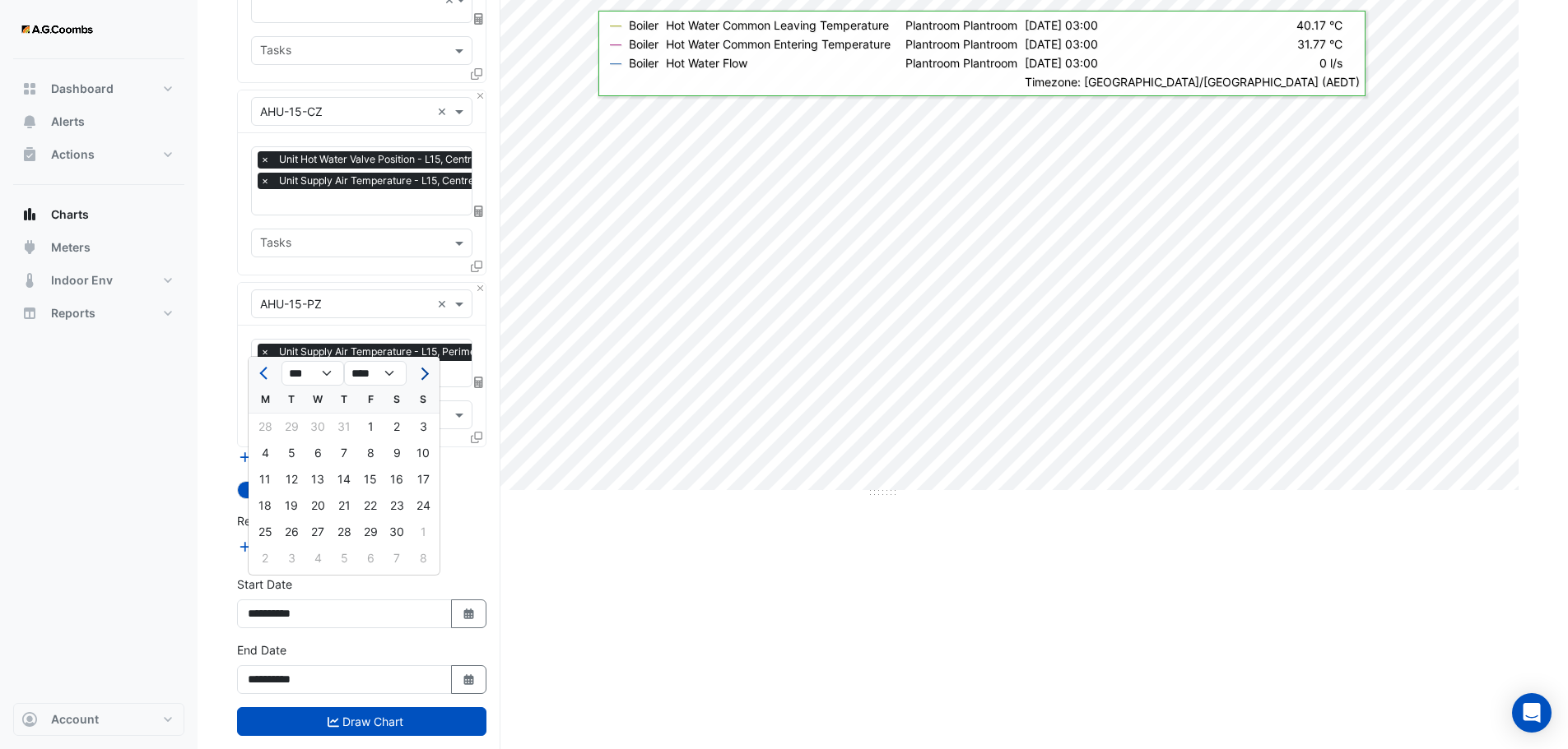
select select "*"
select select "****"
click at [428, 380] on button "Next month" at bounding box center [423, 373] width 20 height 26
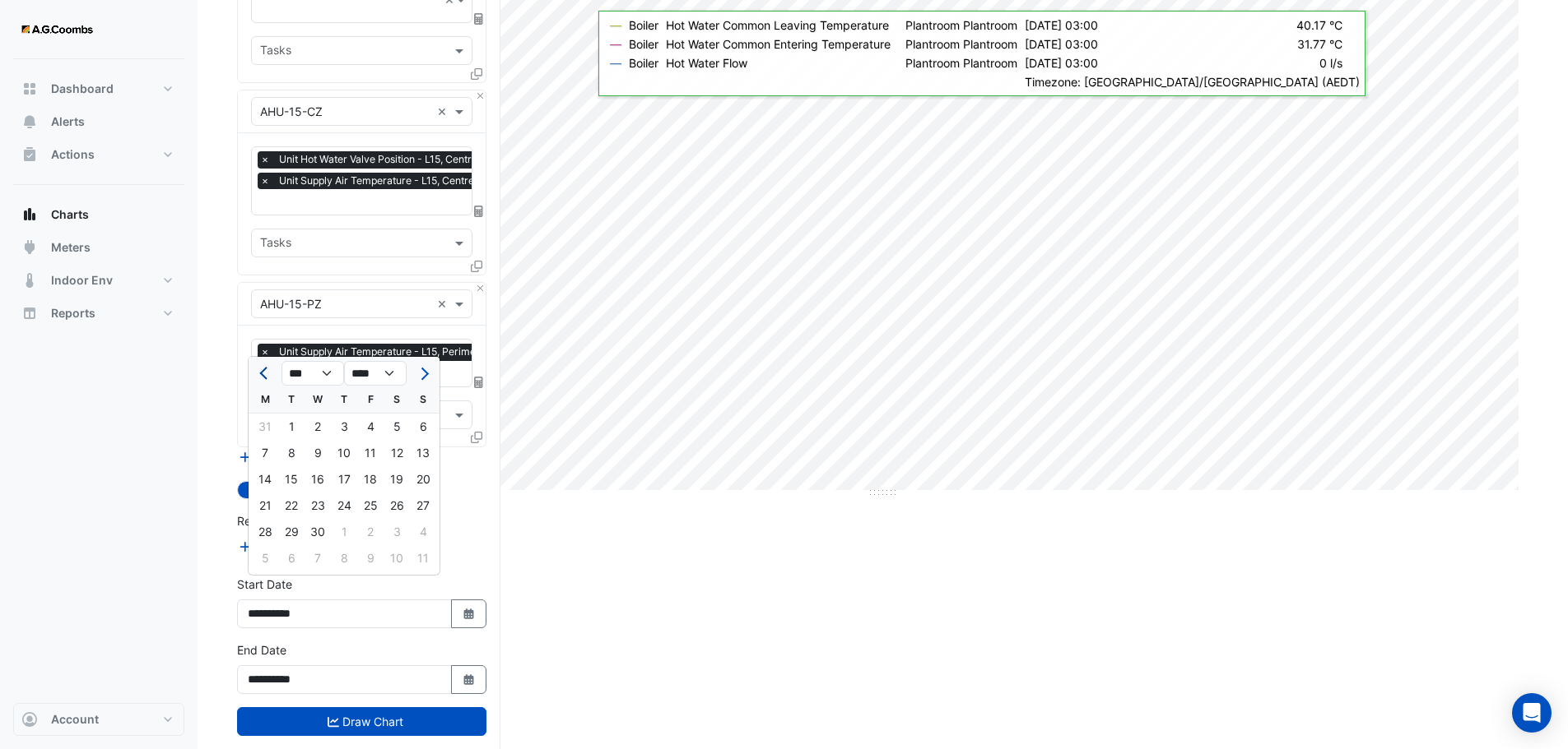
click at [261, 385] on button "Previous month" at bounding box center [265, 373] width 20 height 26
select select "*"
click at [396, 433] on div "1" at bounding box center [396, 426] width 26 height 26
type input "**********"
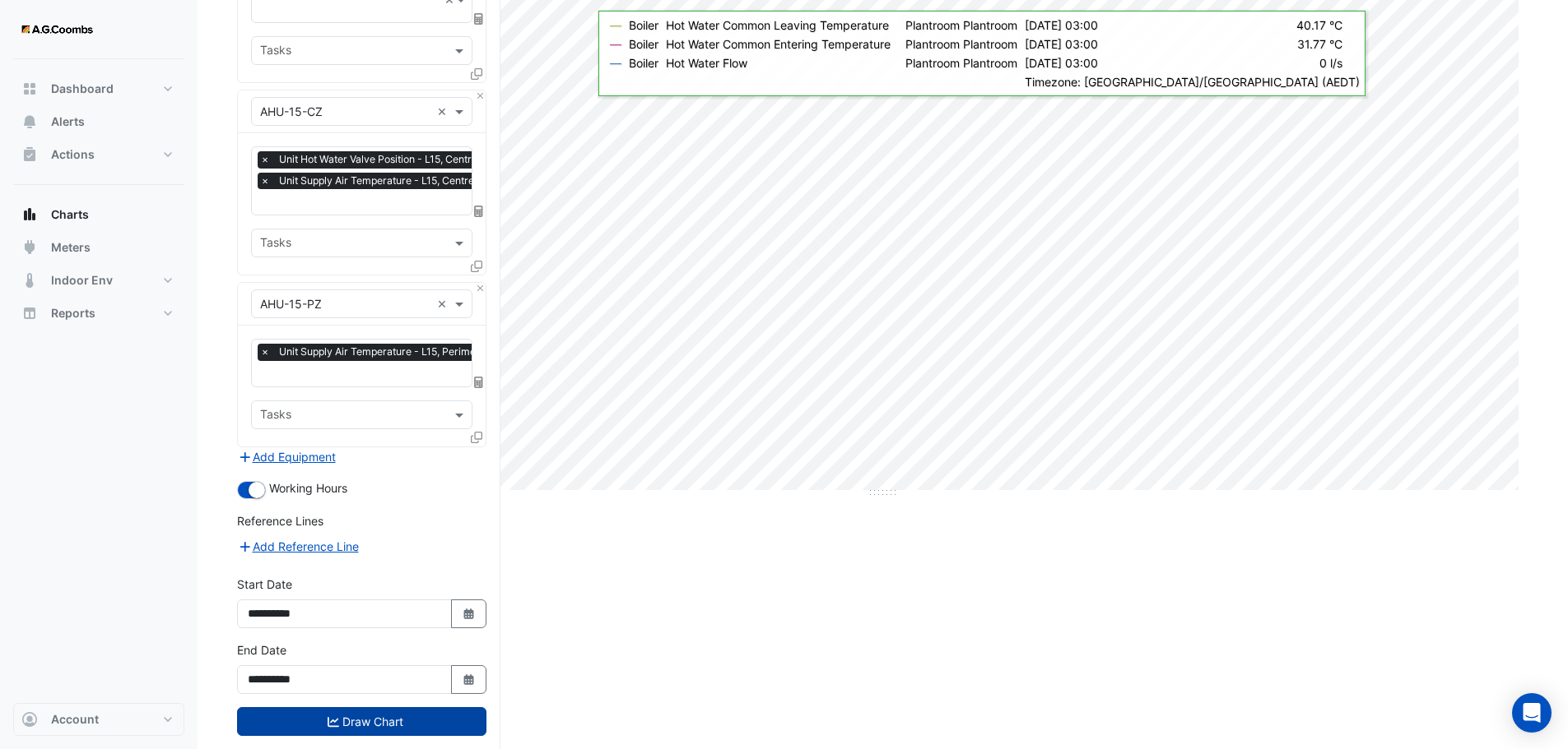
click at [347, 708] on button "Draw Chart" at bounding box center [362, 722] width 249 height 29
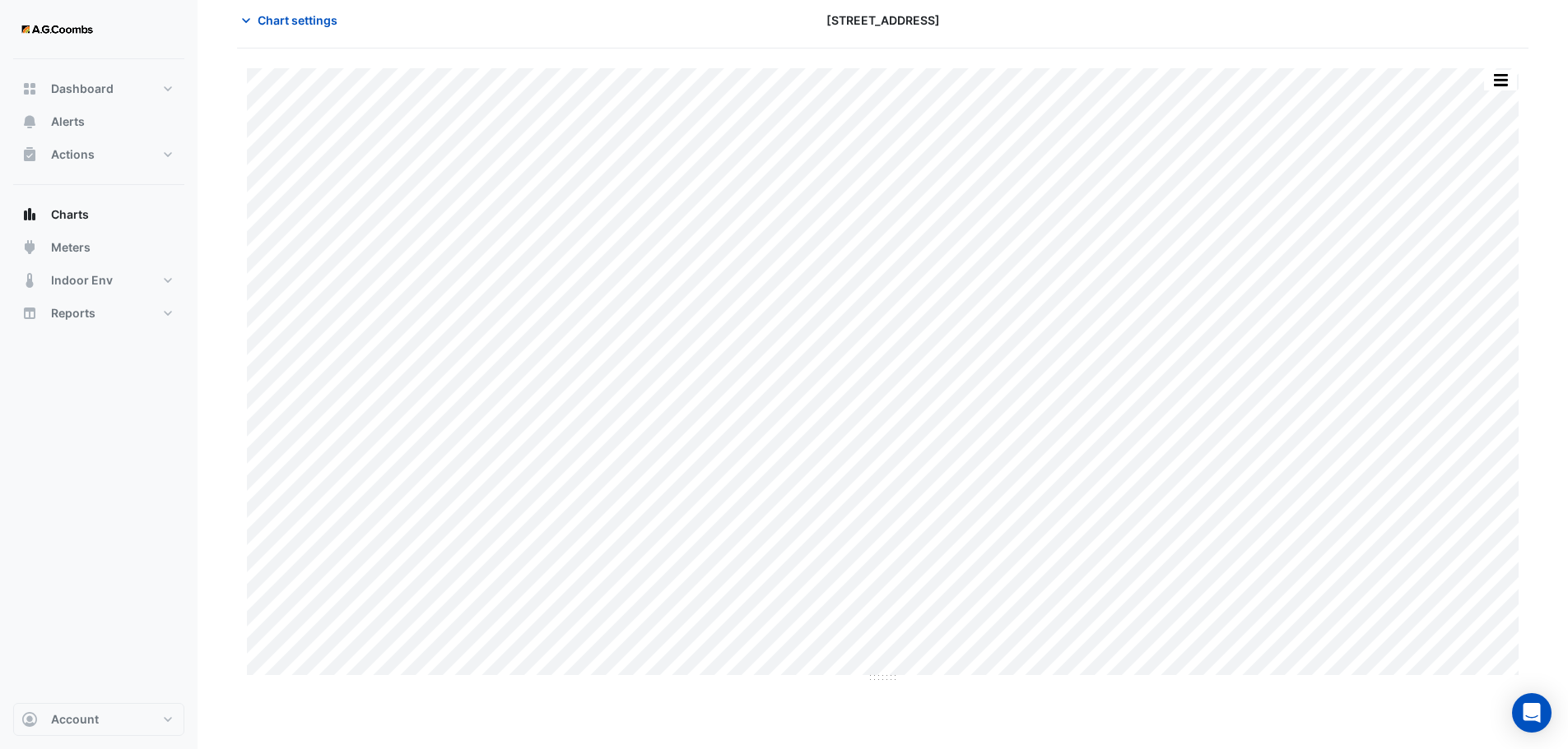
scroll to position [75, 0]
click at [254, 8] on button "Chart settings" at bounding box center [293, 18] width 111 height 29
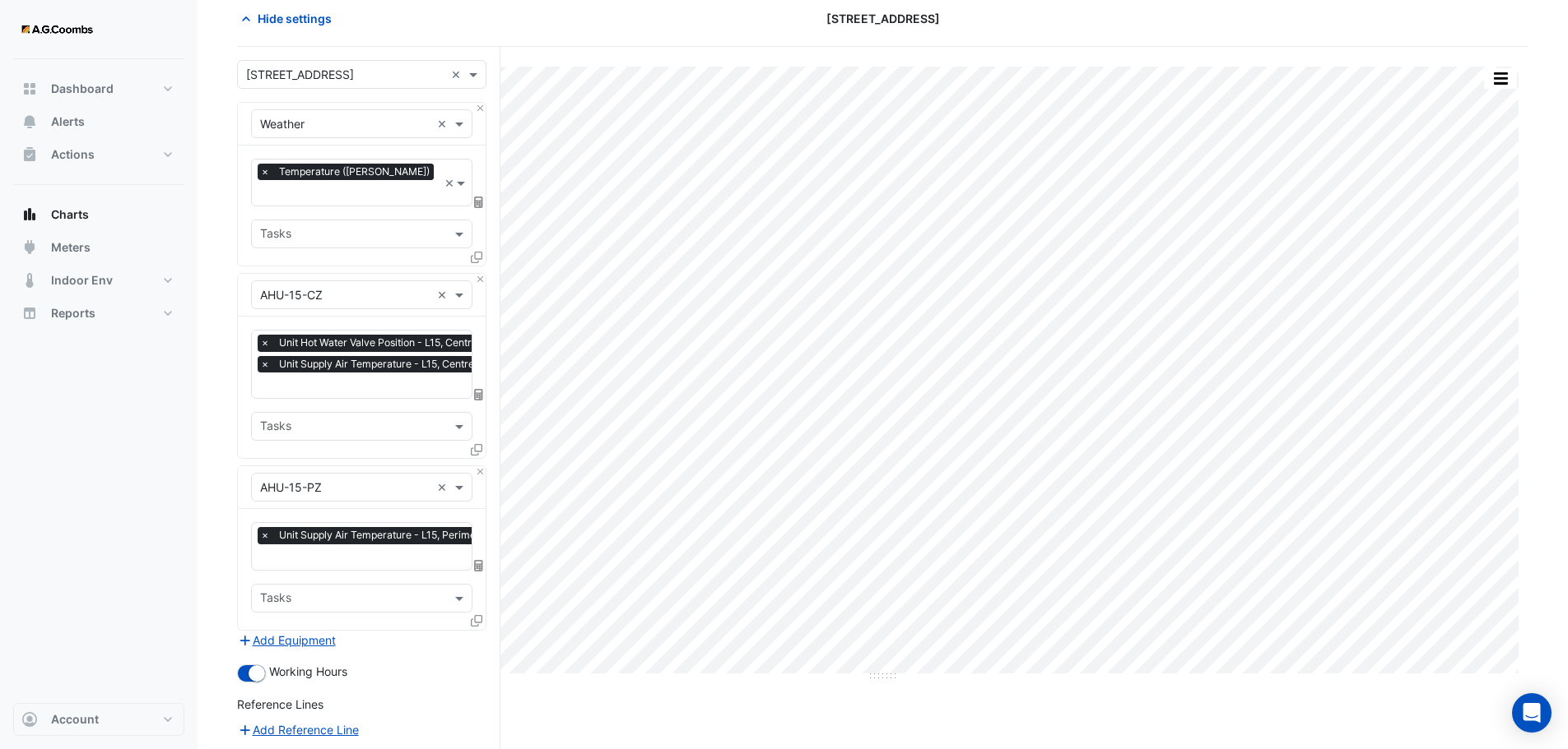
click at [314, 627] on form "× [STREET_ADDRESS] × × Weather × × Temperature (Celcius) × Tasks × AHU-15-CZ × …" at bounding box center [362, 506] width 249 height 893
click at [313, 631] on button "Add Equipment" at bounding box center [287, 641] width 100 height 19
click at [332, 651] on input "text" at bounding box center [345, 660] width 171 height 17
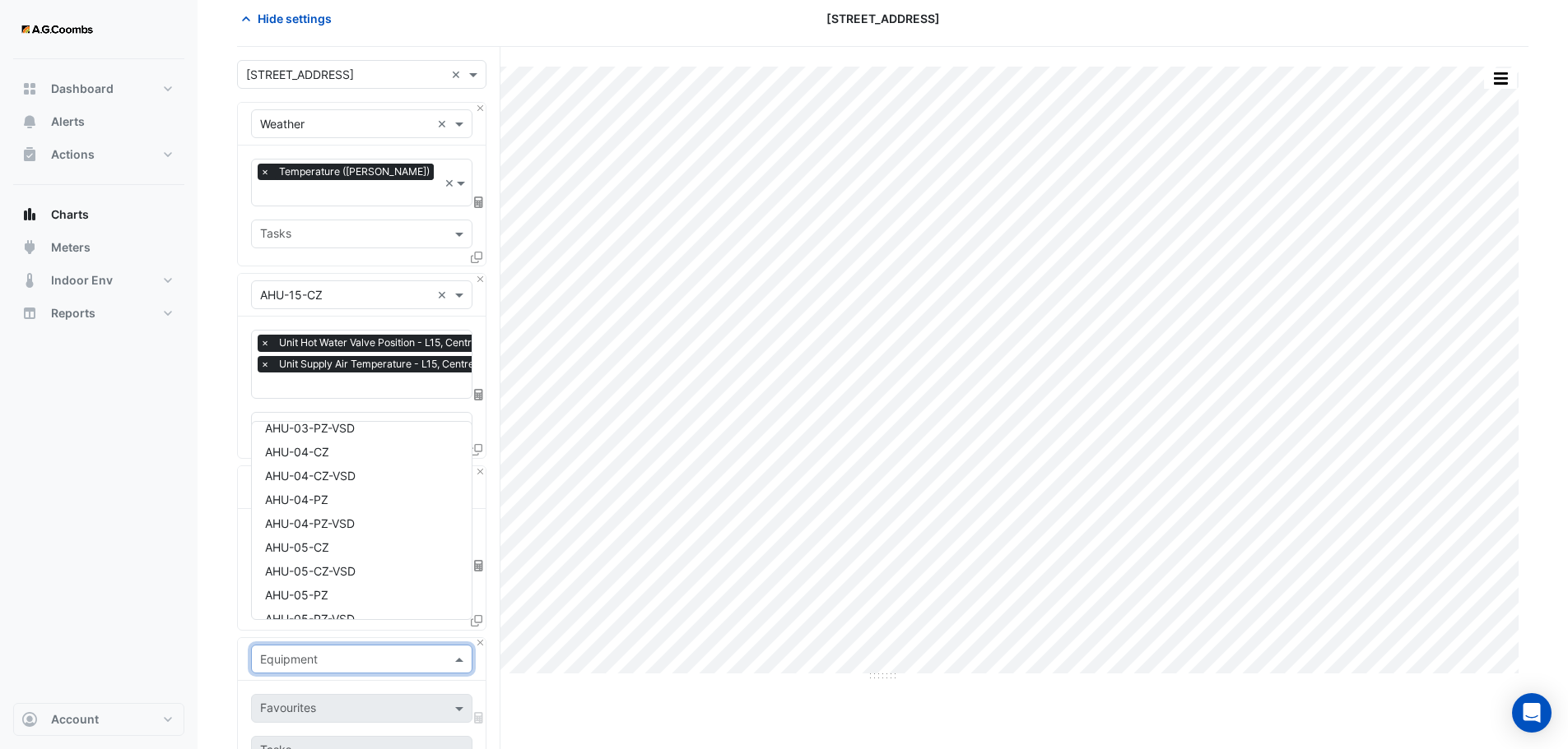
scroll to position [275, 0]
click at [211, 620] on section "Hide settings [STREET_ADDRESS] Split by Equip Split by Unit Split All Print Sav…" at bounding box center [883, 551] width 1370 height 1134
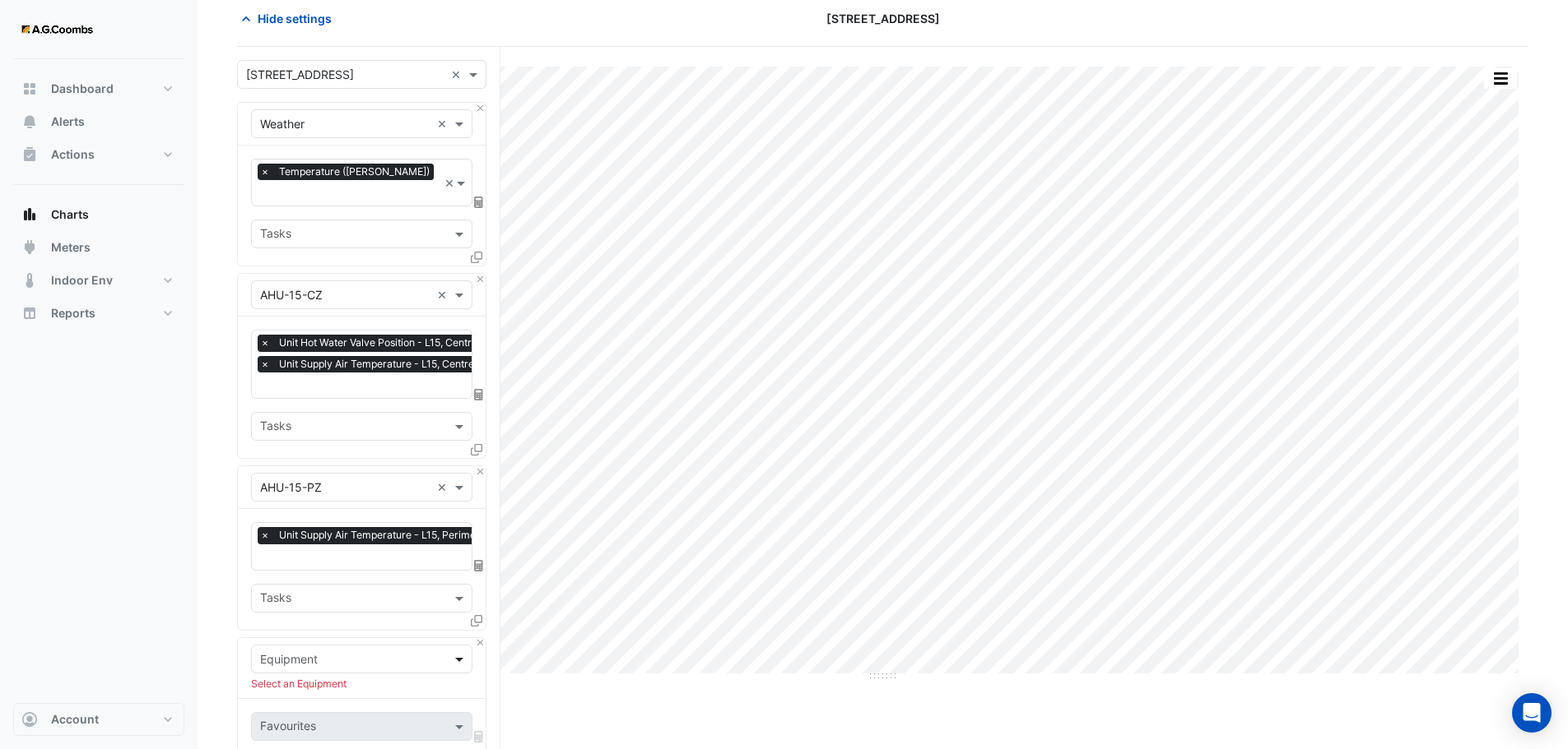
click at [457, 651] on span at bounding box center [461, 660] width 20 height 17
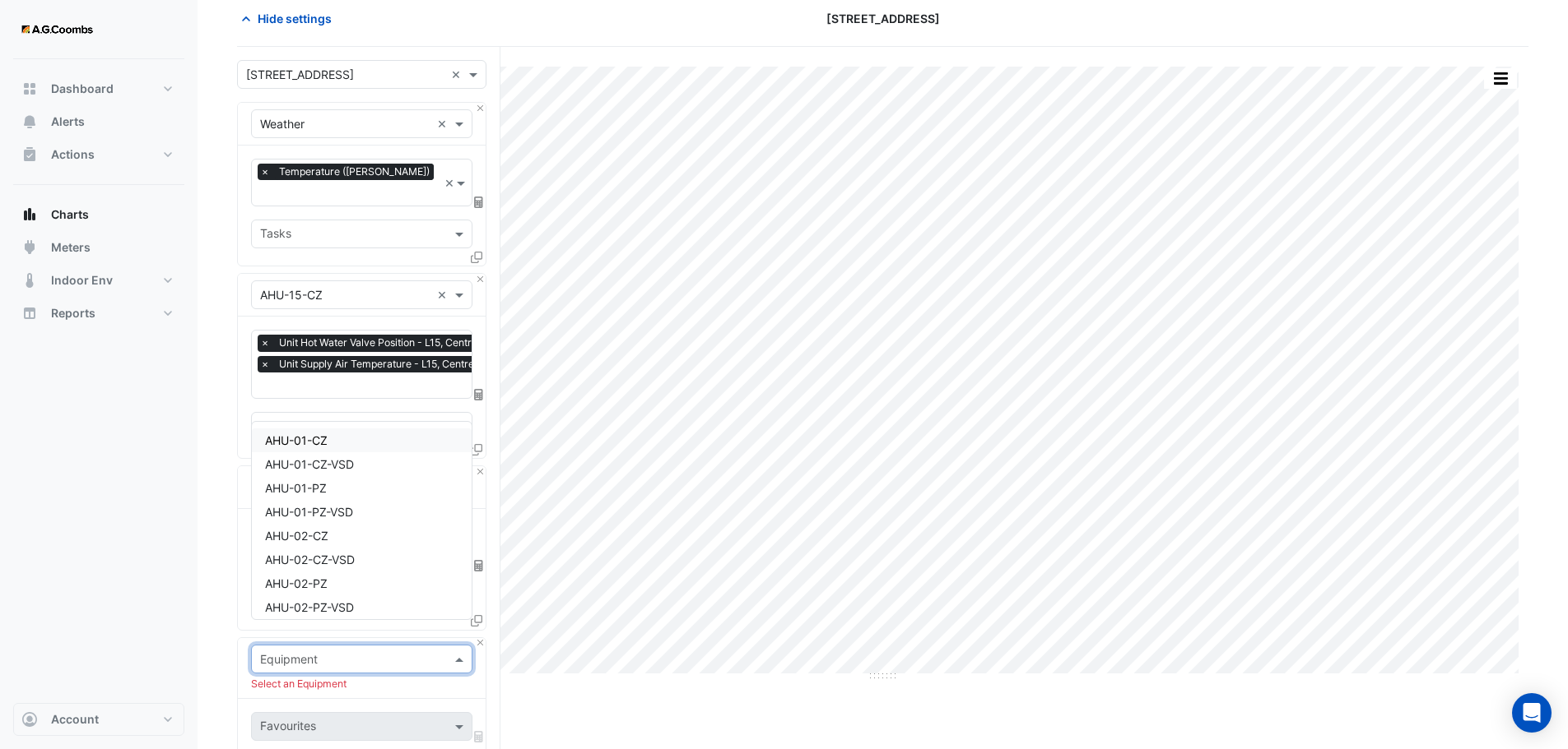
click at [457, 651] on span at bounding box center [461, 660] width 20 height 17
click at [359, 677] on div "Select an Equipment" at bounding box center [362, 684] width 222 height 14
click at [362, 651] on input "text" at bounding box center [345, 660] width 171 height 17
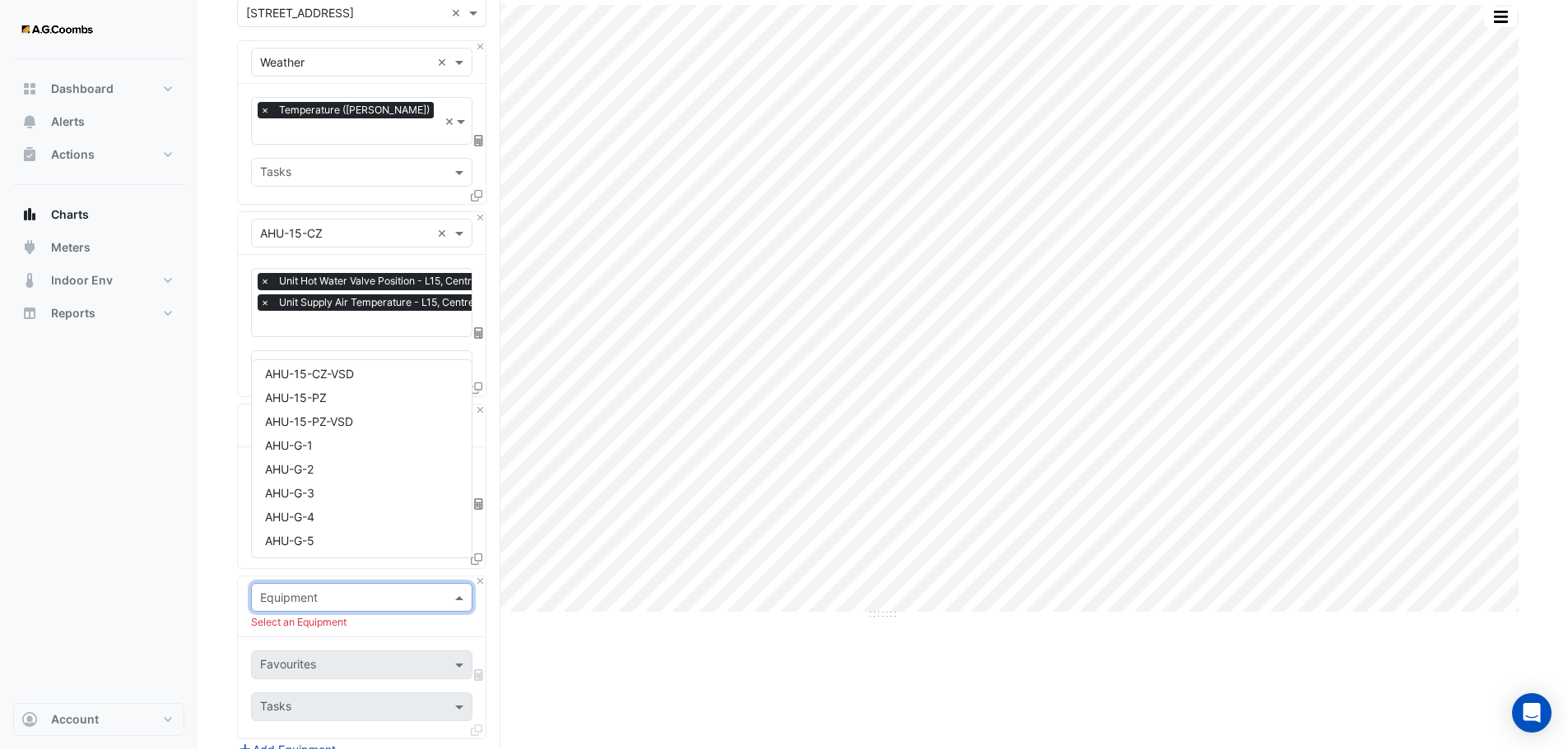
scroll to position [1363, 0]
click at [298, 445] on span "AHU-G-1" at bounding box center [289, 447] width 48 height 14
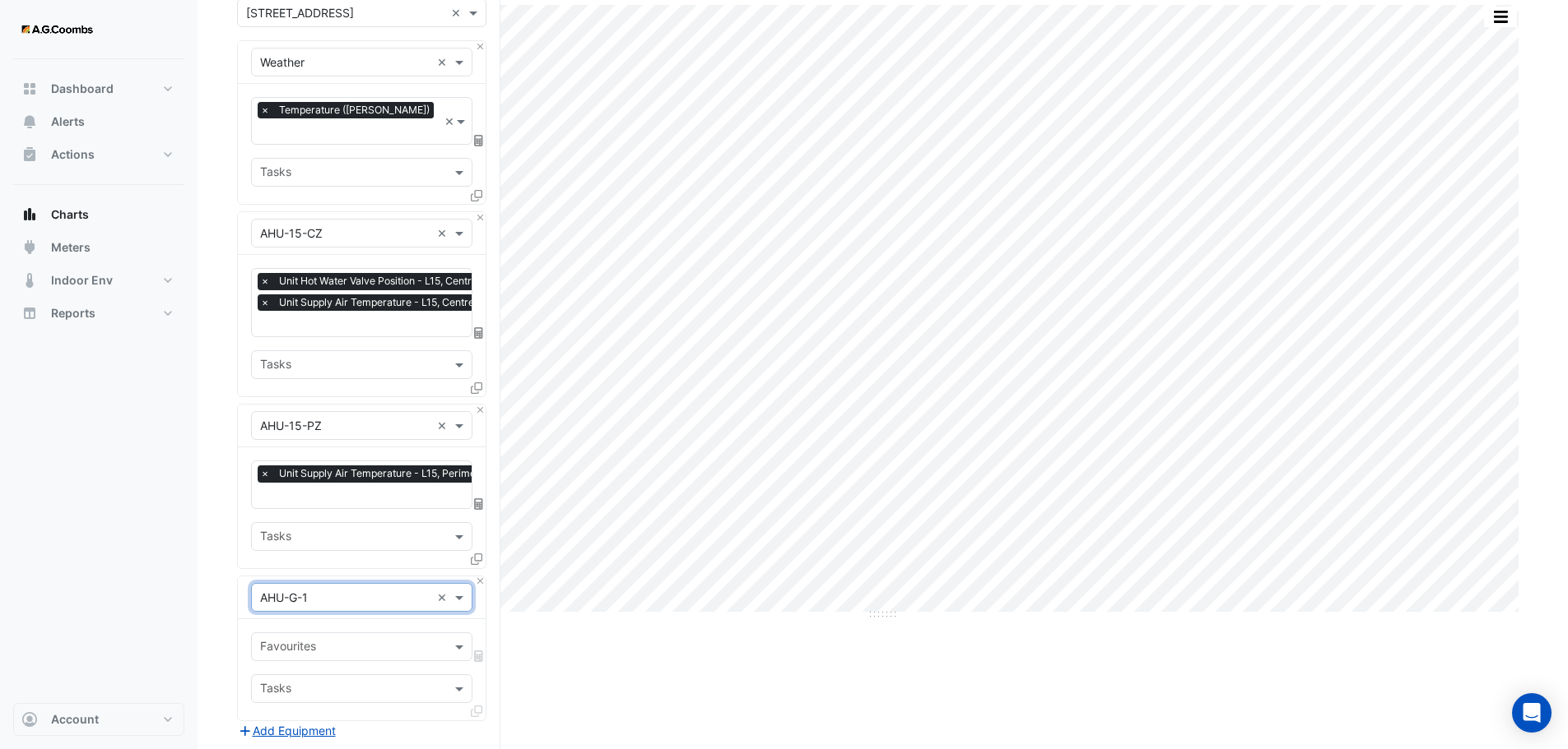
click at [359, 640] on input "text" at bounding box center [352, 648] width 184 height 17
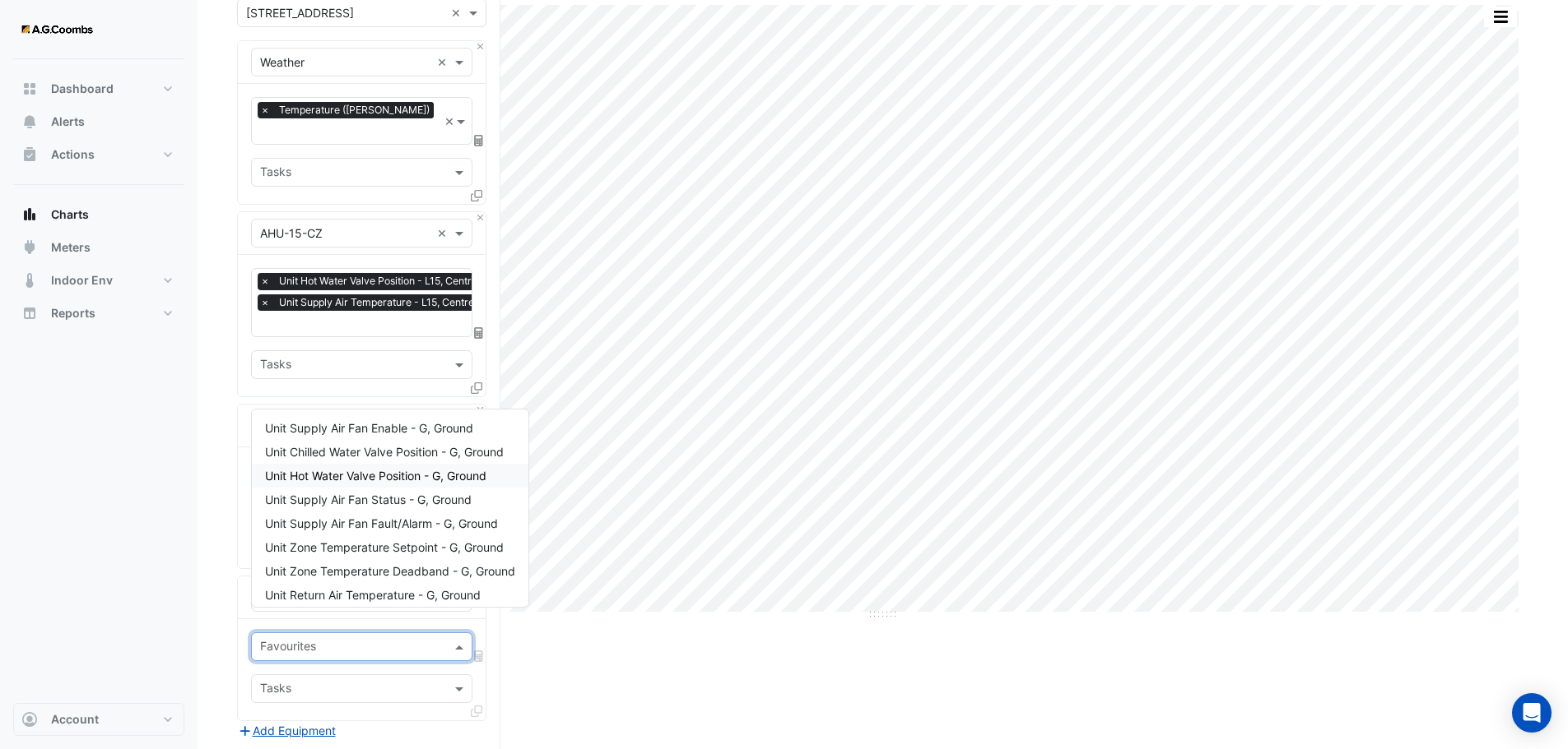
click at [398, 482] on span "Unit Hot Water Valve Position - G, Ground" at bounding box center [375, 476] width 222 height 14
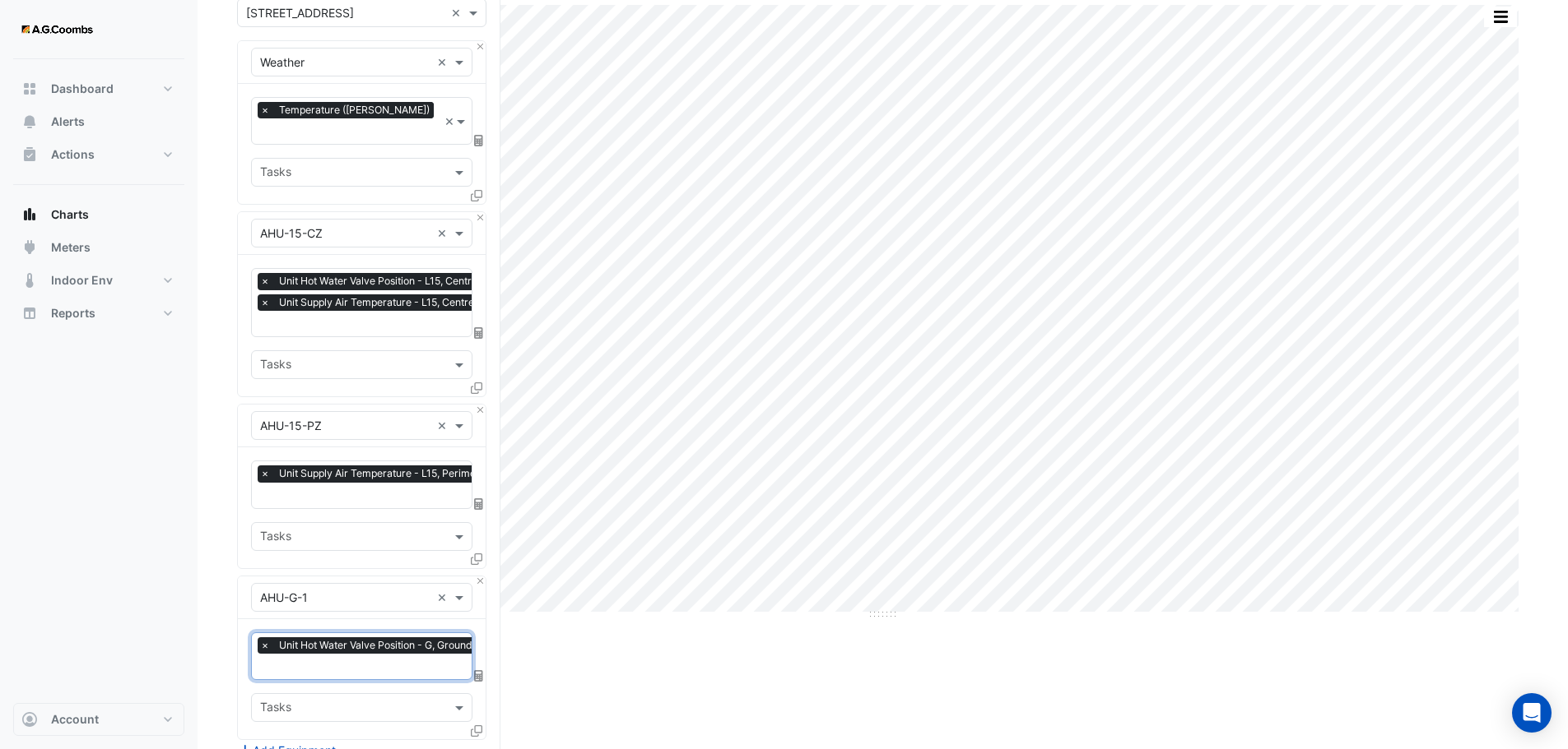
click at [394, 660] on input "text" at bounding box center [370, 668] width 221 height 17
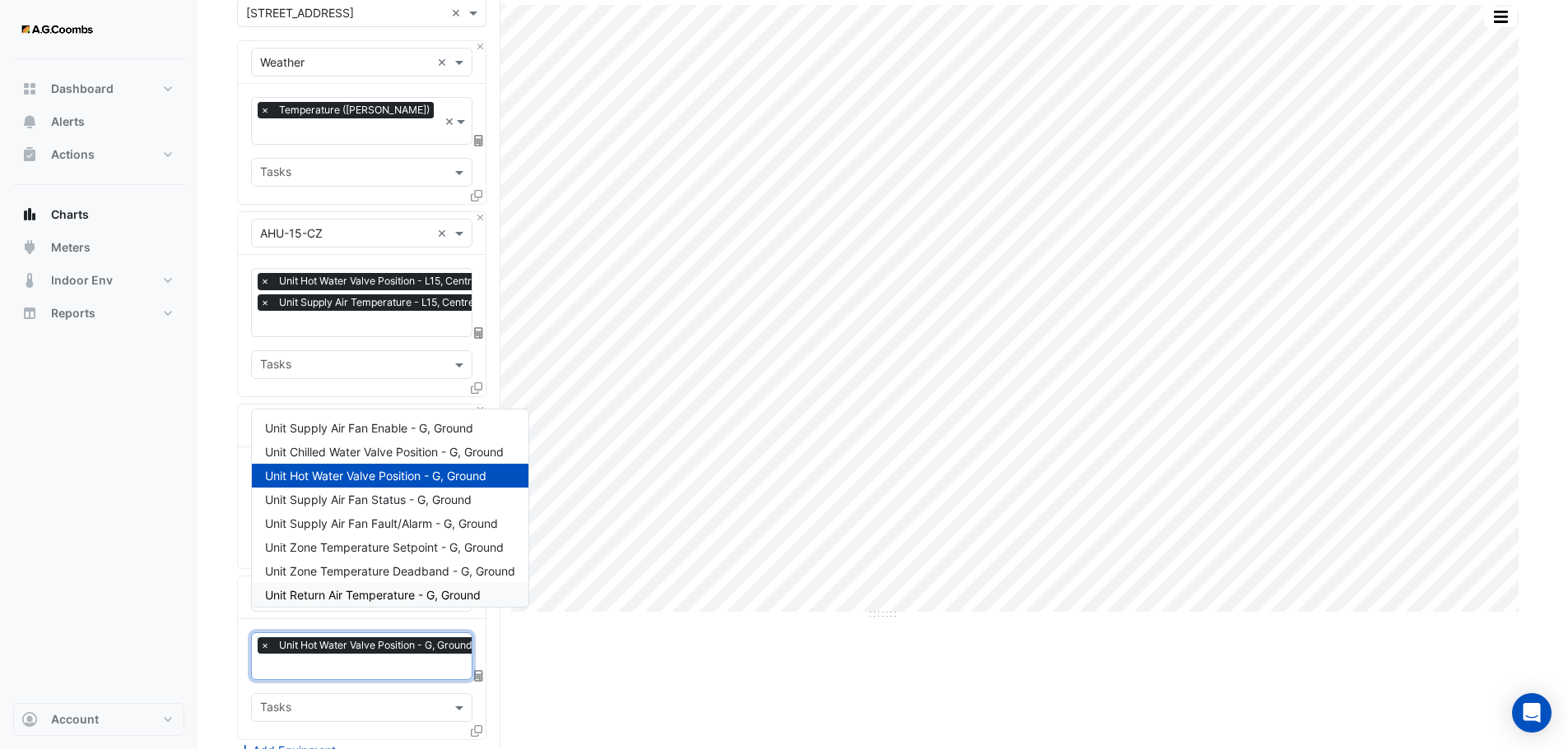
click at [593, 676] on div "Split by Equip Split by Unit Split All Print Save as JPEG Save as PNG Pivot Dat…" at bounding box center [883, 530] width 1292 height 1090
